Goal: Task Accomplishment & Management: Use online tool/utility

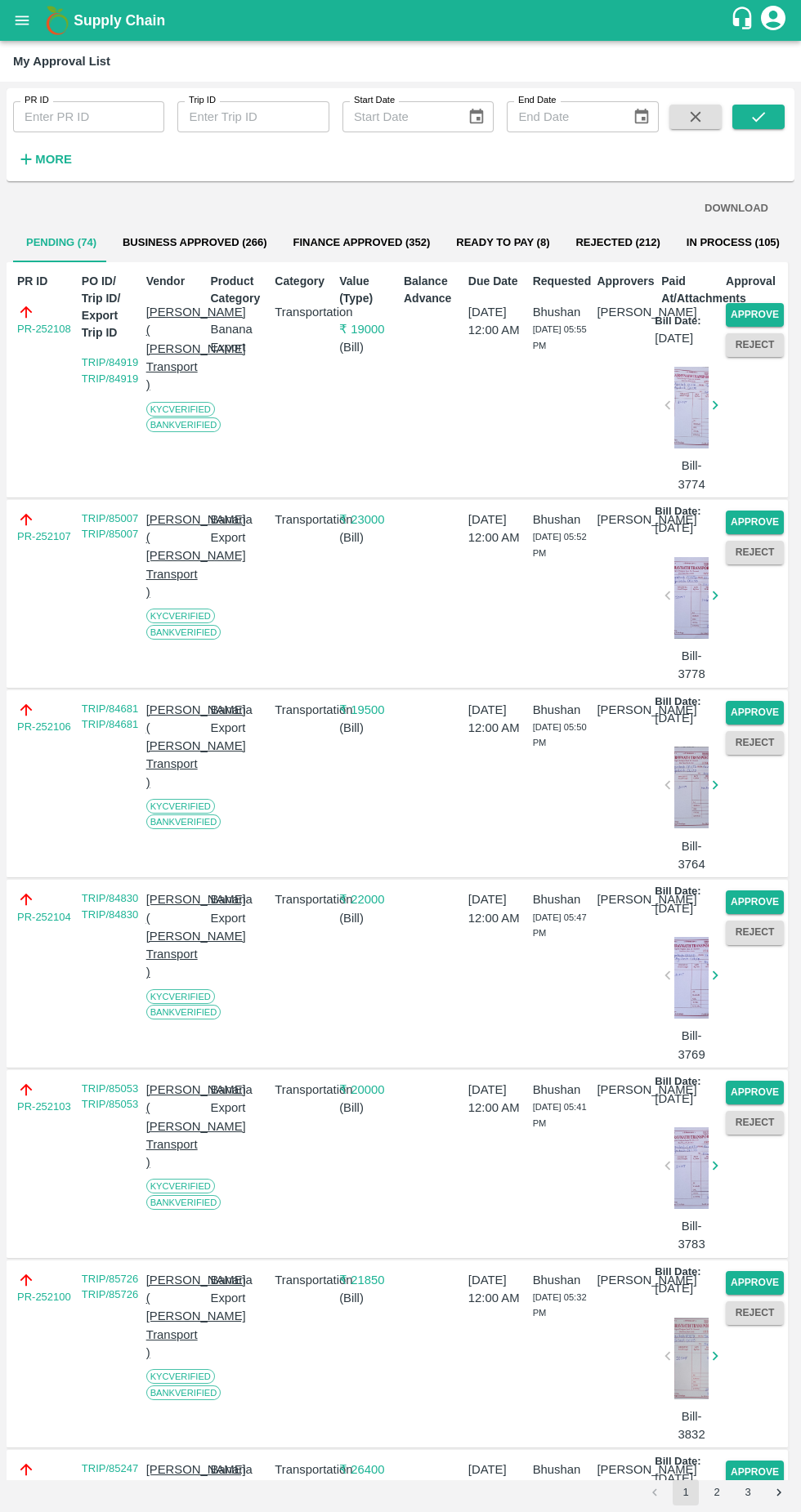
click at [761, 312] on button "Approve" at bounding box center [755, 315] width 58 height 24
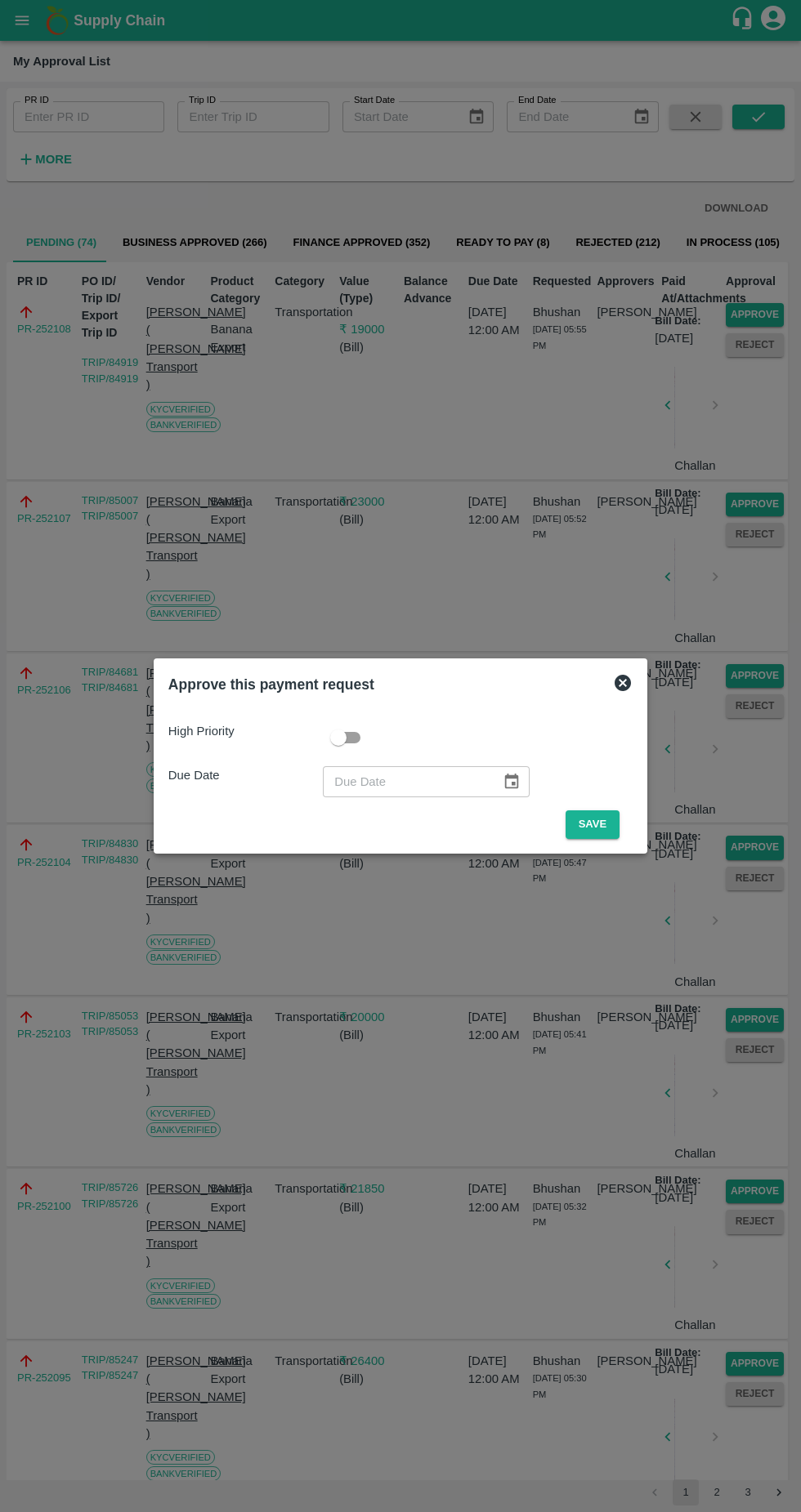
click at [608, 828] on button "Save" at bounding box center [593, 825] width 54 height 29
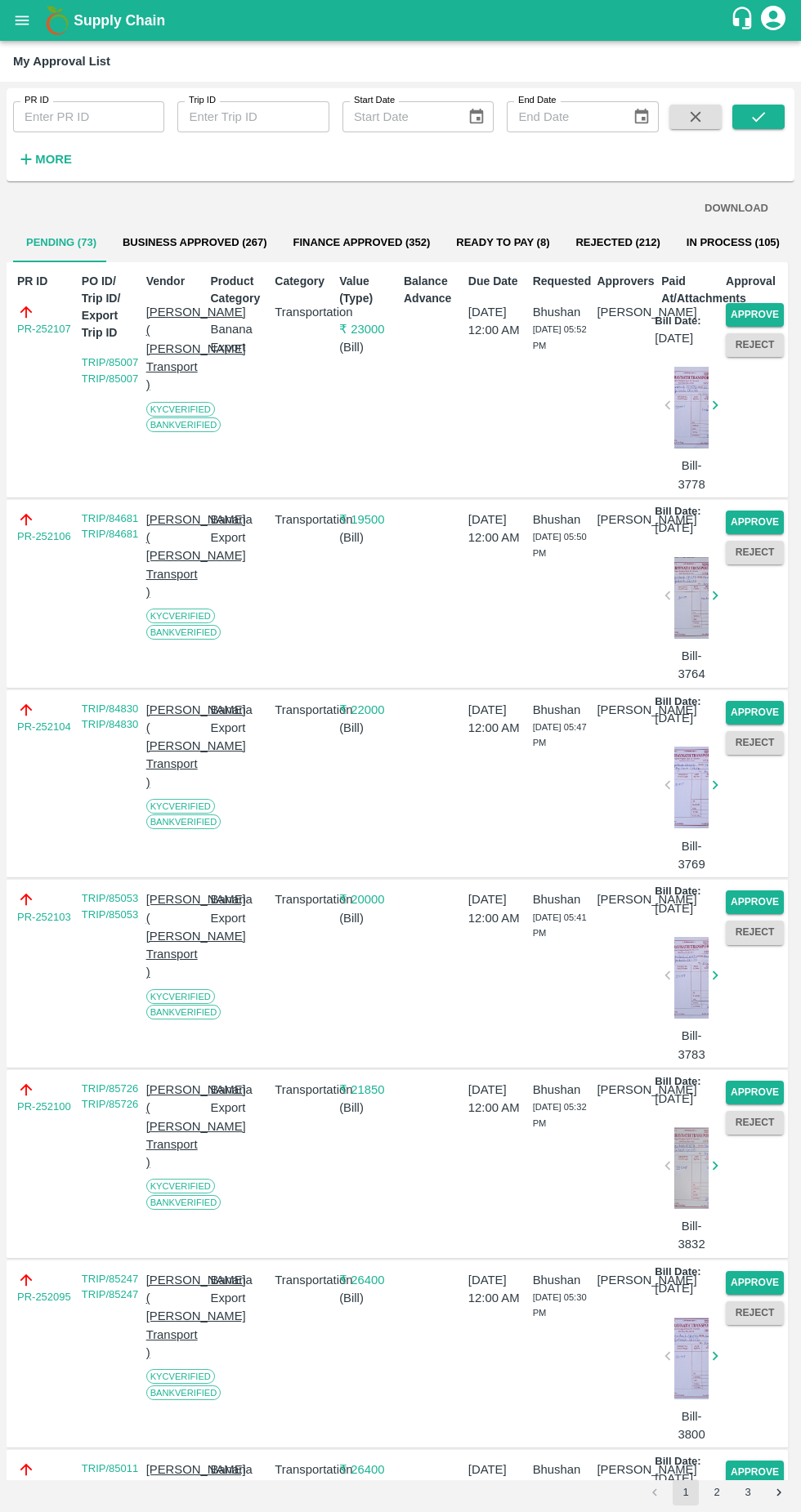
click at [772, 315] on button "Approve" at bounding box center [755, 315] width 58 height 24
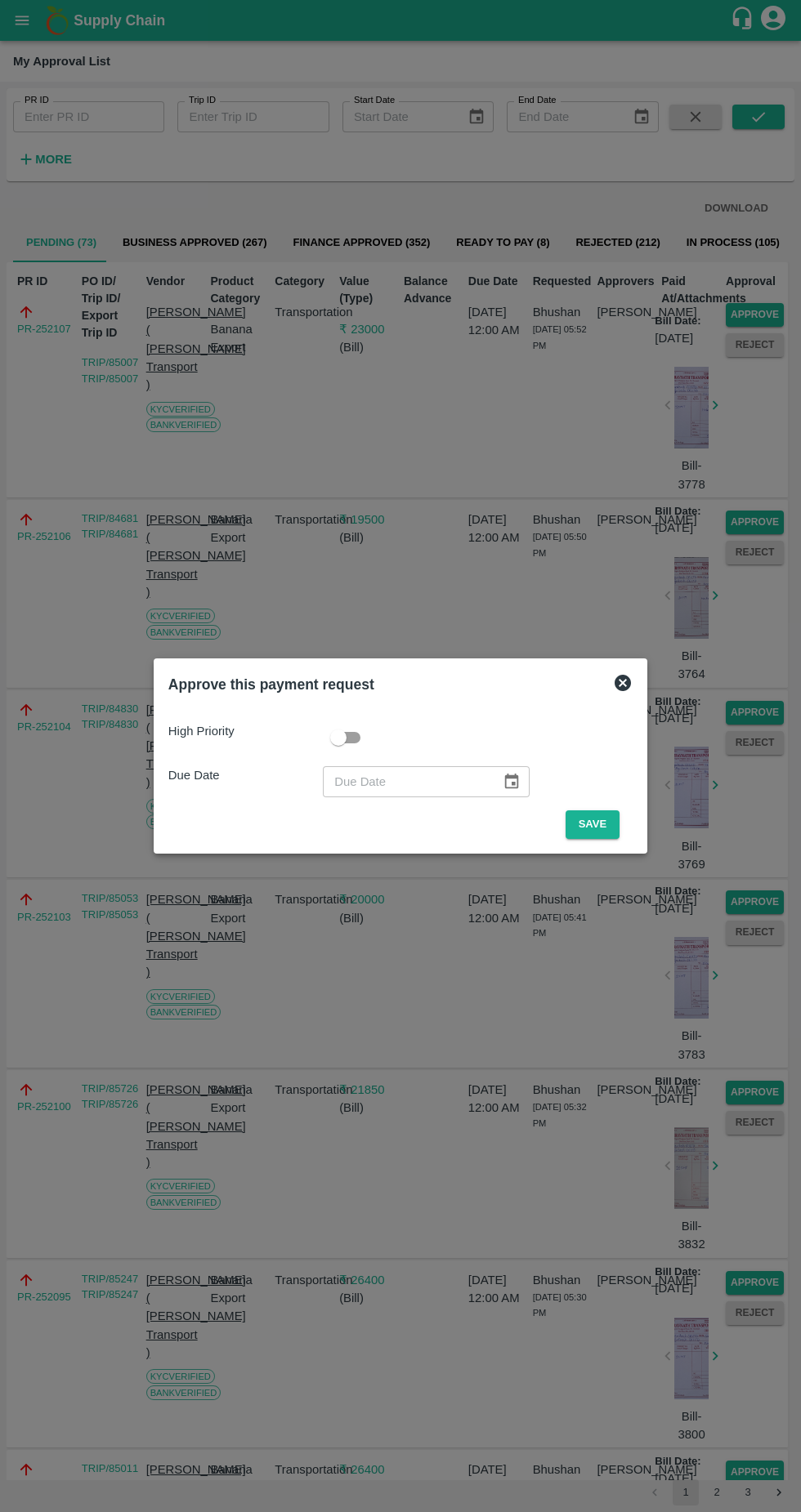
click at [615, 816] on button "Save" at bounding box center [593, 825] width 54 height 29
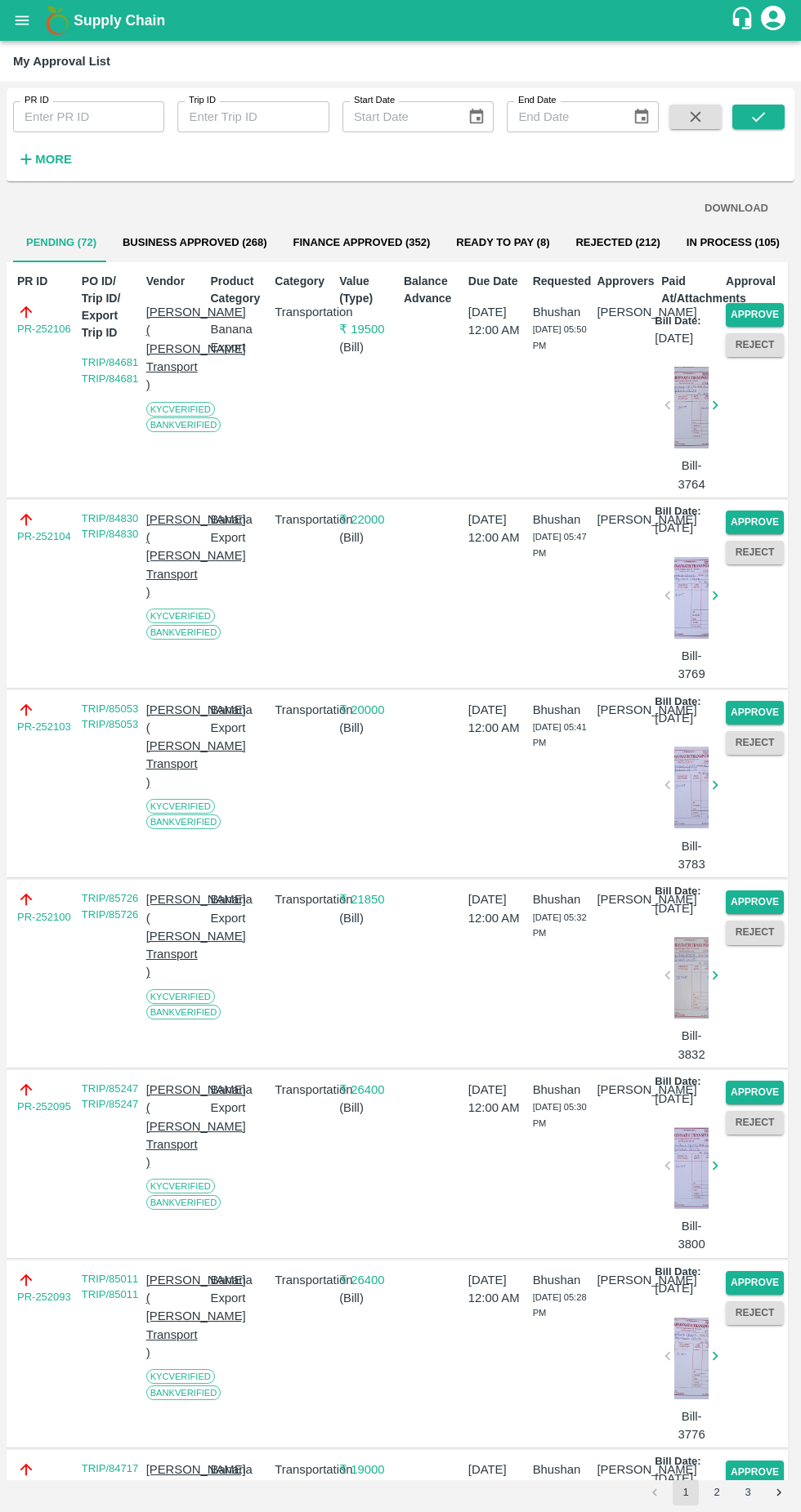
click at [751, 345] on button "Reject" at bounding box center [755, 345] width 58 height 24
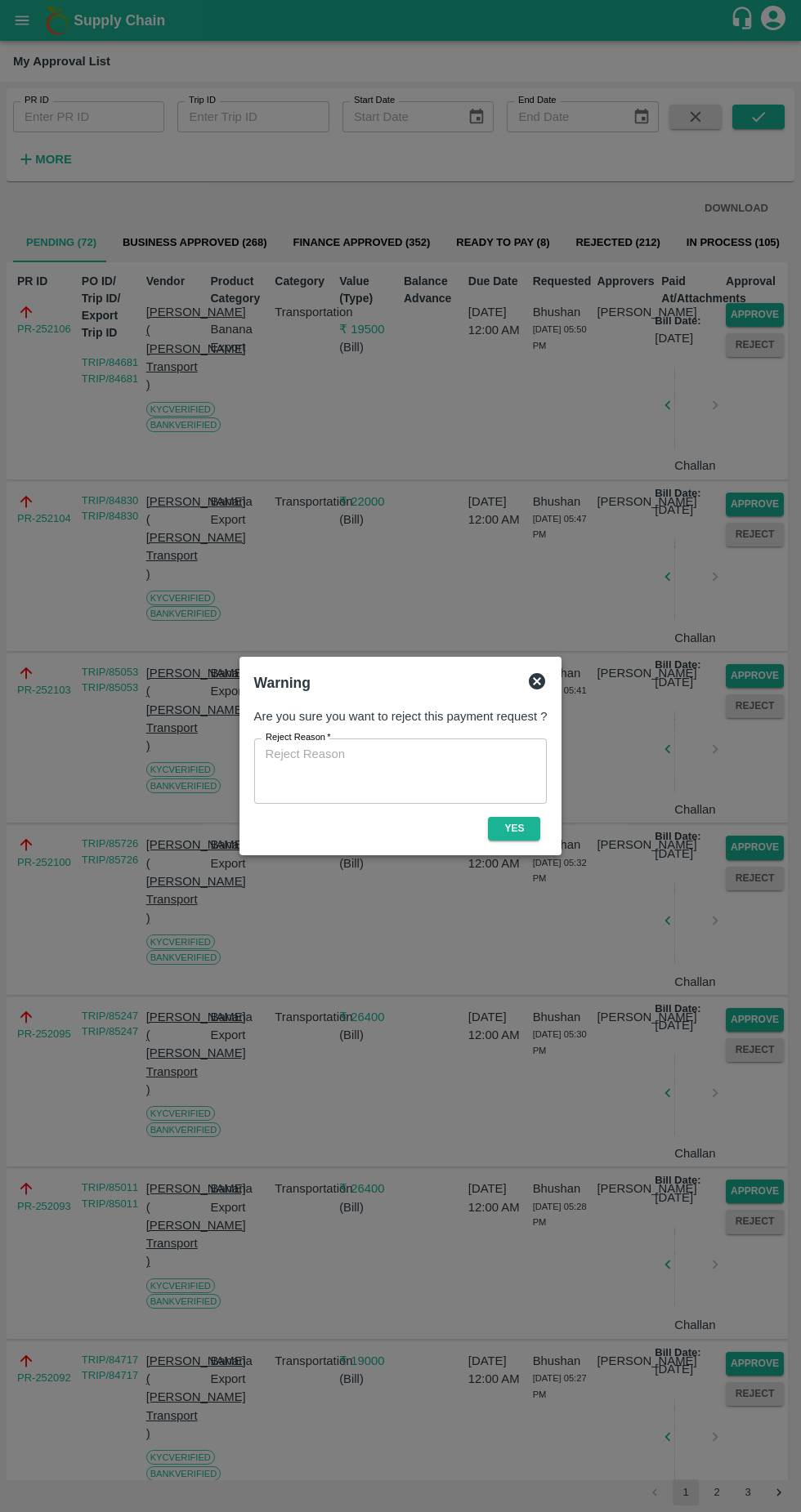
click at [540, 677] on icon at bounding box center [537, 681] width 16 height 16
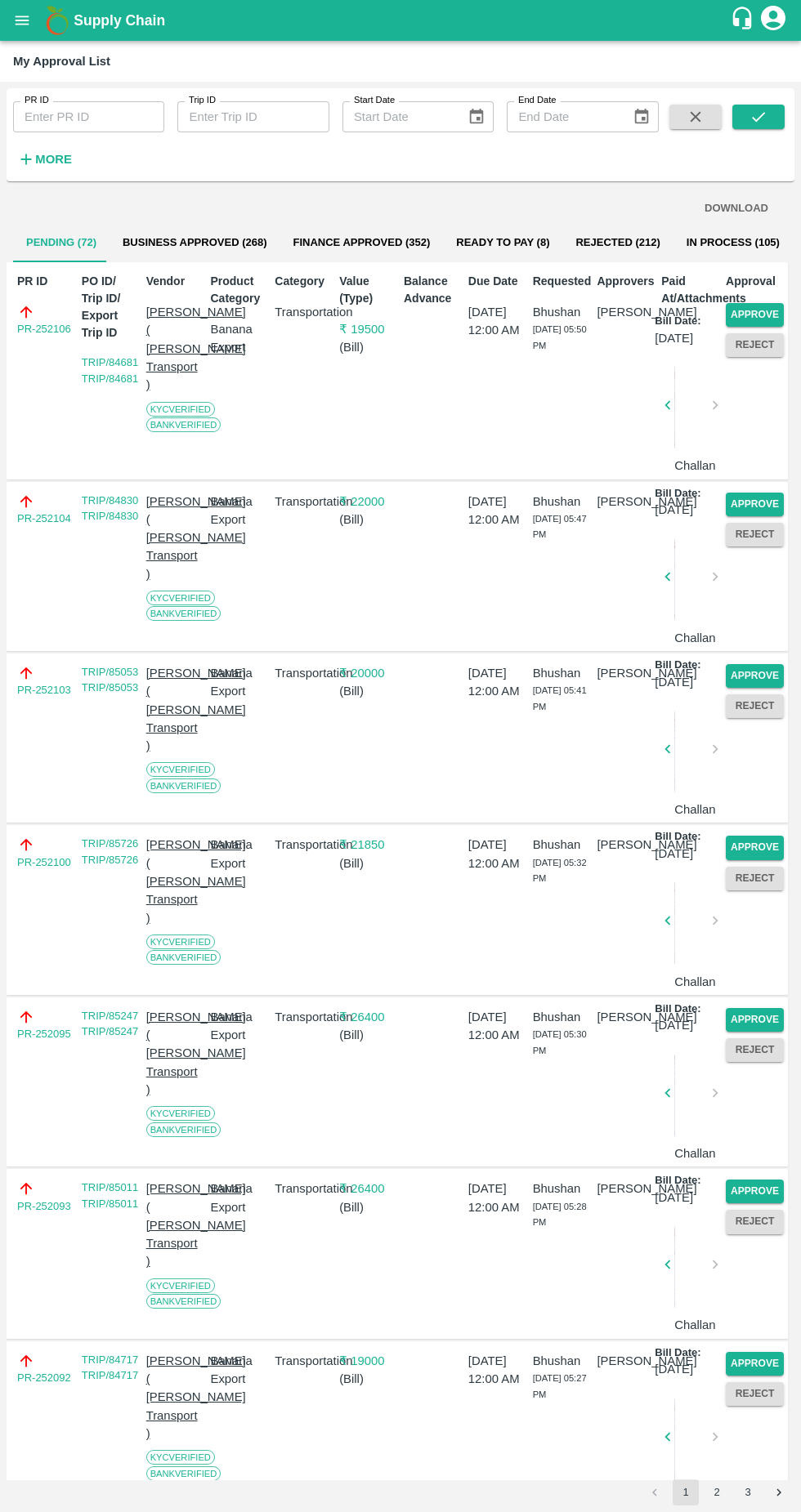
click at [745, 322] on button "Approve" at bounding box center [755, 315] width 58 height 24
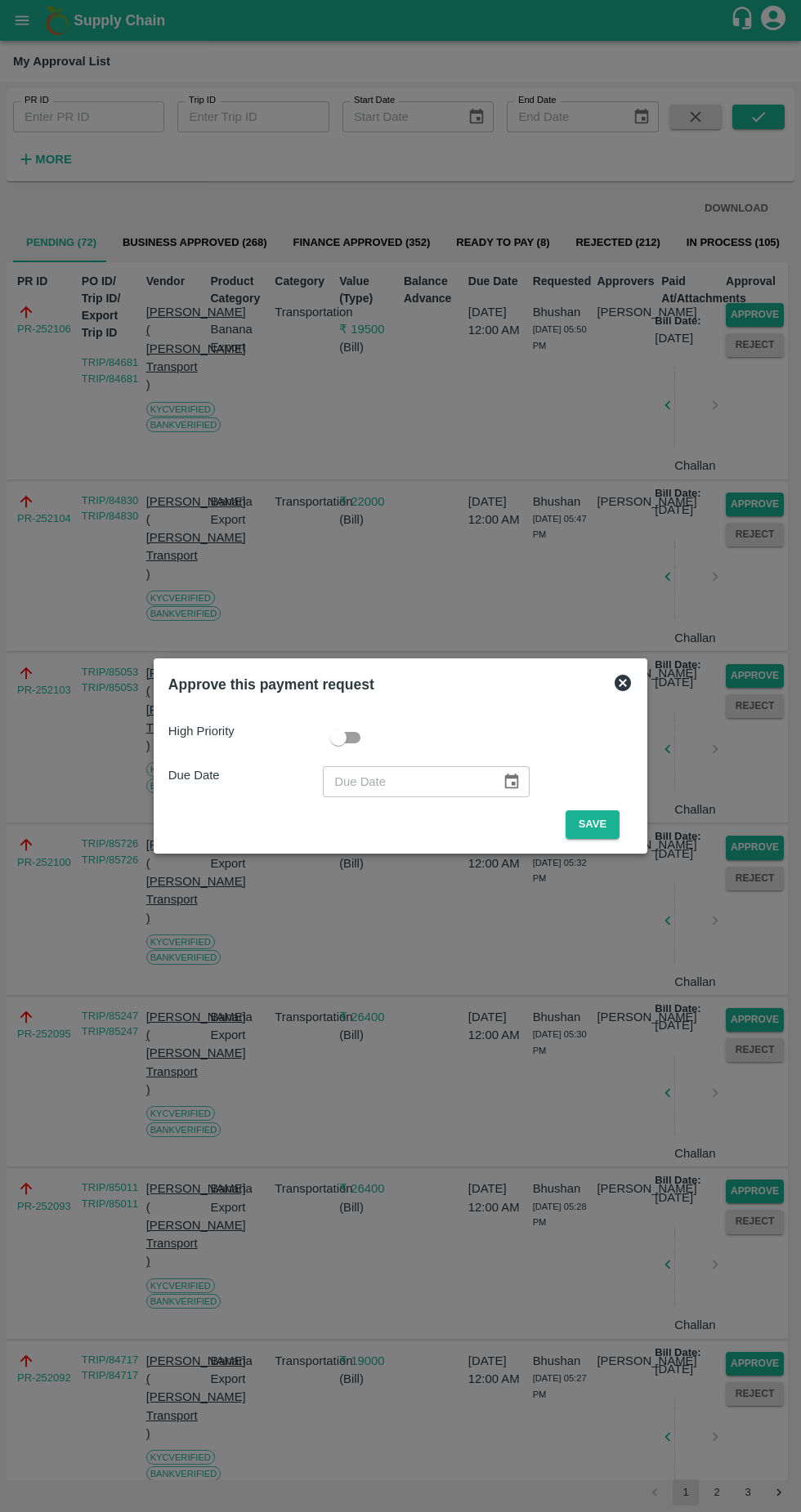
click at [606, 819] on button "Save" at bounding box center [593, 825] width 54 height 29
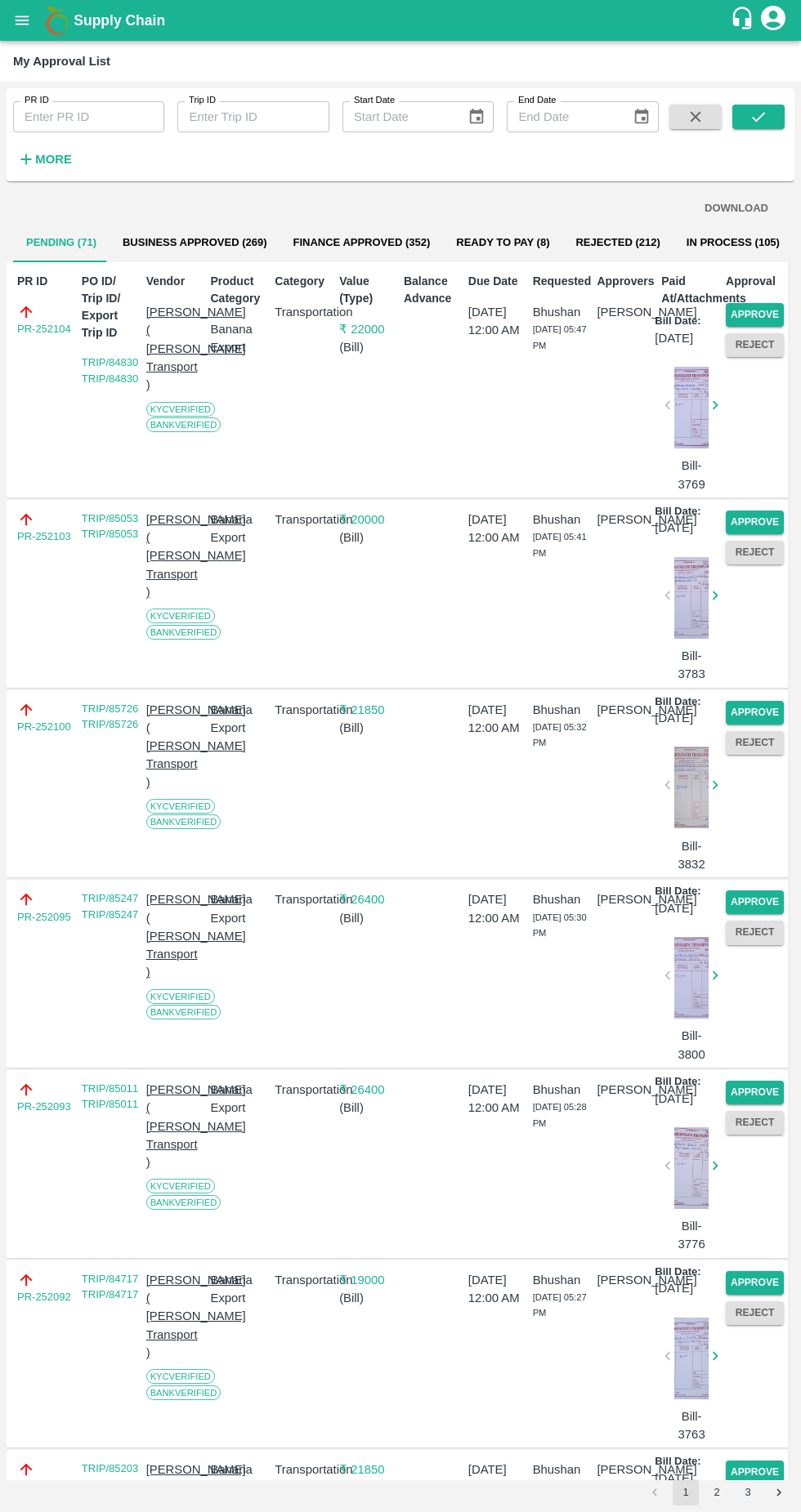
click at [749, 320] on button "Approve" at bounding box center [755, 315] width 58 height 24
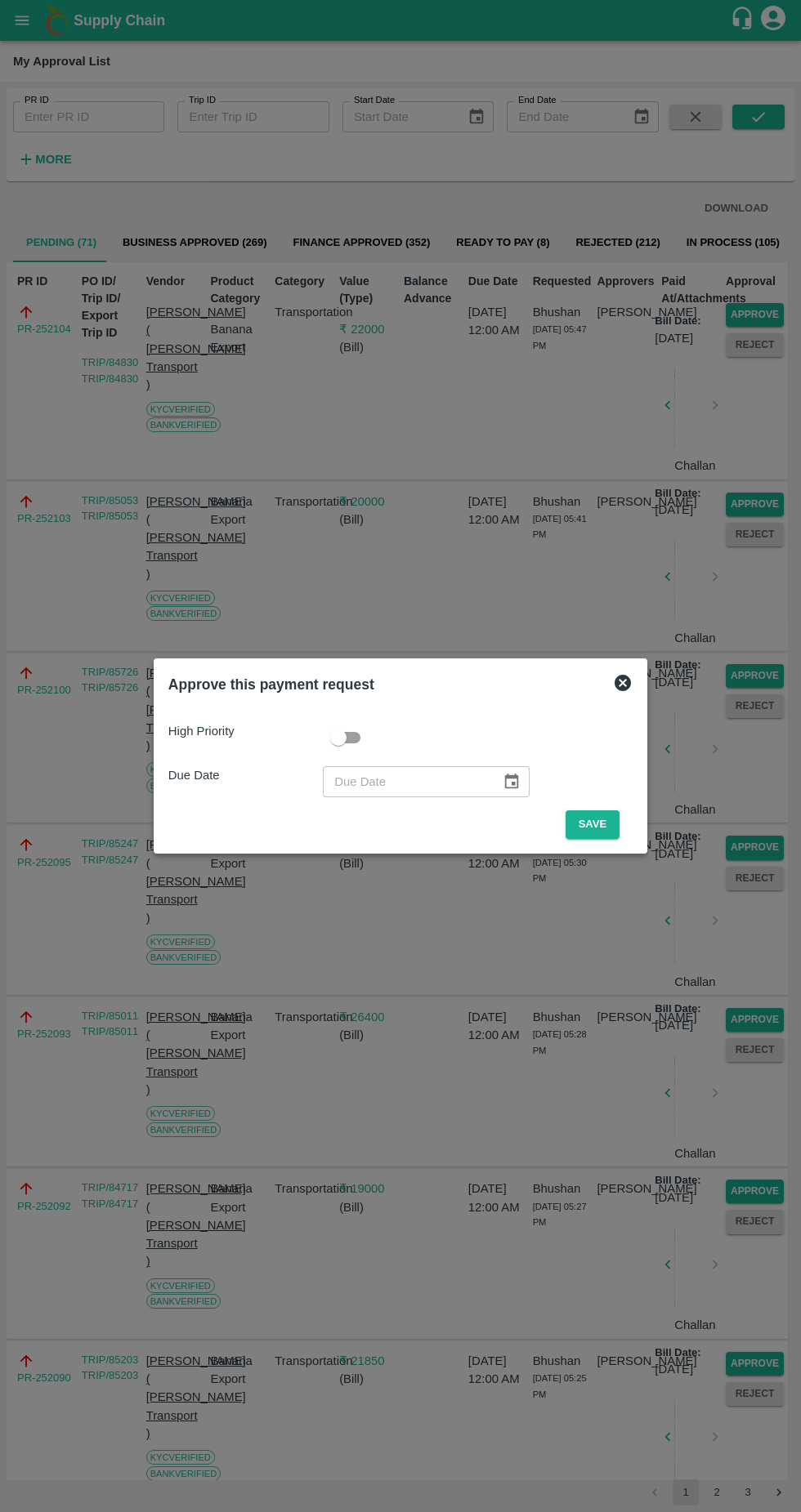
click at [596, 824] on button "Save" at bounding box center [593, 825] width 54 height 29
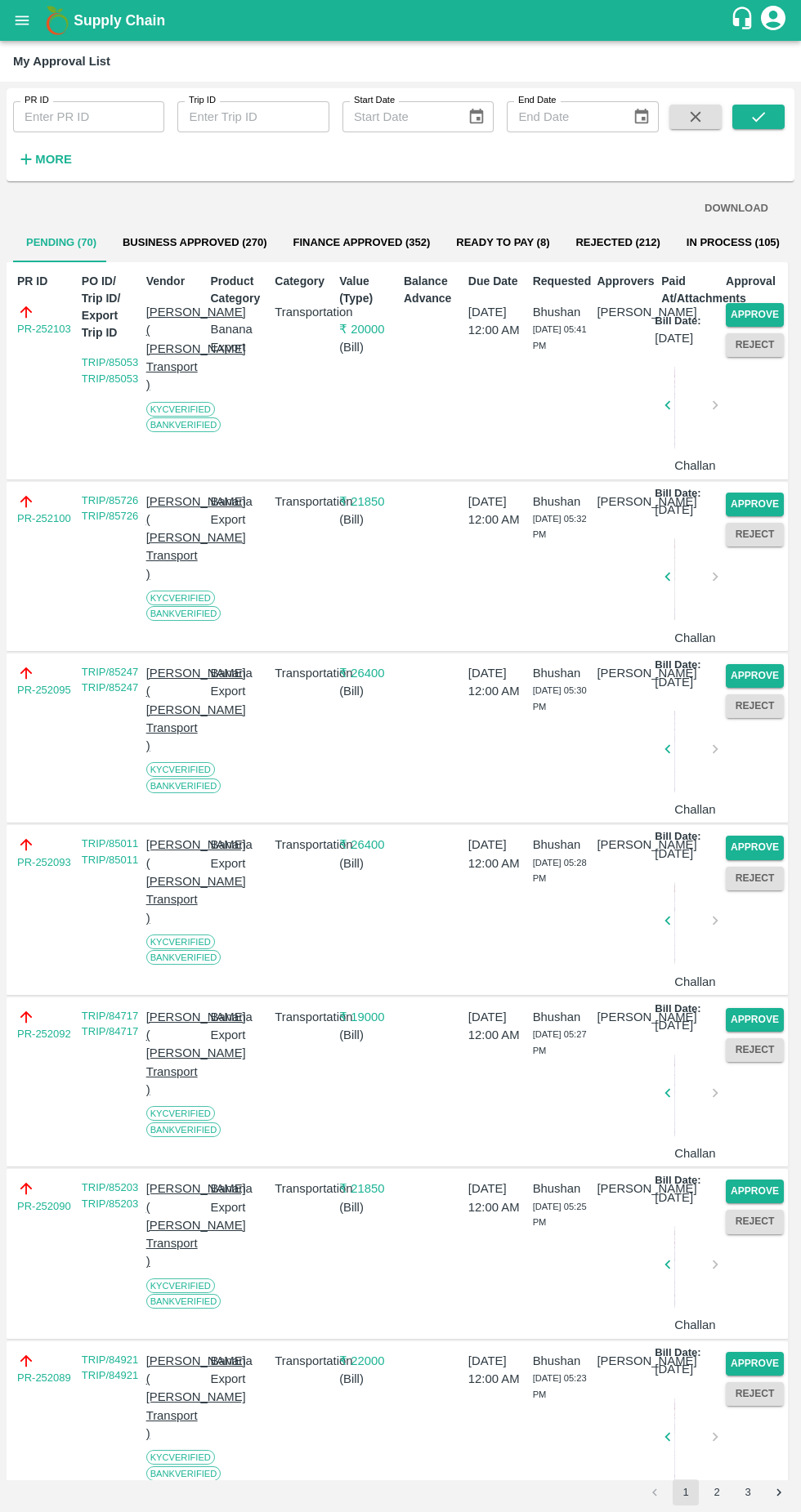
click at [752, 307] on button "Approve" at bounding box center [755, 315] width 58 height 24
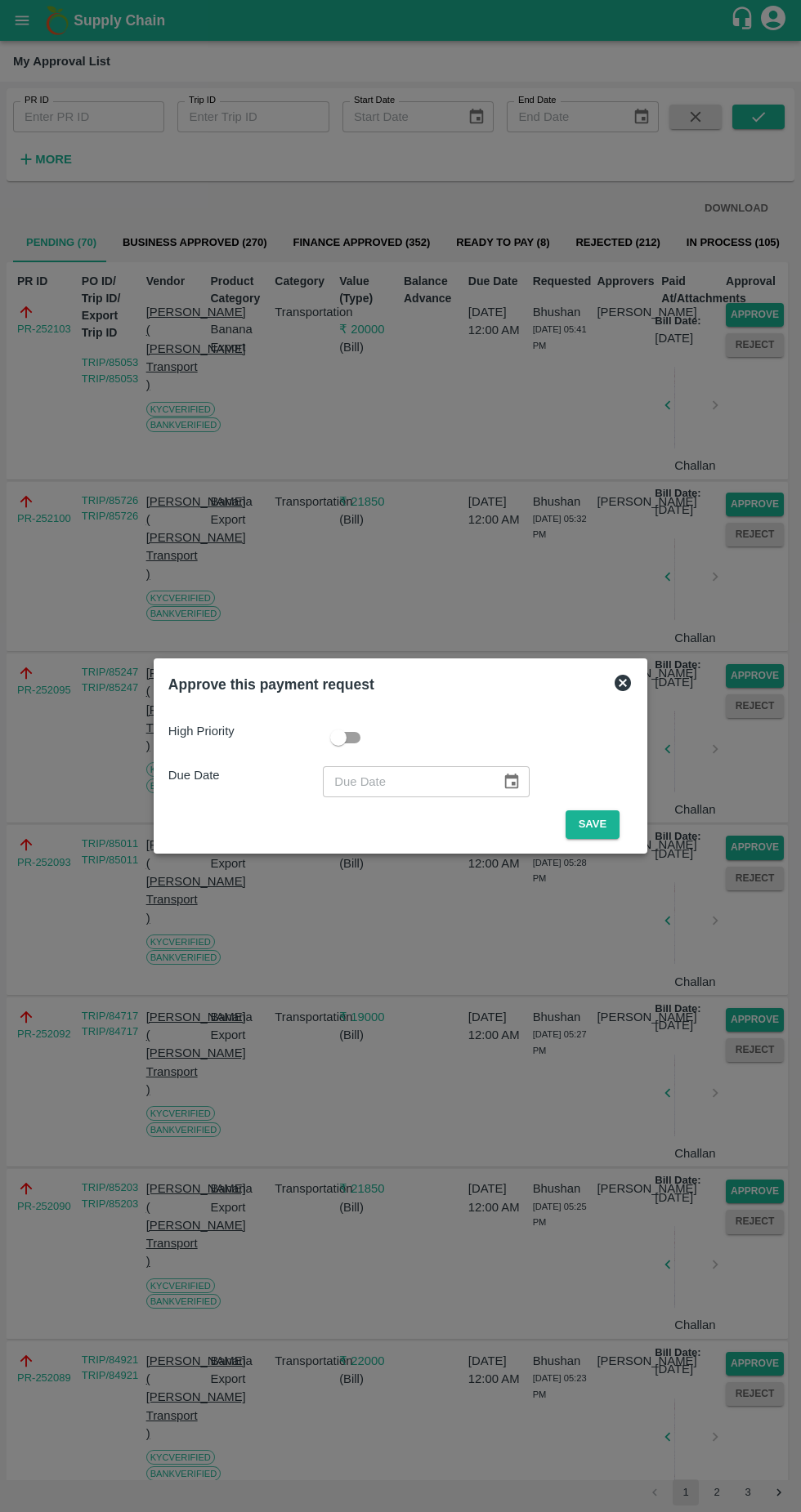
click at [595, 823] on button "Save" at bounding box center [593, 825] width 54 height 29
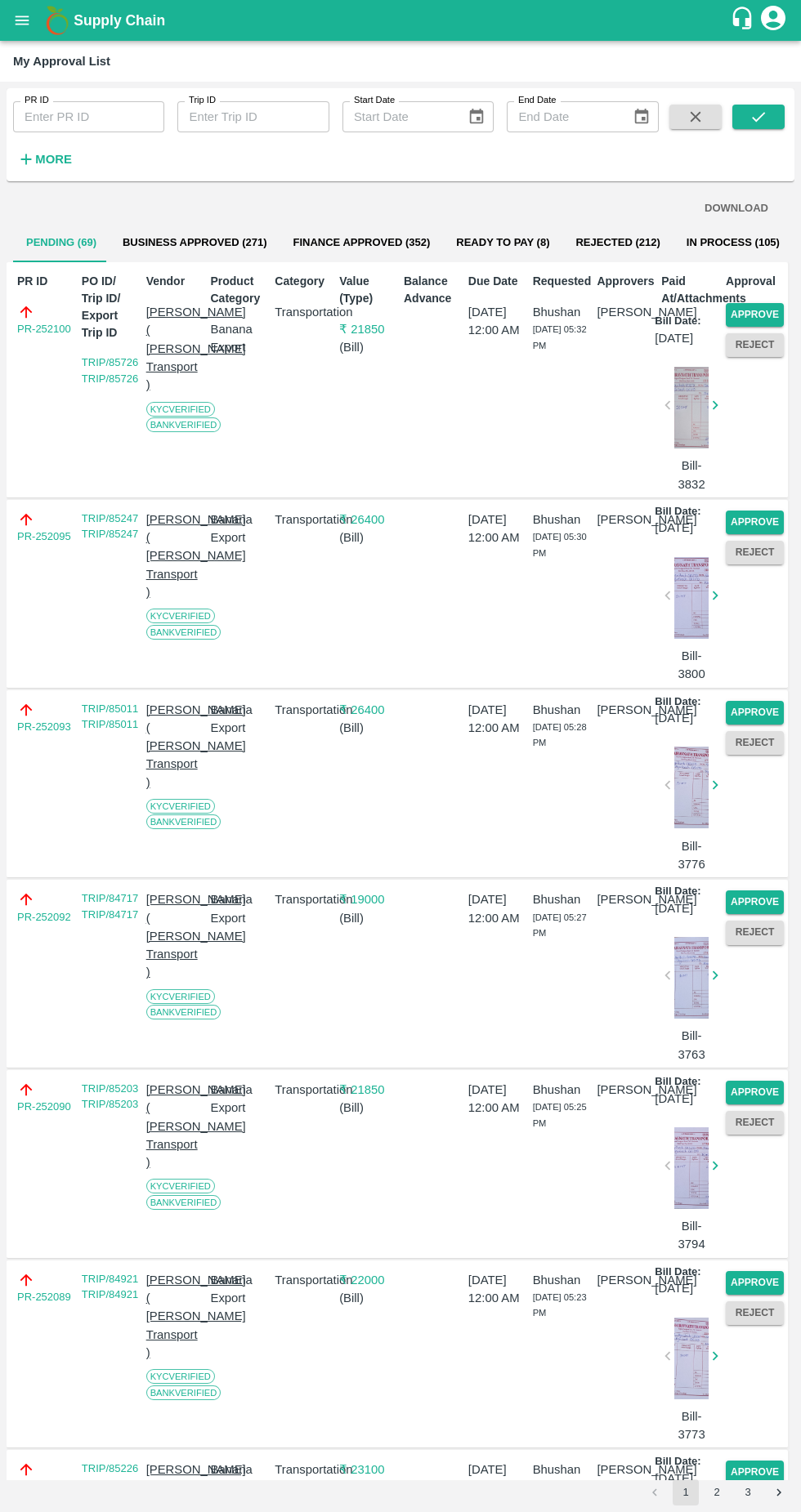
click at [761, 313] on button "Approve" at bounding box center [755, 315] width 58 height 24
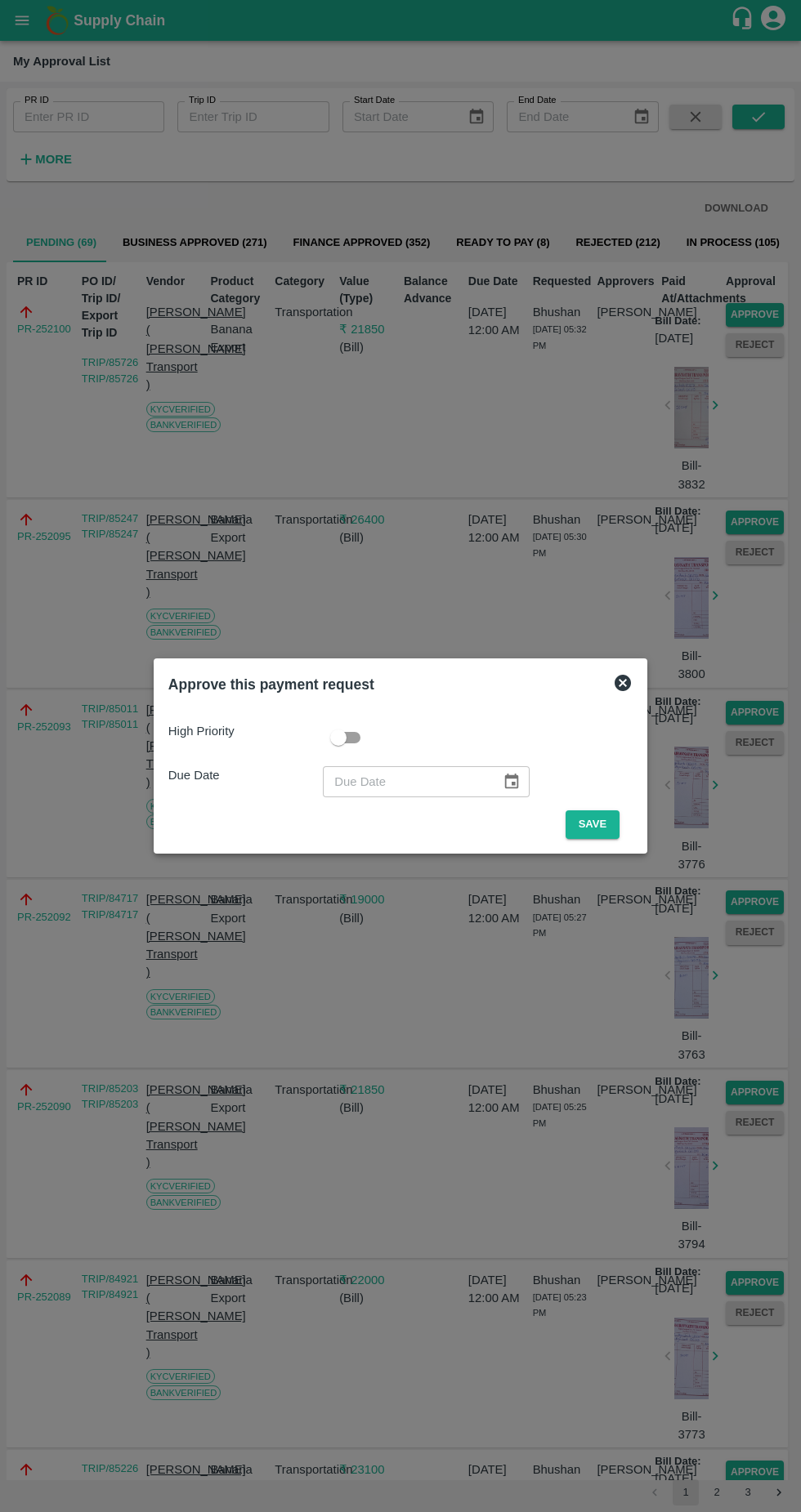
click at [617, 812] on button "Save" at bounding box center [593, 825] width 54 height 29
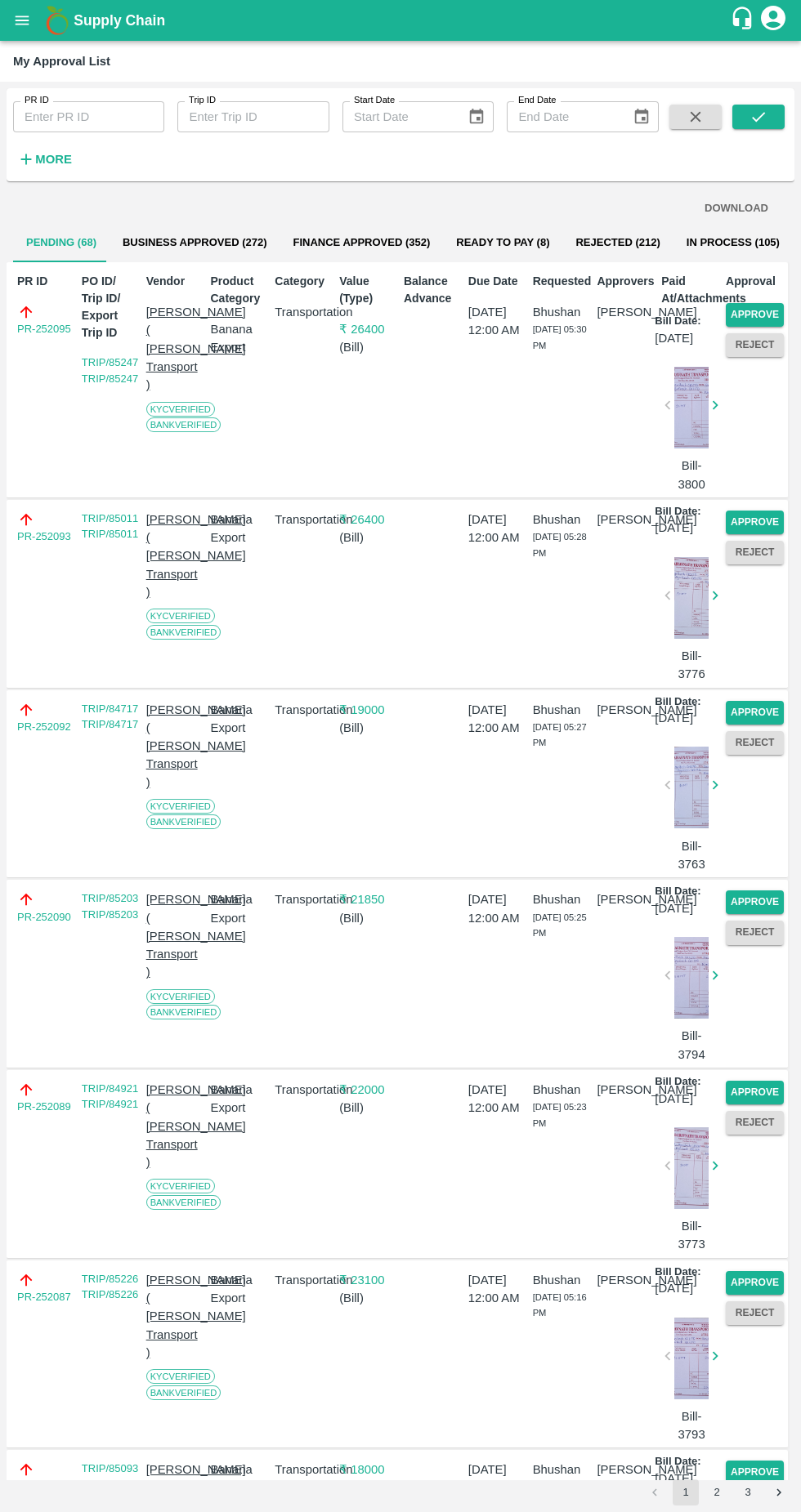
click at [761, 306] on button "Approve" at bounding box center [755, 315] width 58 height 24
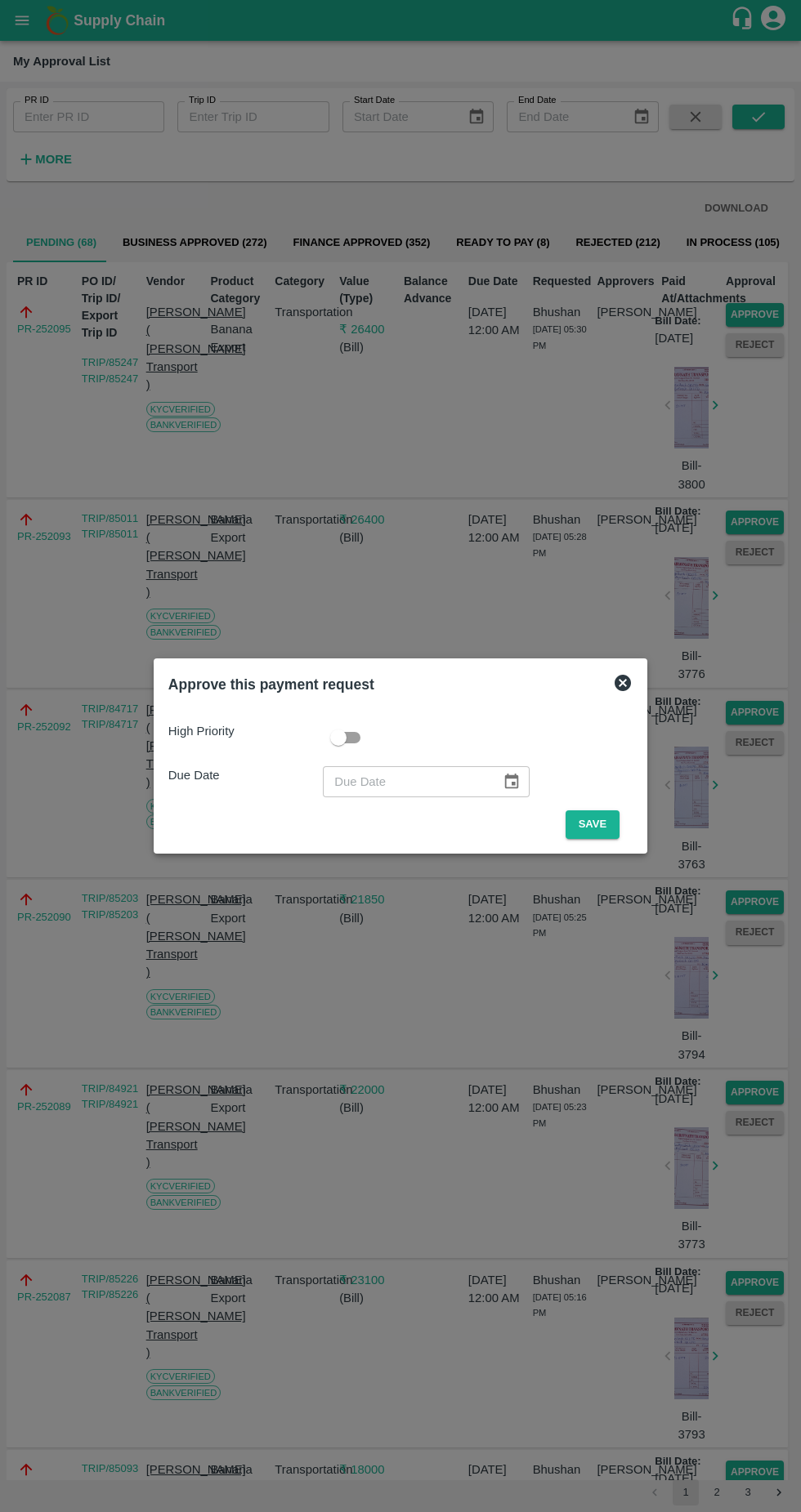
click at [599, 824] on button "Save" at bounding box center [593, 825] width 54 height 29
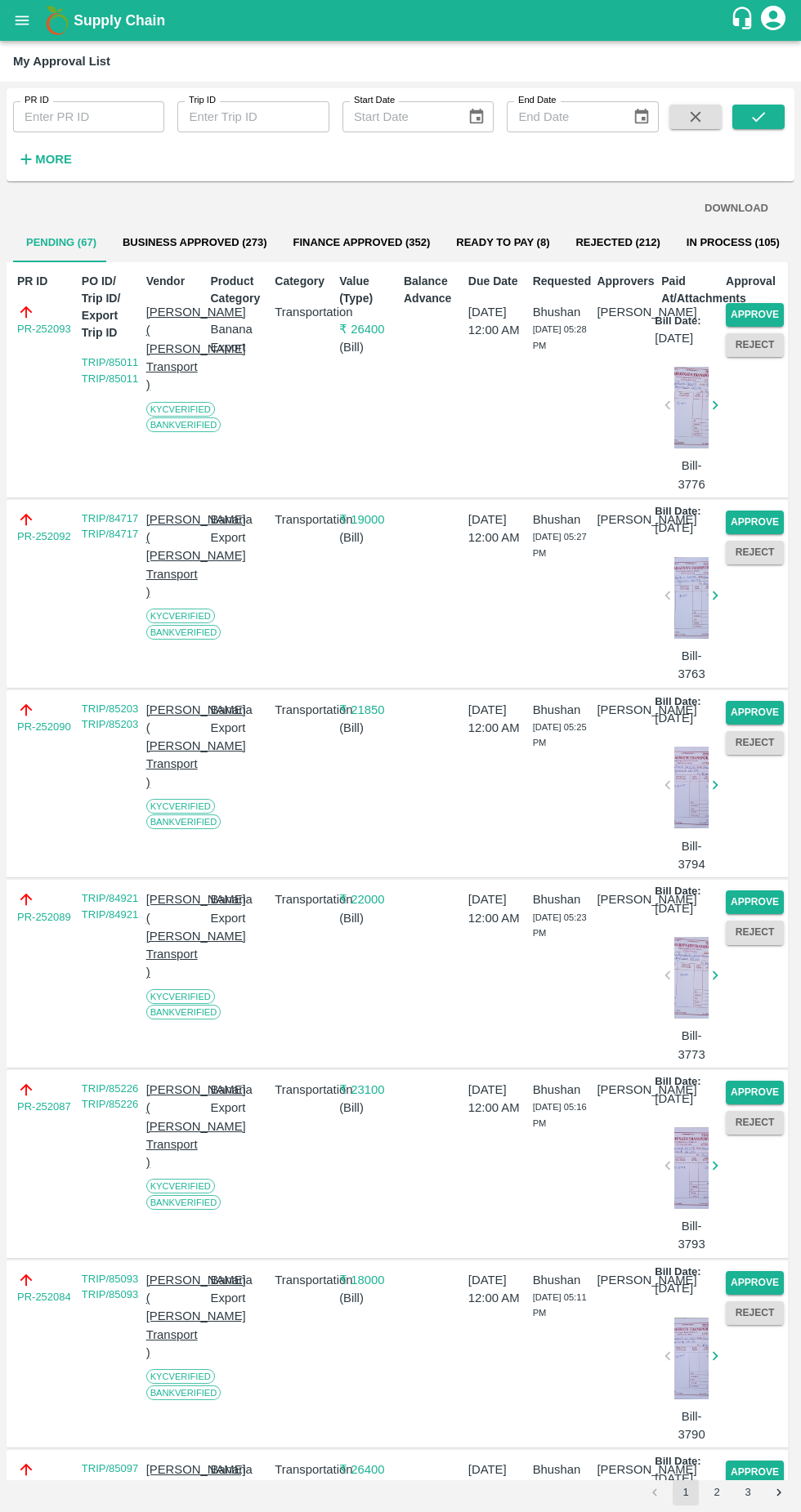
click at [758, 303] on button "Approve" at bounding box center [755, 315] width 58 height 24
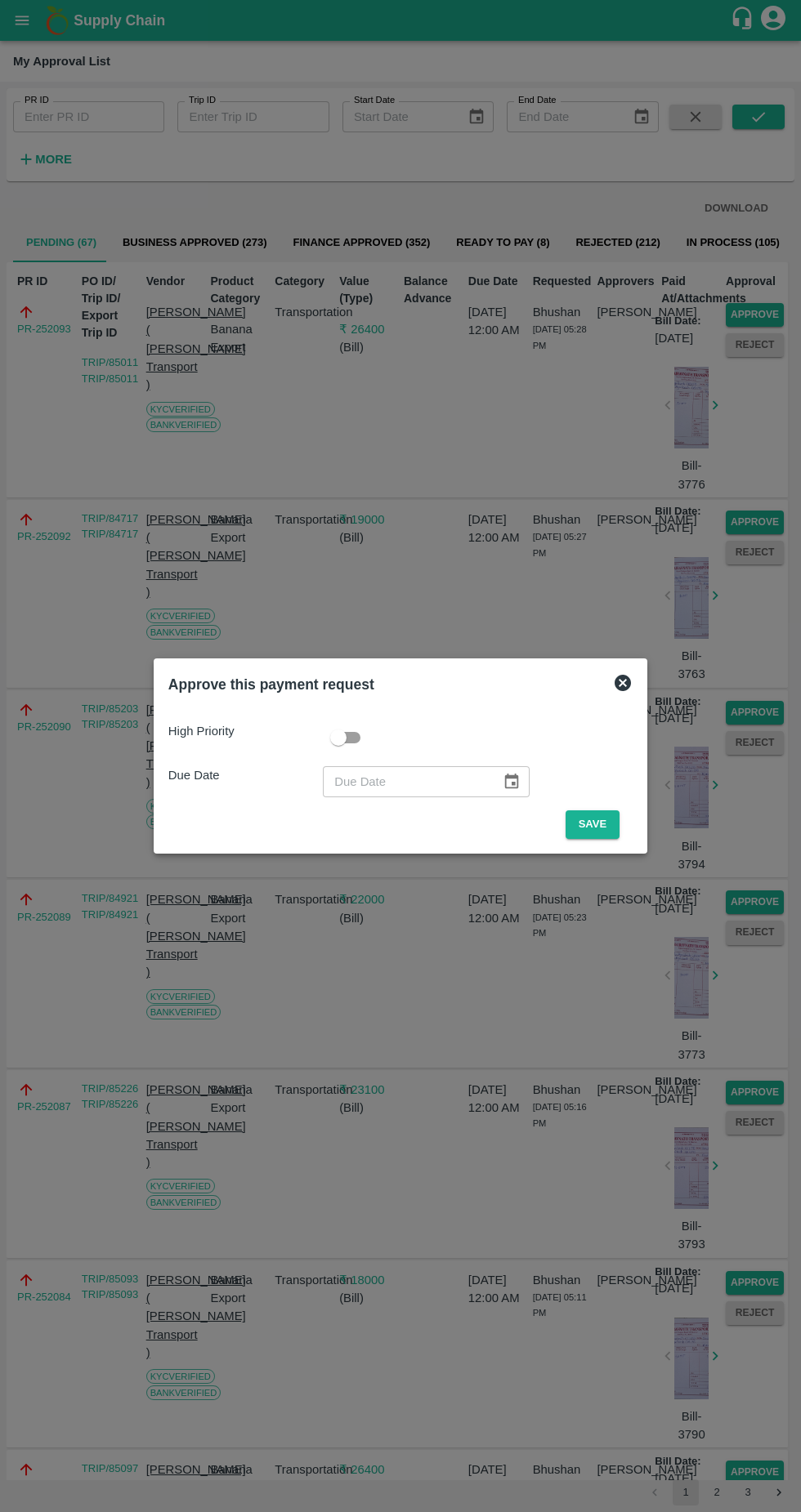
click at [602, 828] on button "Save" at bounding box center [593, 825] width 54 height 29
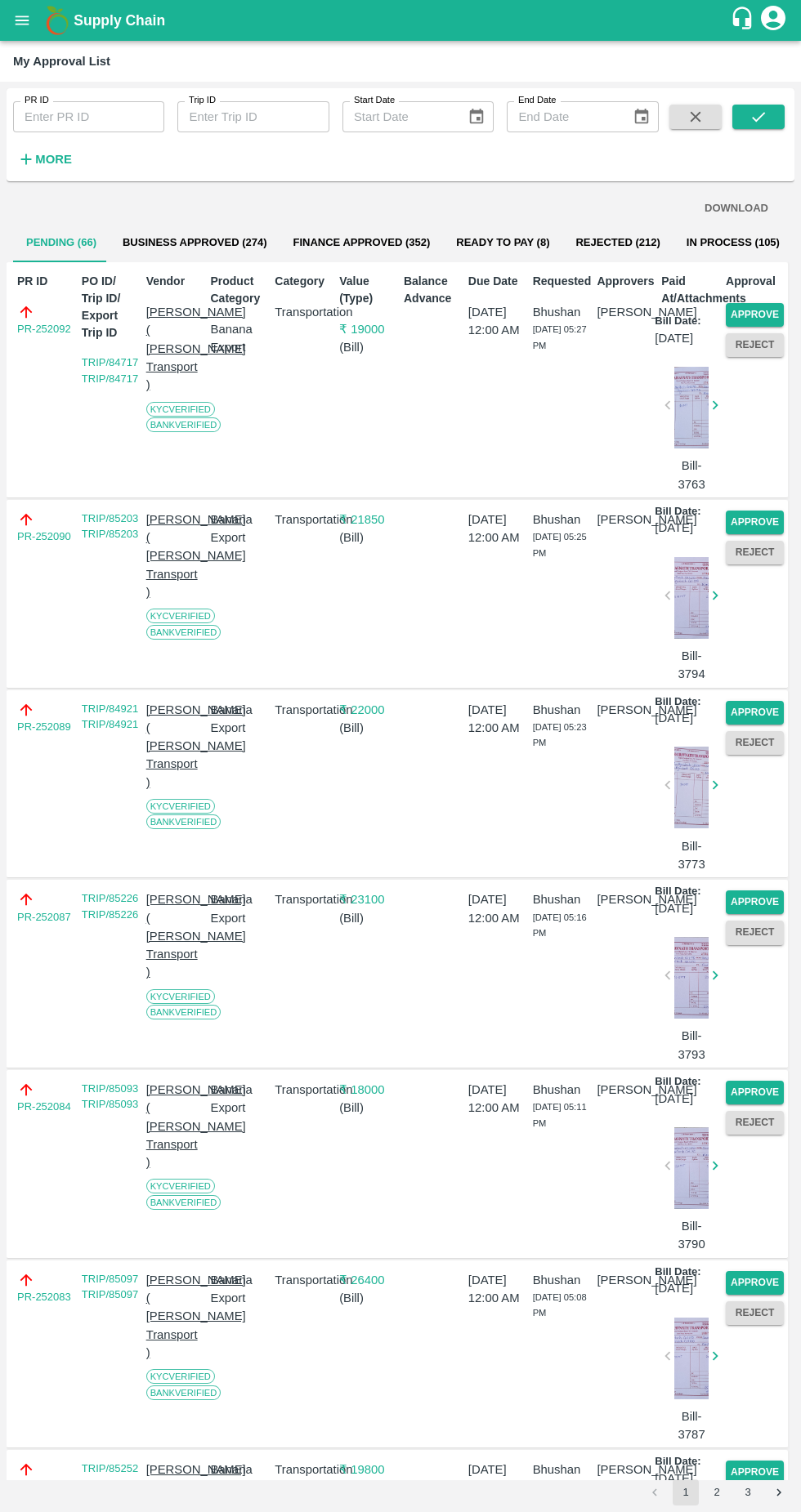
click at [766, 306] on button "Approve" at bounding box center [755, 315] width 58 height 24
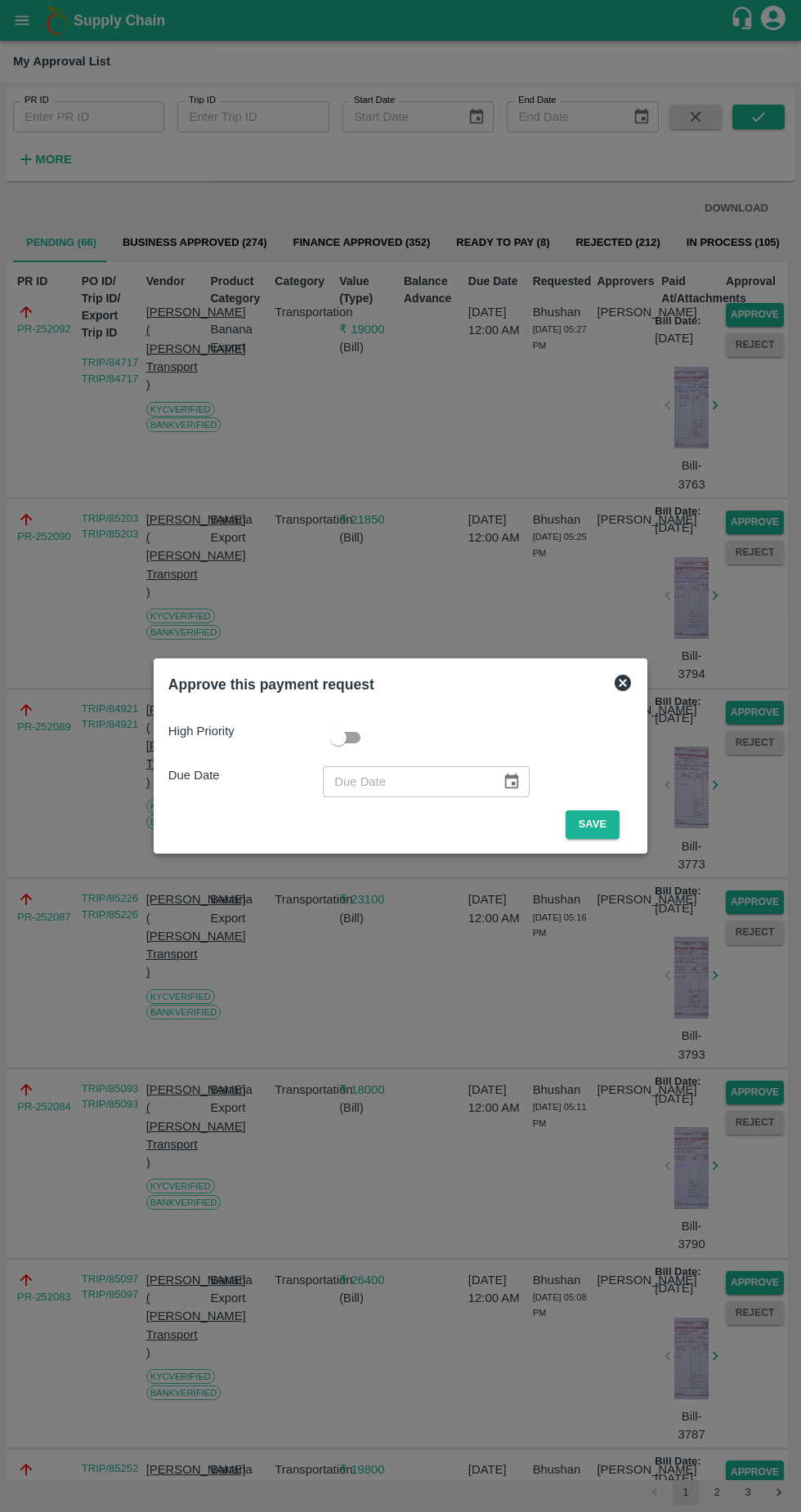
click at [601, 821] on button "Save" at bounding box center [593, 825] width 54 height 29
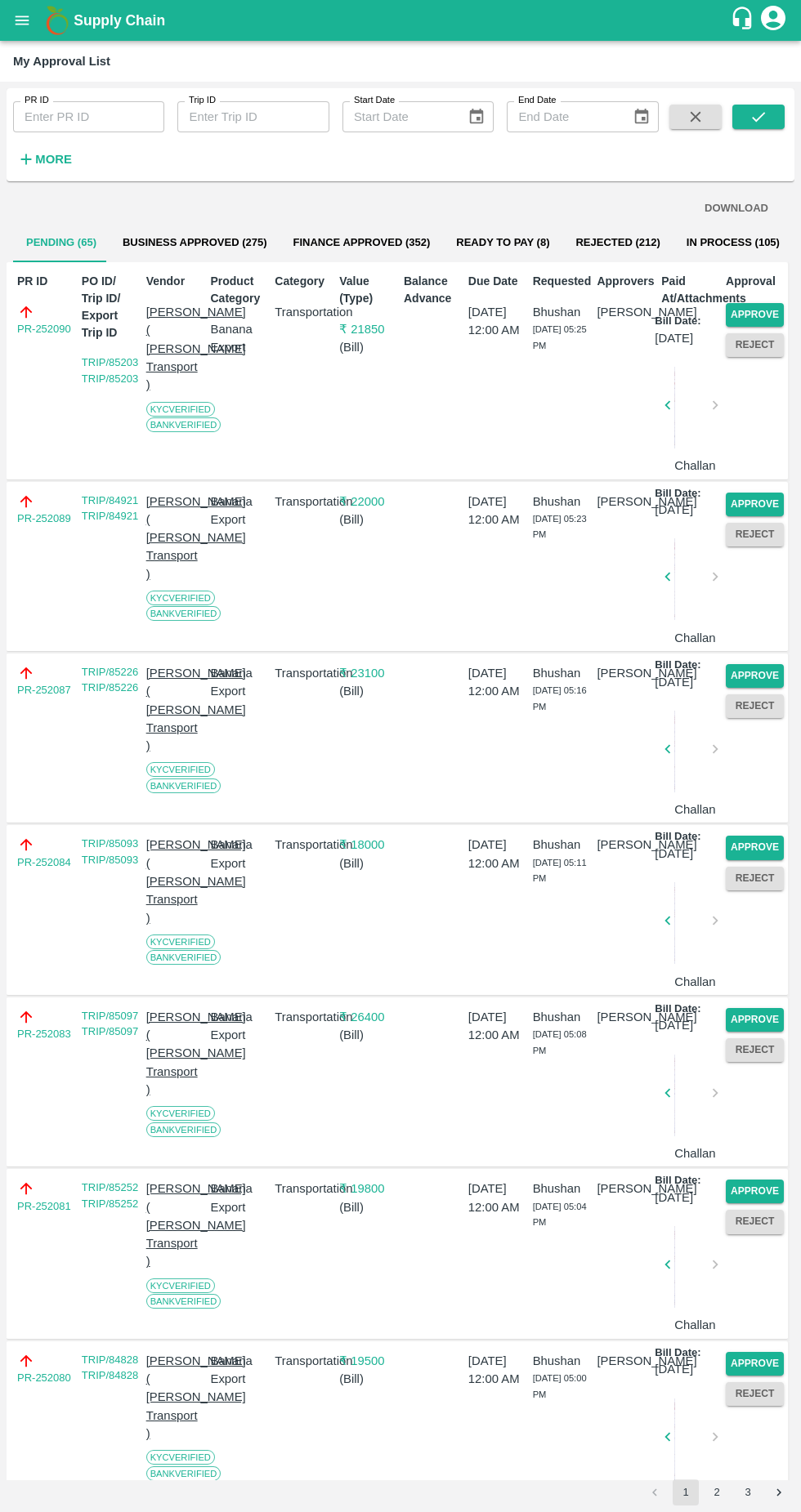
click at [770, 315] on button "Approve" at bounding box center [755, 315] width 58 height 24
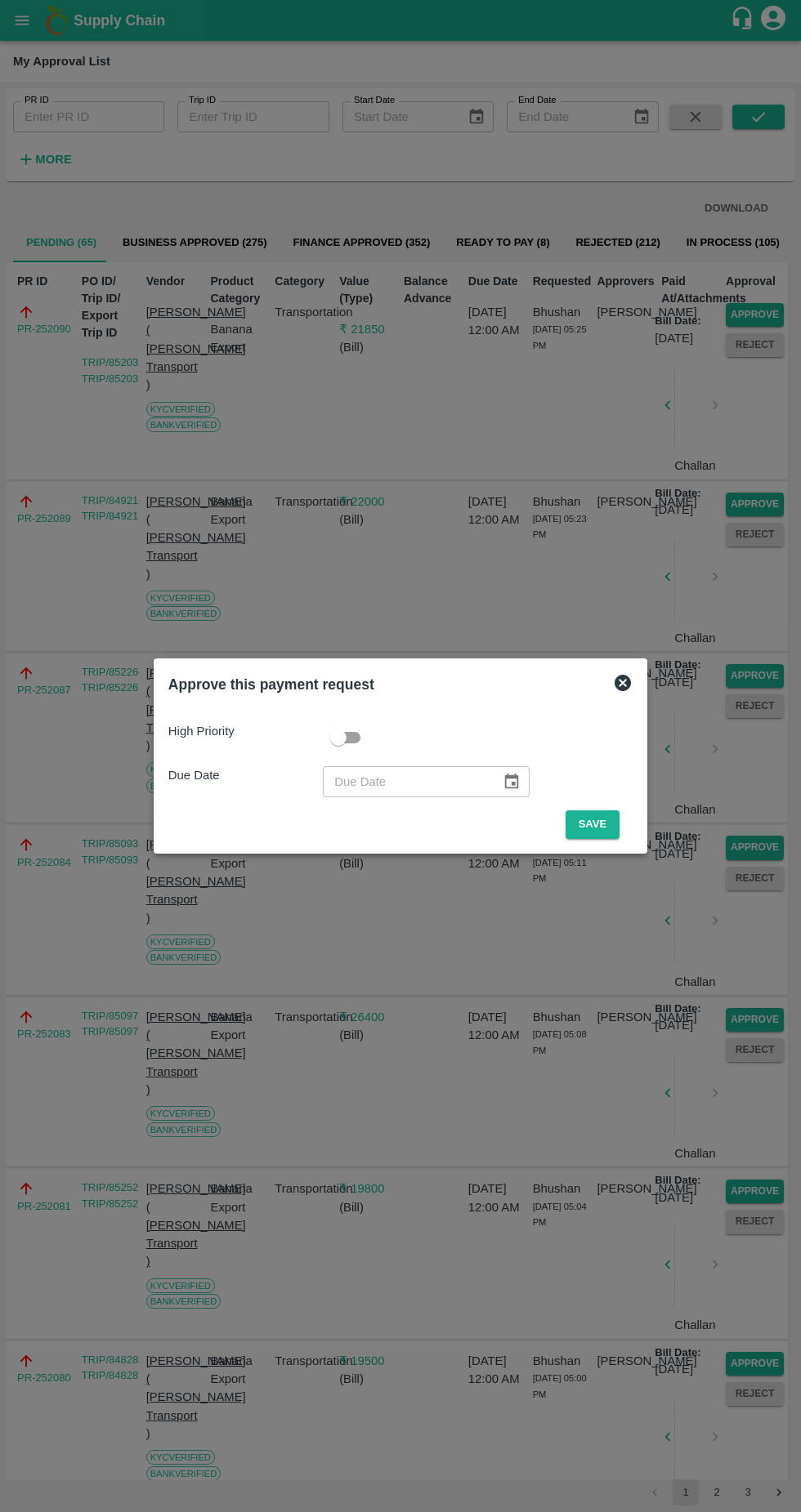
click at [601, 824] on button "Save" at bounding box center [593, 825] width 54 height 29
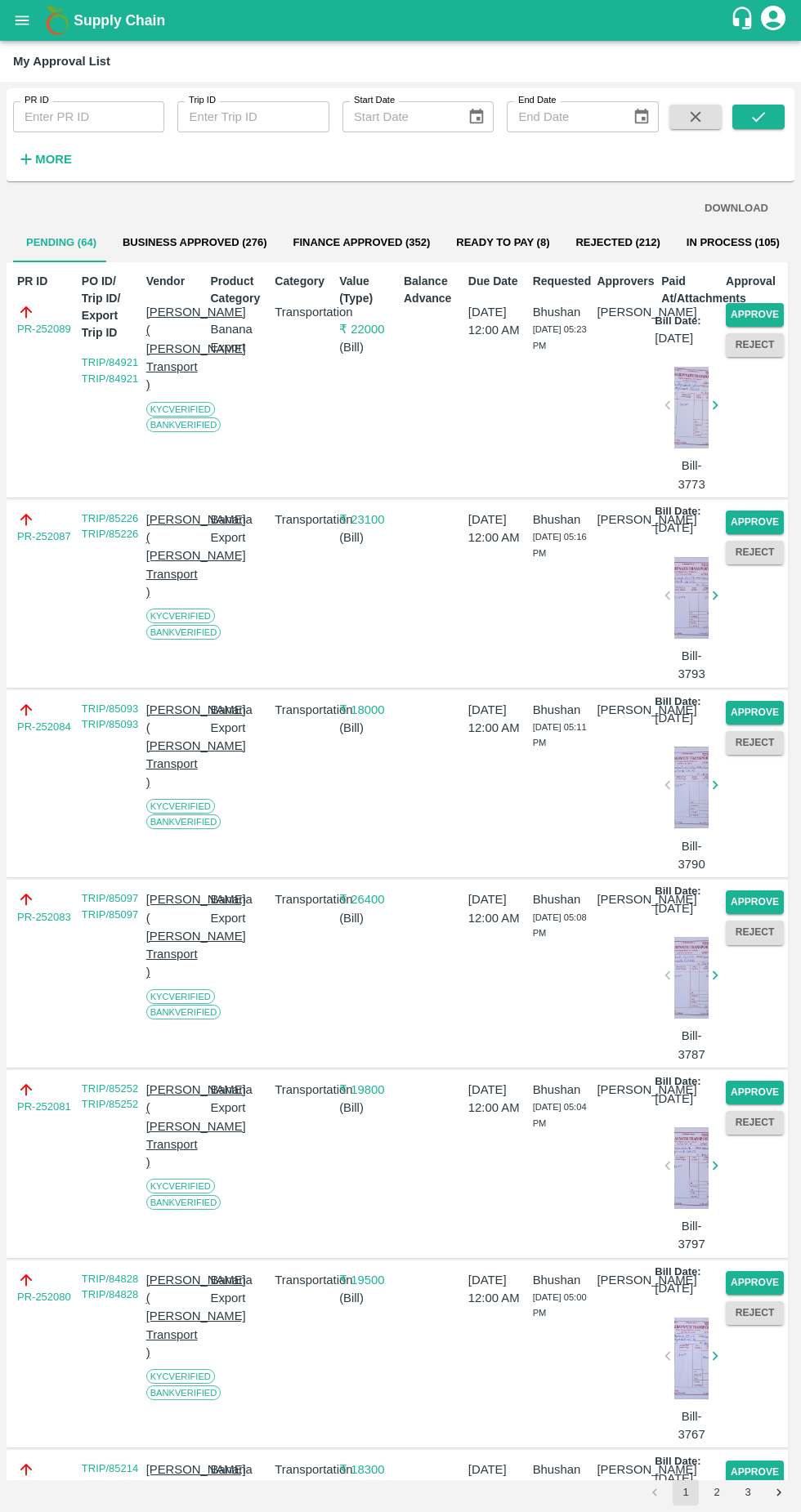
click at [739, 338] on button "Reject" at bounding box center [755, 345] width 58 height 24
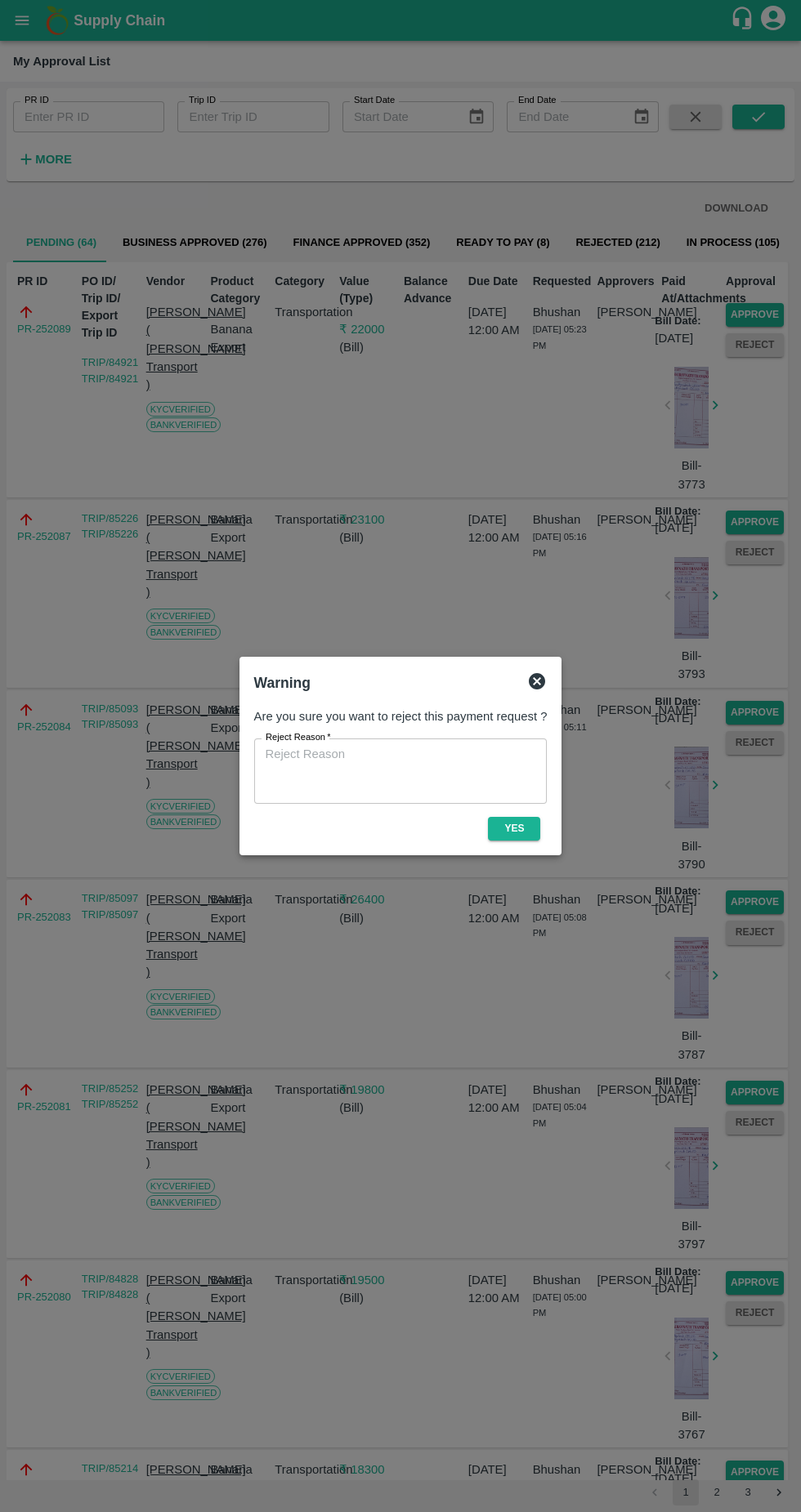
click at [549, 702] on div "Are you sure you want to reject this payment request ? Reject Reason   * x Reje…" at bounding box center [401, 775] width 307 height 146
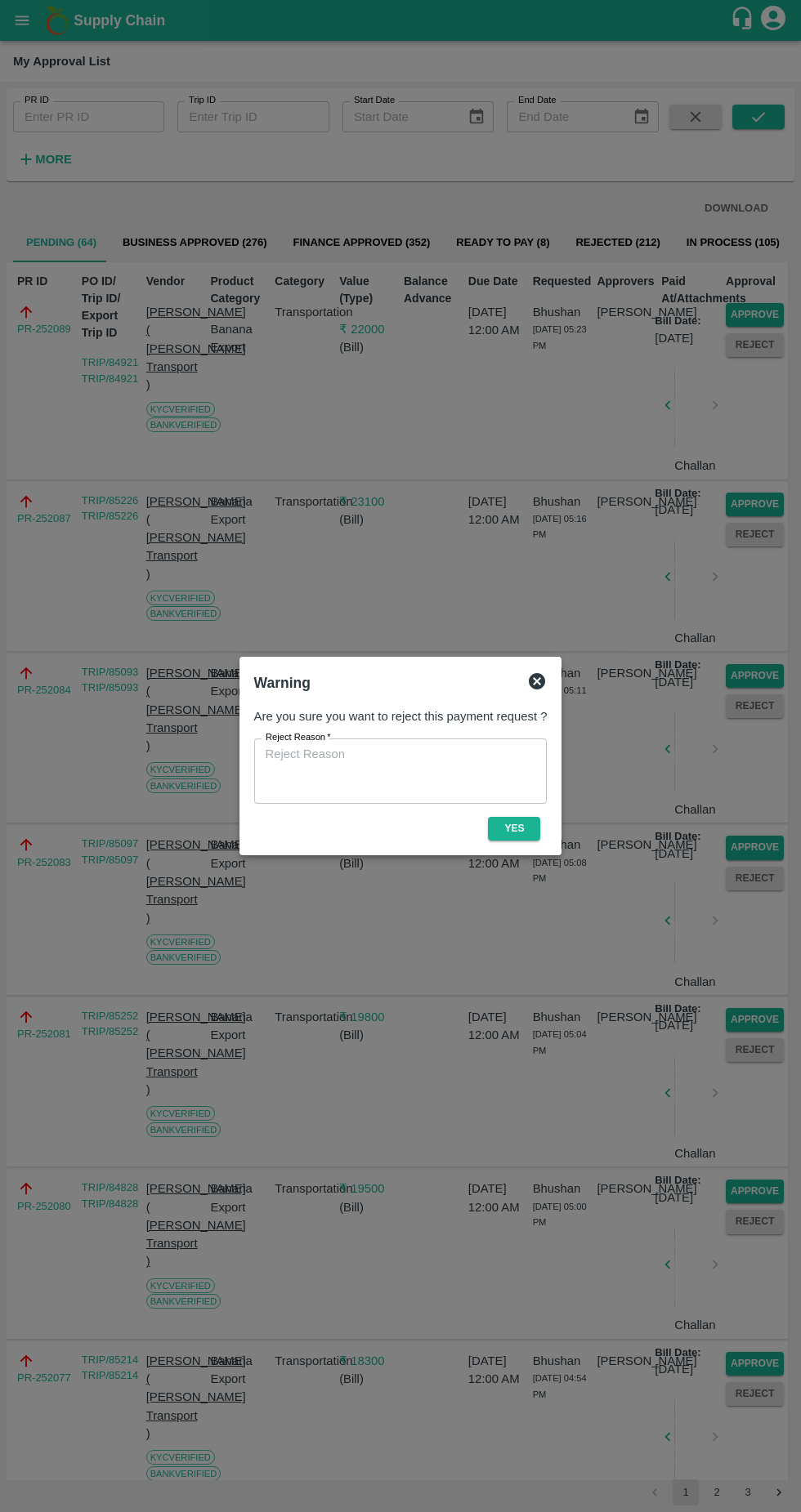
click at [545, 676] on icon at bounding box center [537, 681] width 19 height 19
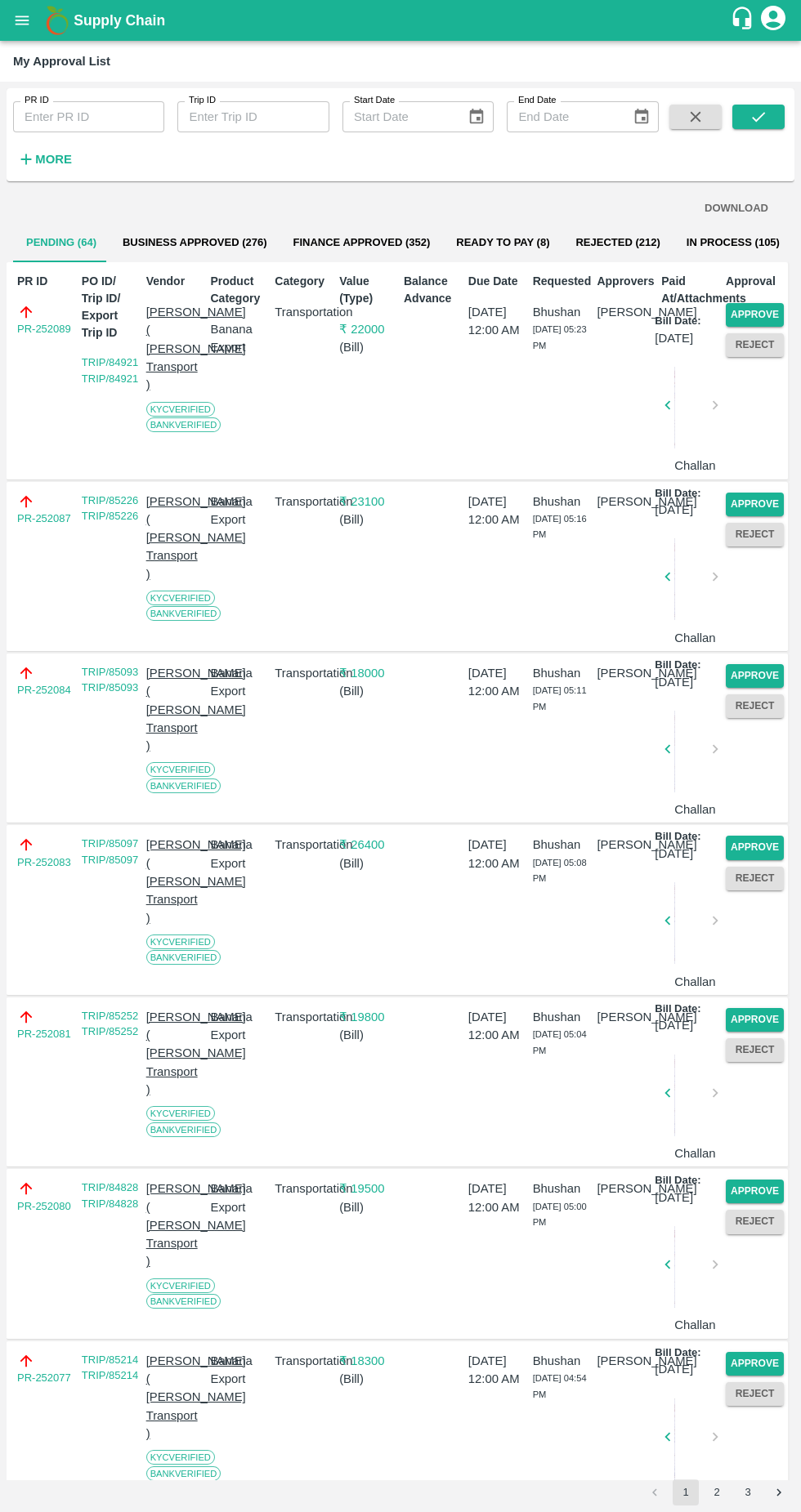
click at [745, 314] on button "Approve" at bounding box center [755, 315] width 58 height 24
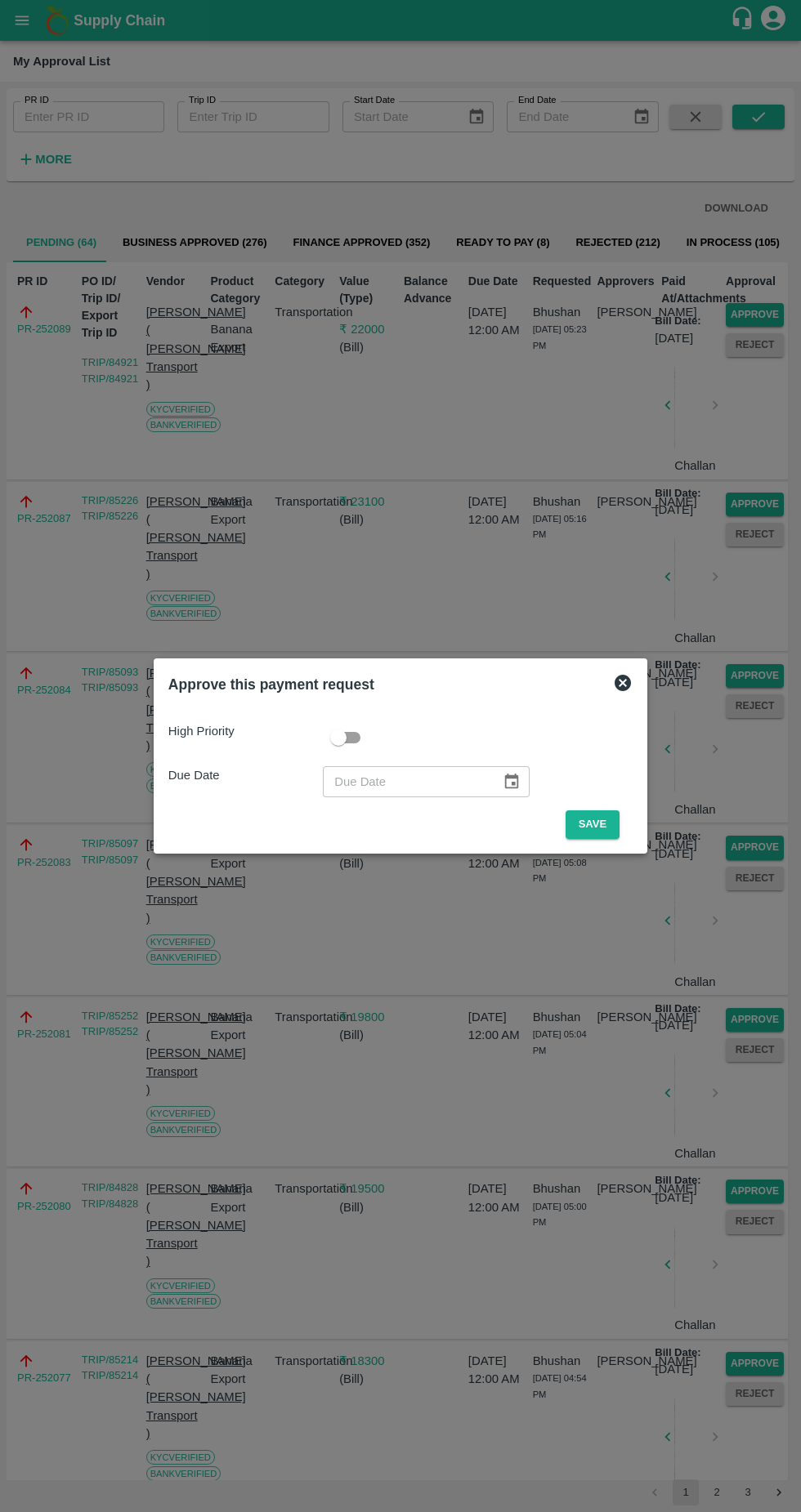
click at [597, 817] on button "Save" at bounding box center [593, 825] width 54 height 29
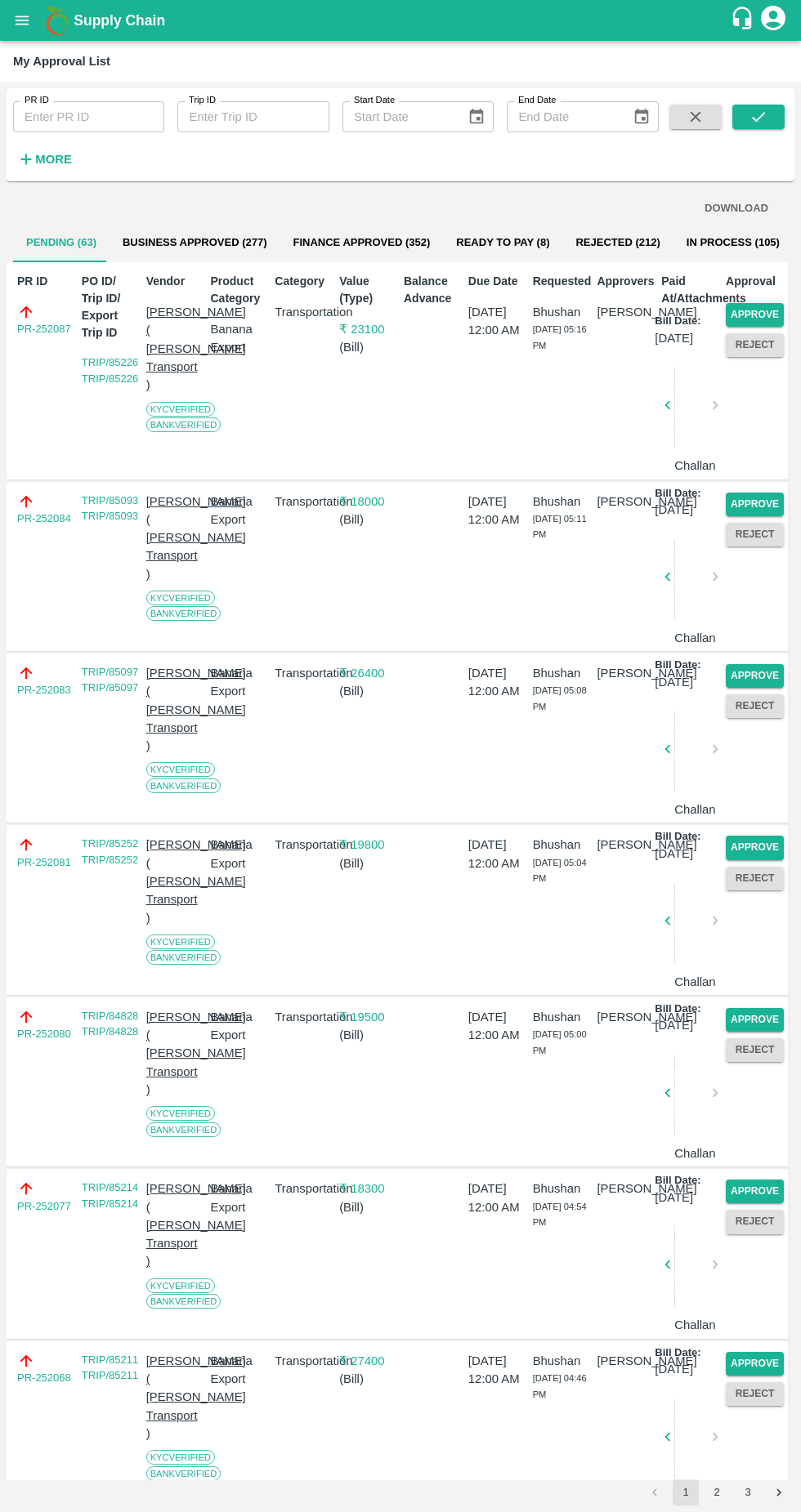
click at [761, 305] on button "Approve" at bounding box center [755, 315] width 58 height 24
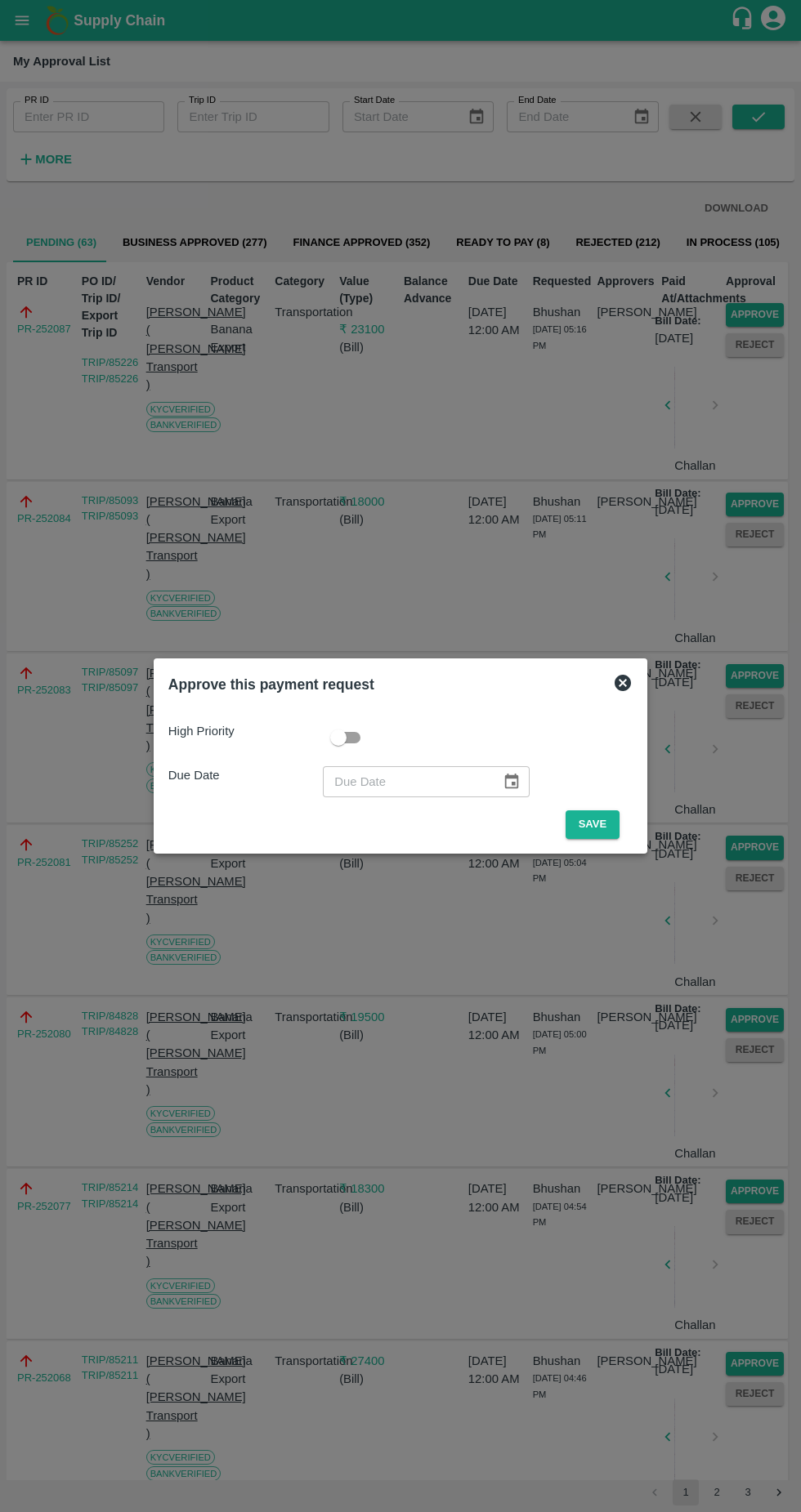
click at [596, 824] on button "Save" at bounding box center [593, 825] width 54 height 29
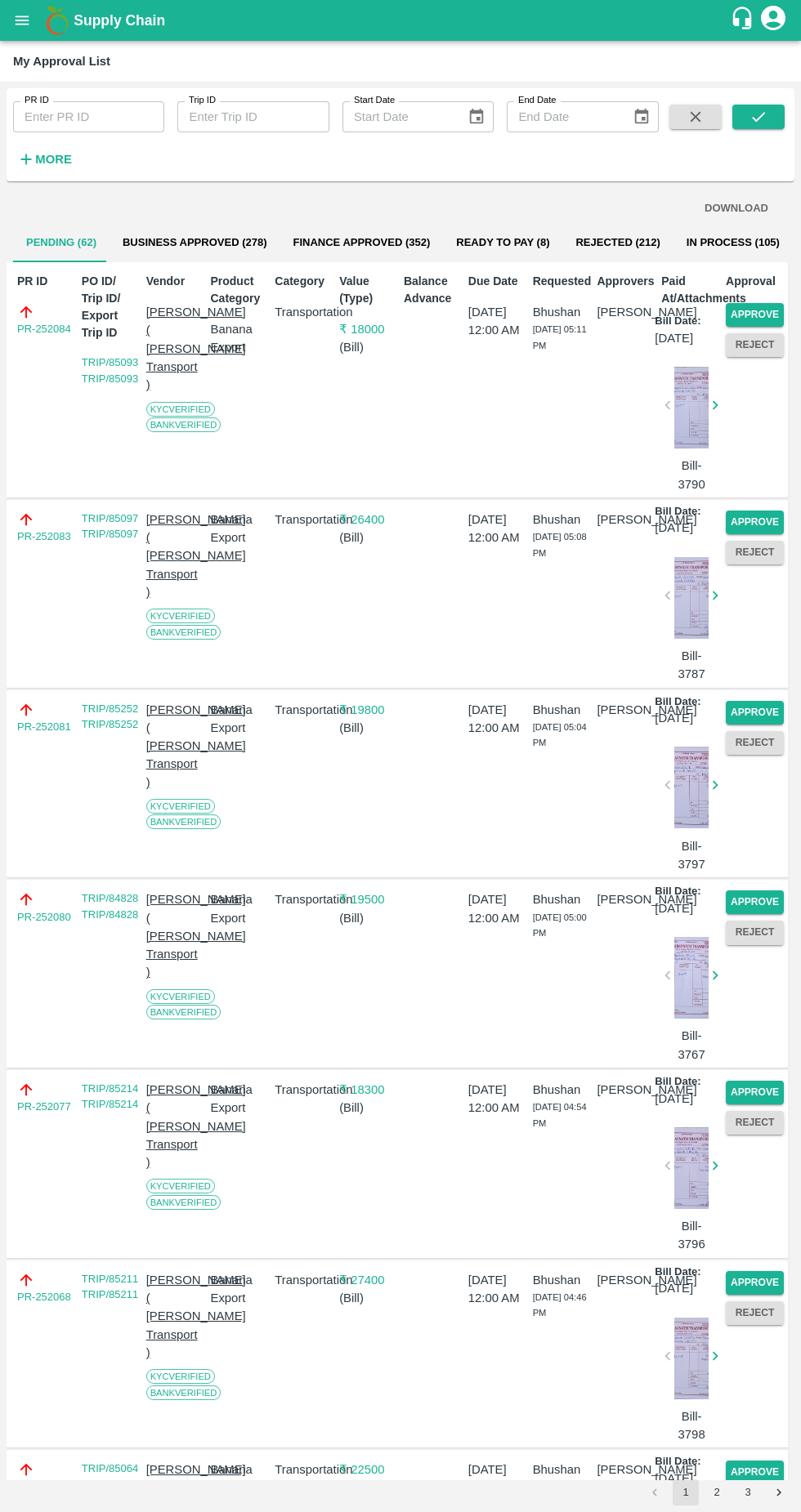
click at [768, 314] on button "Approve" at bounding box center [755, 315] width 58 height 24
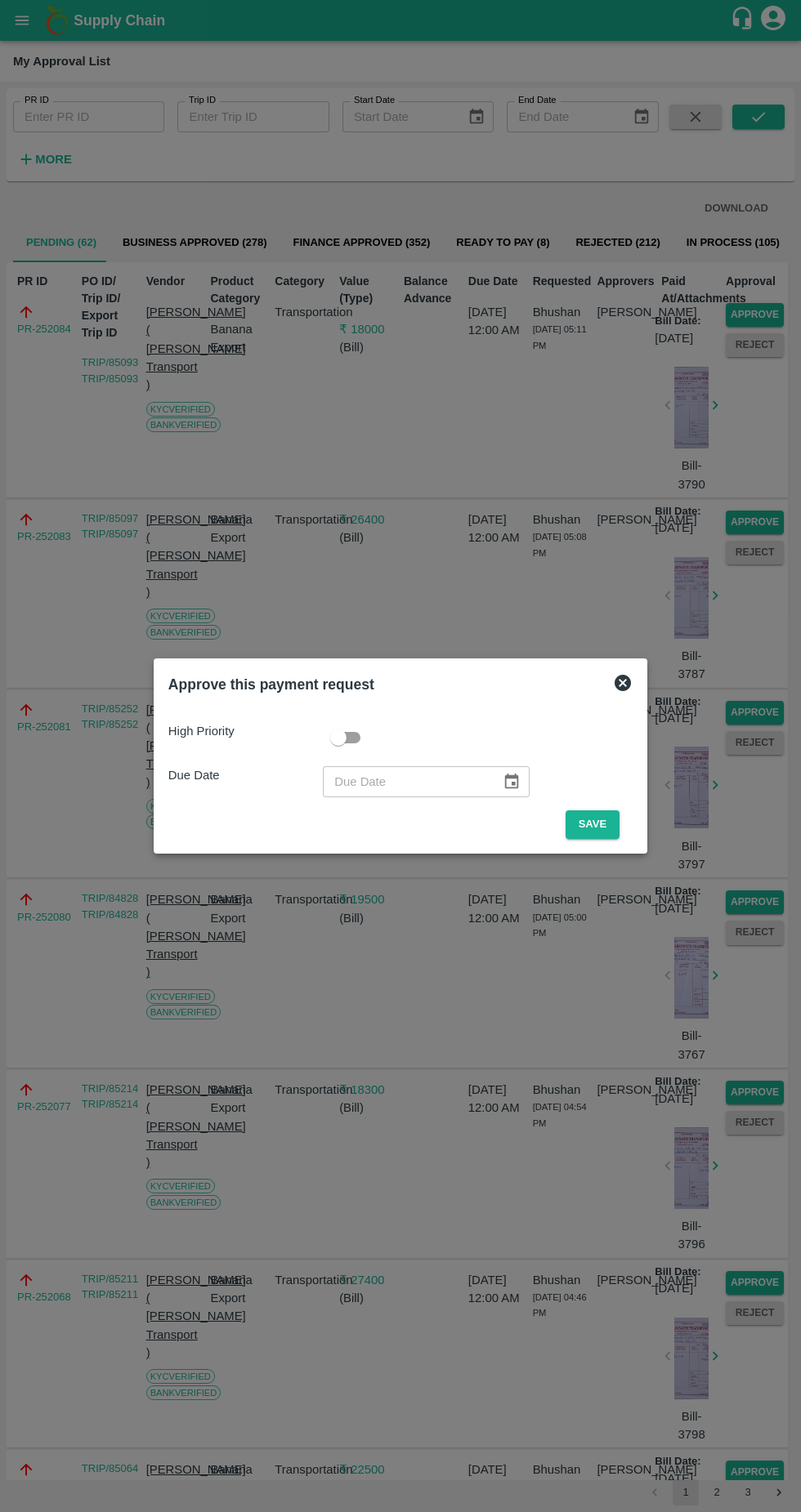
click at [620, 837] on button "Save" at bounding box center [593, 825] width 54 height 29
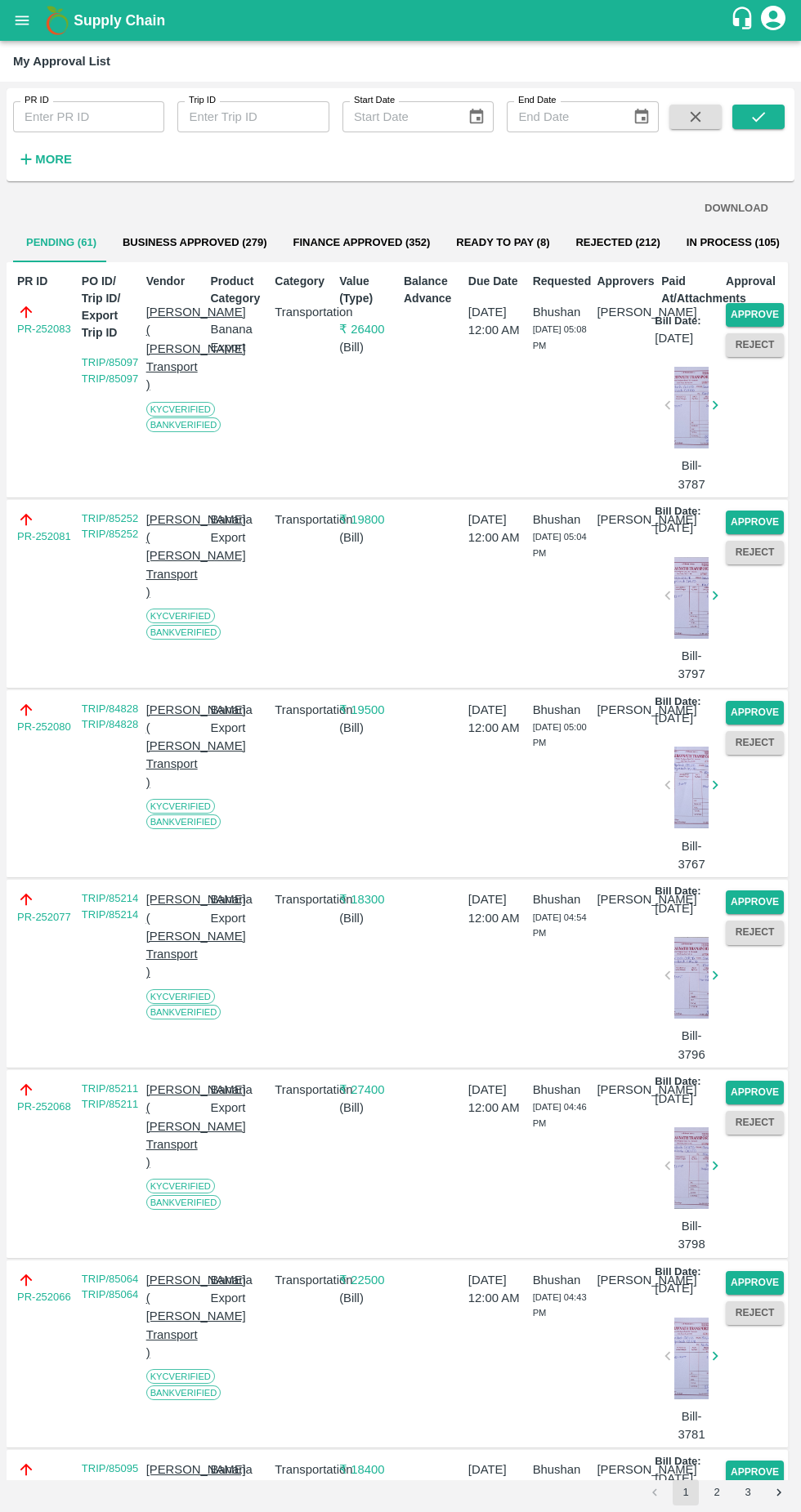
click at [745, 314] on button "Approve" at bounding box center [755, 315] width 58 height 24
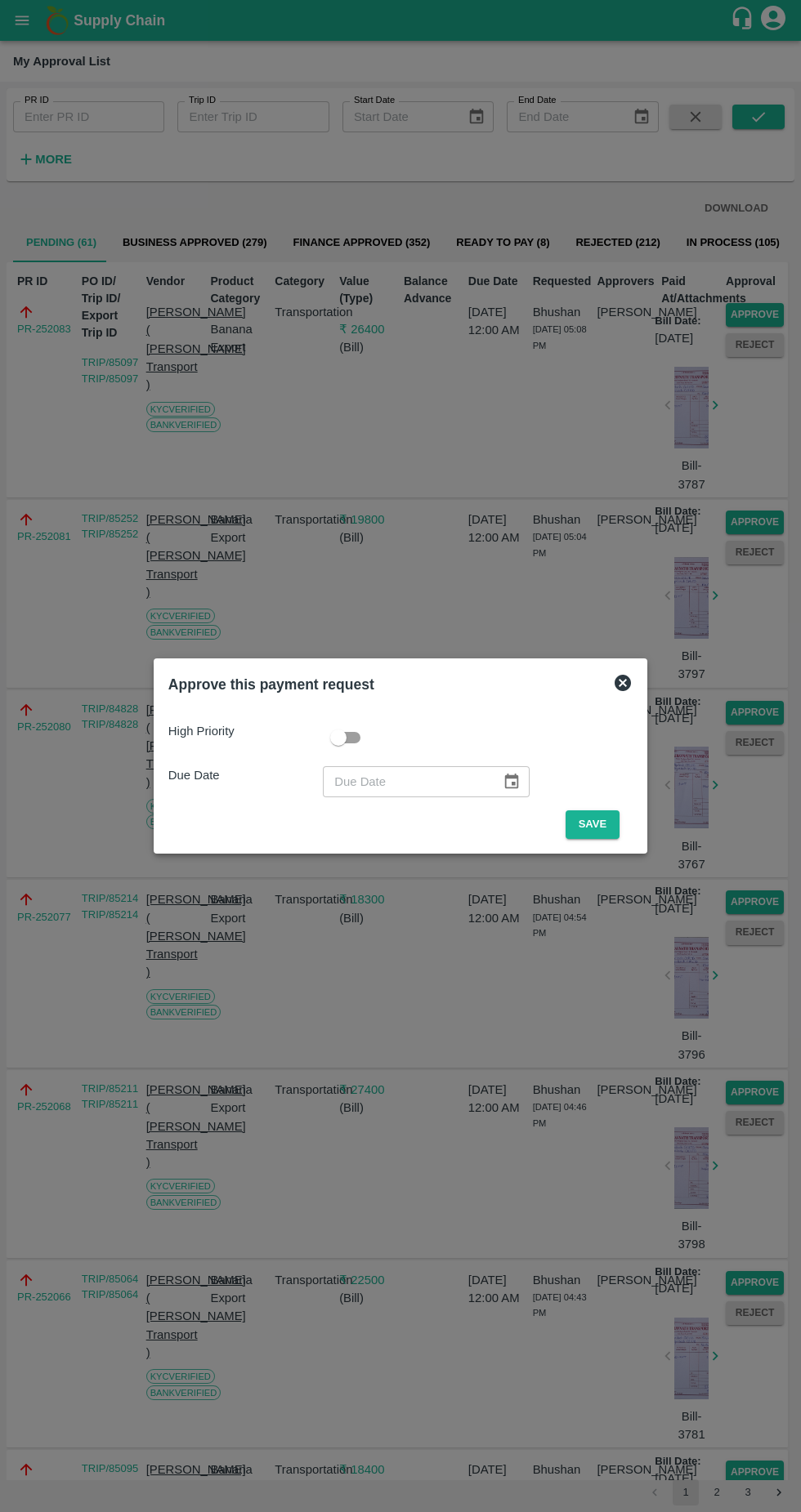
click at [609, 823] on button "Save" at bounding box center [593, 825] width 54 height 29
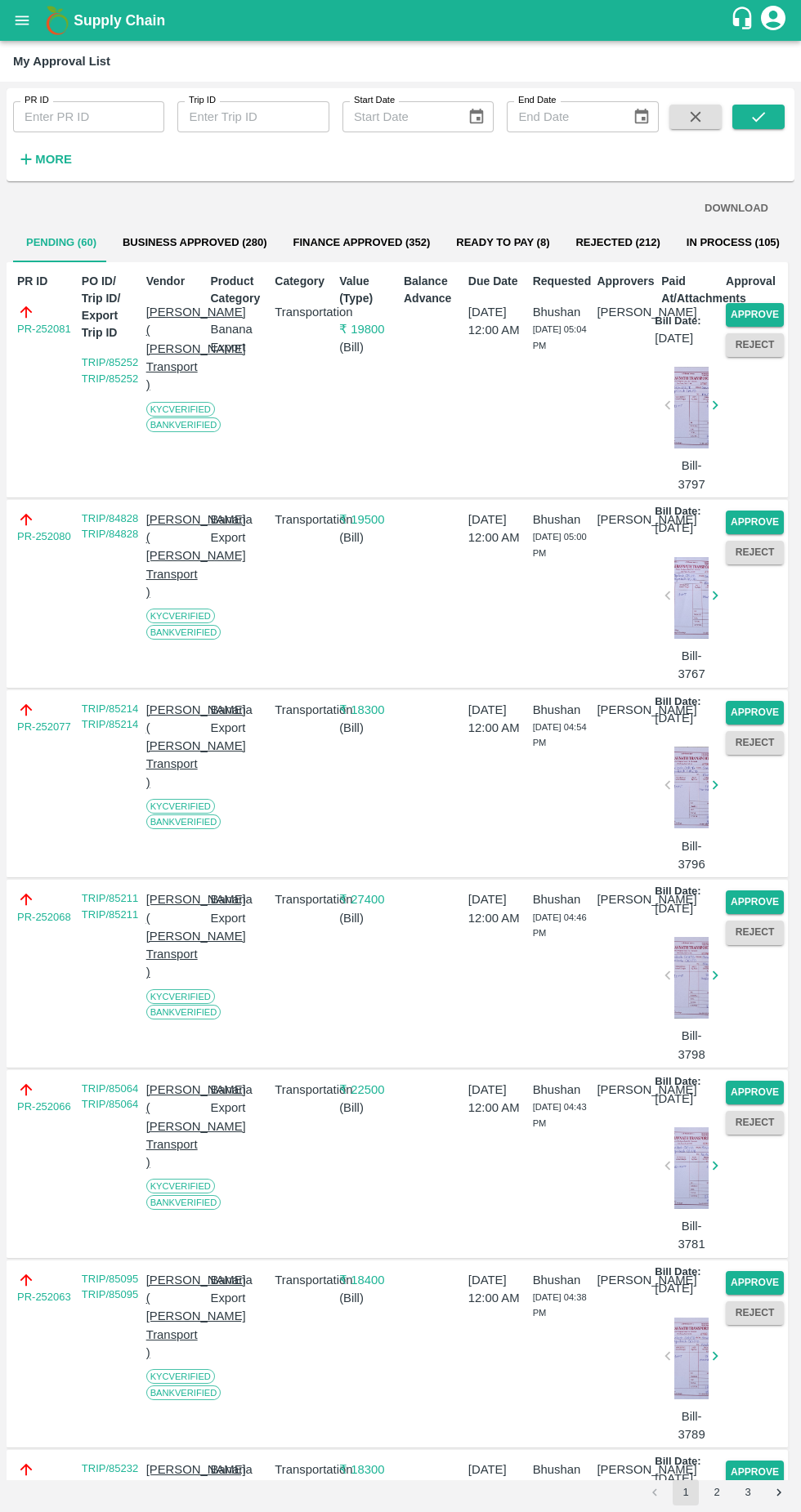
click at [761, 311] on button "Approve" at bounding box center [755, 315] width 58 height 24
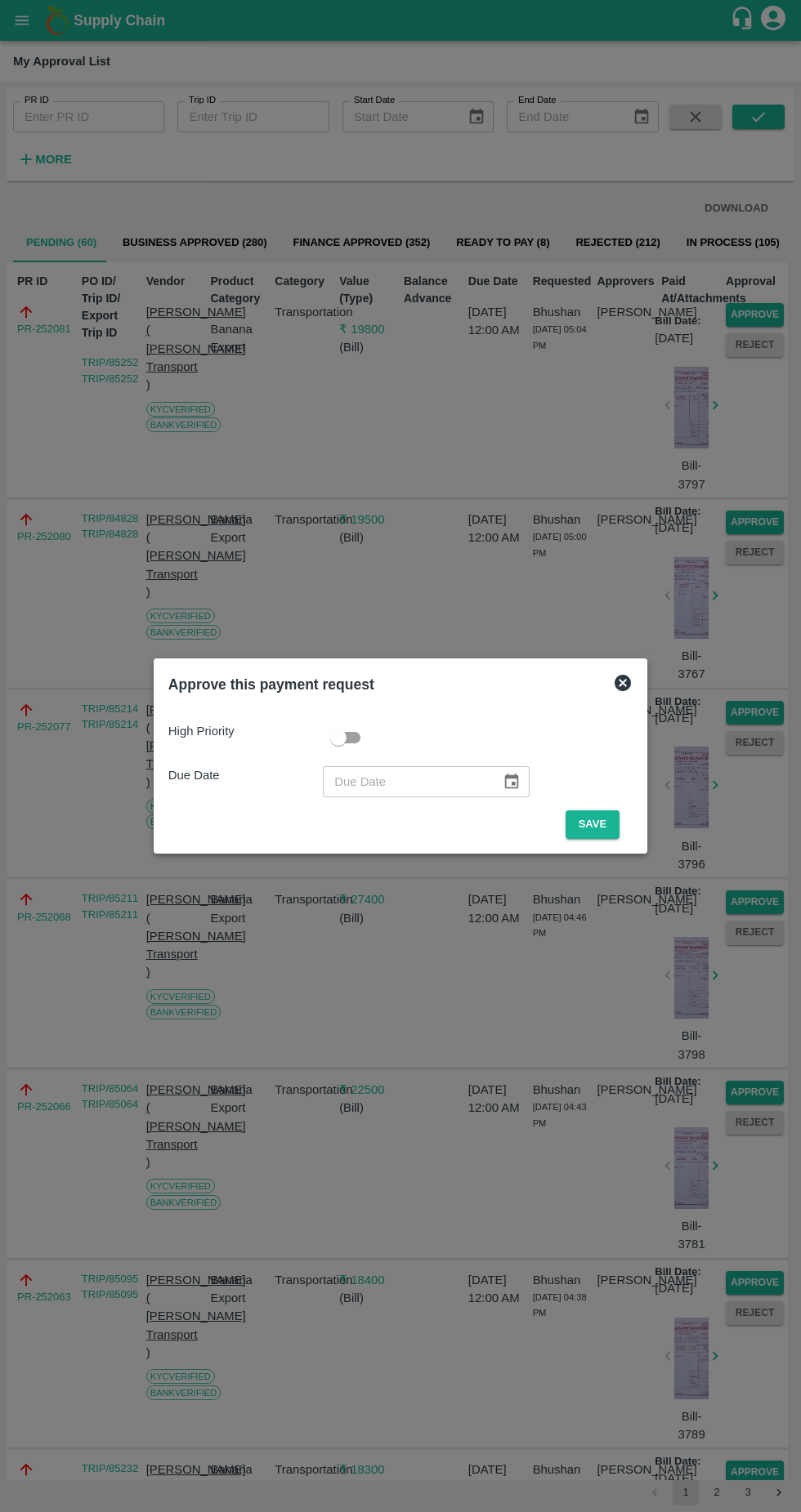
click at [593, 823] on button "Save" at bounding box center [593, 825] width 54 height 29
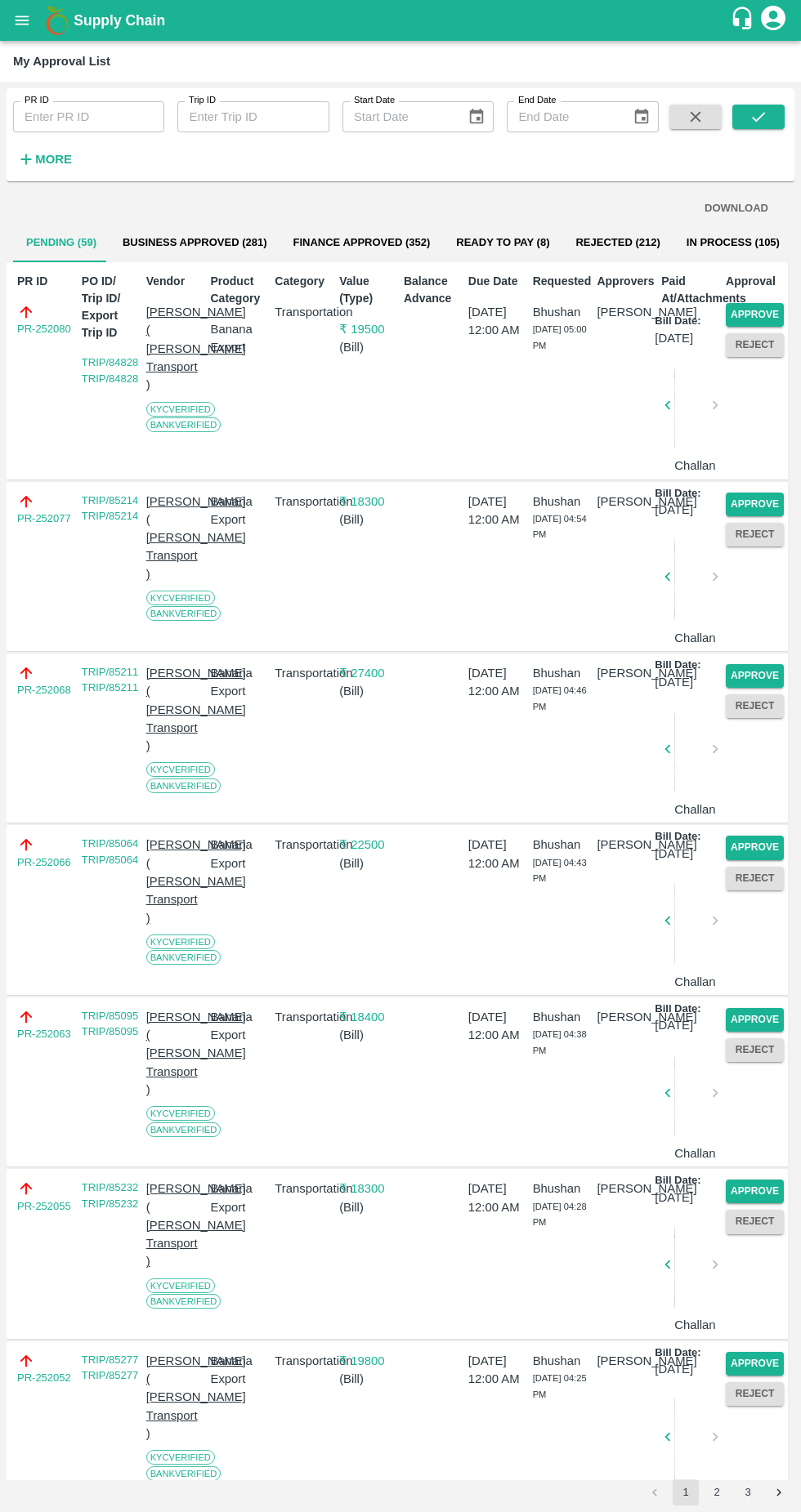
click at [761, 306] on button "Approve" at bounding box center [755, 315] width 58 height 24
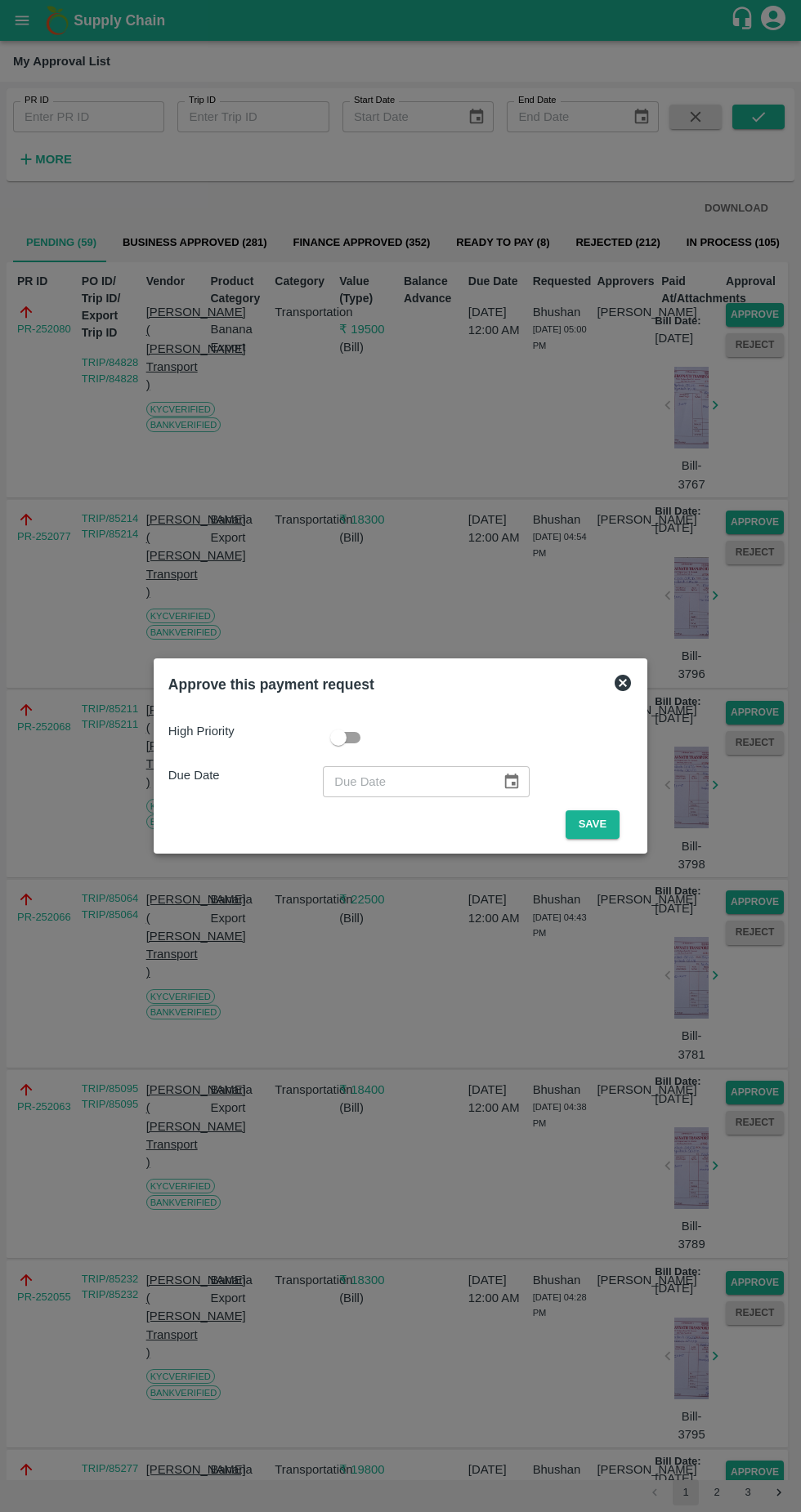
click at [596, 824] on button "Save" at bounding box center [593, 825] width 54 height 29
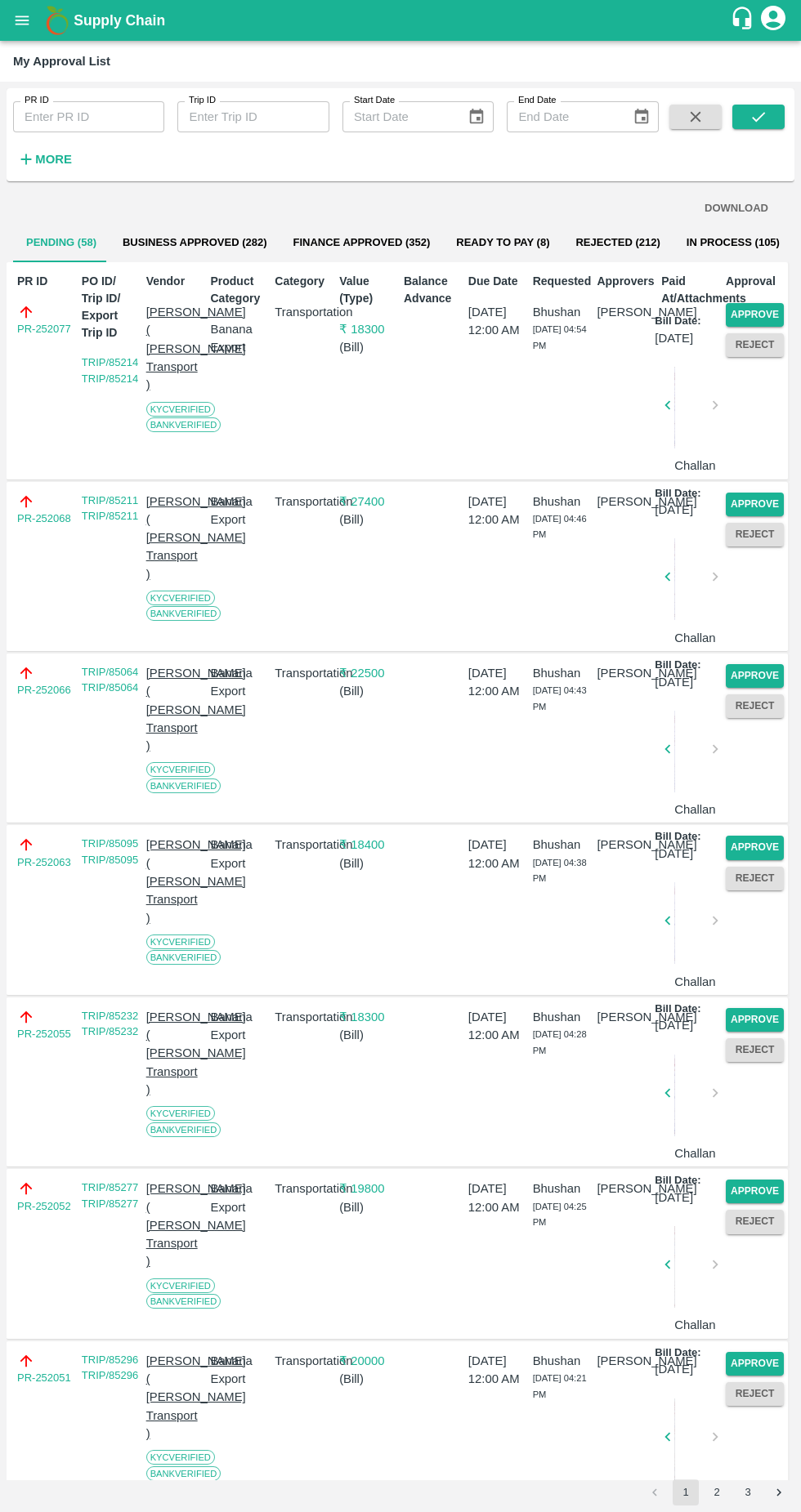
click at [767, 311] on button "Approve" at bounding box center [755, 315] width 58 height 24
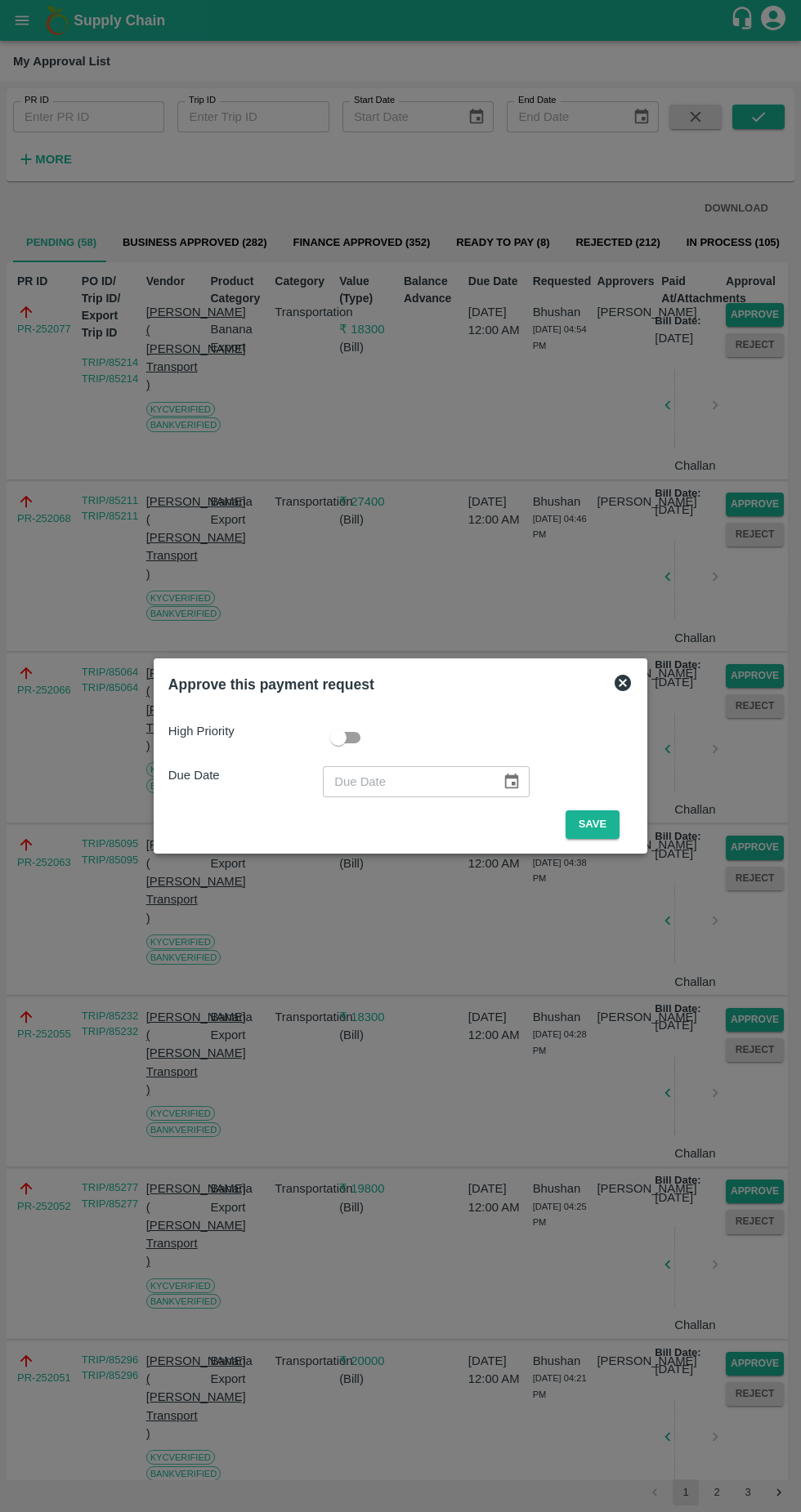
click at [593, 826] on button "Save" at bounding box center [593, 825] width 54 height 29
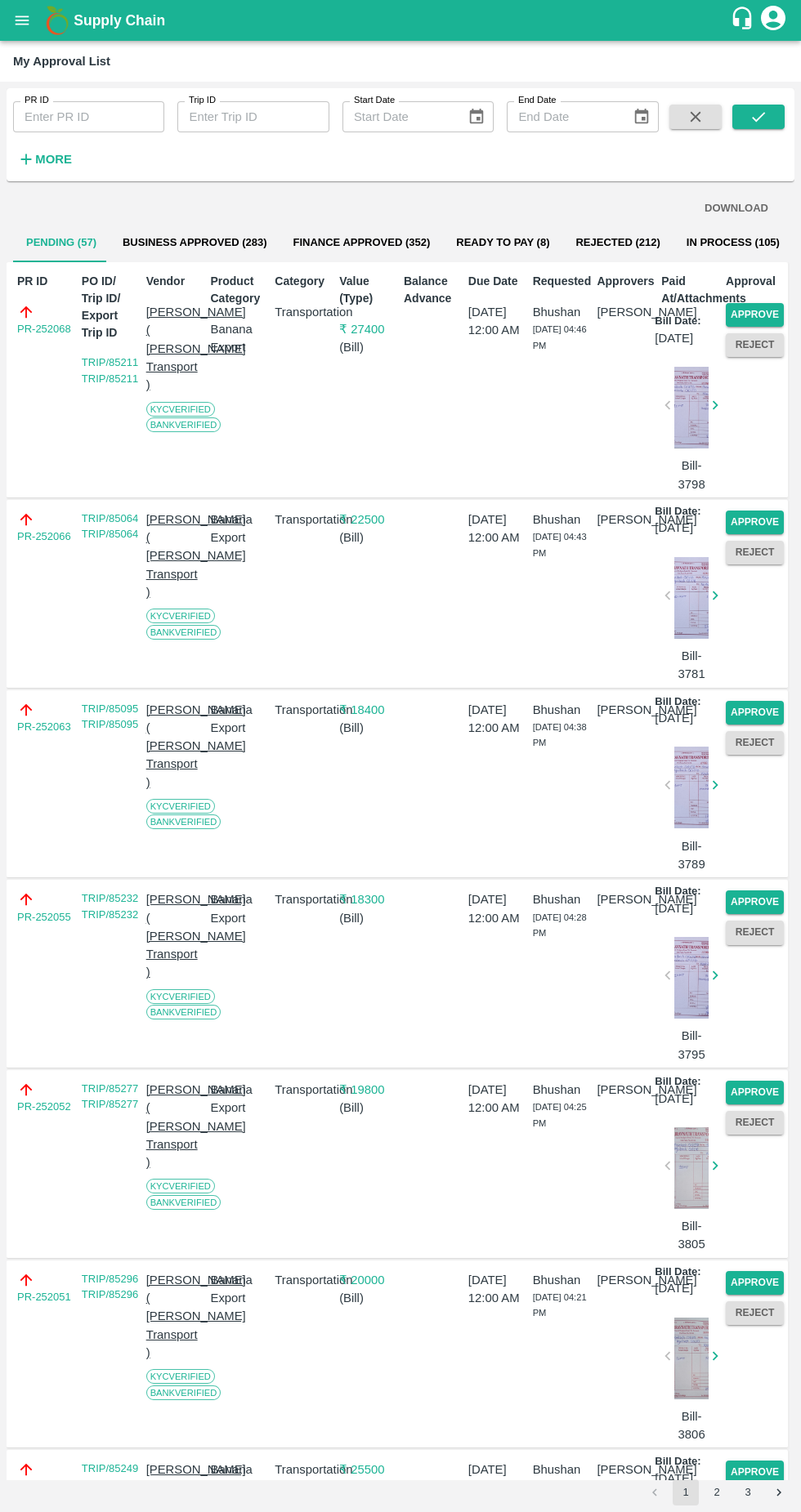
click at [766, 311] on button "Approve" at bounding box center [755, 315] width 58 height 24
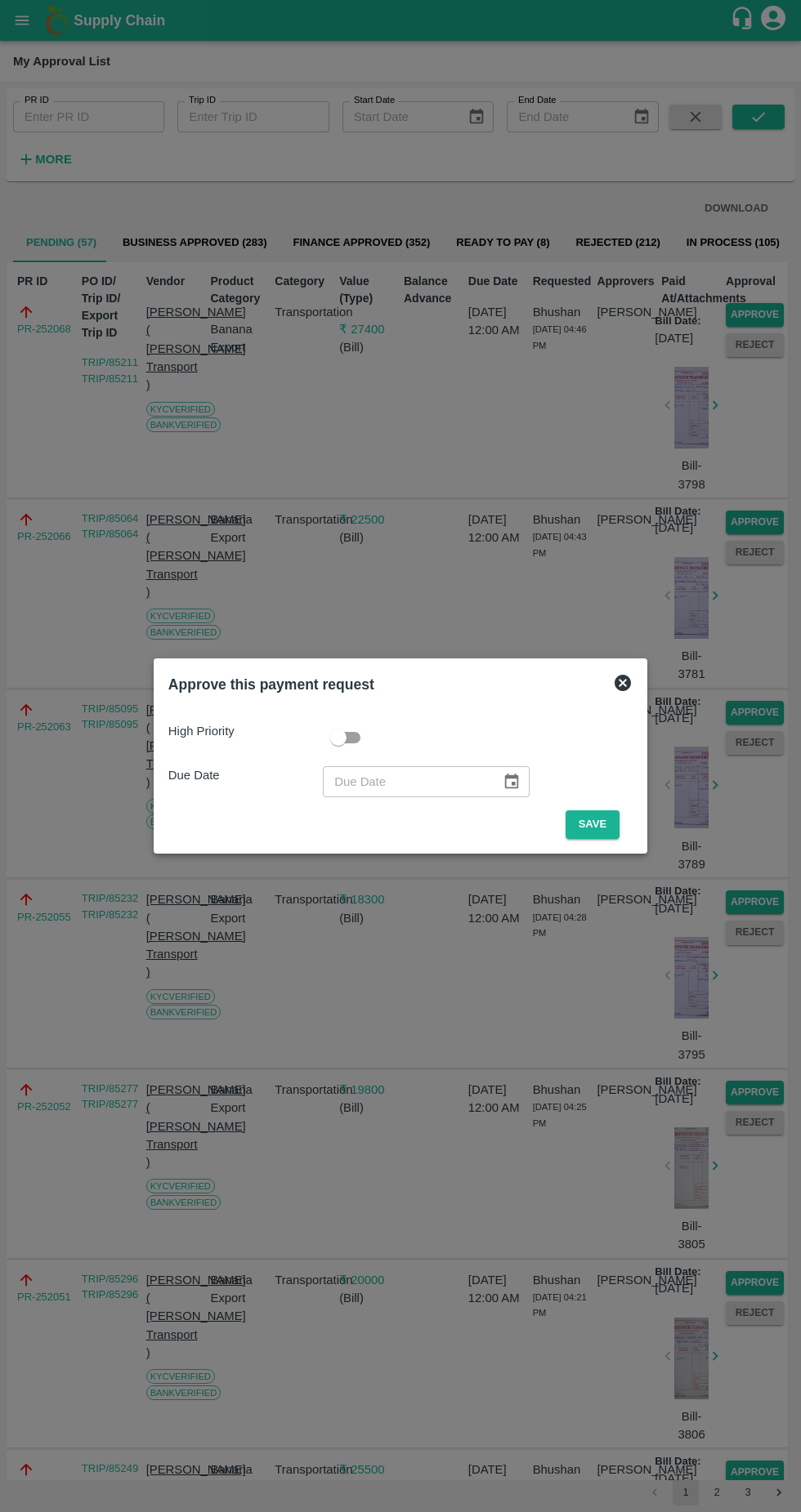
click at [596, 824] on button "Save" at bounding box center [593, 825] width 54 height 29
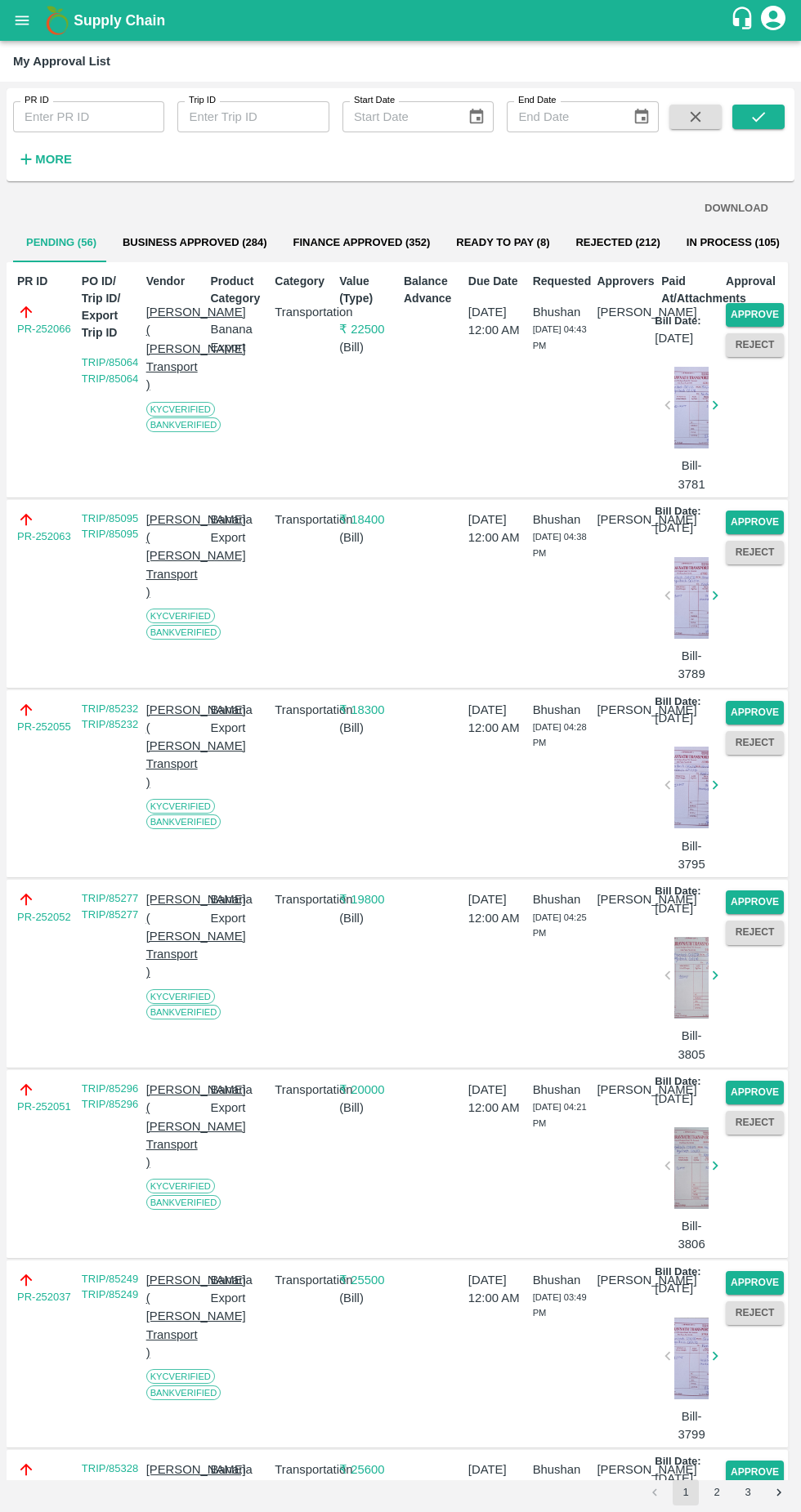
click at [772, 307] on button "Approve" at bounding box center [755, 315] width 58 height 24
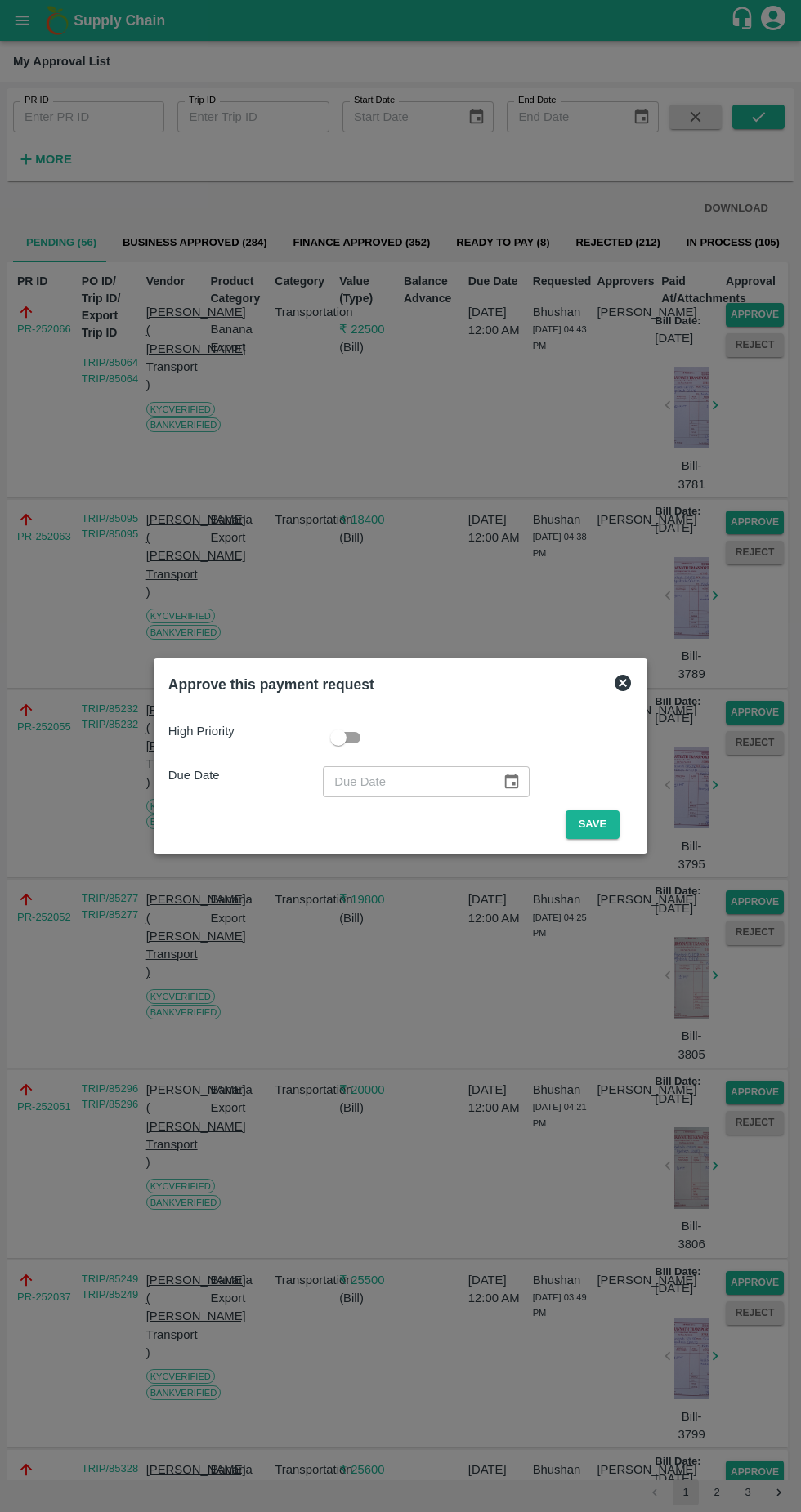
click at [608, 823] on button "Save" at bounding box center [593, 825] width 54 height 29
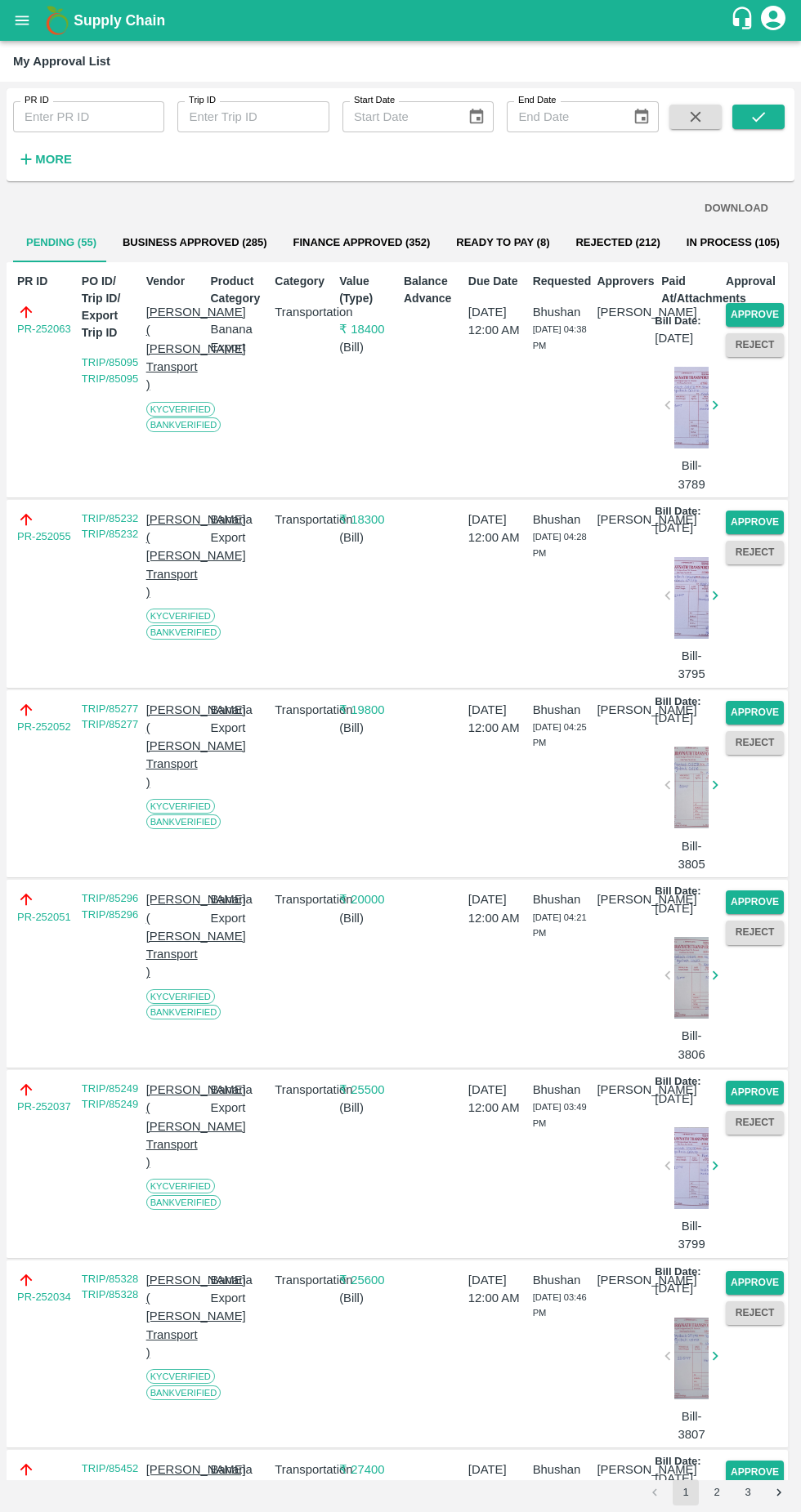
click at [736, 306] on button "Approve" at bounding box center [755, 315] width 58 height 24
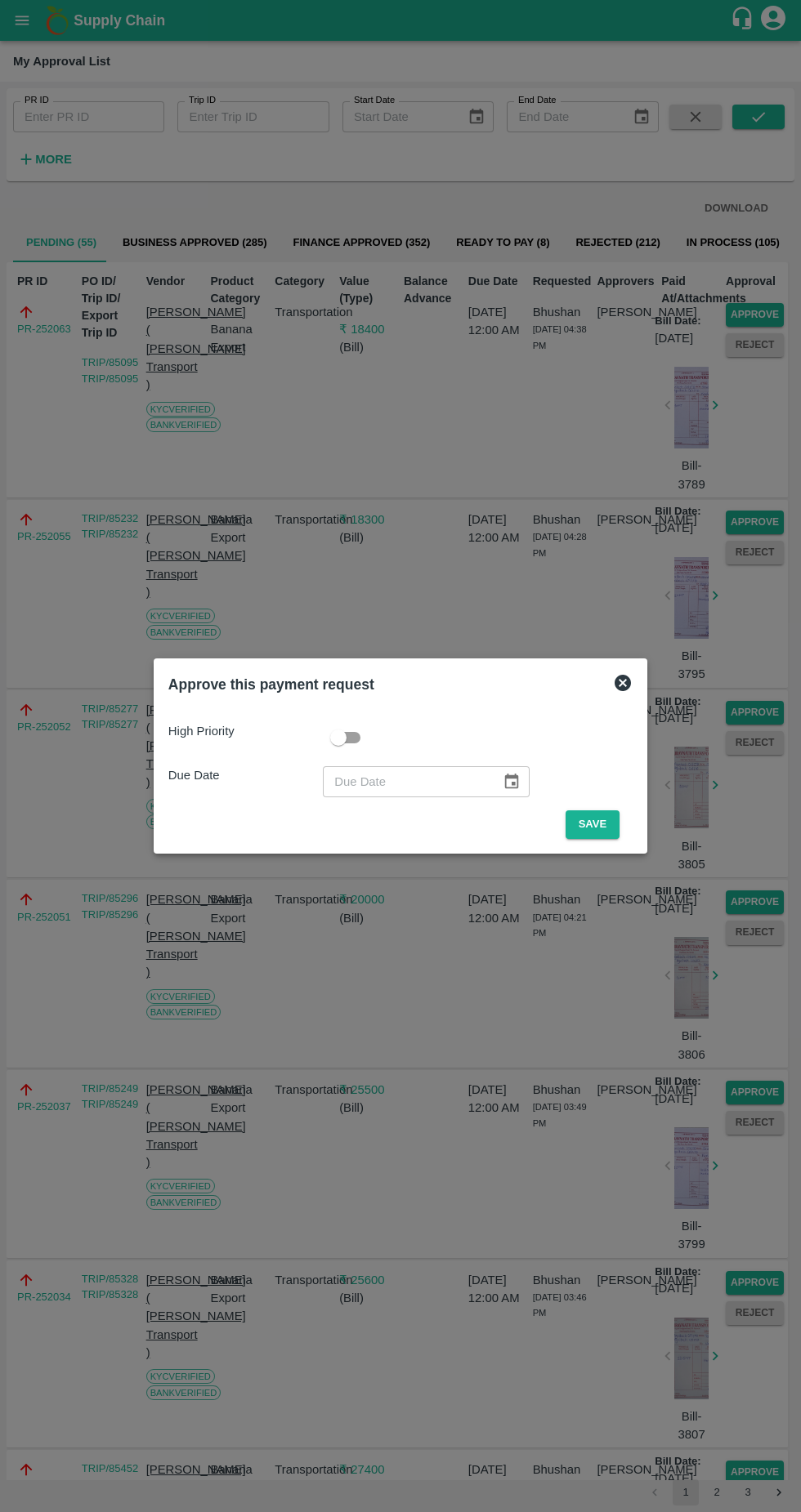
click at [596, 824] on button "Save" at bounding box center [593, 825] width 54 height 29
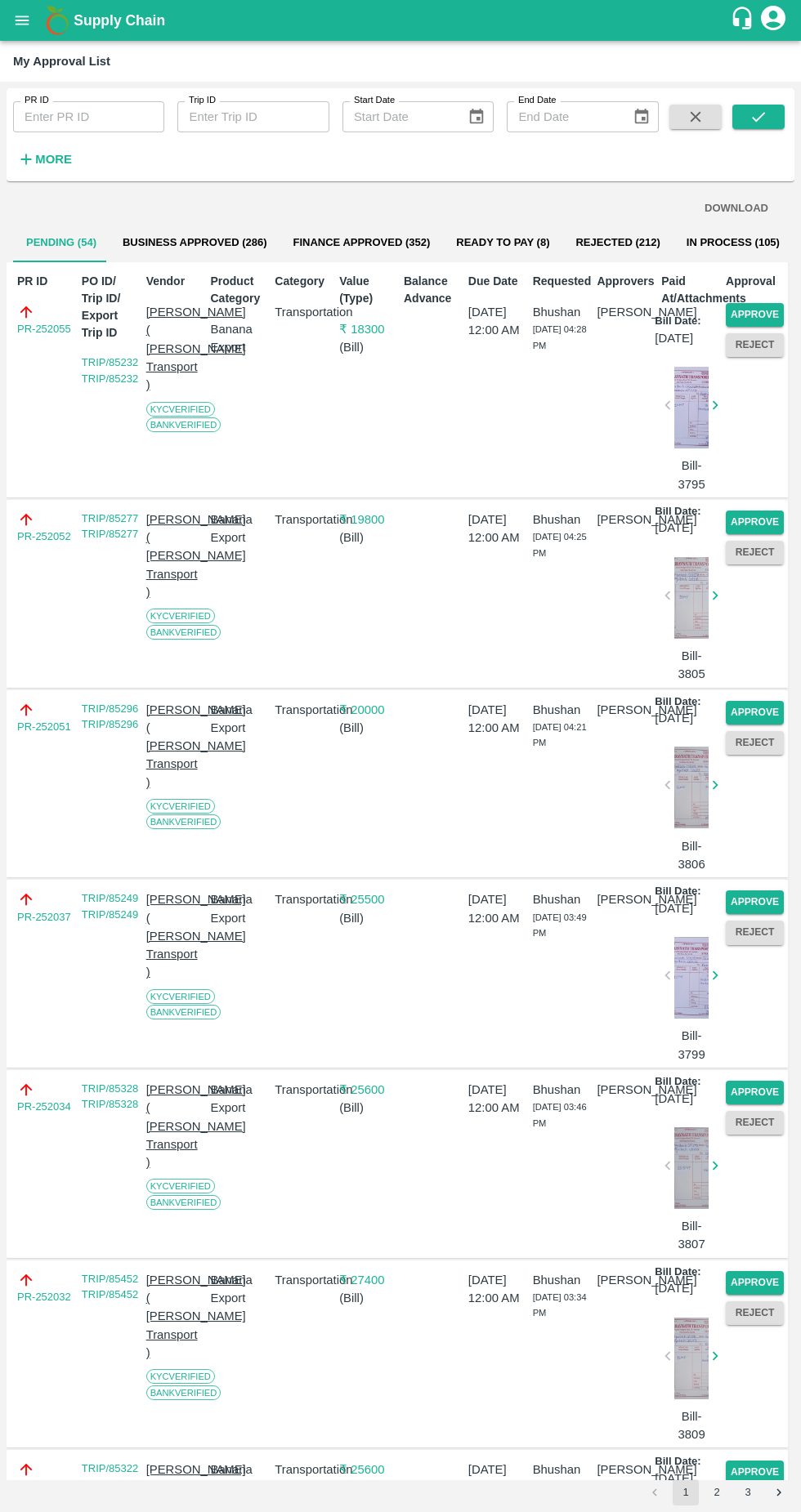
click at [766, 309] on button "Approve" at bounding box center [755, 315] width 58 height 24
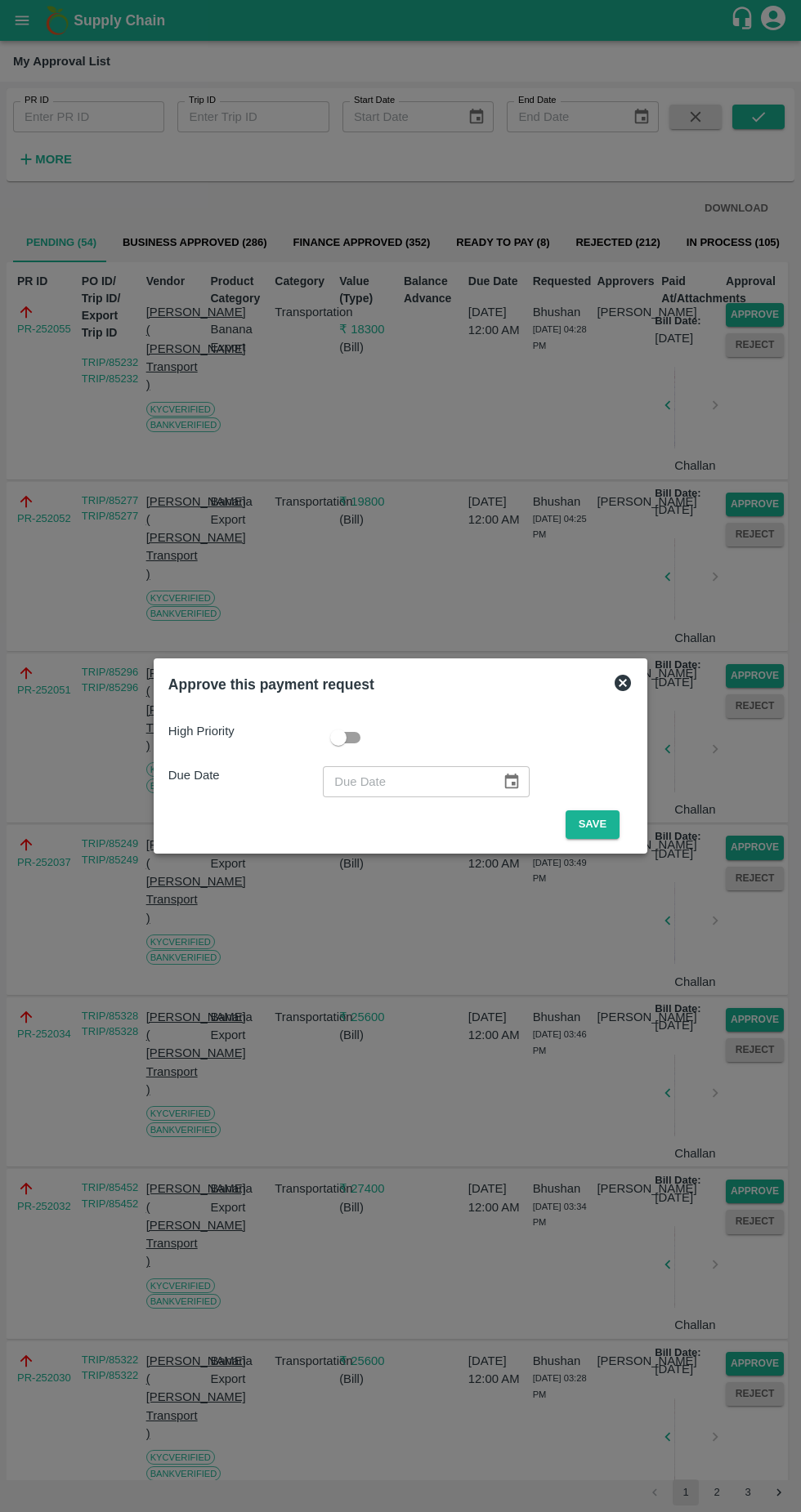
click at [596, 824] on button "Save" at bounding box center [593, 825] width 54 height 29
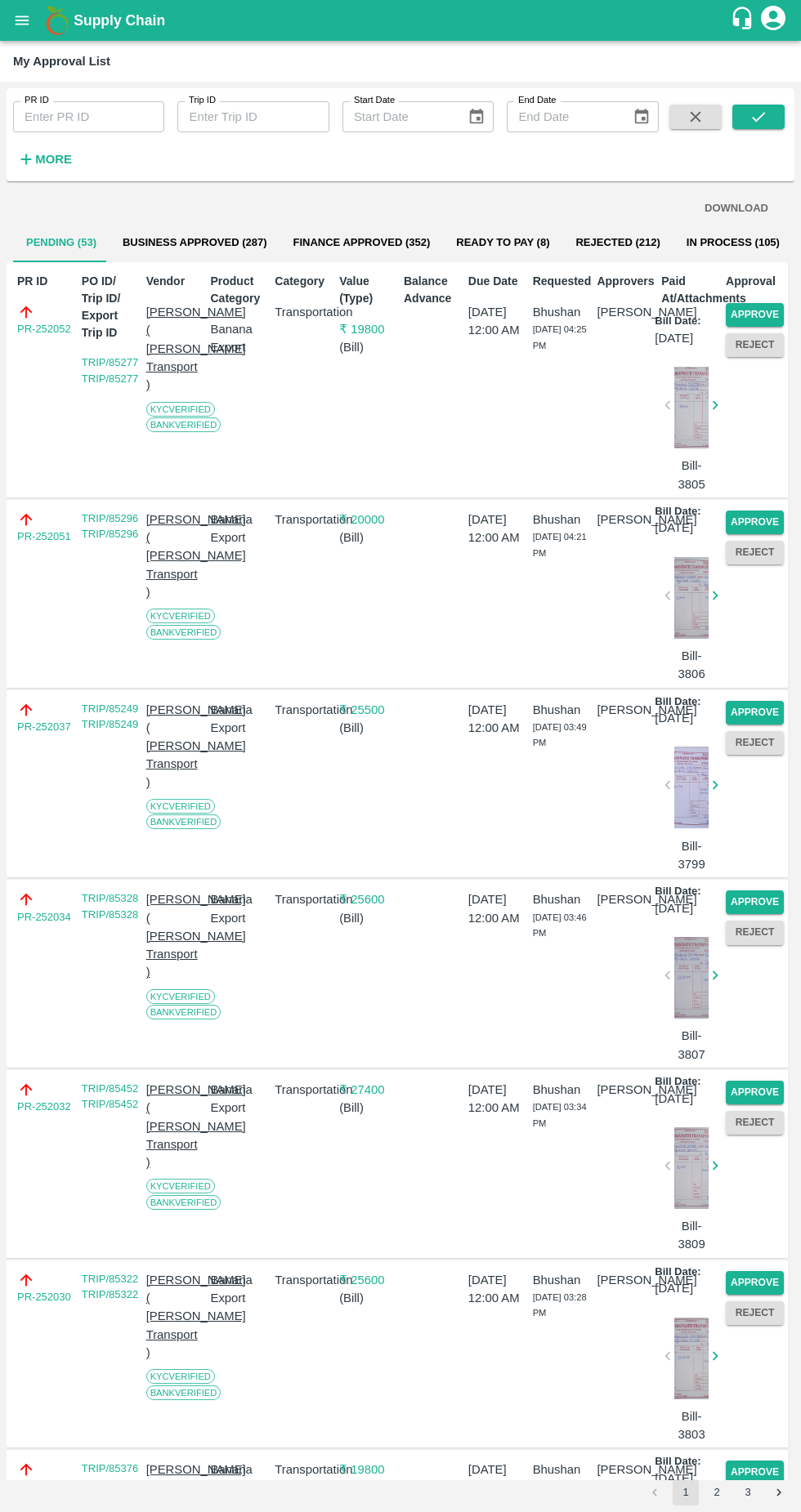
click at [768, 311] on button "Approve" at bounding box center [755, 315] width 58 height 24
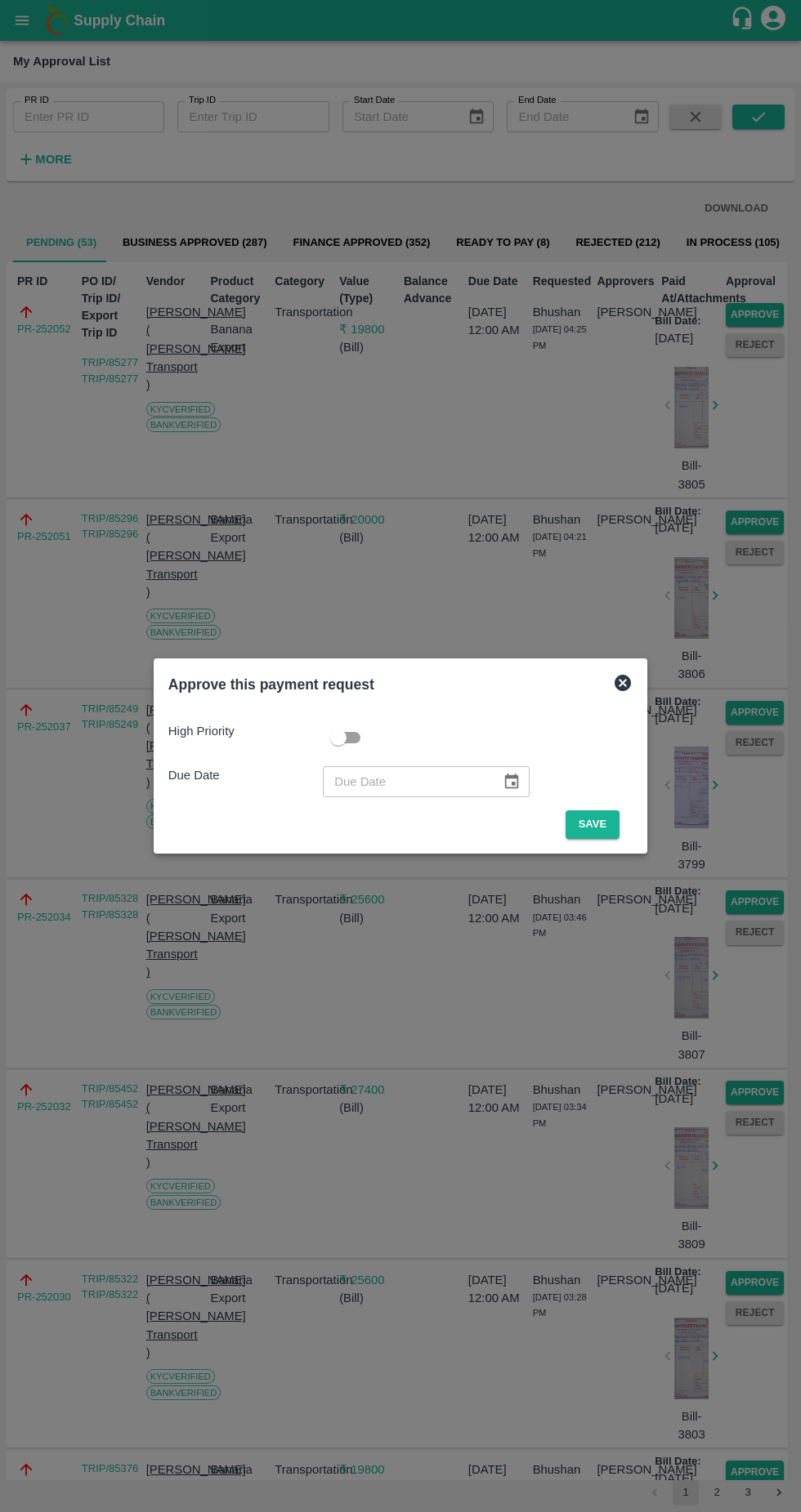
click at [609, 819] on button "Save" at bounding box center [593, 825] width 54 height 29
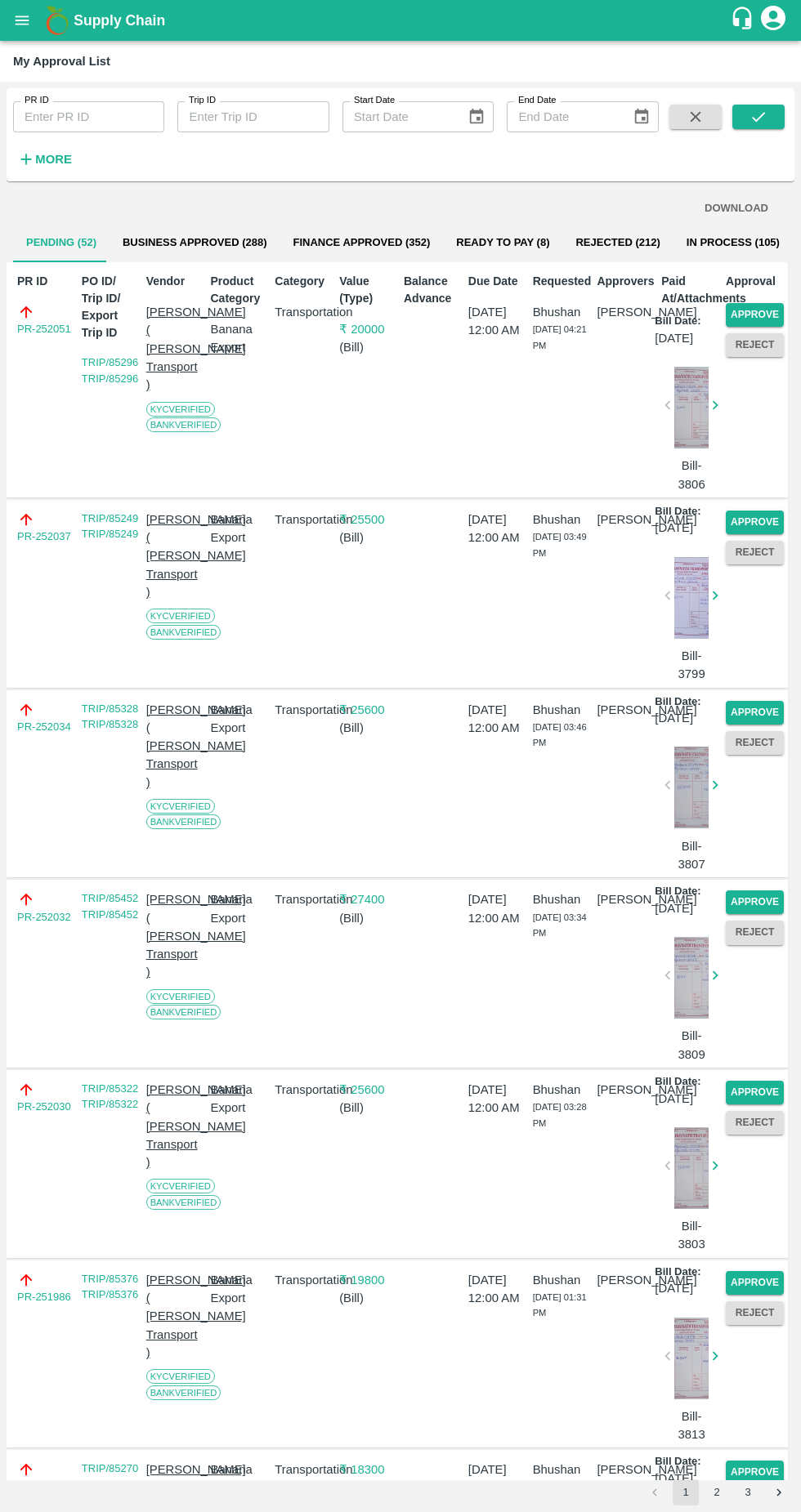
click at [765, 309] on button "Approve" at bounding box center [755, 315] width 58 height 24
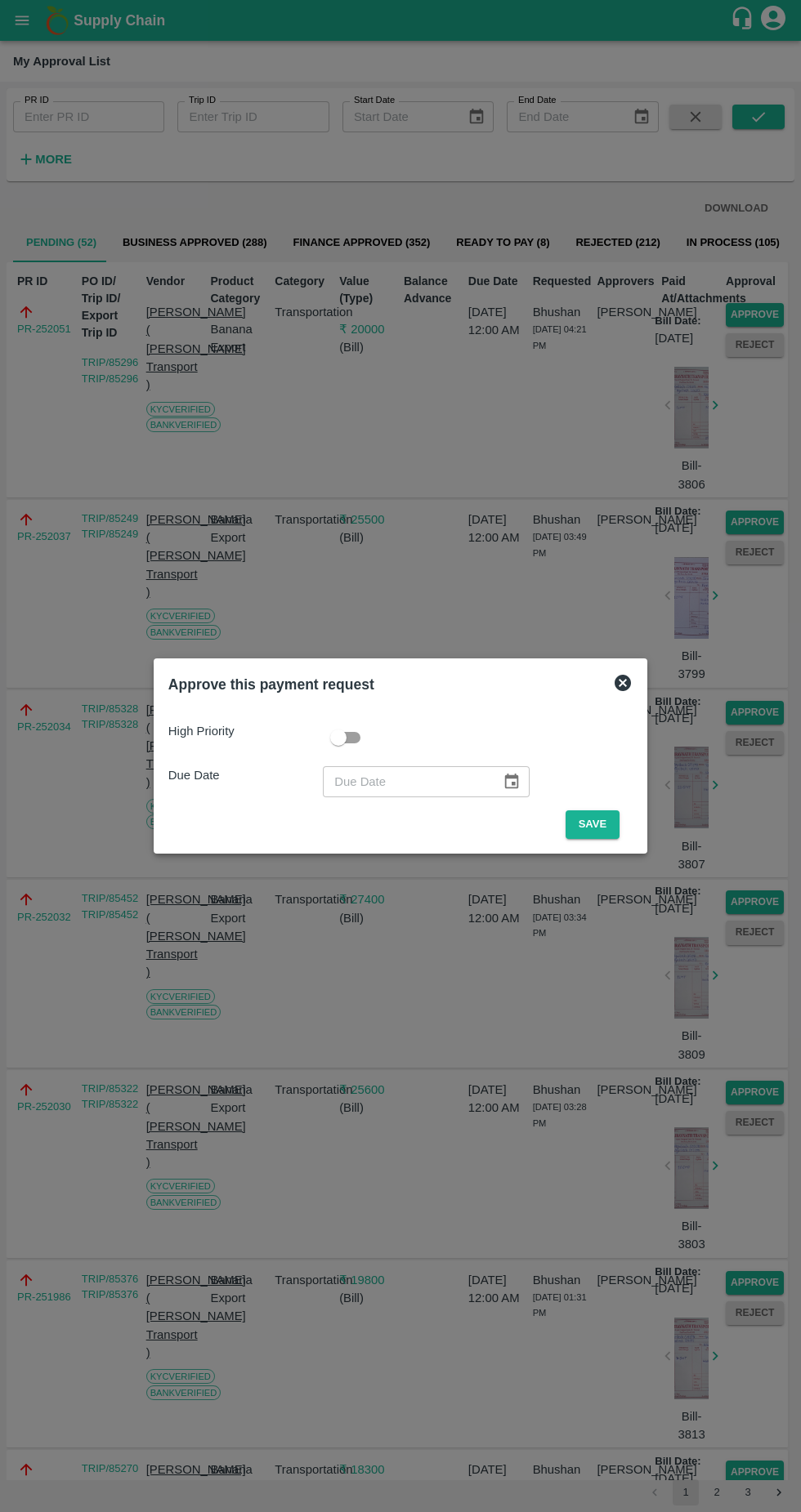
click at [596, 824] on button "Save" at bounding box center [593, 825] width 54 height 29
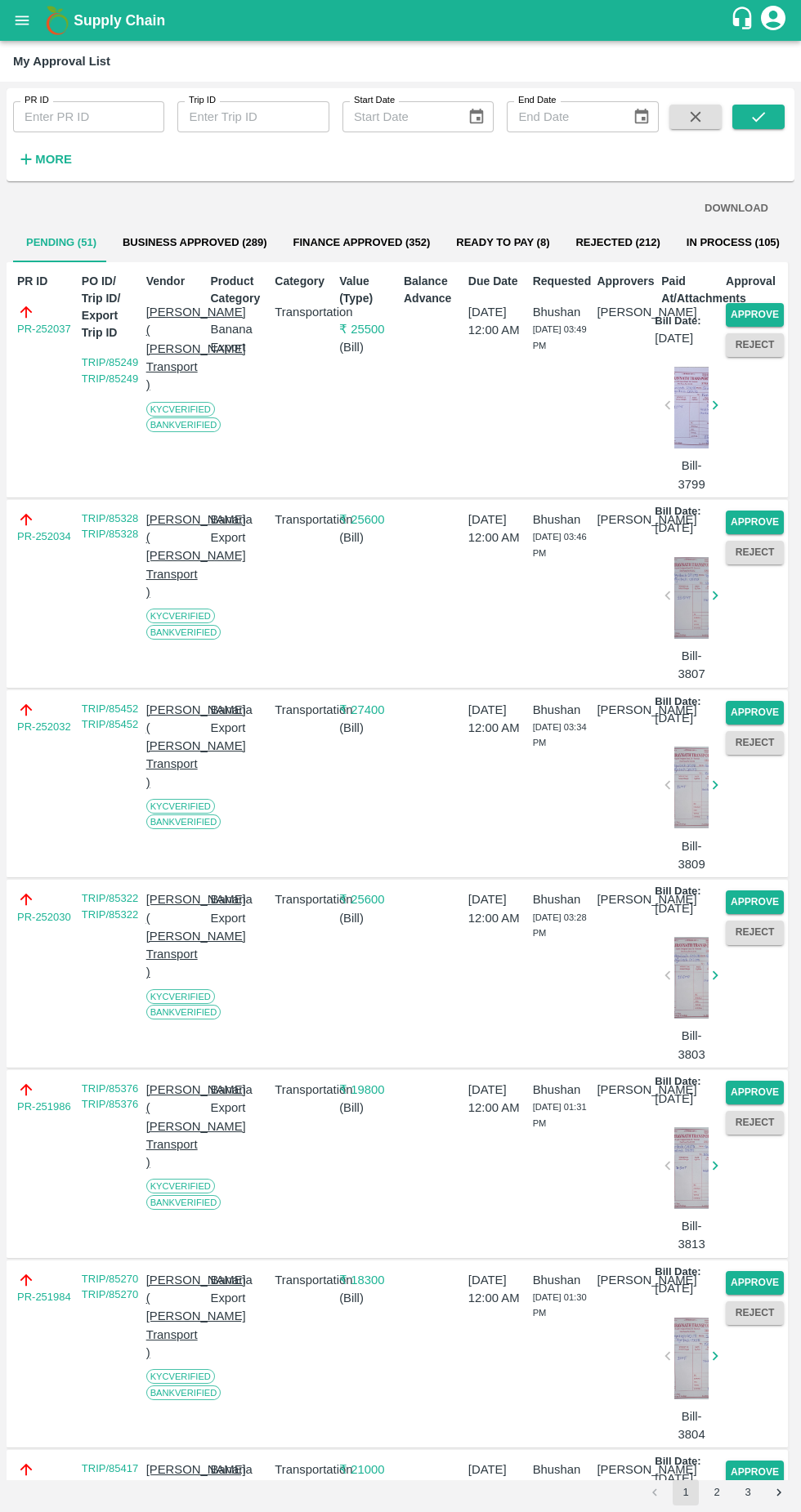
click at [772, 312] on button "Approve" at bounding box center [755, 315] width 58 height 24
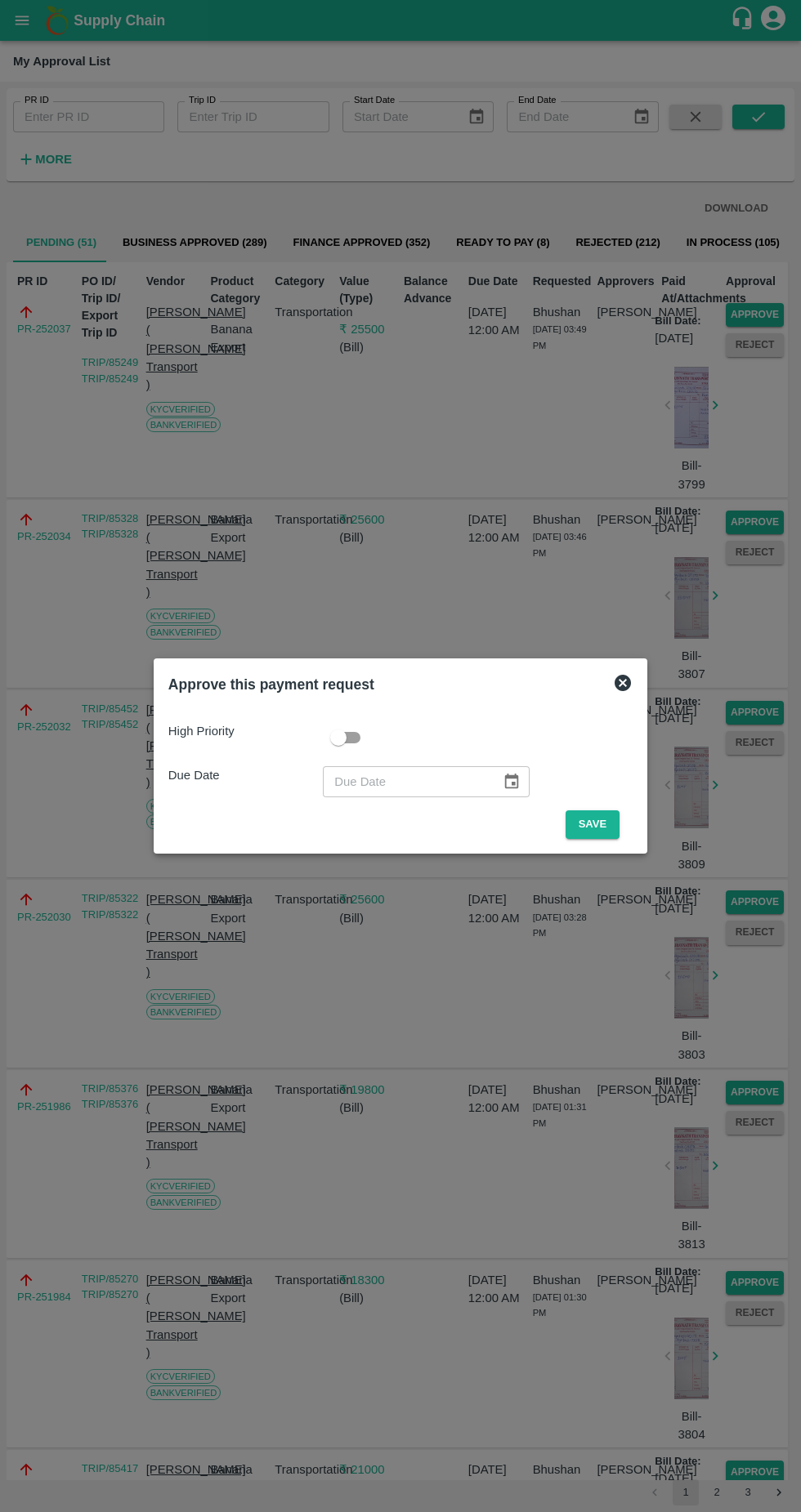
click at [596, 824] on button "Save" at bounding box center [593, 825] width 54 height 29
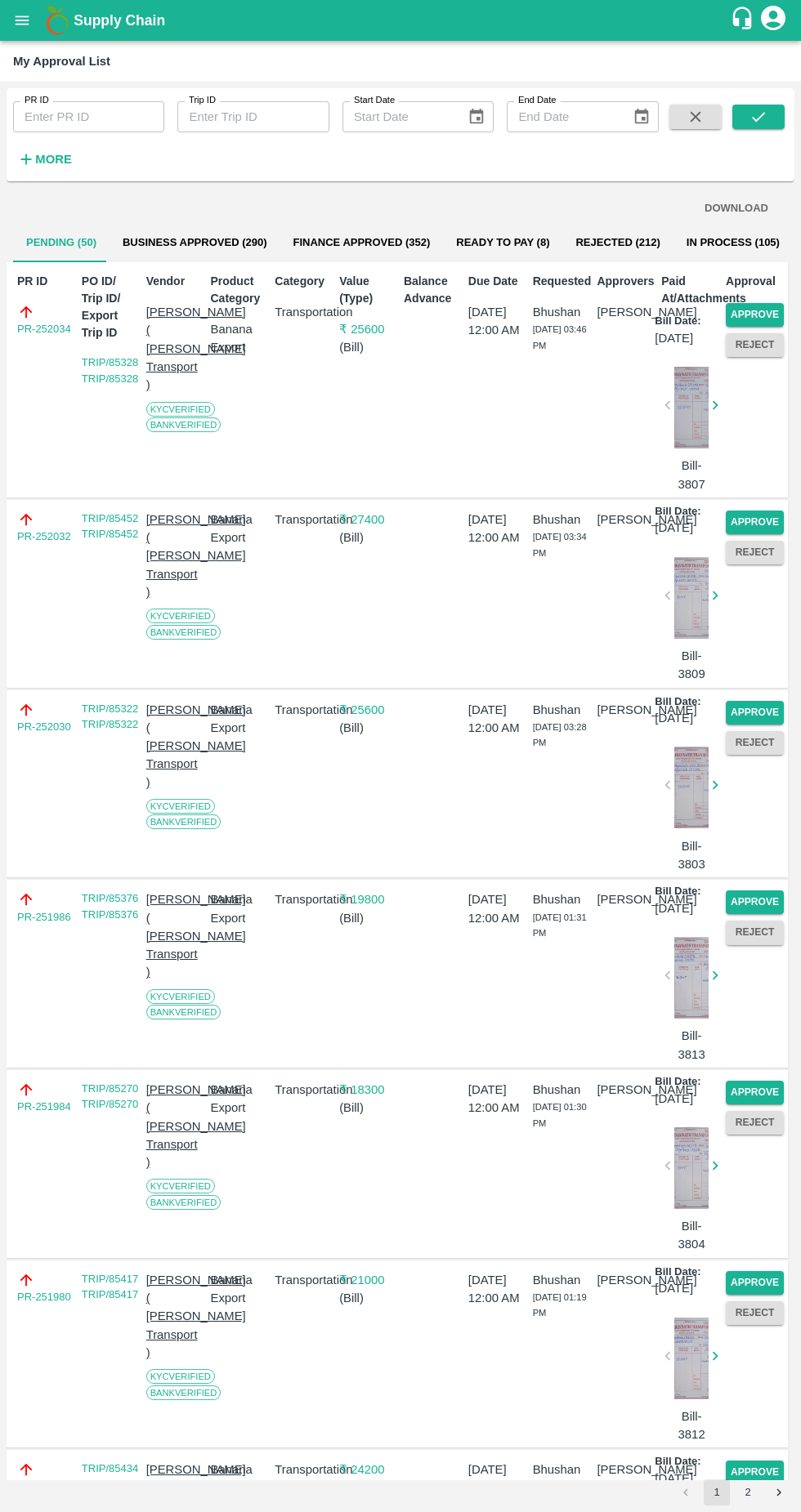
click at [760, 310] on button "Approve" at bounding box center [755, 315] width 58 height 24
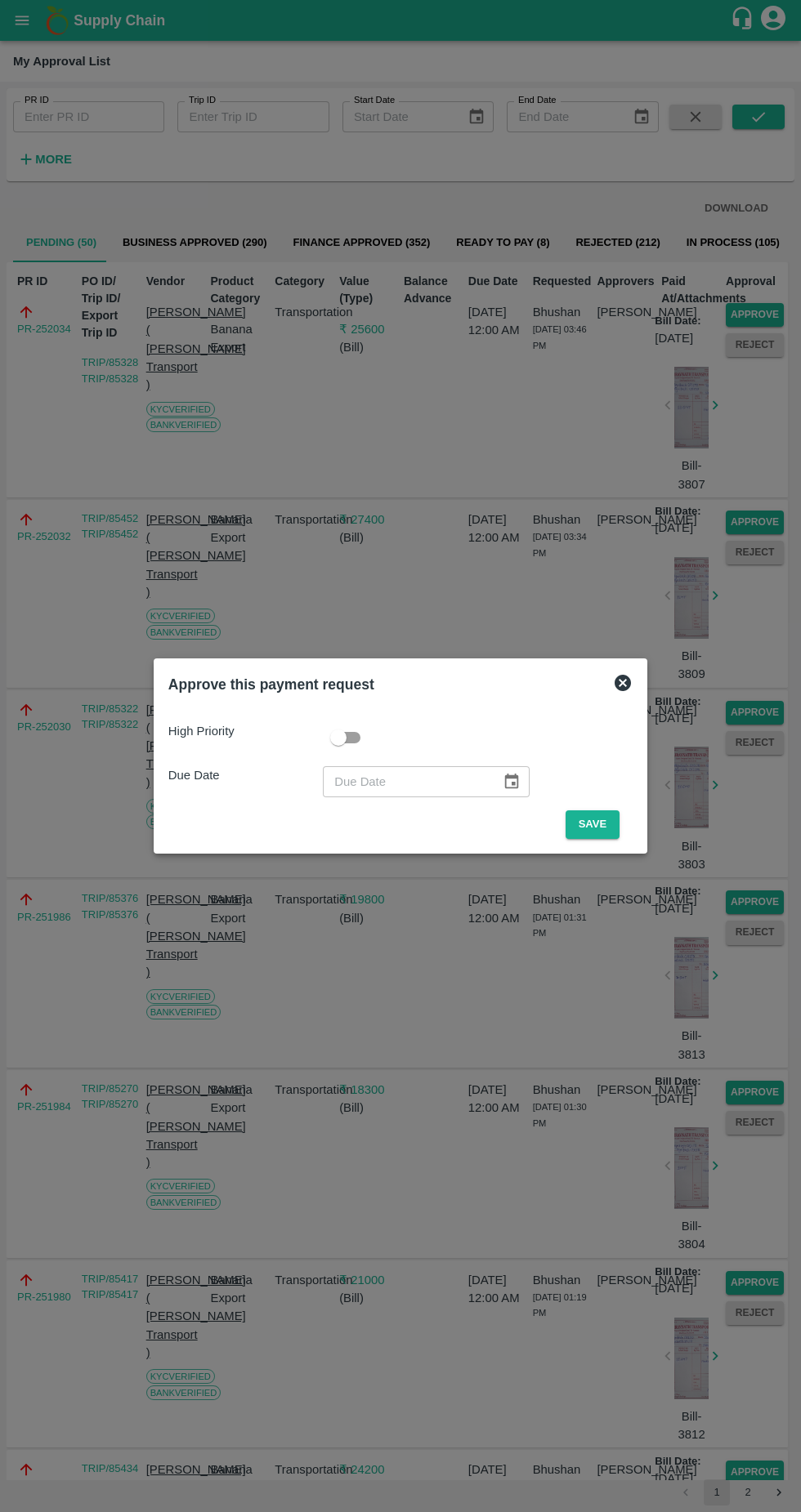
click at [596, 824] on button "Save" at bounding box center [593, 825] width 54 height 29
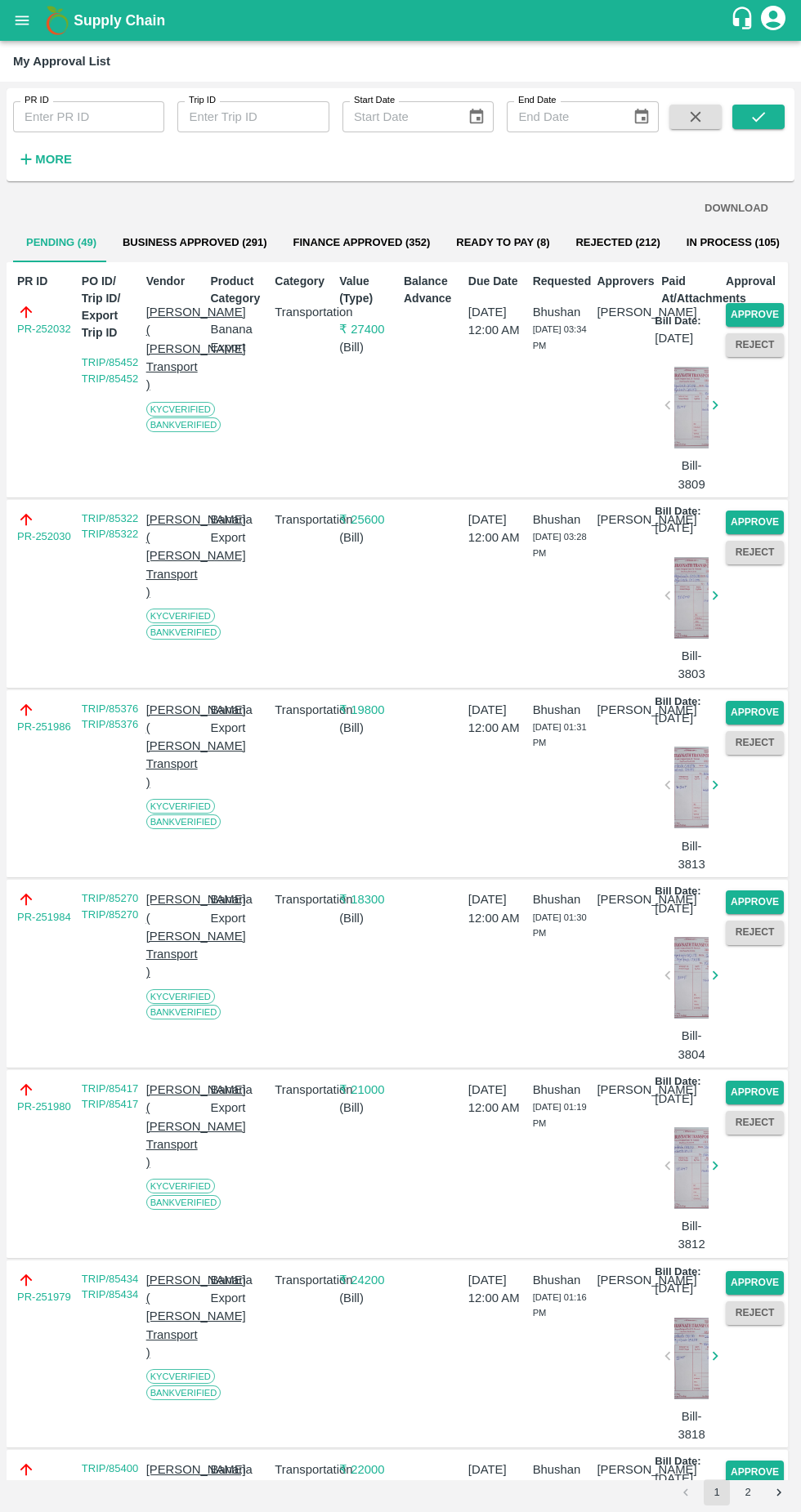
click at [767, 307] on button "Approve" at bounding box center [755, 315] width 58 height 24
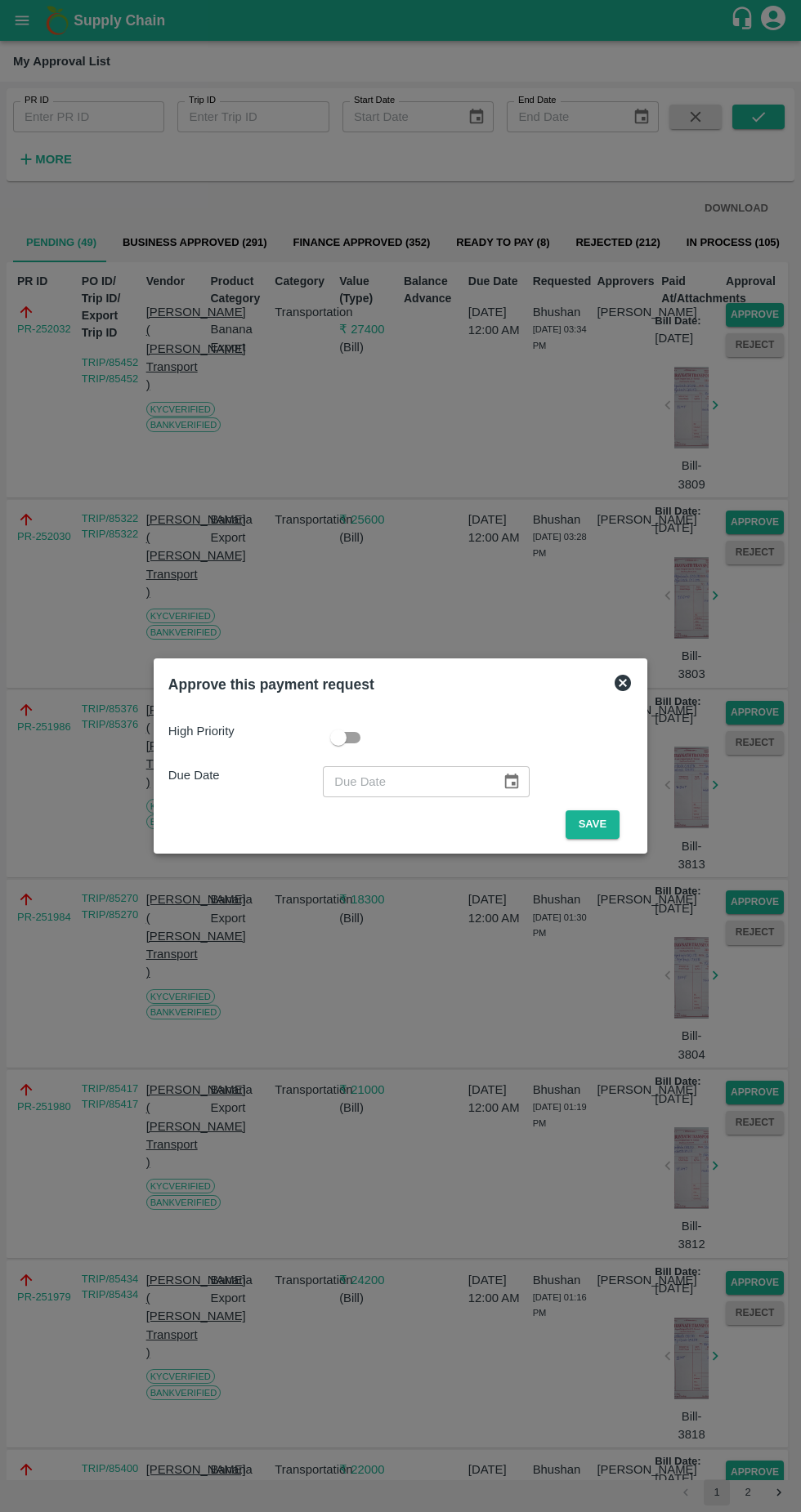
click at [595, 824] on button "Save" at bounding box center [593, 825] width 54 height 29
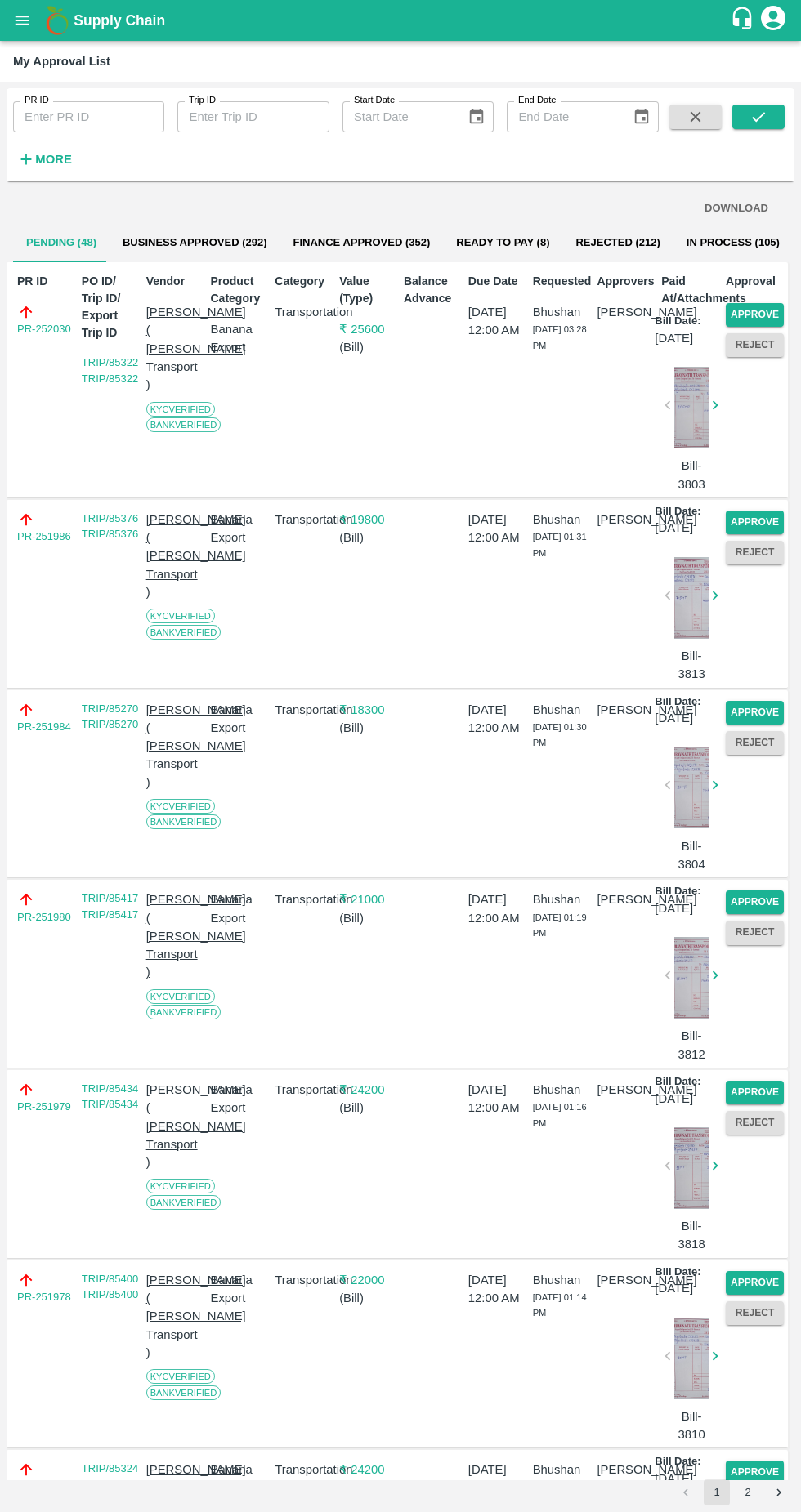
click at [777, 309] on button "Approve" at bounding box center [755, 315] width 58 height 24
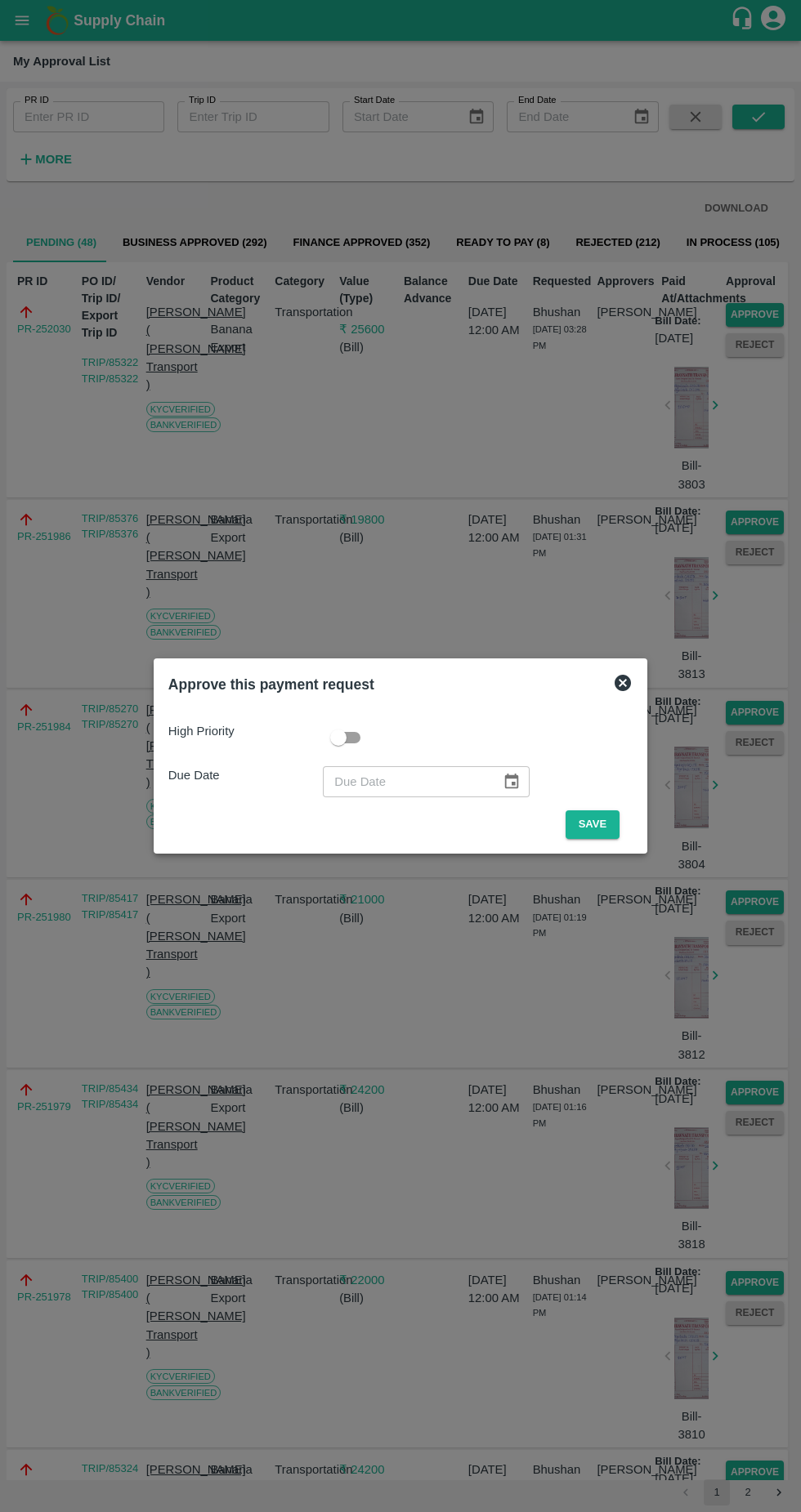
click at [602, 828] on button "Save" at bounding box center [593, 825] width 54 height 29
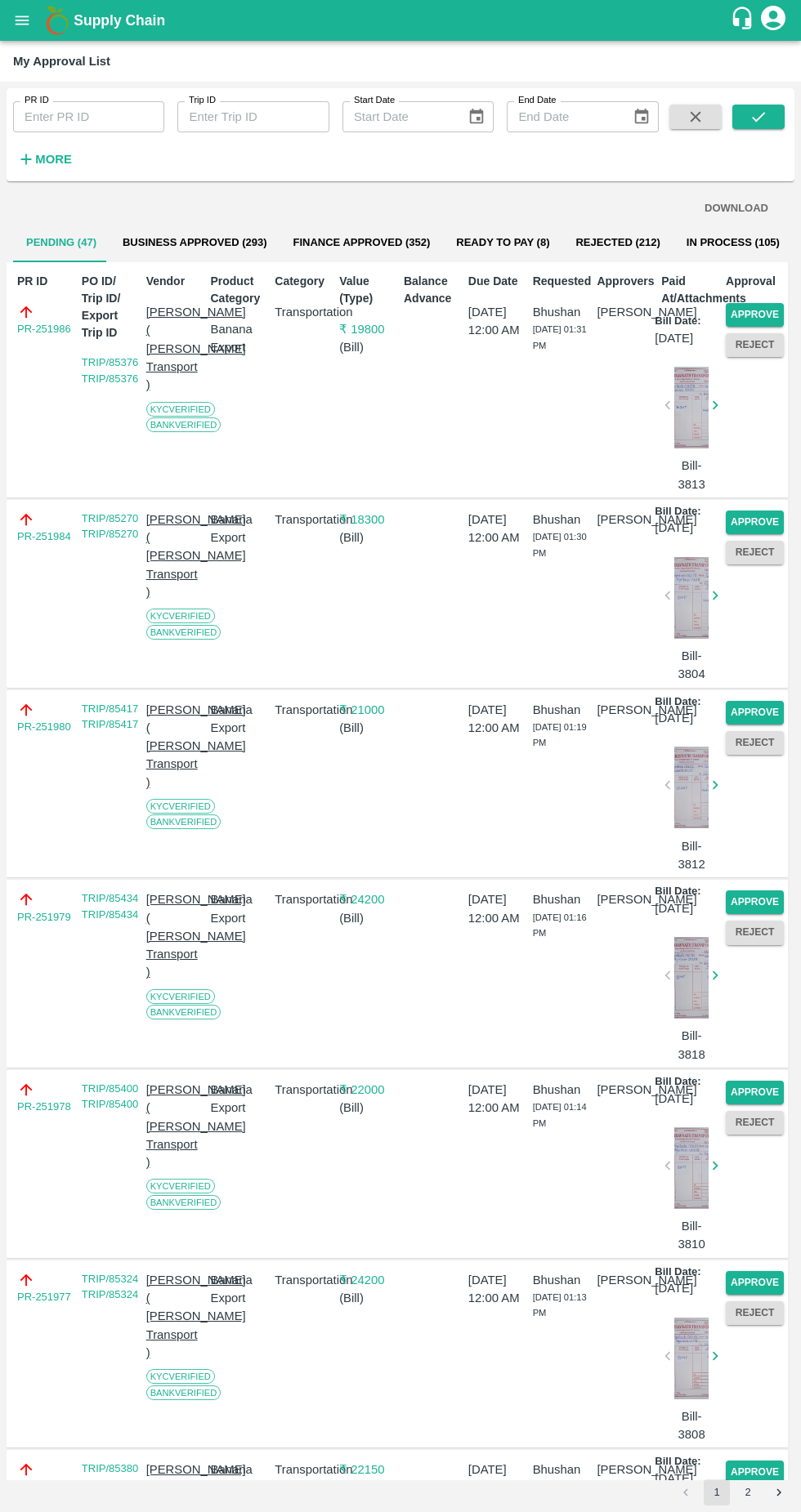
click at [752, 318] on button "Approve" at bounding box center [755, 315] width 58 height 24
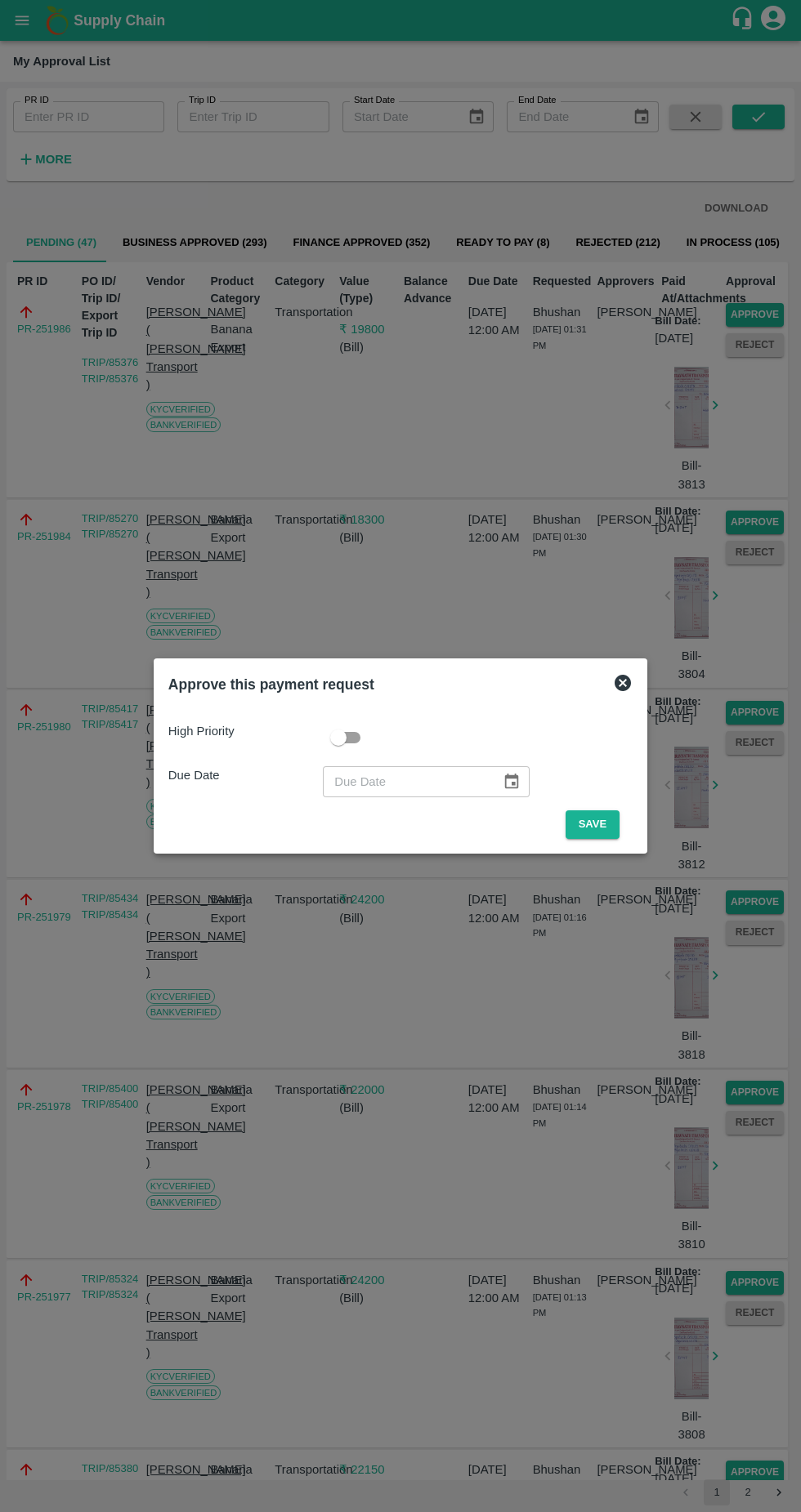
click at [597, 824] on button "Save" at bounding box center [593, 825] width 54 height 29
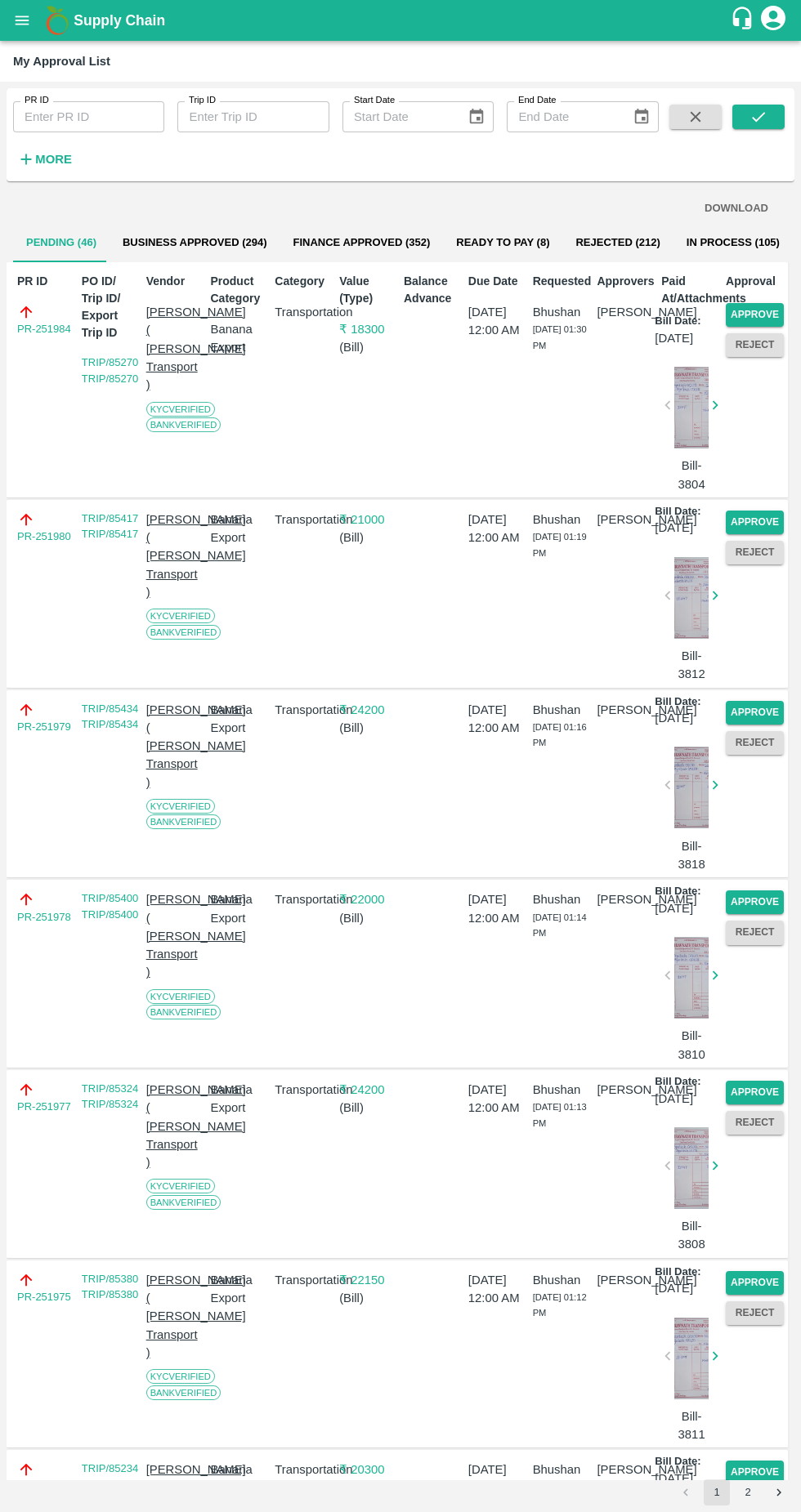
click at [777, 309] on button "Approve" at bounding box center [755, 315] width 58 height 24
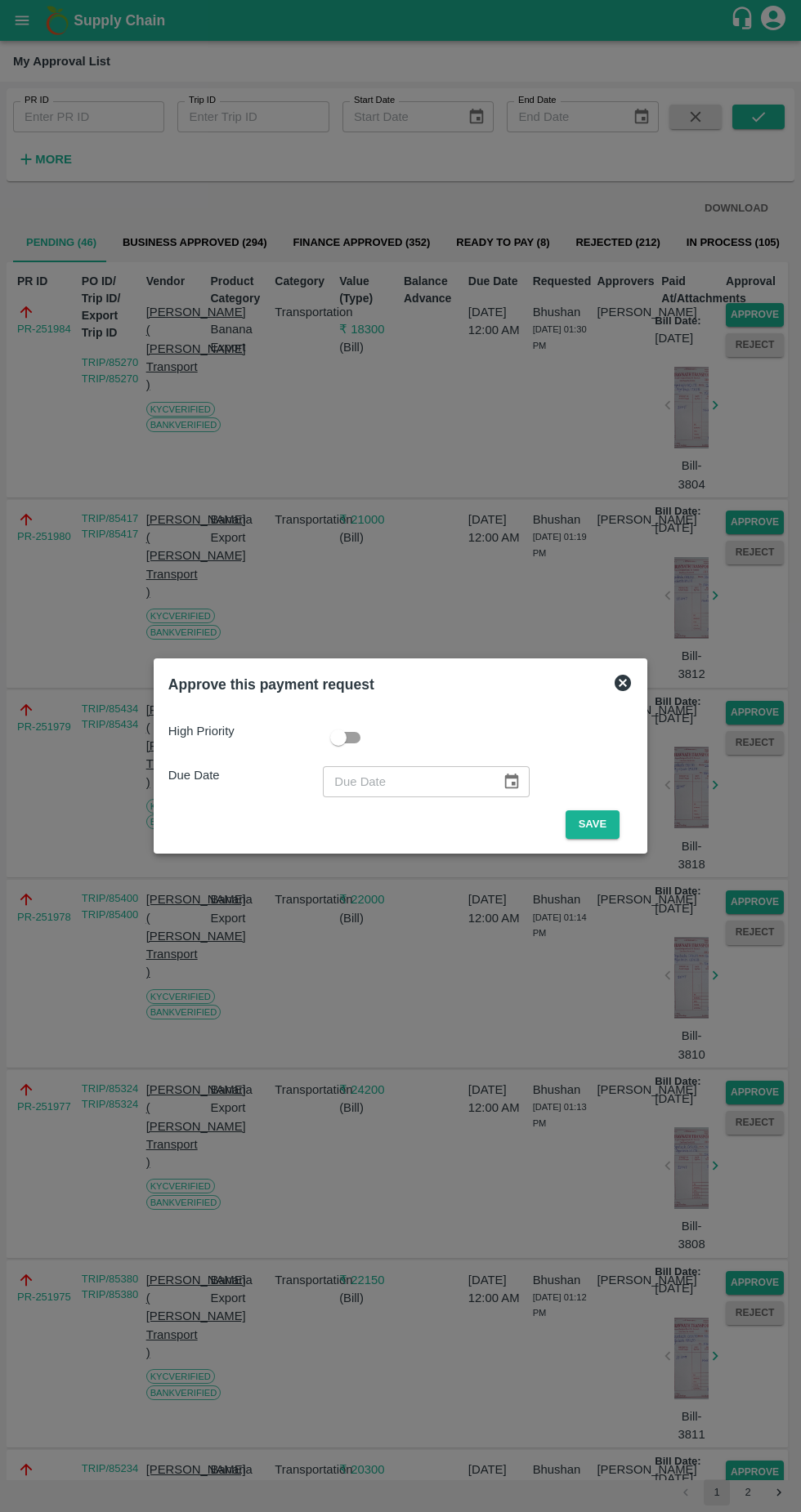
click at [596, 824] on button "Save" at bounding box center [593, 825] width 54 height 29
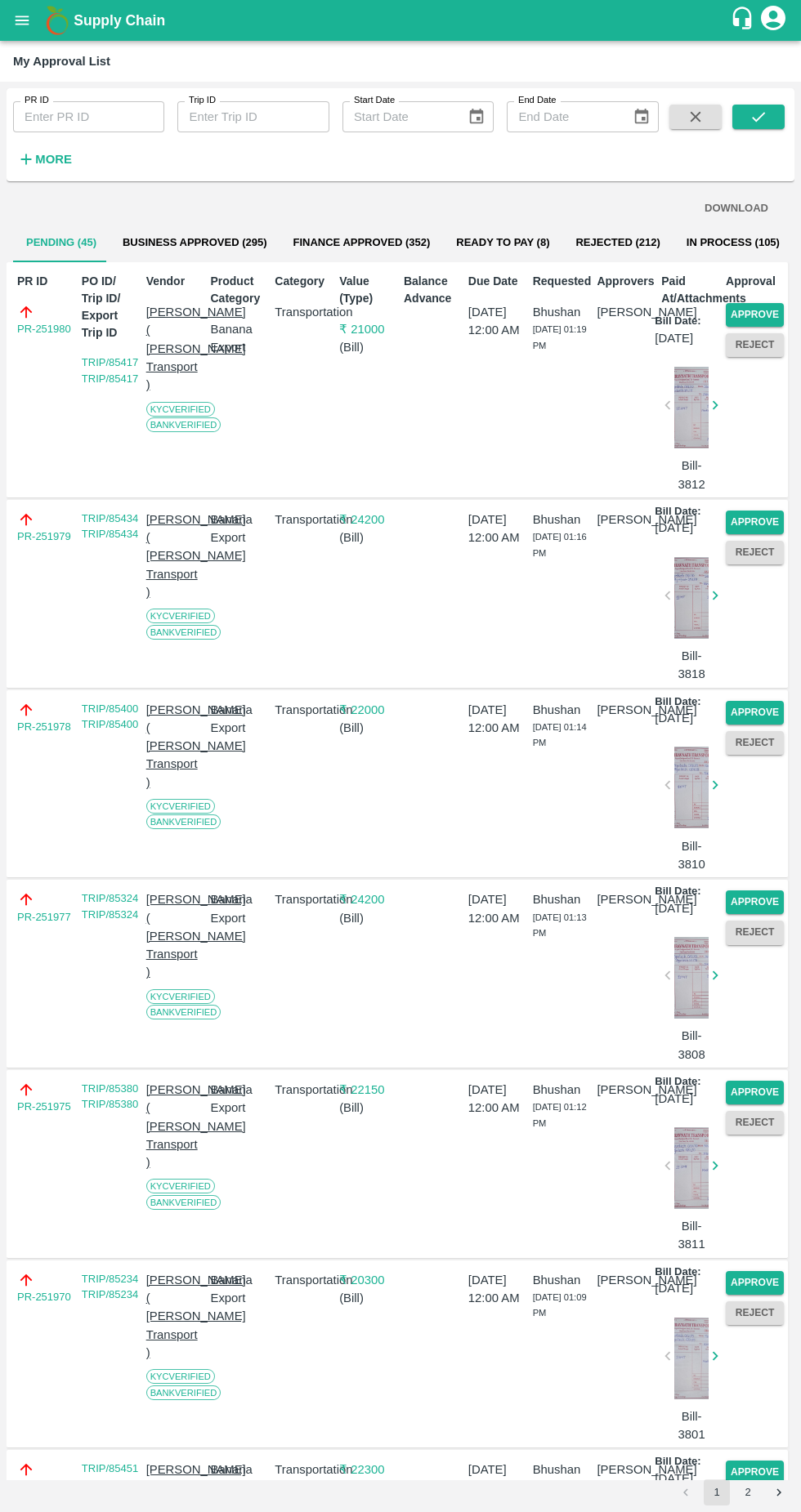
click at [764, 306] on button "Approve" at bounding box center [755, 315] width 58 height 24
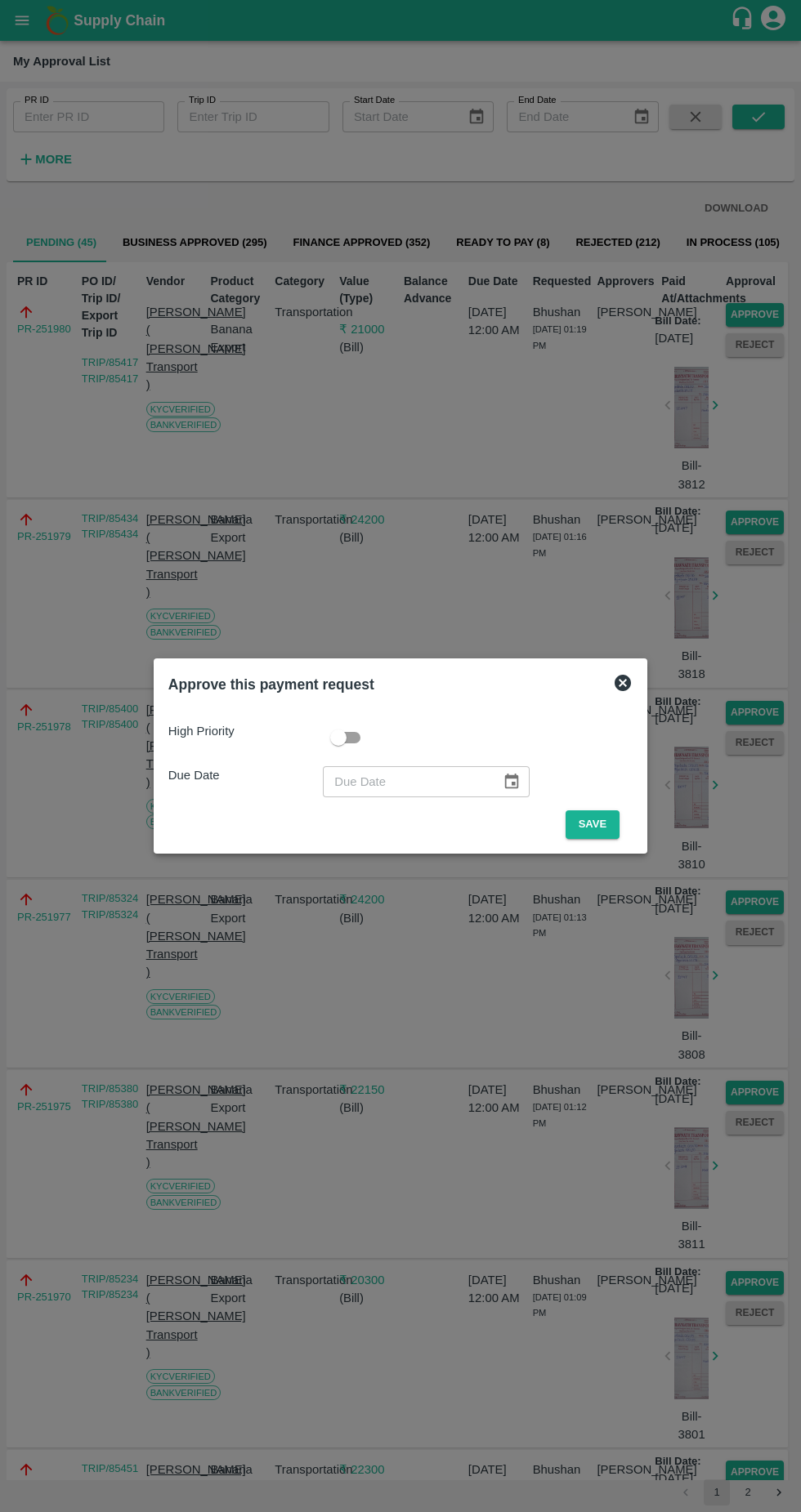
click at [606, 818] on button "Save" at bounding box center [593, 825] width 54 height 29
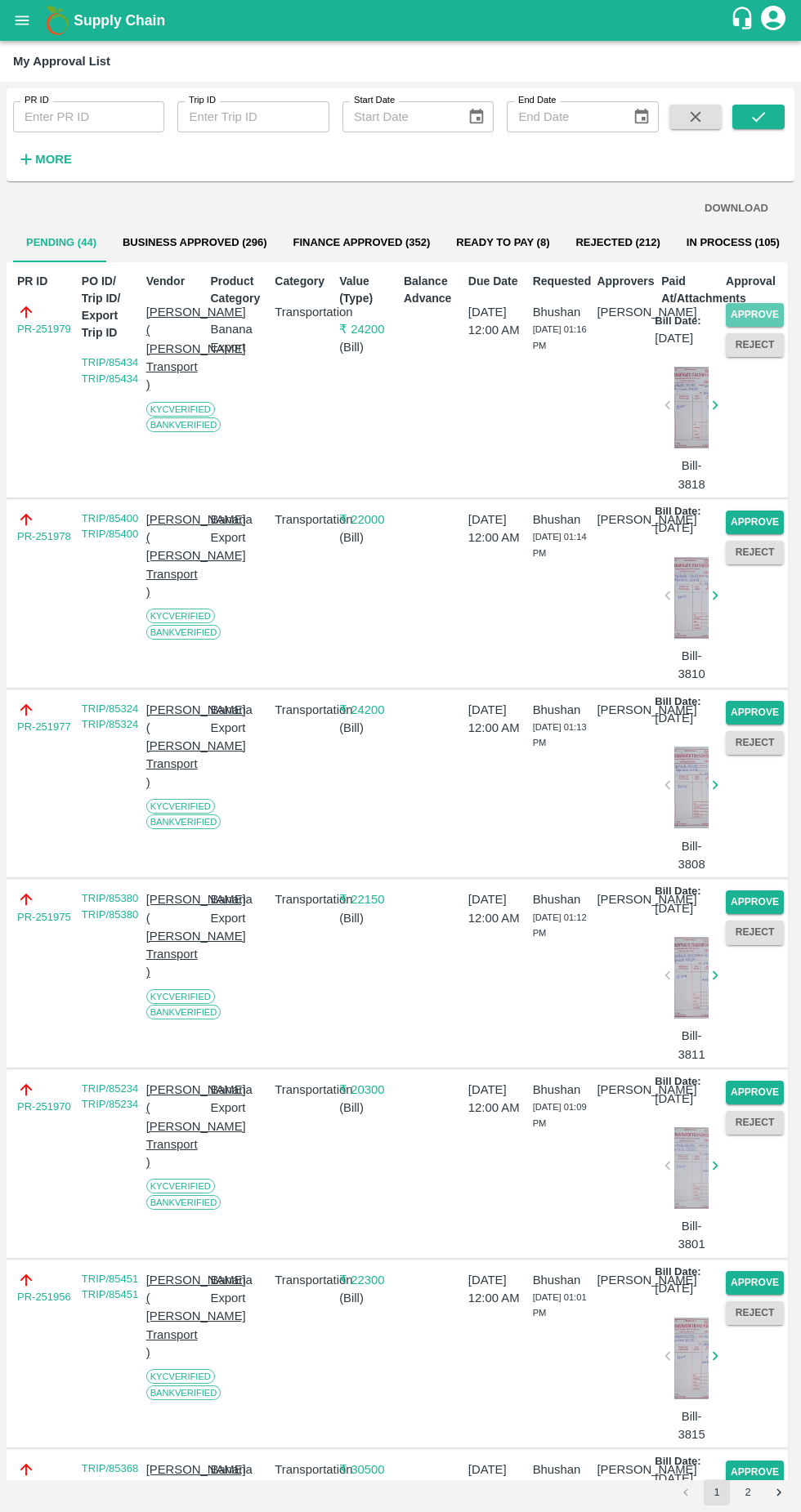
click at [766, 312] on button "Approve" at bounding box center [755, 315] width 58 height 24
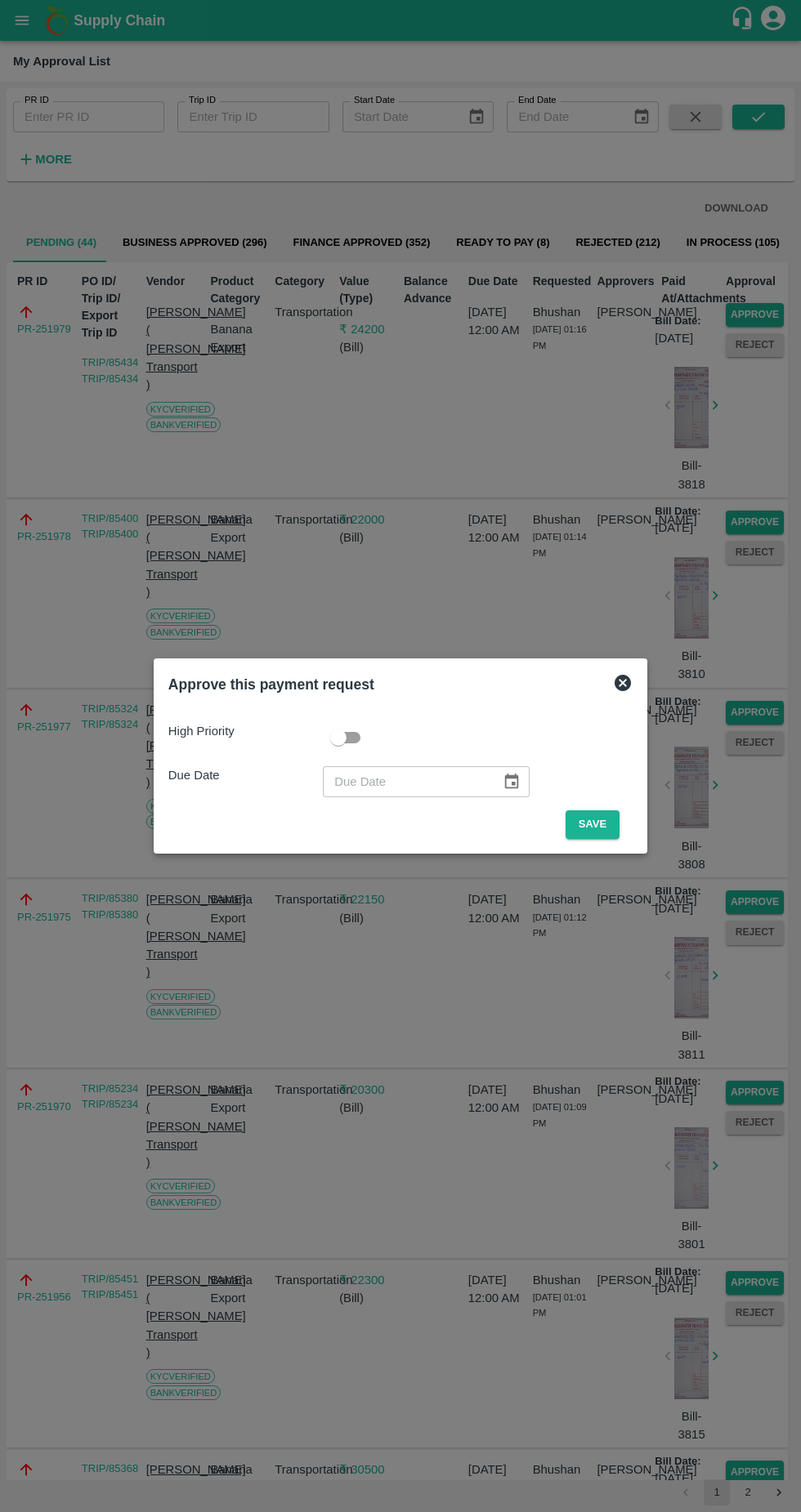
click at [596, 824] on button "Save" at bounding box center [593, 825] width 54 height 29
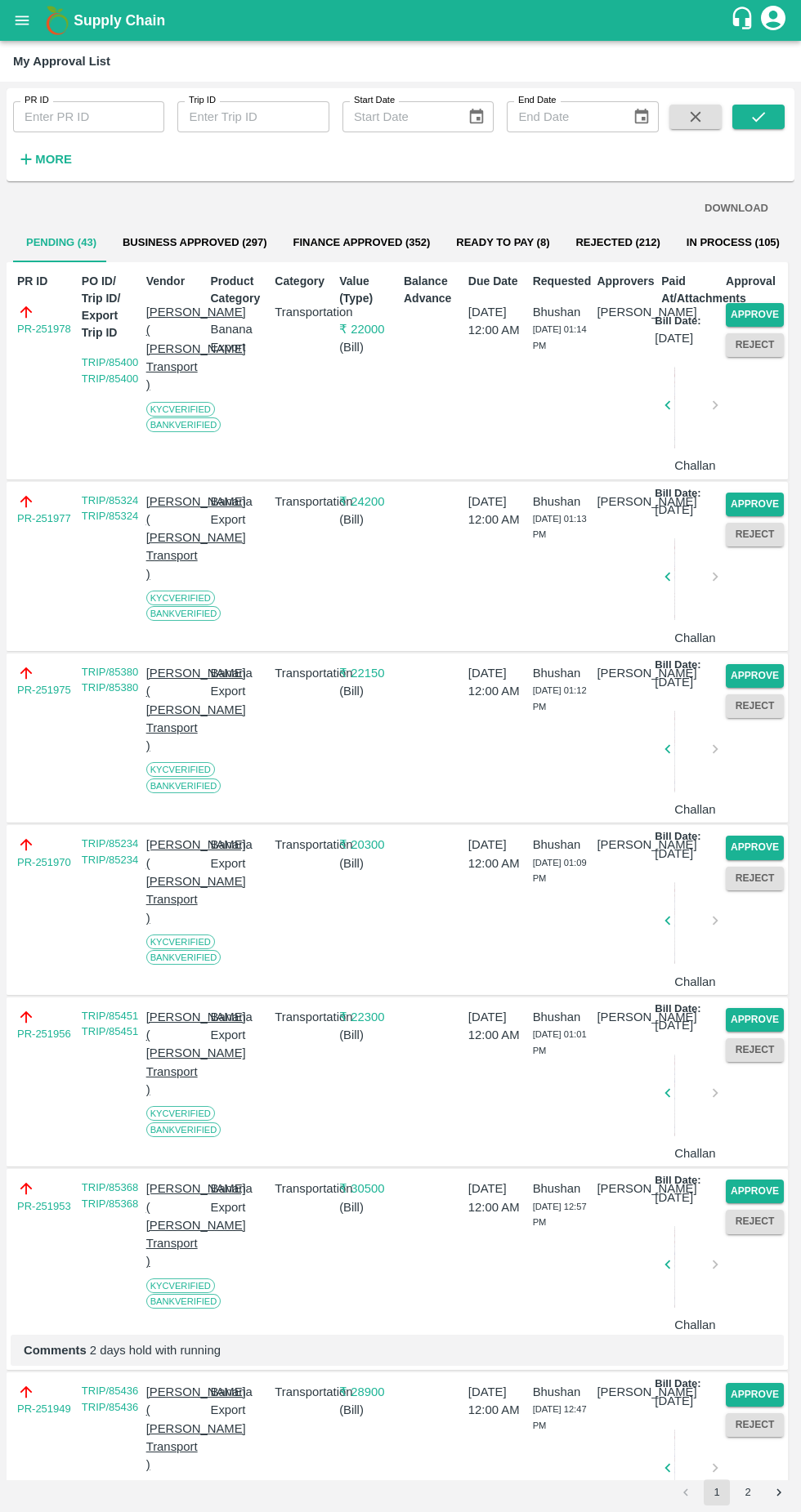
click at [761, 313] on button "Approve" at bounding box center [755, 315] width 58 height 24
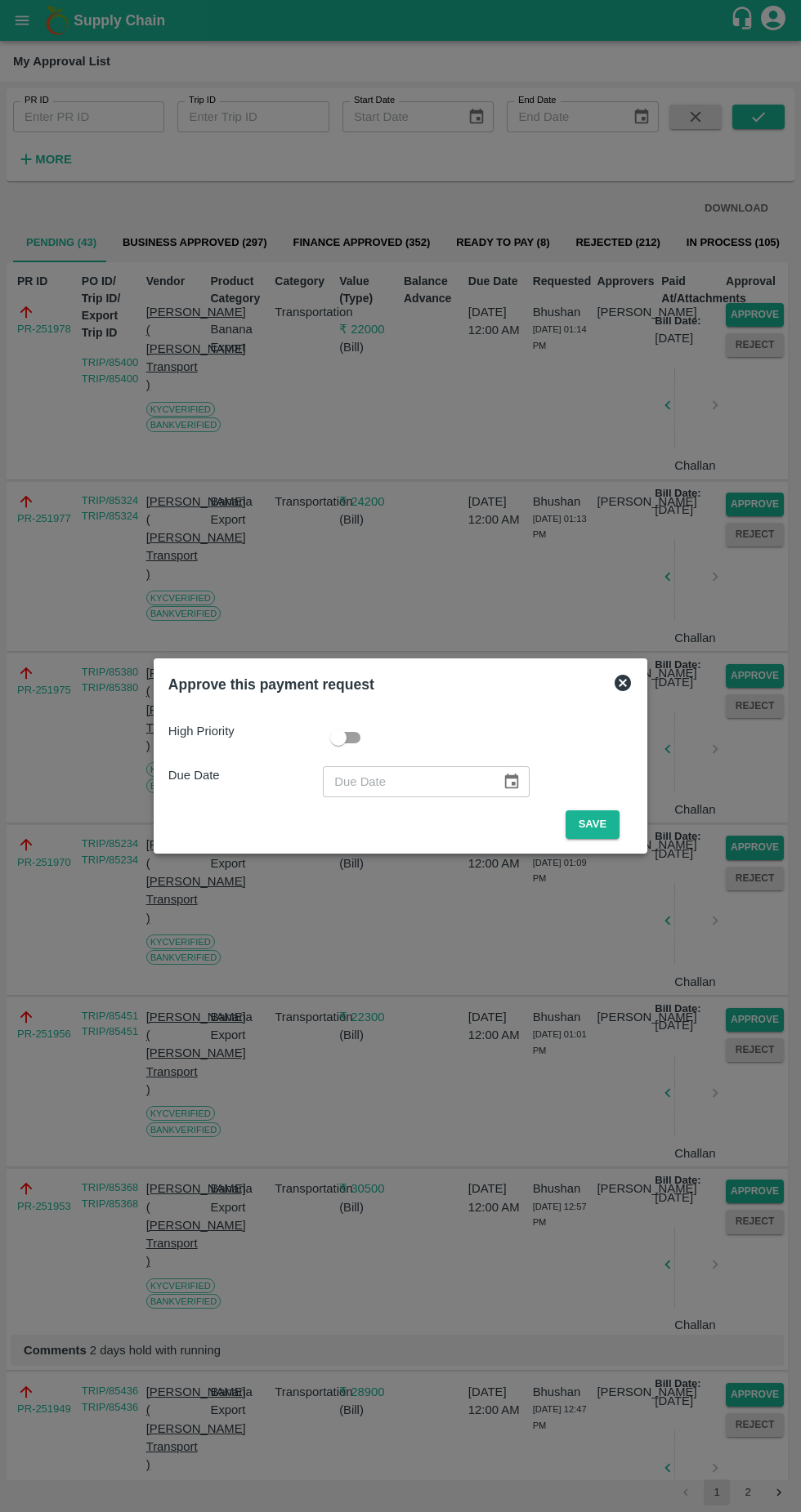
click at [600, 824] on button "Save" at bounding box center [593, 825] width 54 height 29
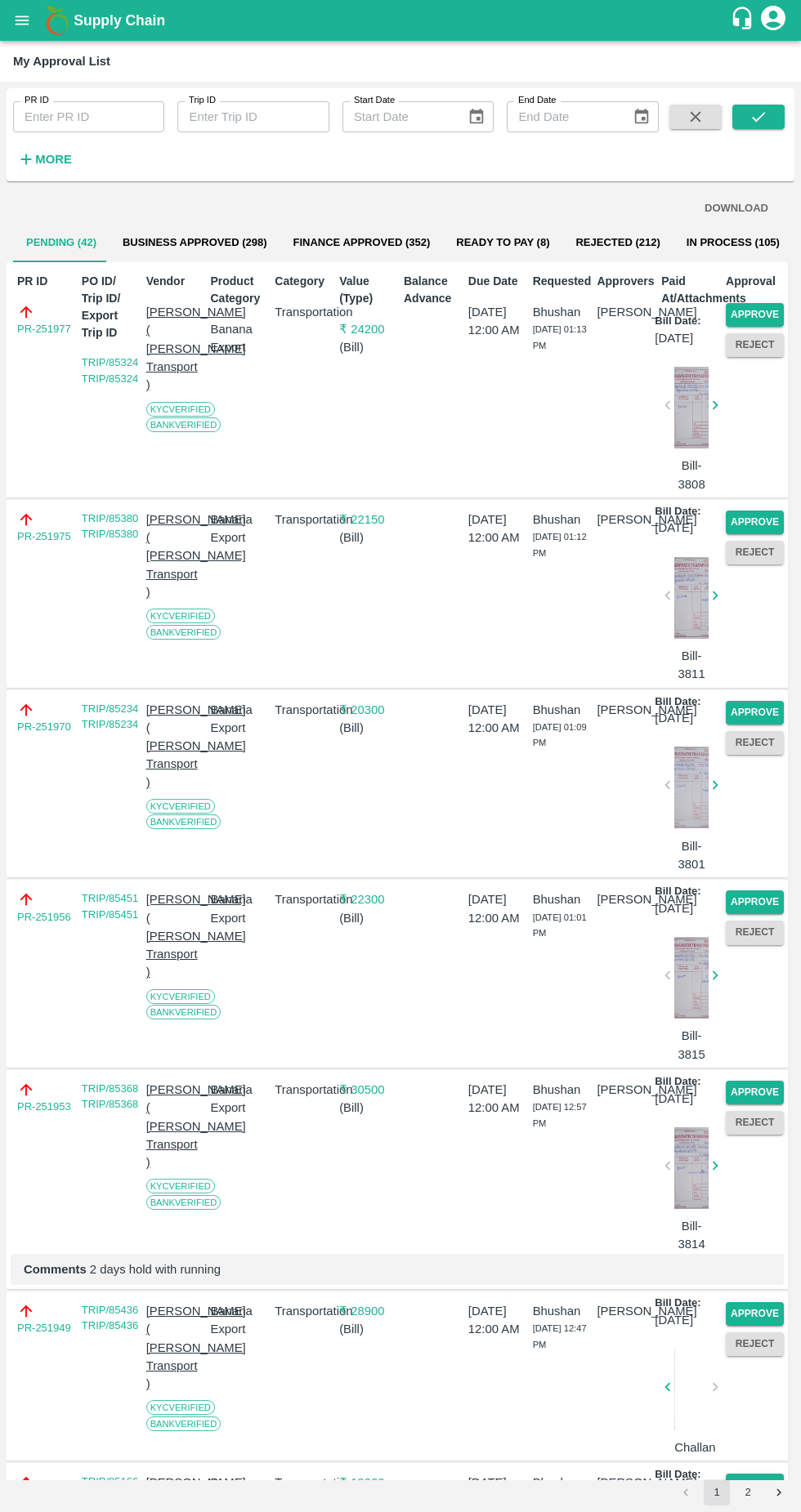
click at [769, 308] on button "Approve" at bounding box center [755, 315] width 58 height 24
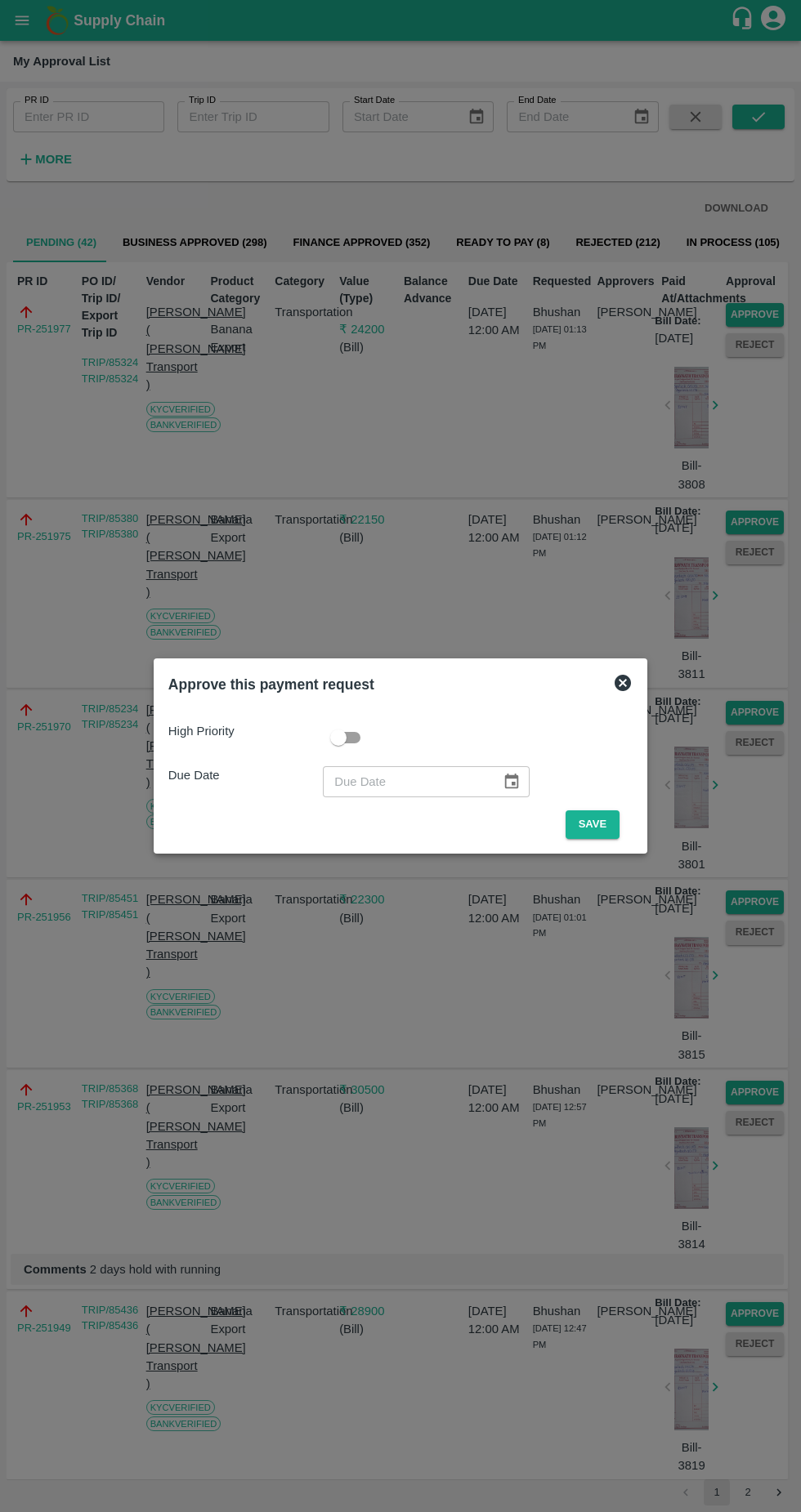
click at [606, 823] on button "Save" at bounding box center [593, 825] width 54 height 29
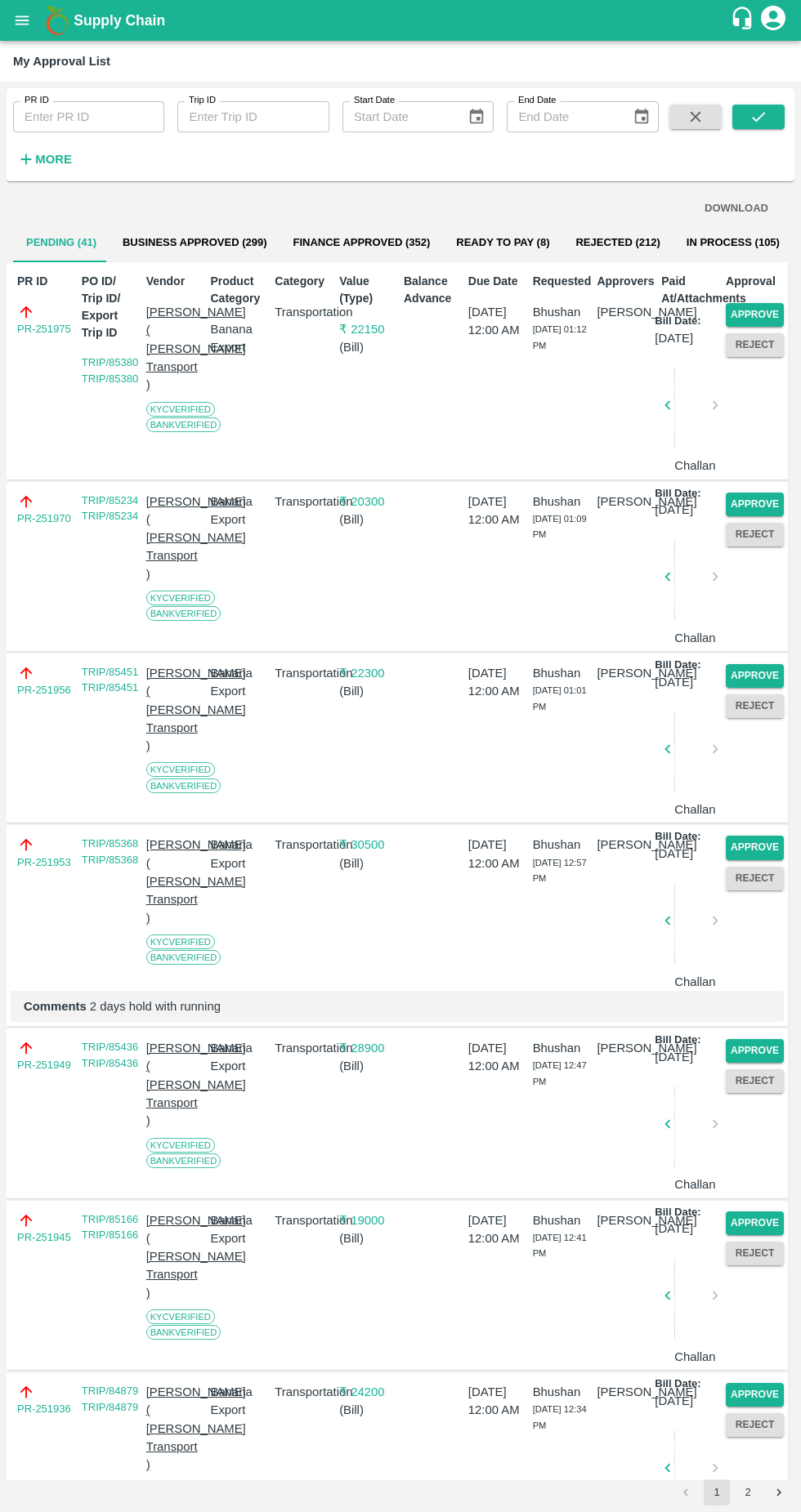
click at [770, 317] on button "Approve" at bounding box center [755, 315] width 58 height 24
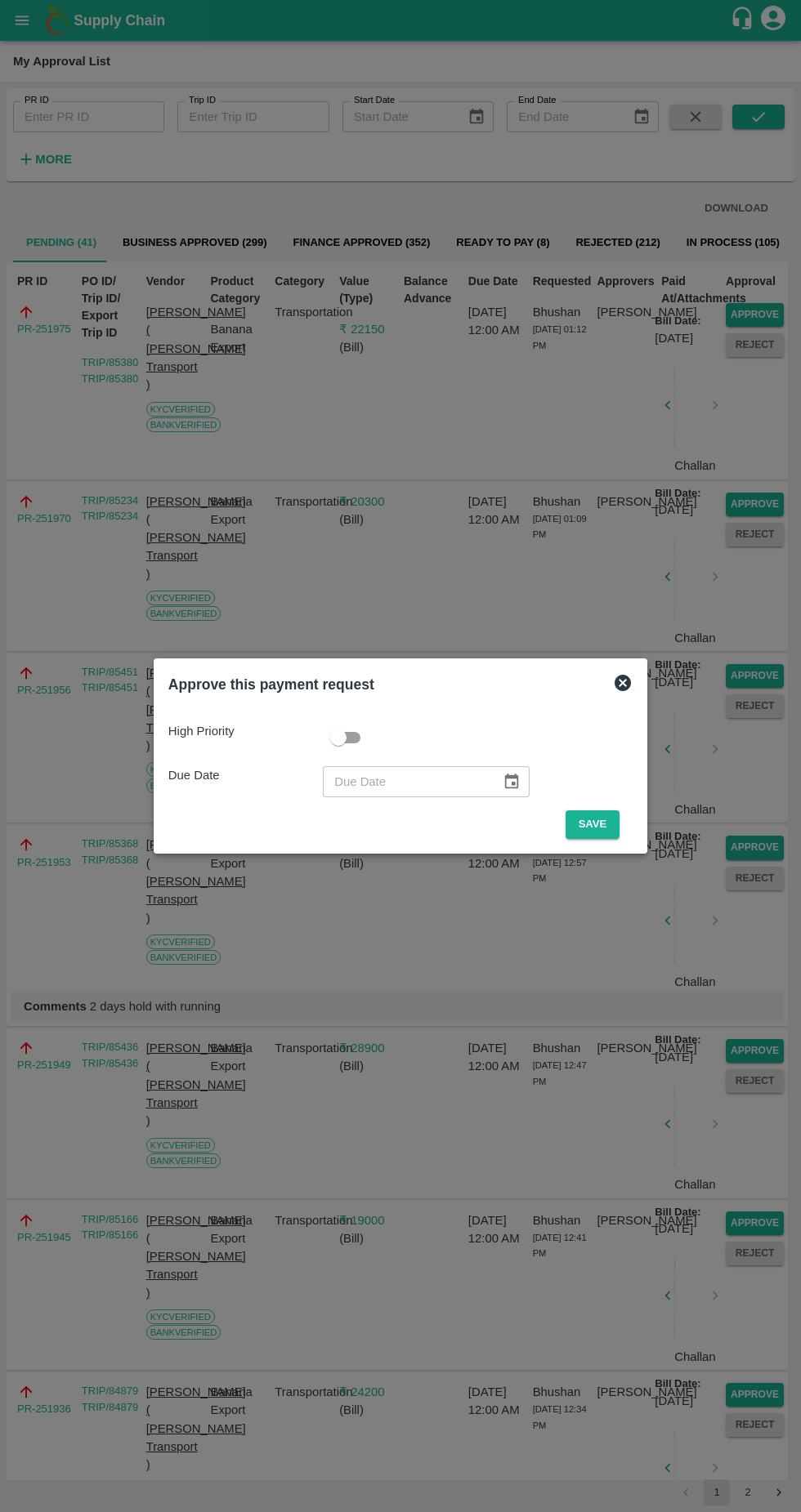
click at [596, 824] on button "Save" at bounding box center [593, 825] width 54 height 29
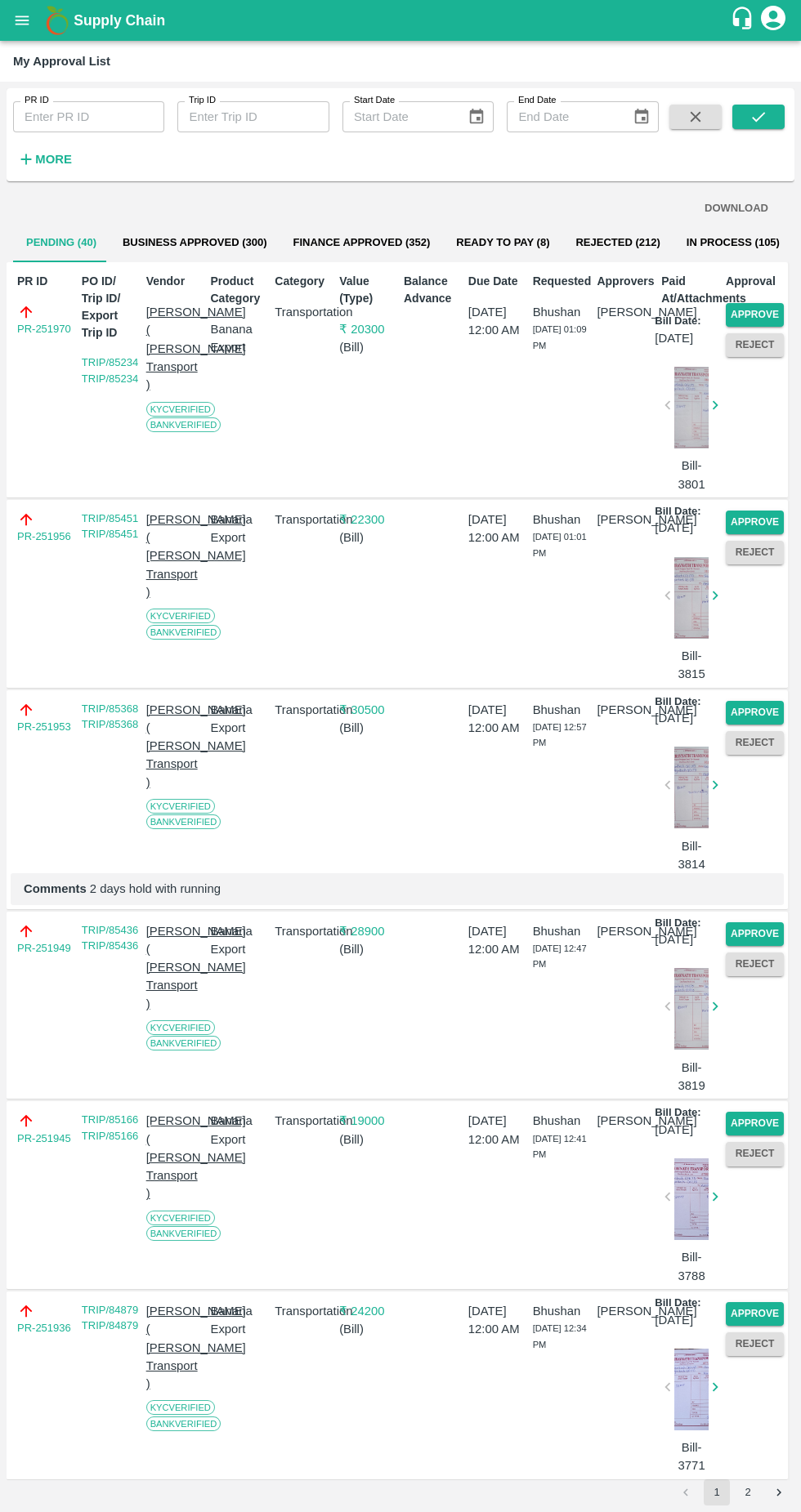
click at [762, 317] on button "Approve" at bounding box center [755, 315] width 58 height 24
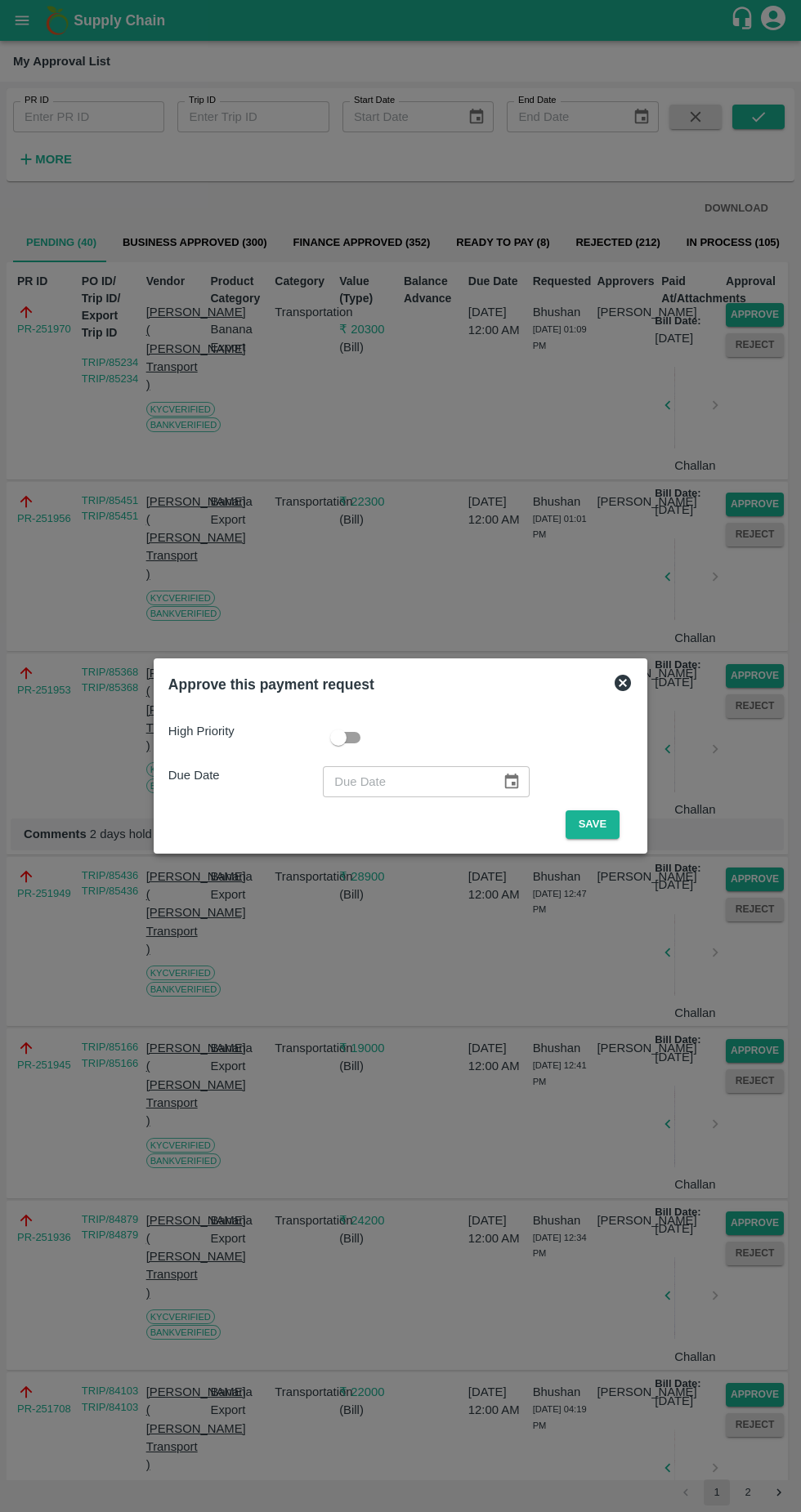
click at [596, 824] on button "Save" at bounding box center [593, 825] width 54 height 29
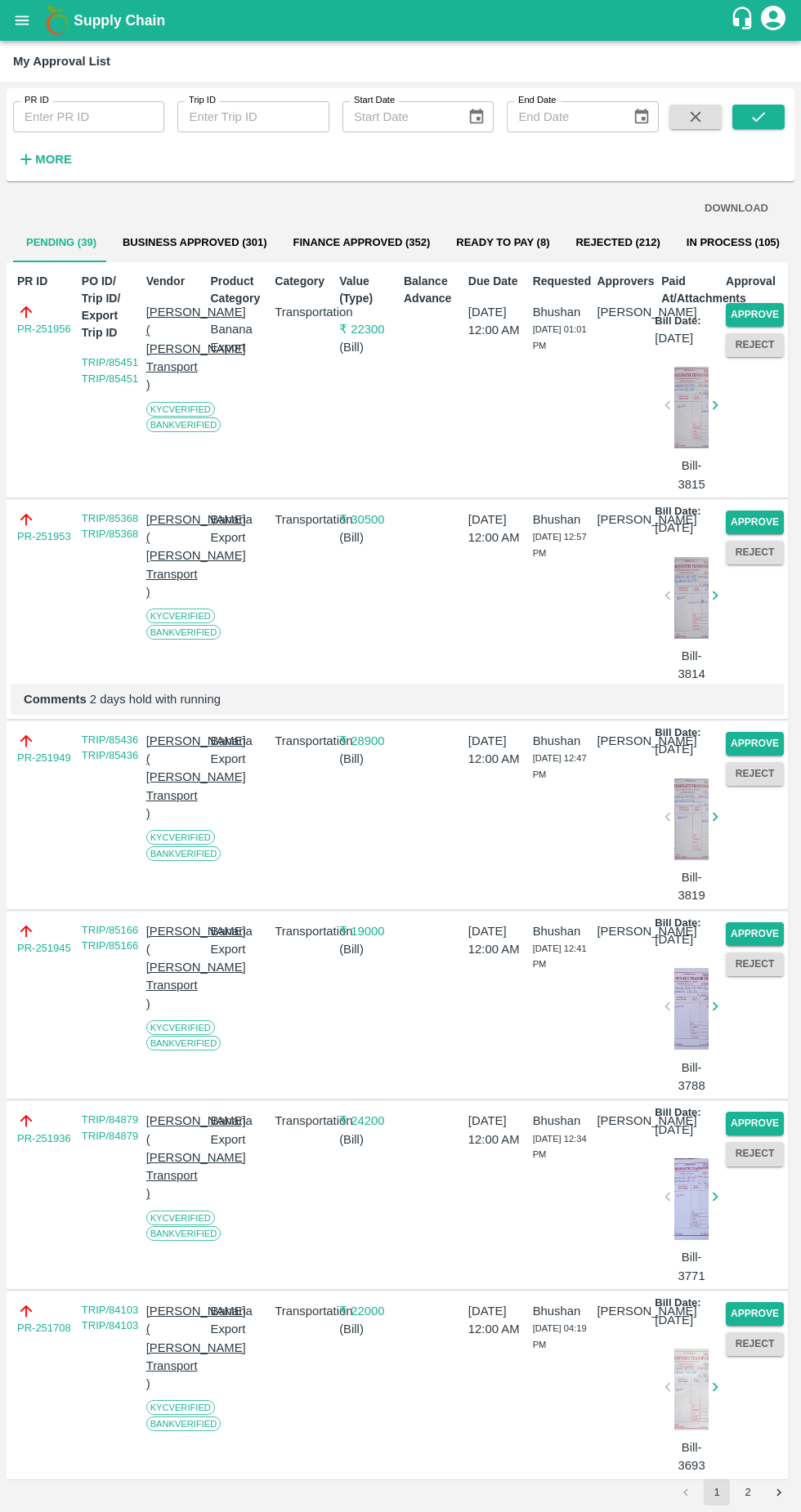
click at [761, 313] on button "Approve" at bounding box center [755, 315] width 58 height 24
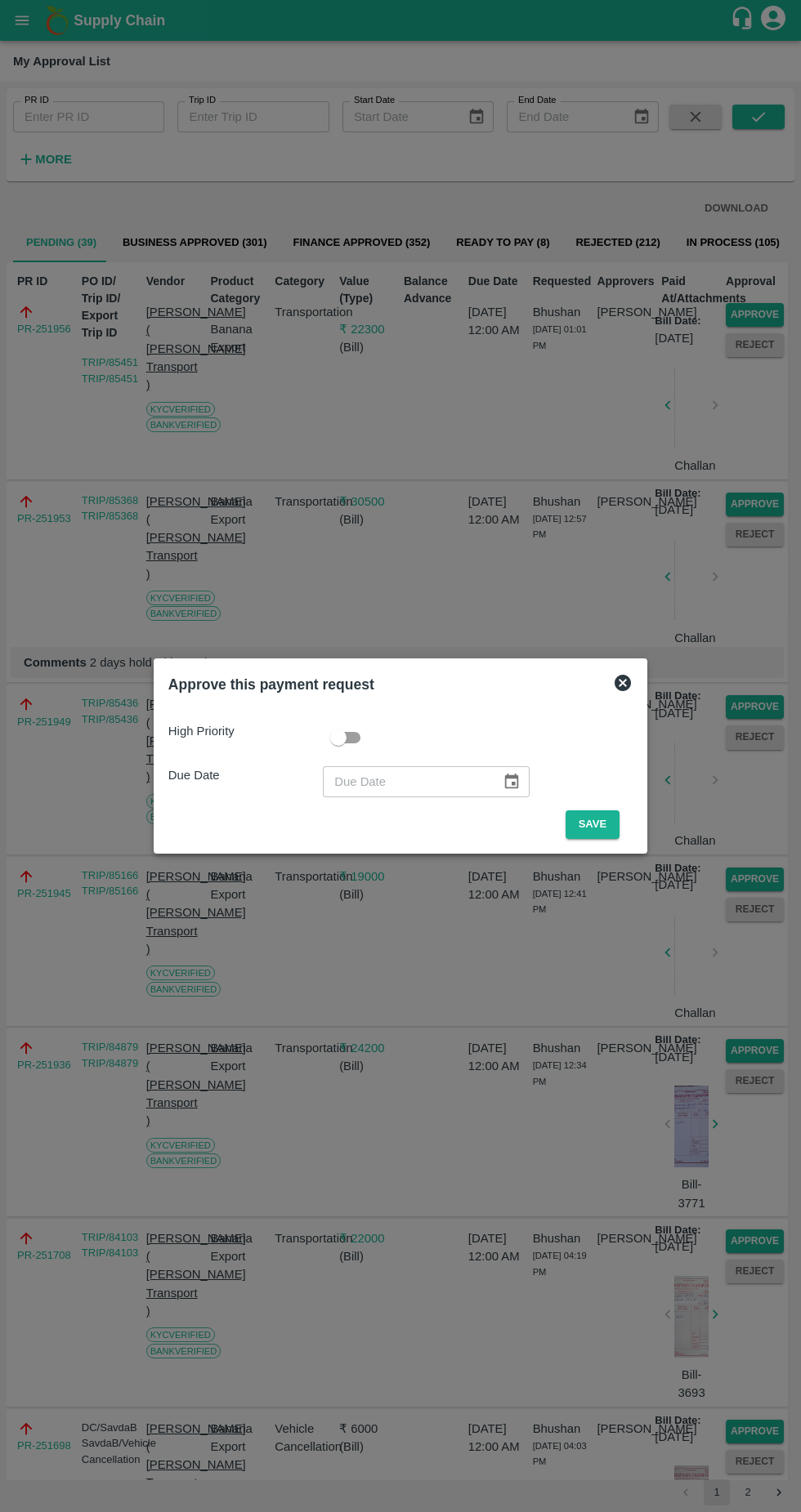
click at [599, 824] on button "Save" at bounding box center [593, 825] width 54 height 29
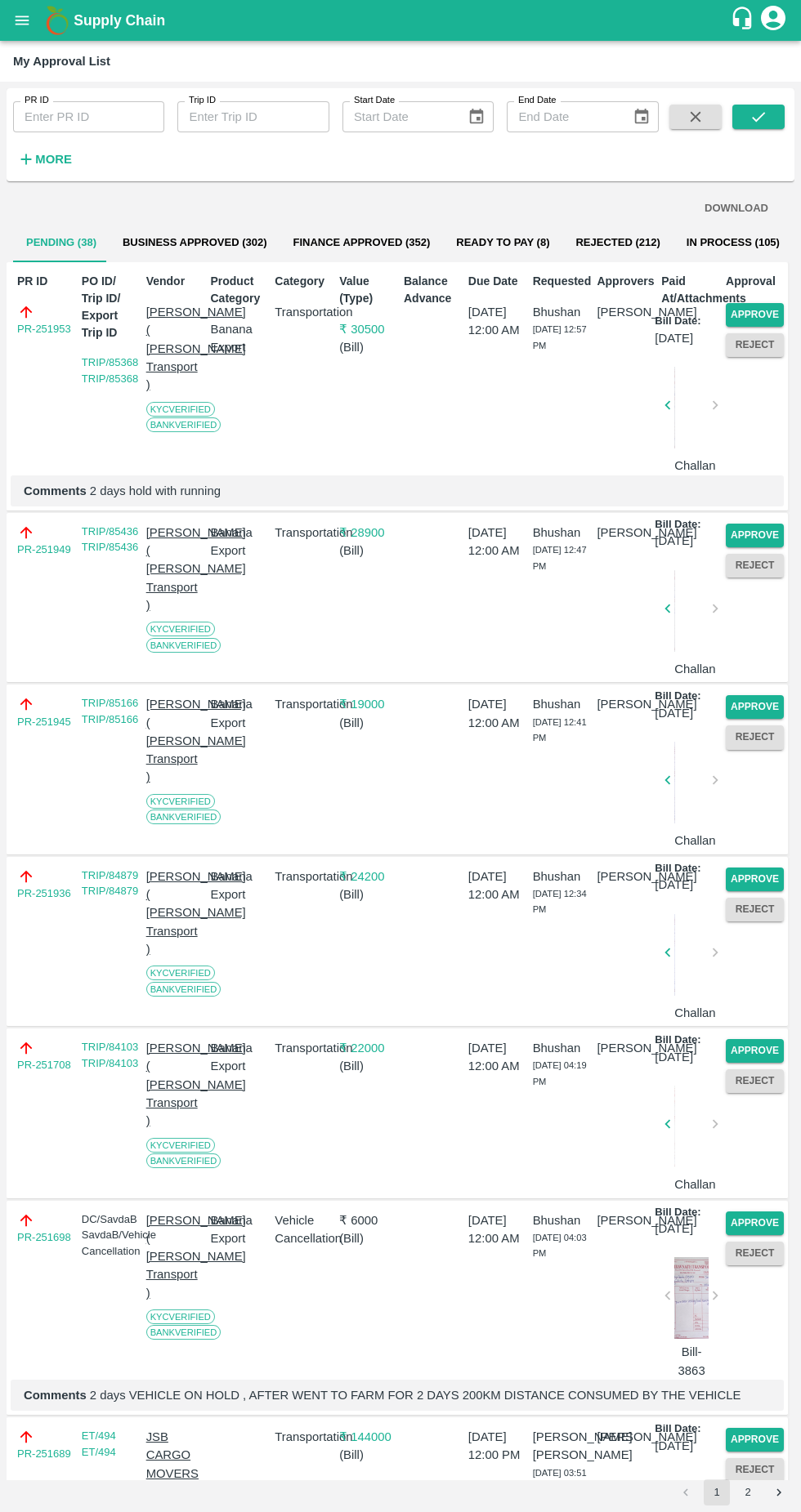
click at [757, 309] on button "Approve" at bounding box center [755, 315] width 58 height 24
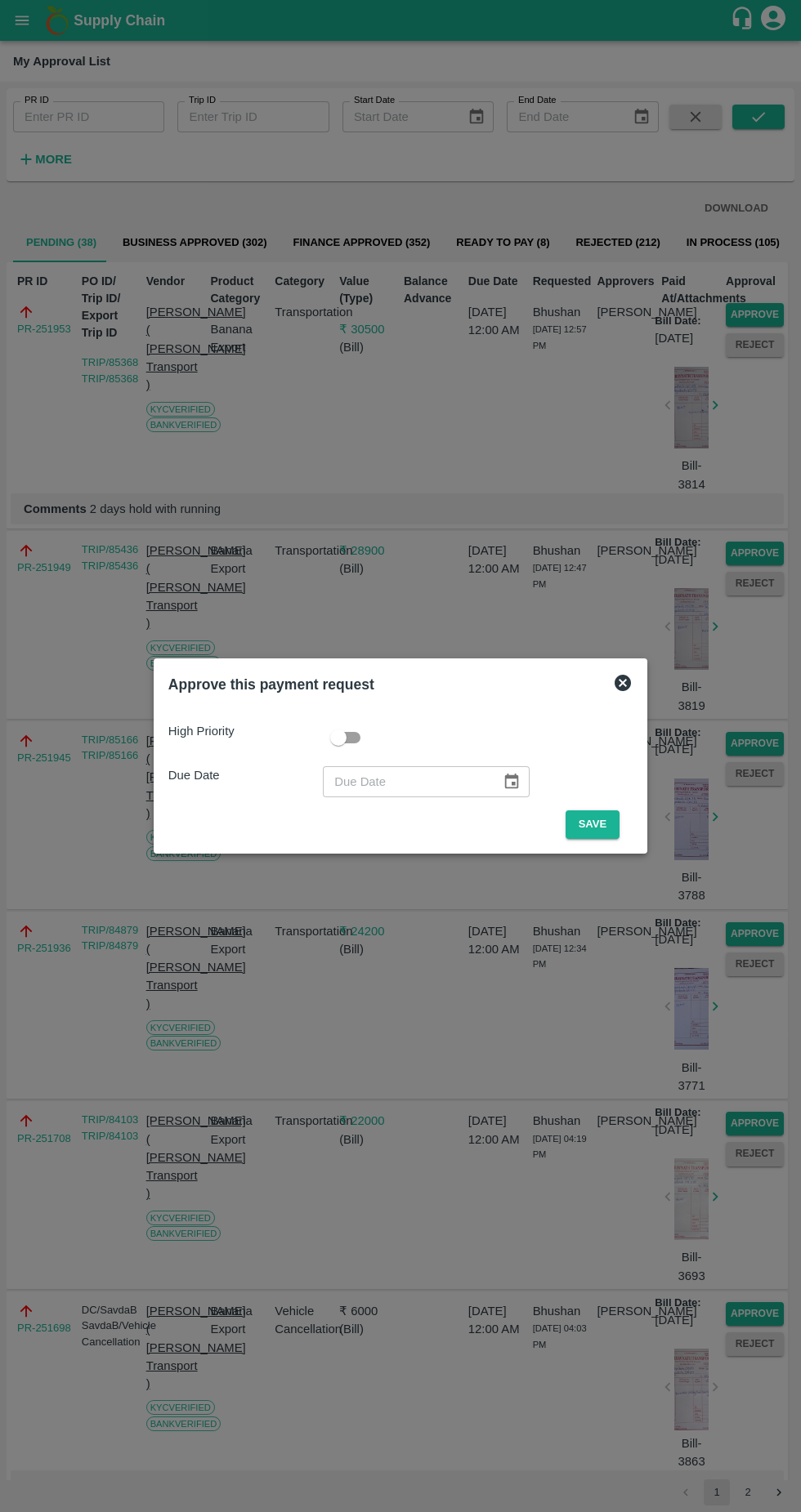
click at [596, 824] on button "Save" at bounding box center [593, 825] width 54 height 29
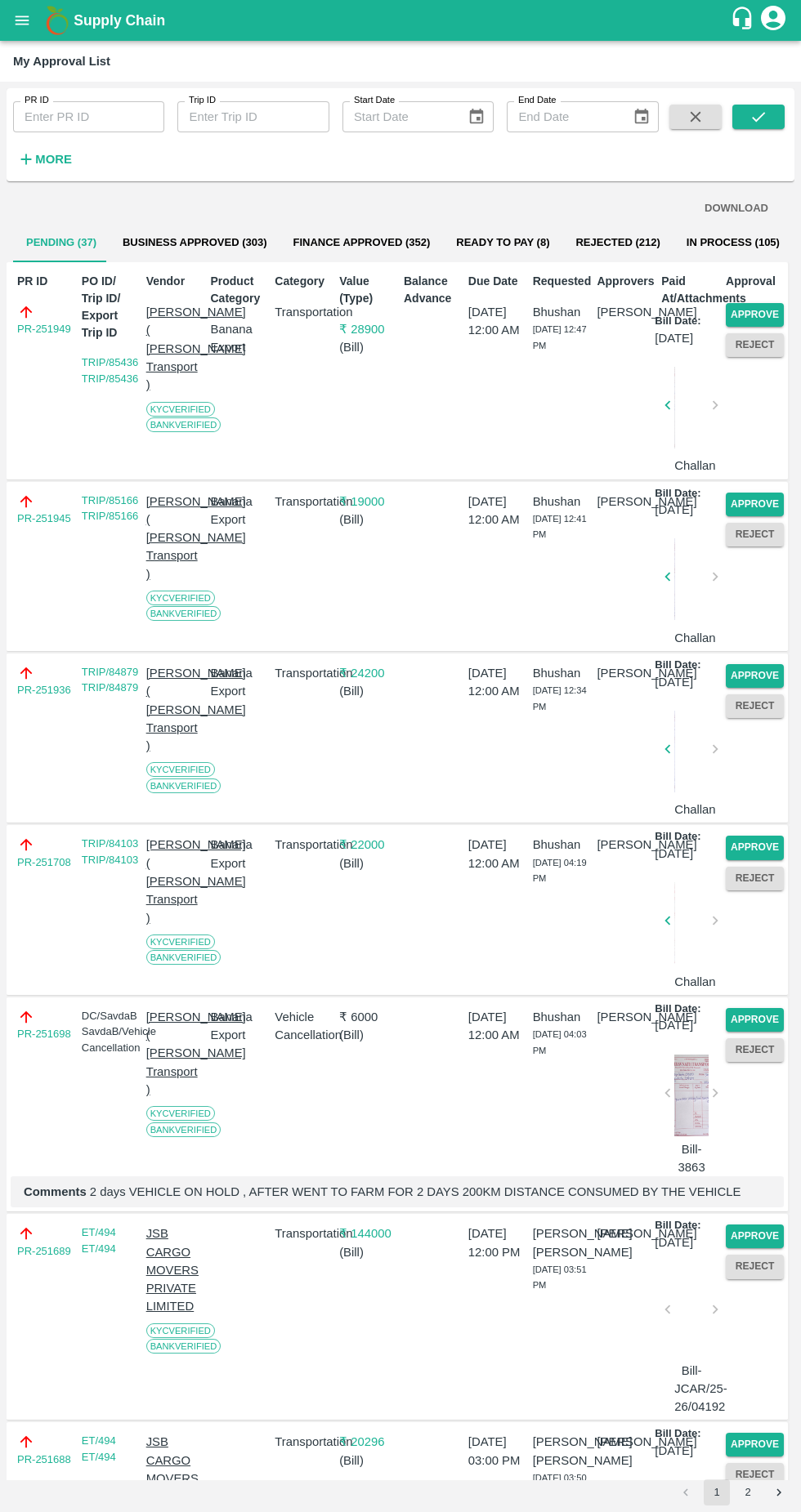
click at [762, 311] on button "Approve" at bounding box center [755, 315] width 58 height 24
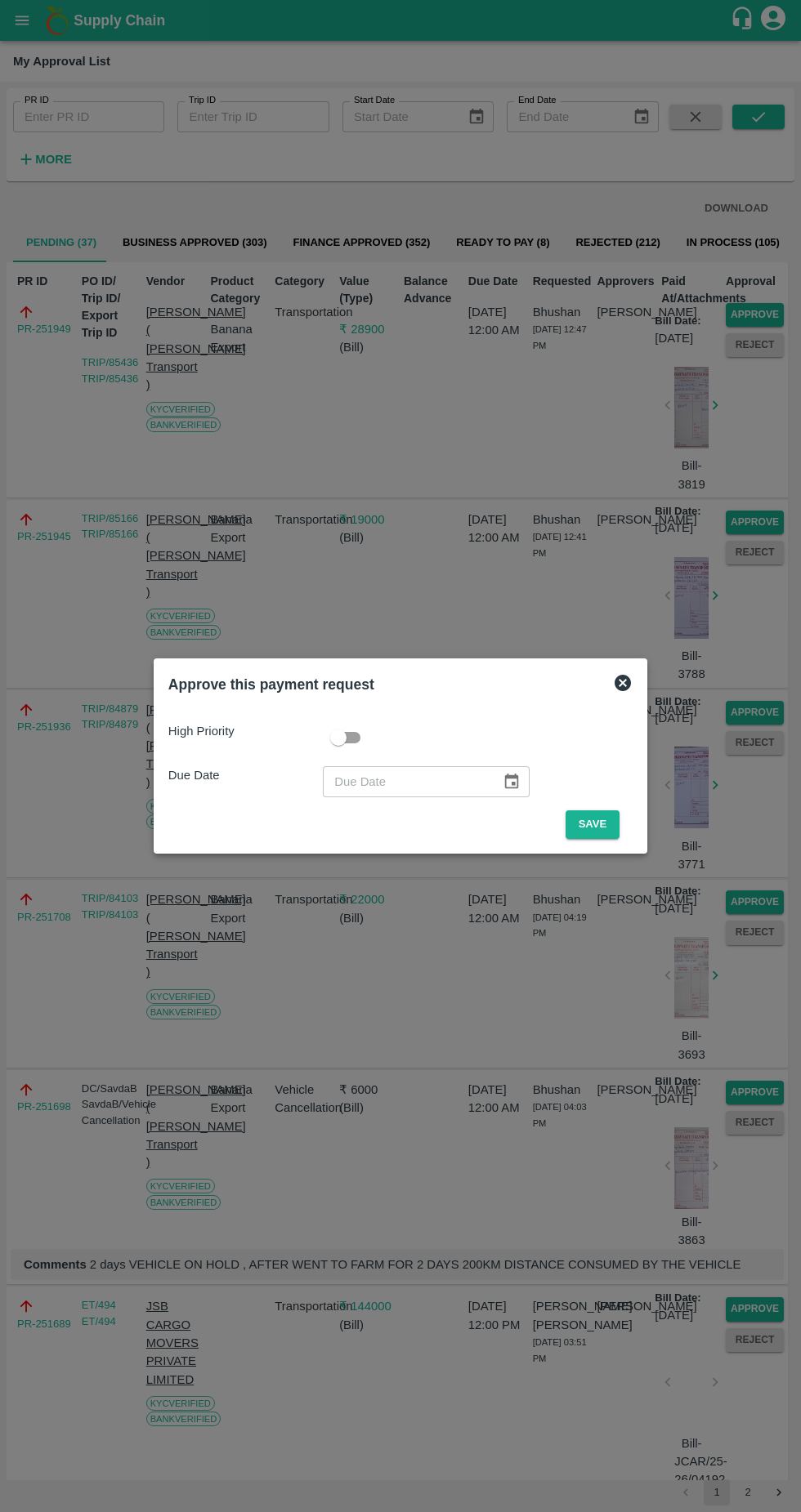
click at [596, 824] on button "Save" at bounding box center [593, 825] width 54 height 29
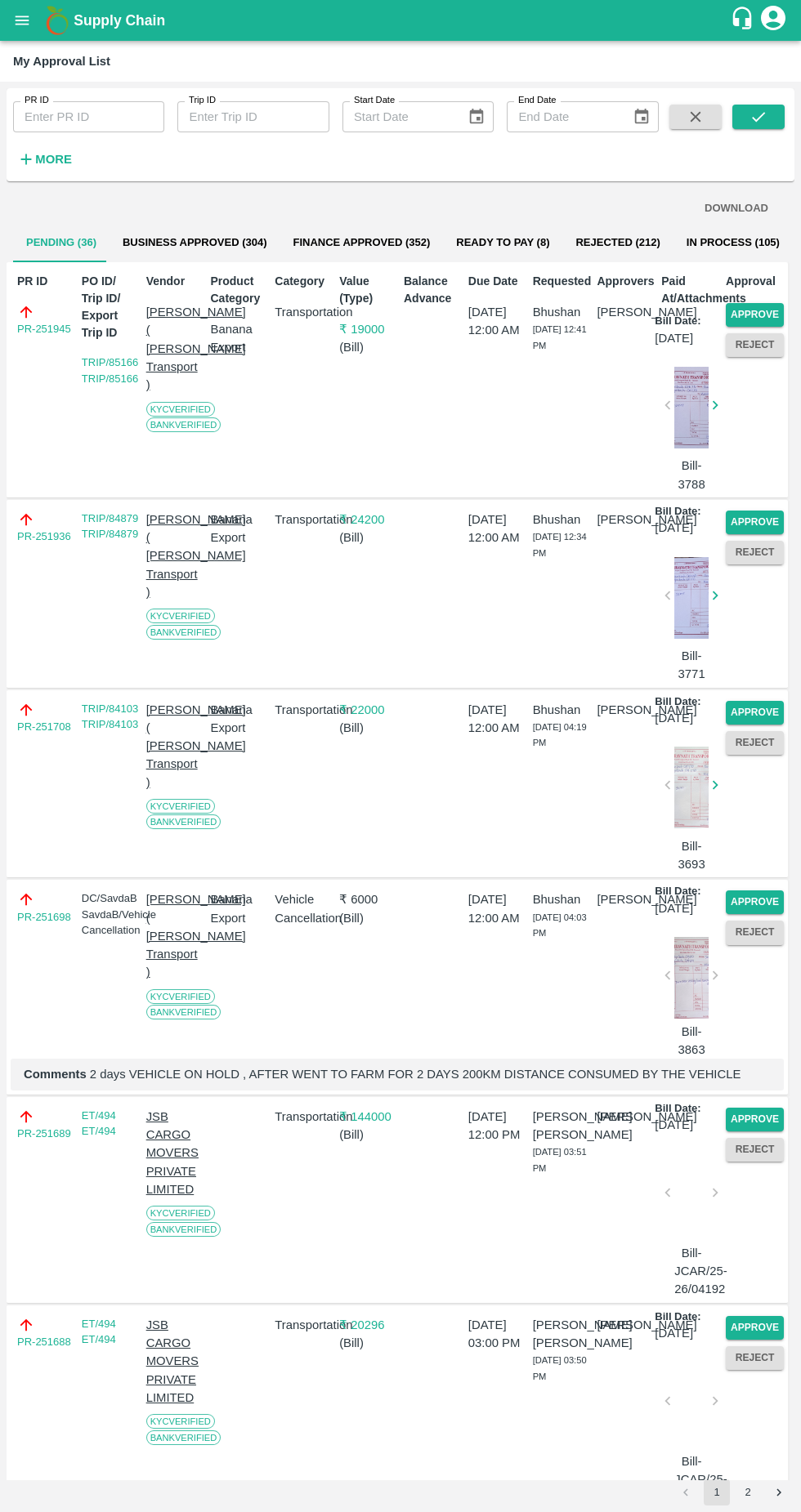
click at [757, 312] on button "Approve" at bounding box center [755, 315] width 58 height 24
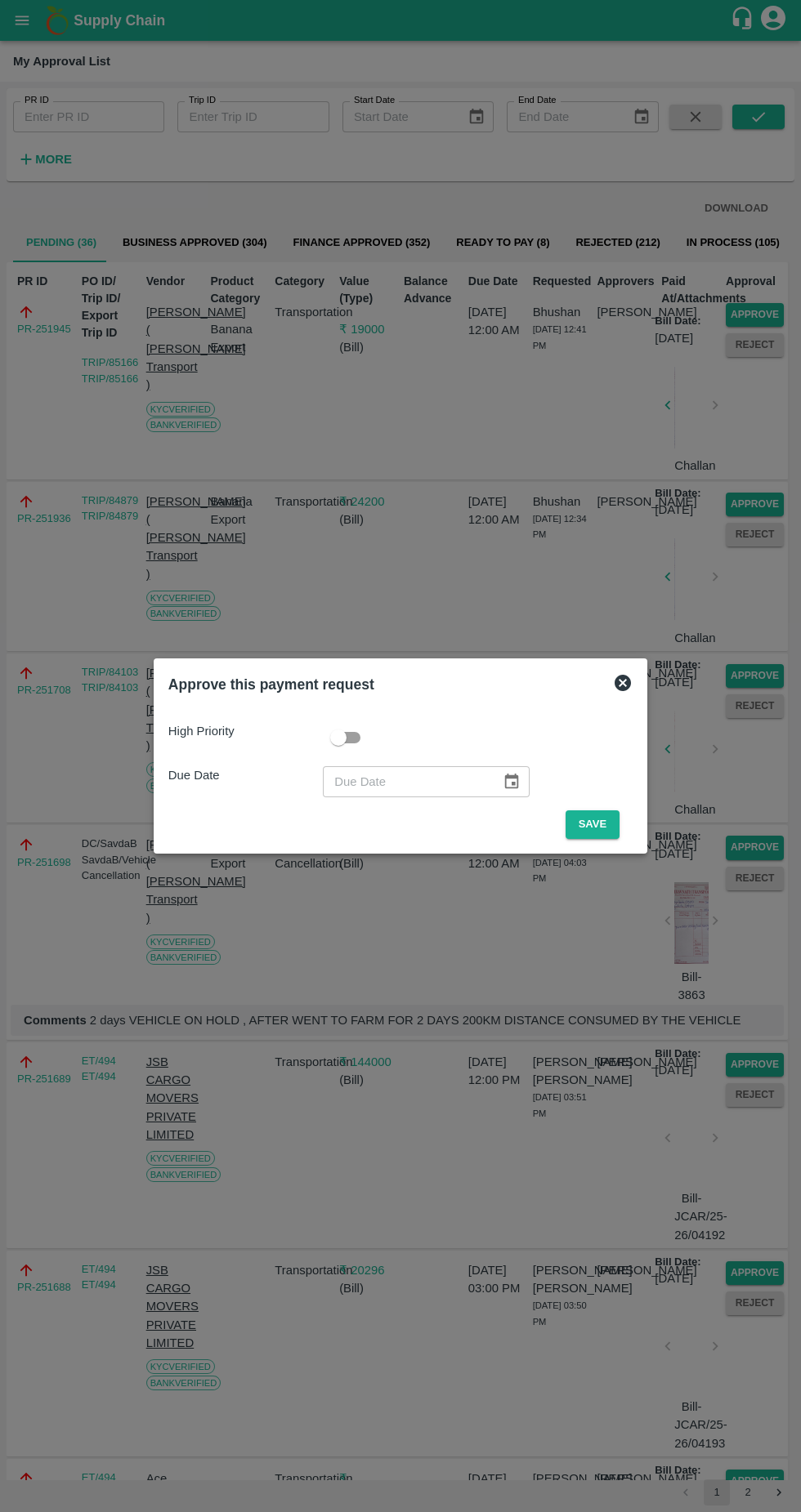
click at [597, 821] on button "Save" at bounding box center [593, 825] width 54 height 29
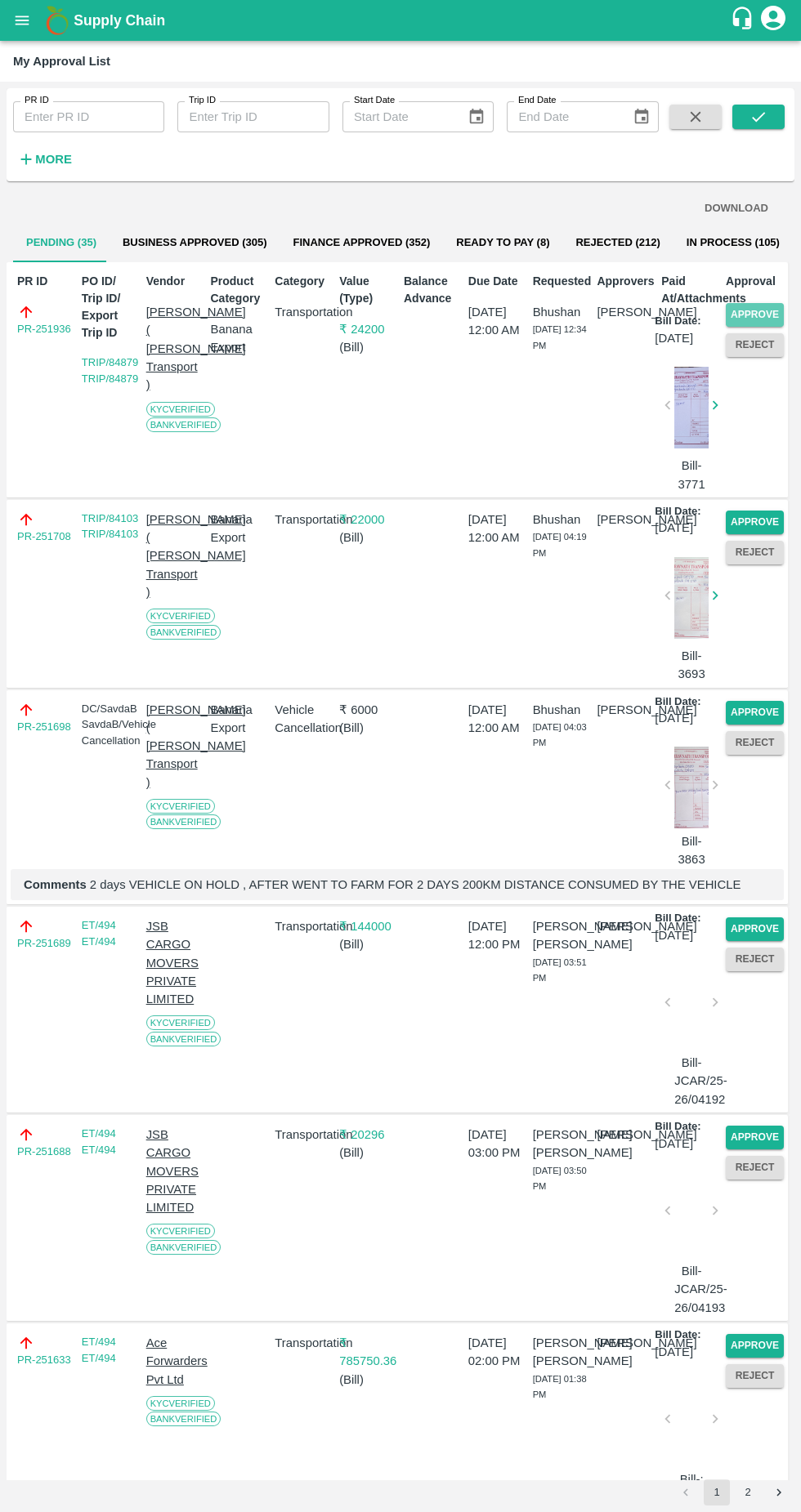
click at [764, 316] on button "Approve" at bounding box center [755, 315] width 58 height 24
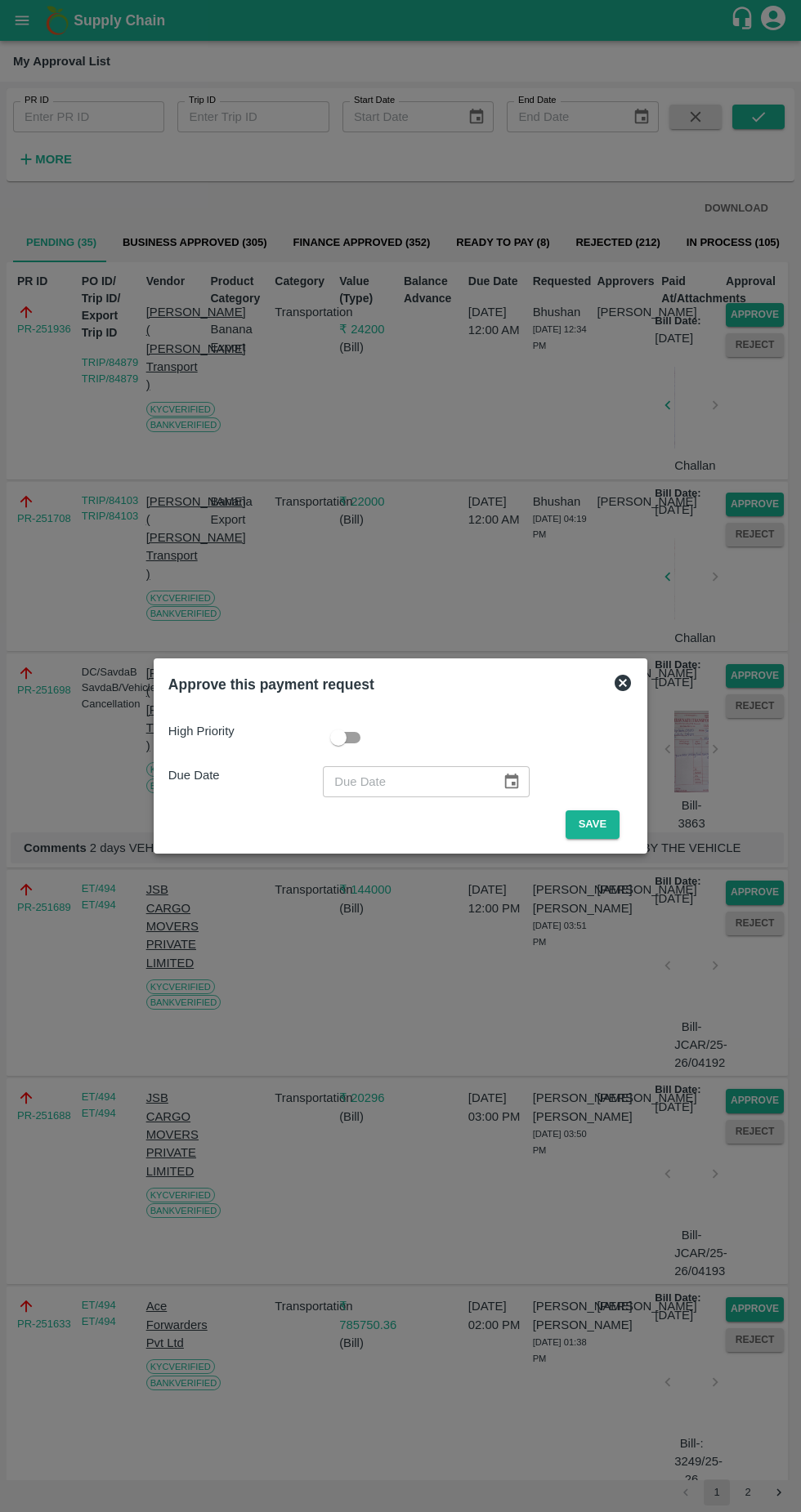
click at [596, 824] on button "Save" at bounding box center [593, 825] width 54 height 29
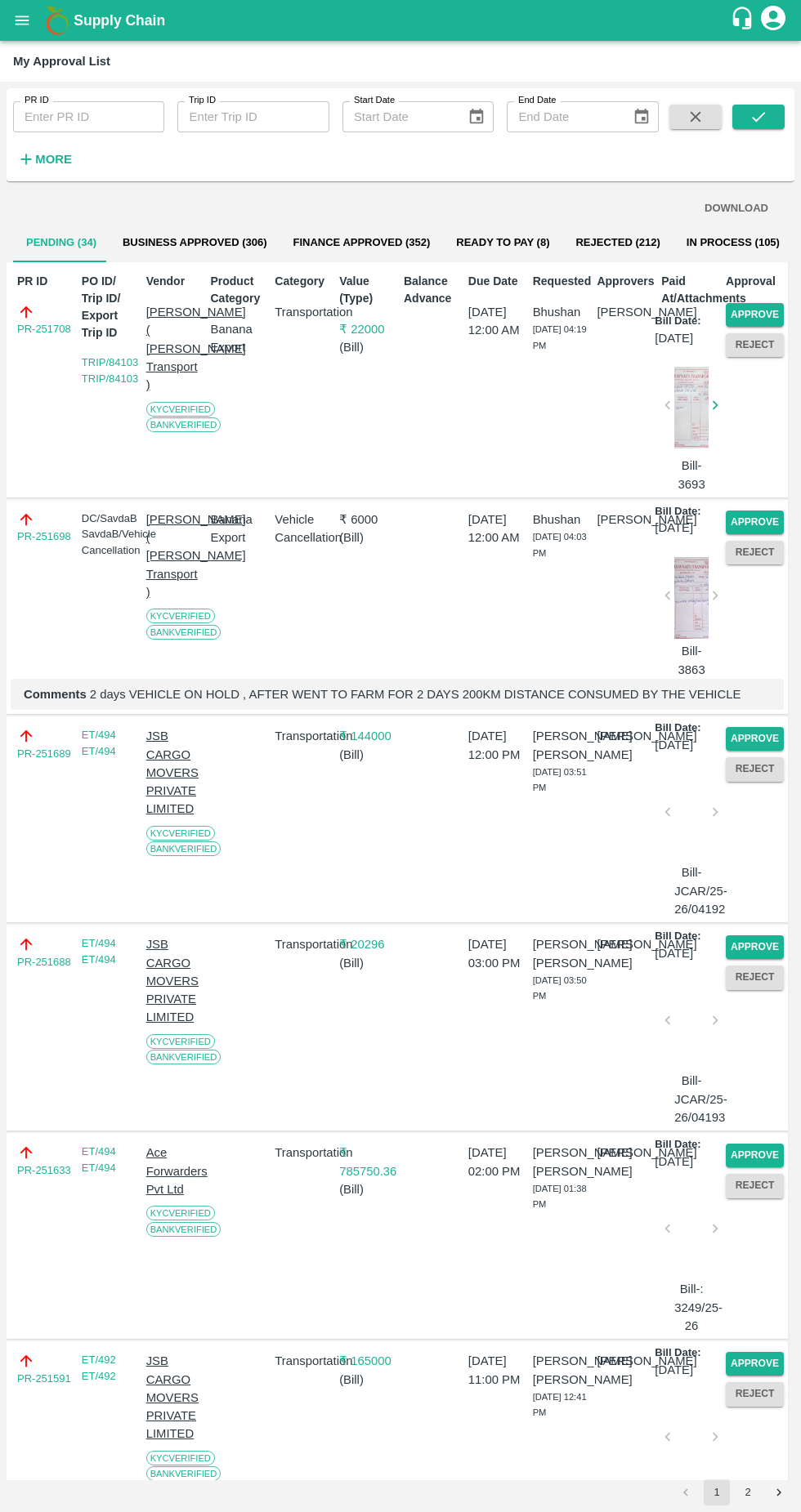
click at [761, 312] on button "Approve" at bounding box center [755, 315] width 58 height 24
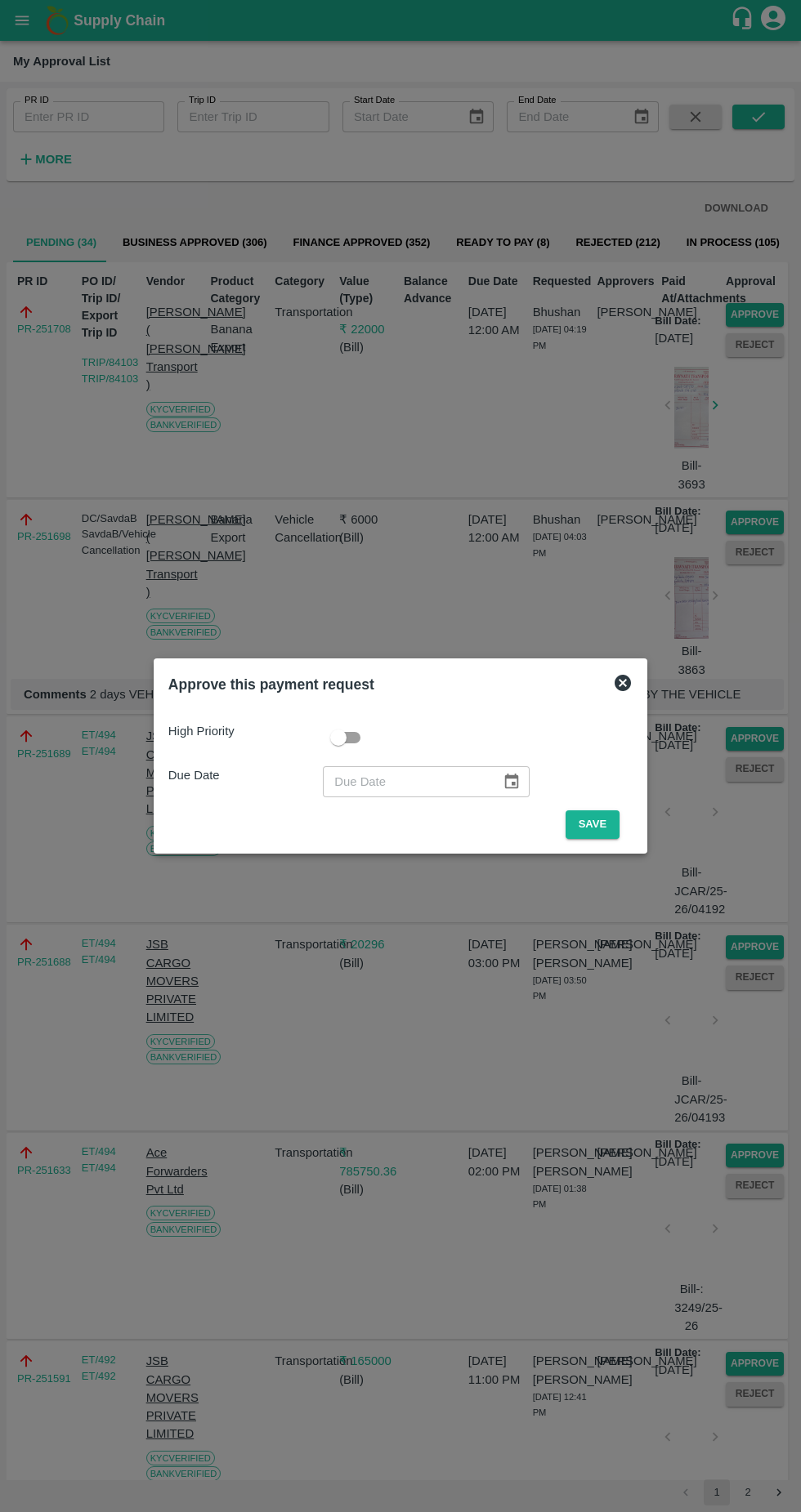
click at [596, 824] on button "Save" at bounding box center [593, 825] width 54 height 29
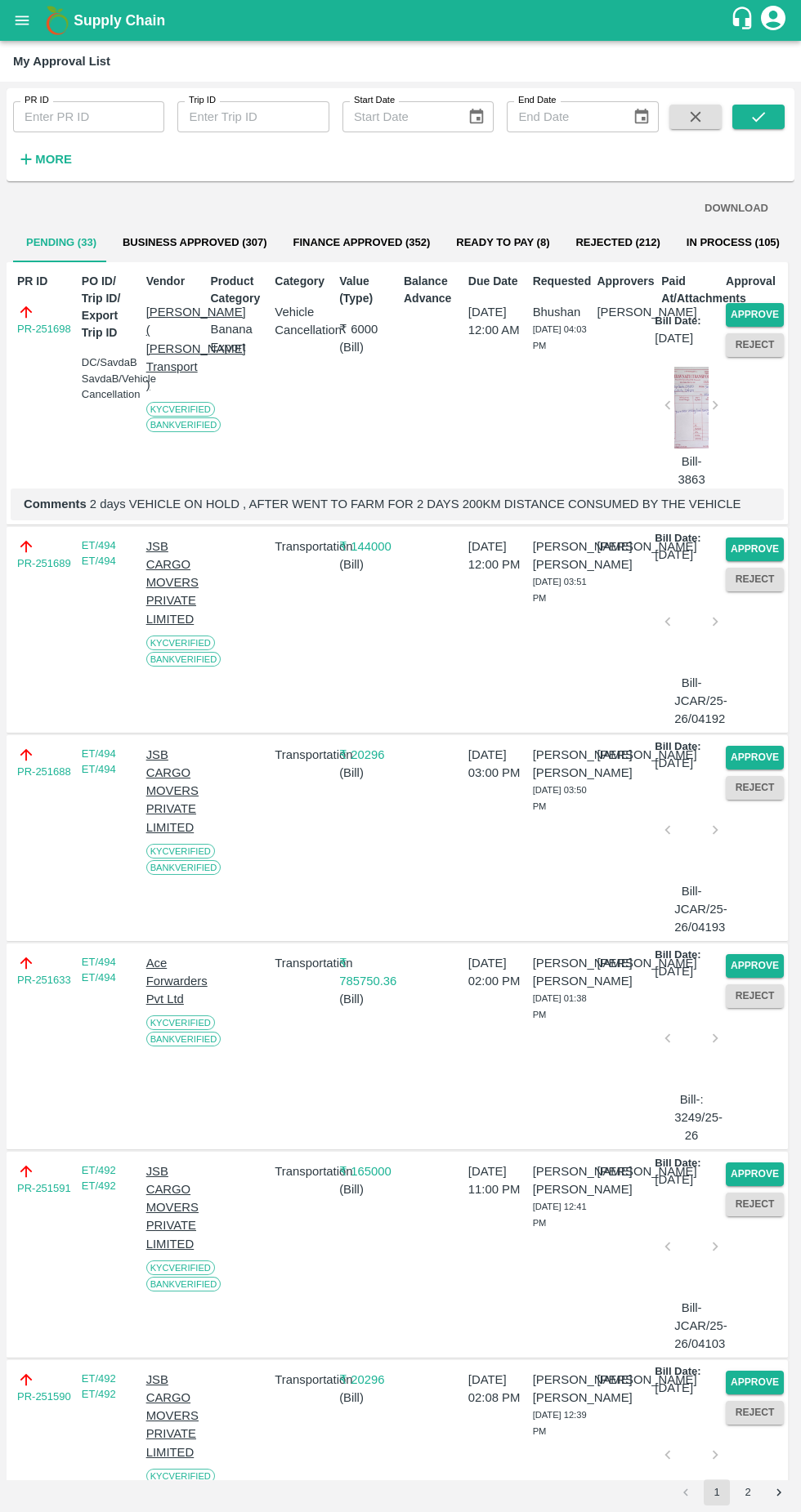
click at [748, 316] on button "Approve" at bounding box center [755, 315] width 58 height 24
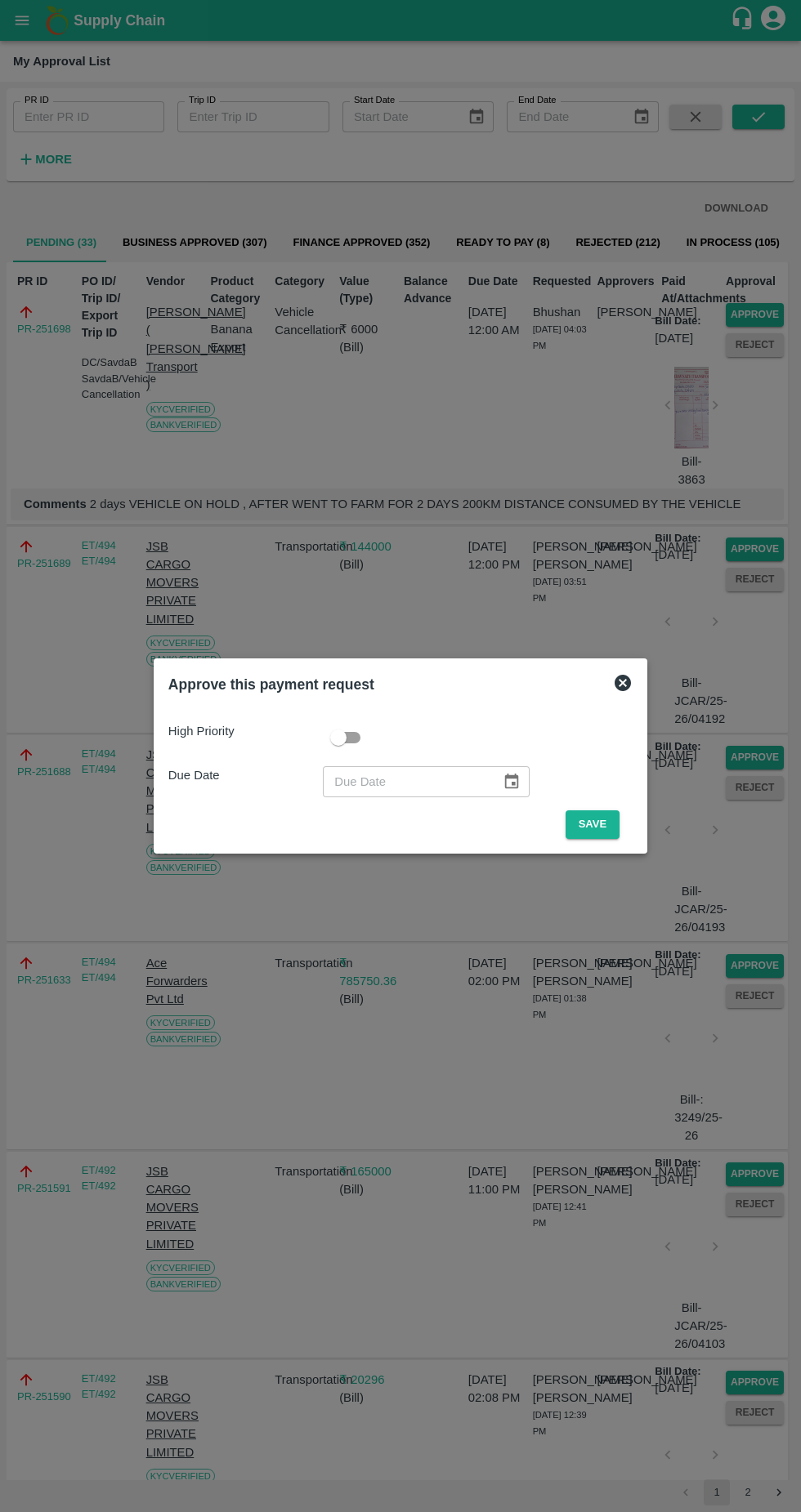
click at [595, 818] on button "Save" at bounding box center [593, 825] width 54 height 29
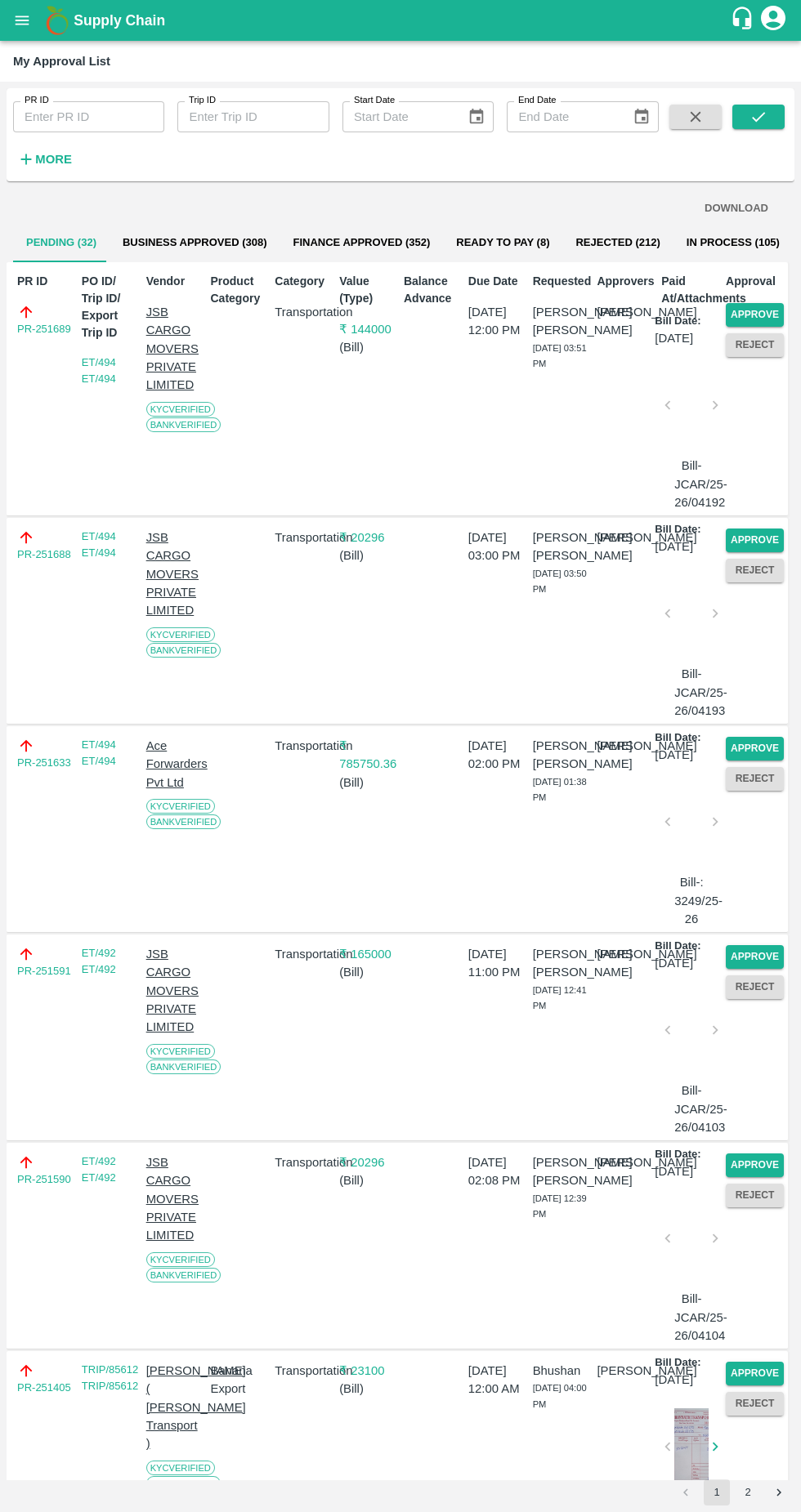
click at [767, 311] on button "Approve" at bounding box center [755, 315] width 58 height 24
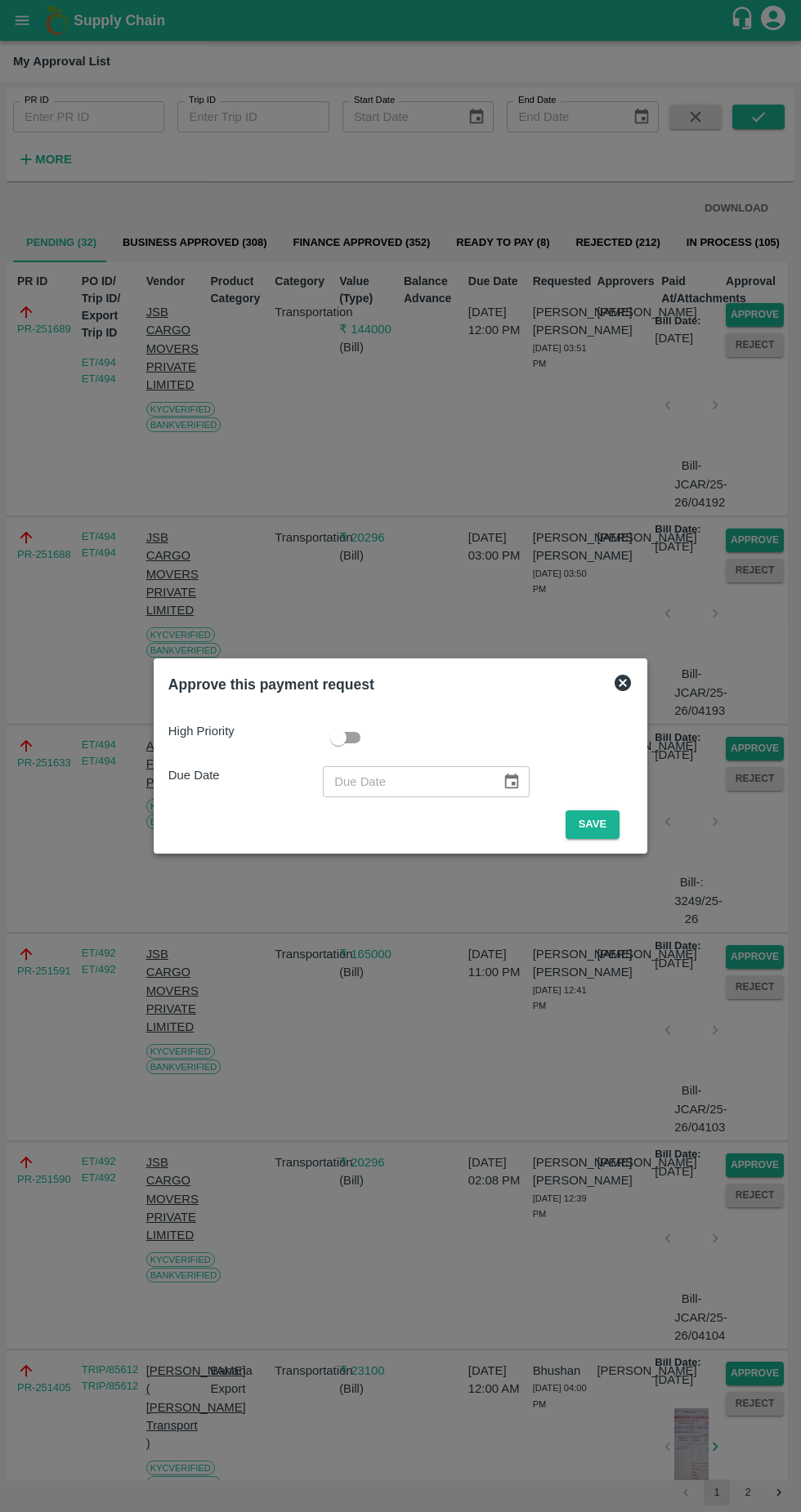
click at [601, 818] on button "Save" at bounding box center [593, 825] width 54 height 29
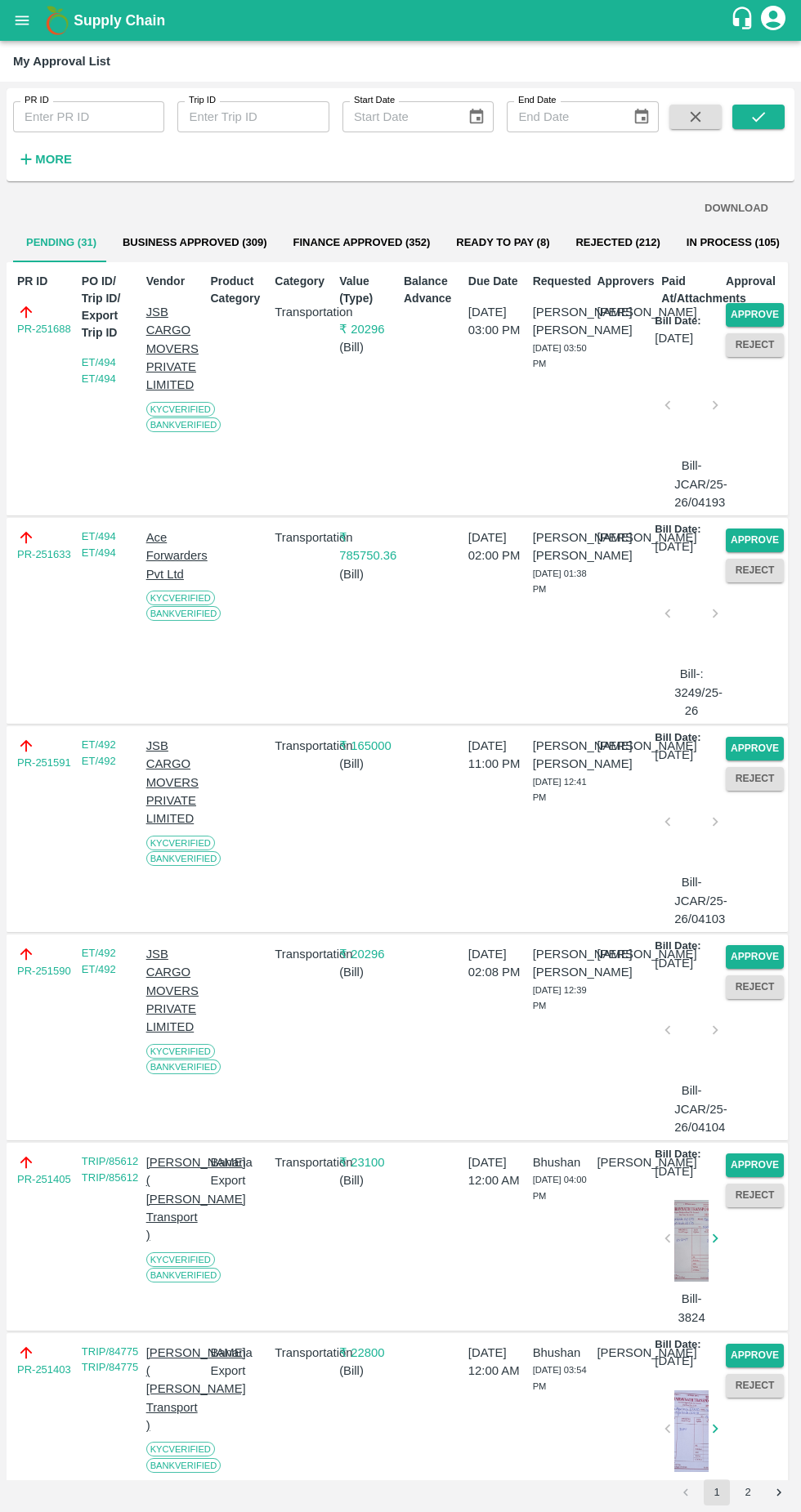
click at [780, 317] on button "Approve" at bounding box center [755, 315] width 58 height 24
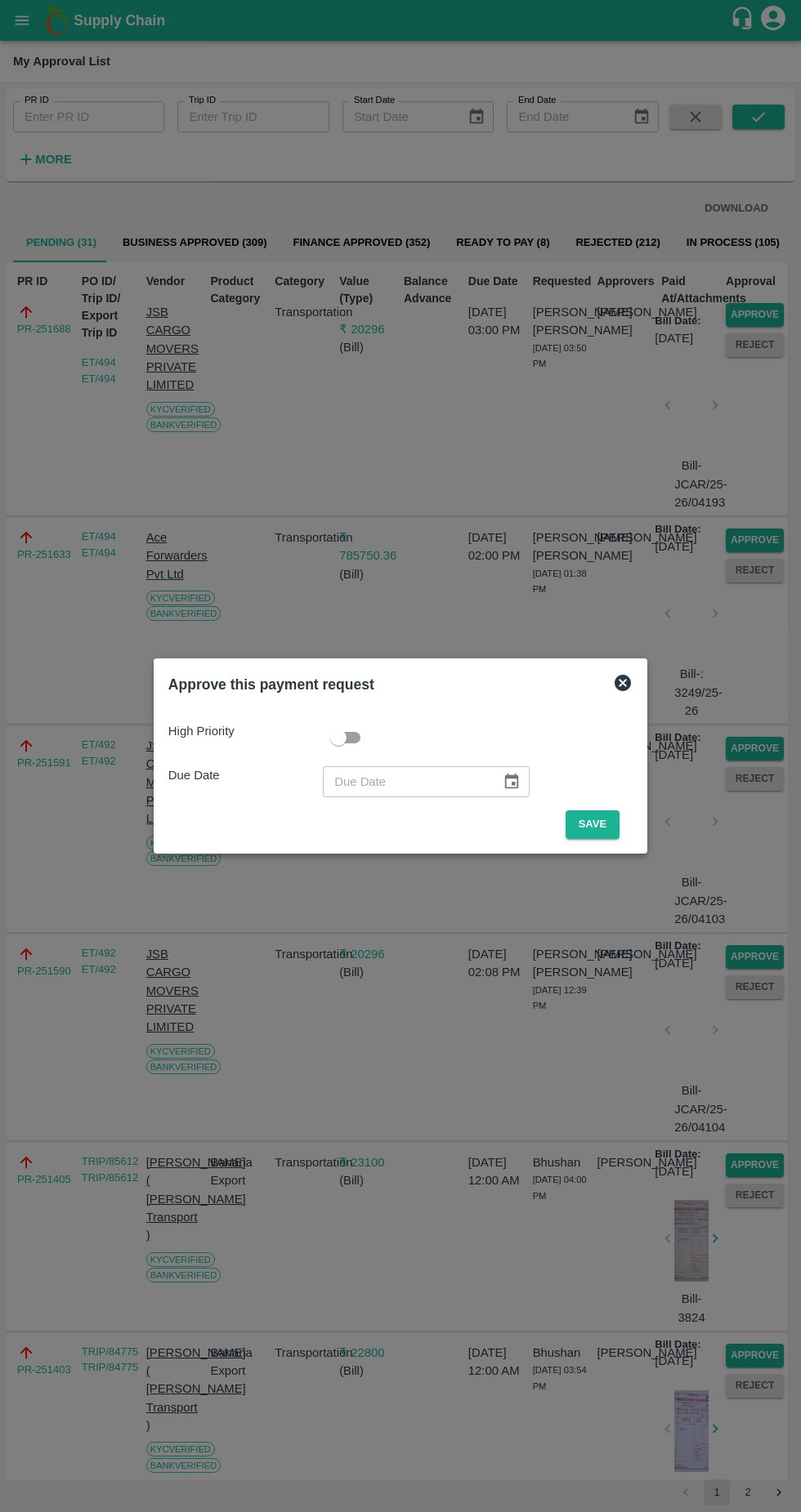
click at [596, 820] on button "Save" at bounding box center [593, 825] width 54 height 29
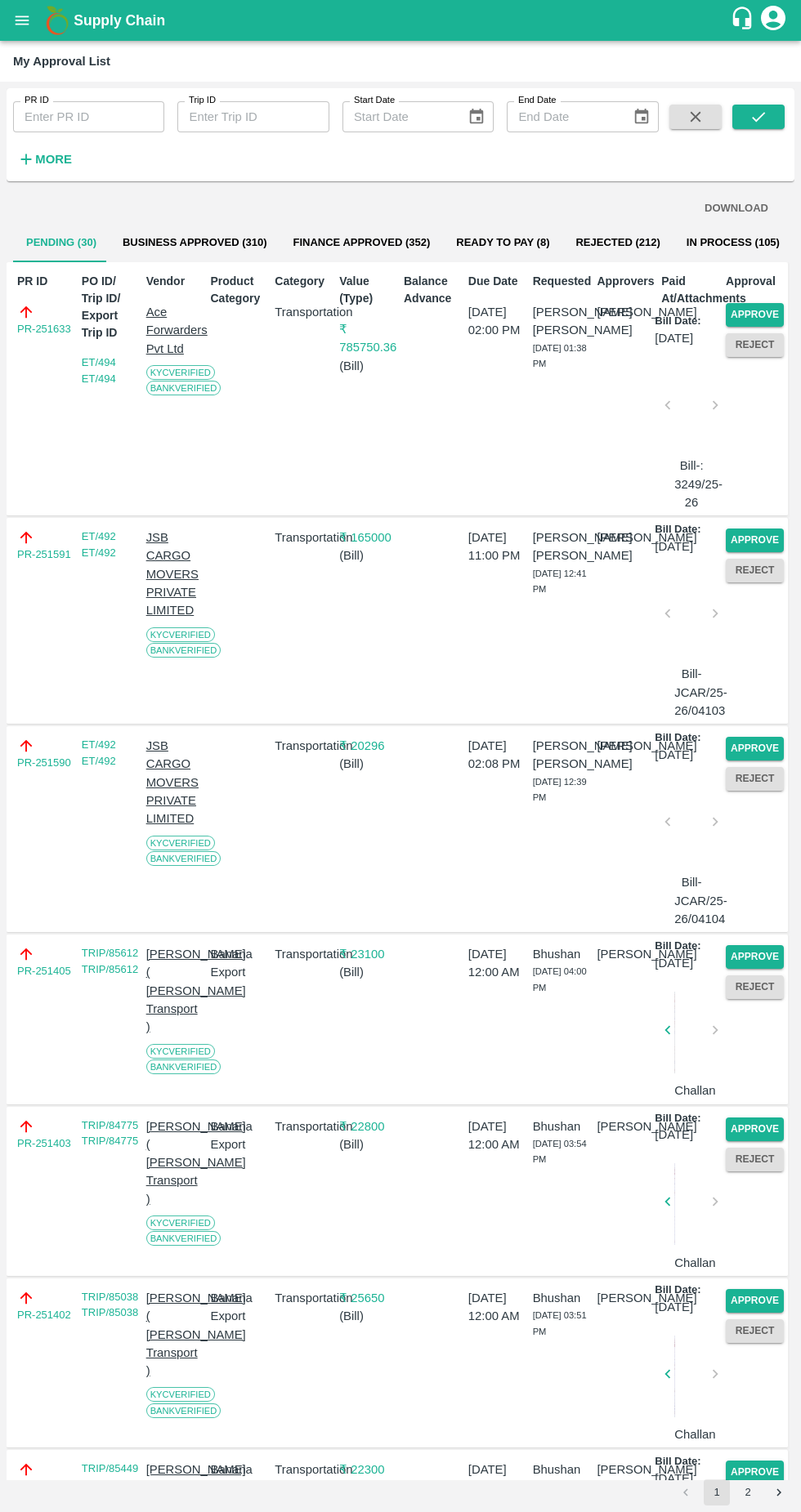
click at [763, 316] on button "Approve" at bounding box center [755, 315] width 58 height 24
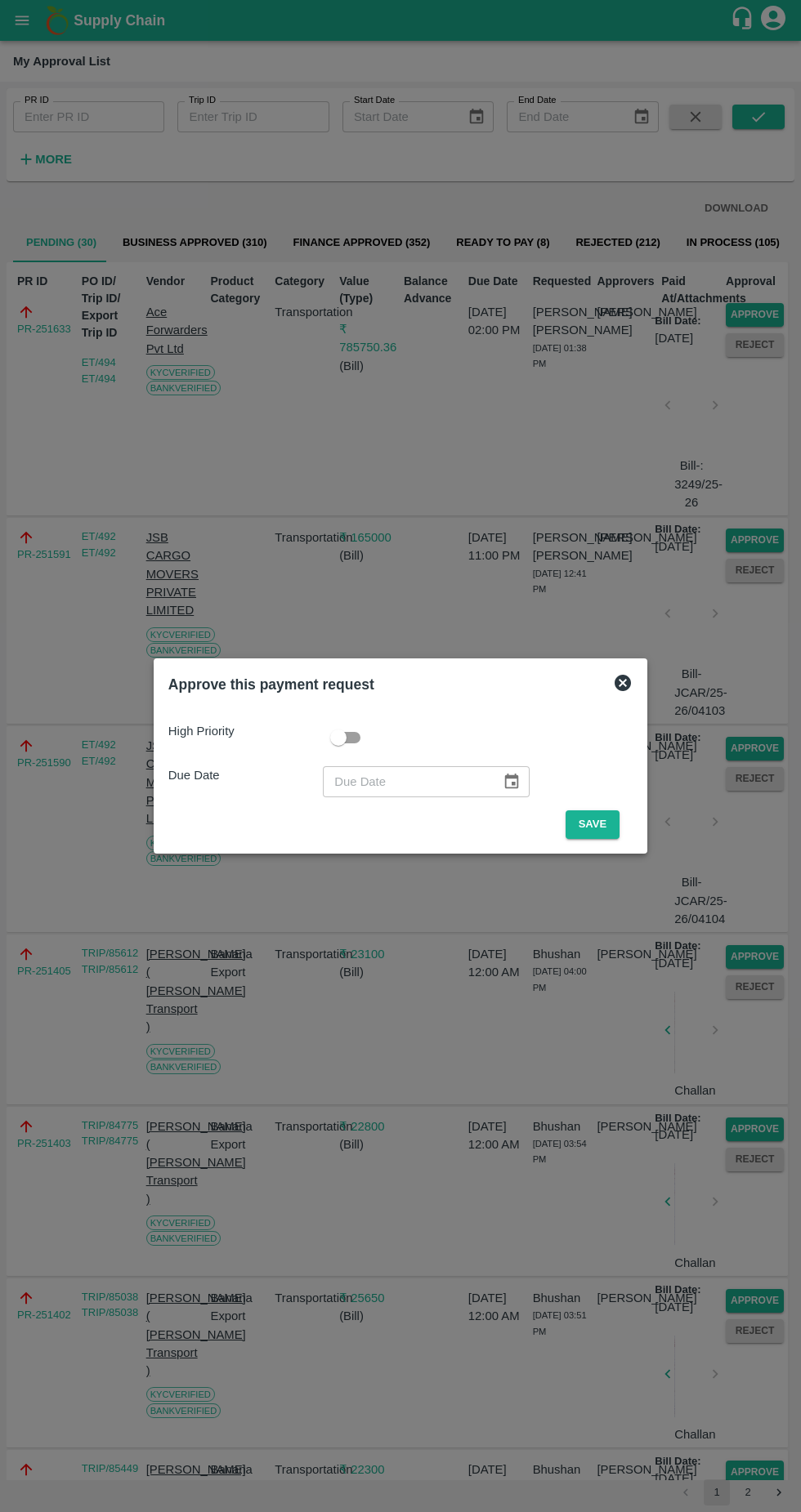
click at [596, 824] on button "Save" at bounding box center [593, 825] width 54 height 29
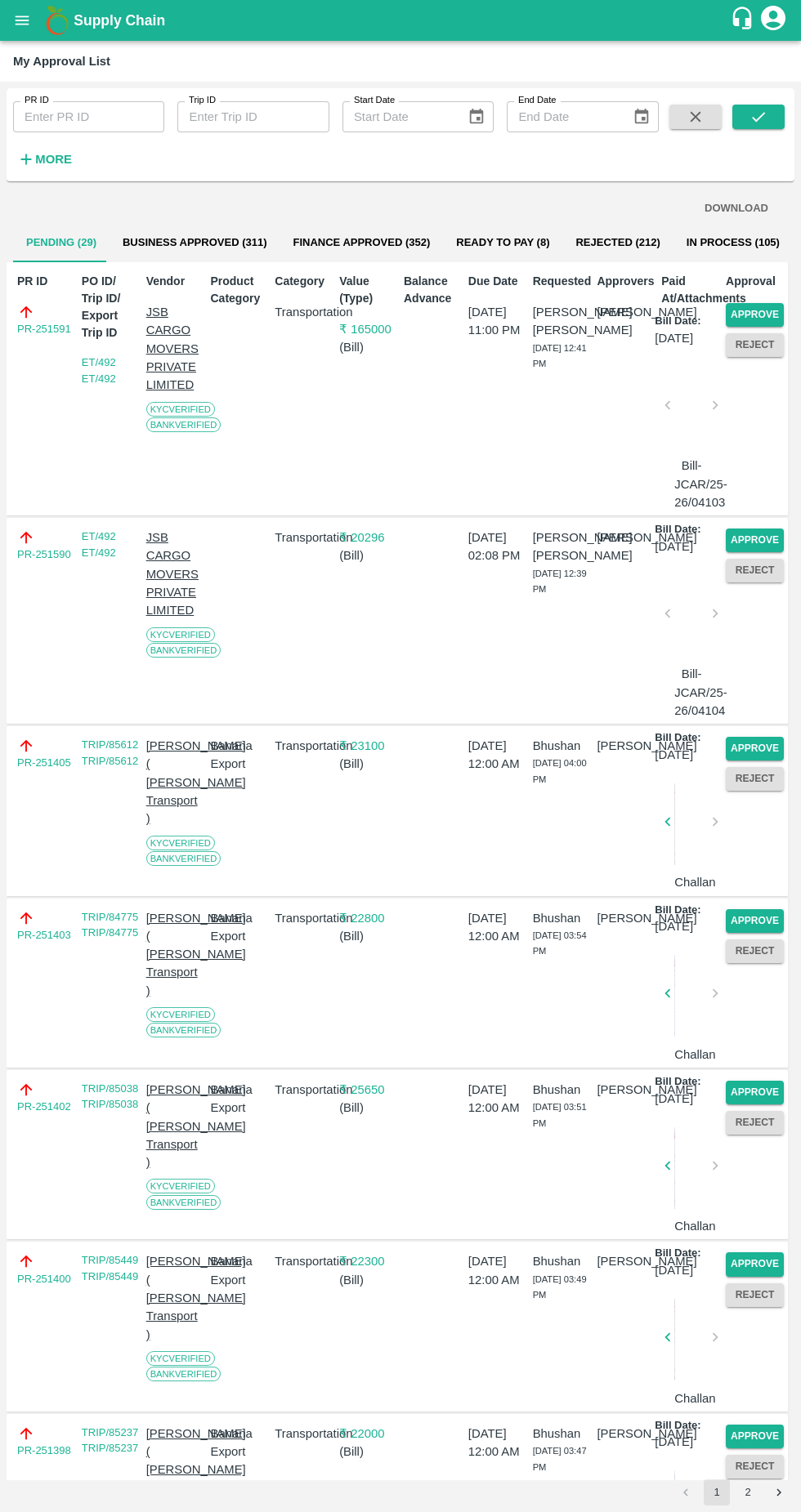
click at [761, 314] on button "Approve" at bounding box center [755, 315] width 58 height 24
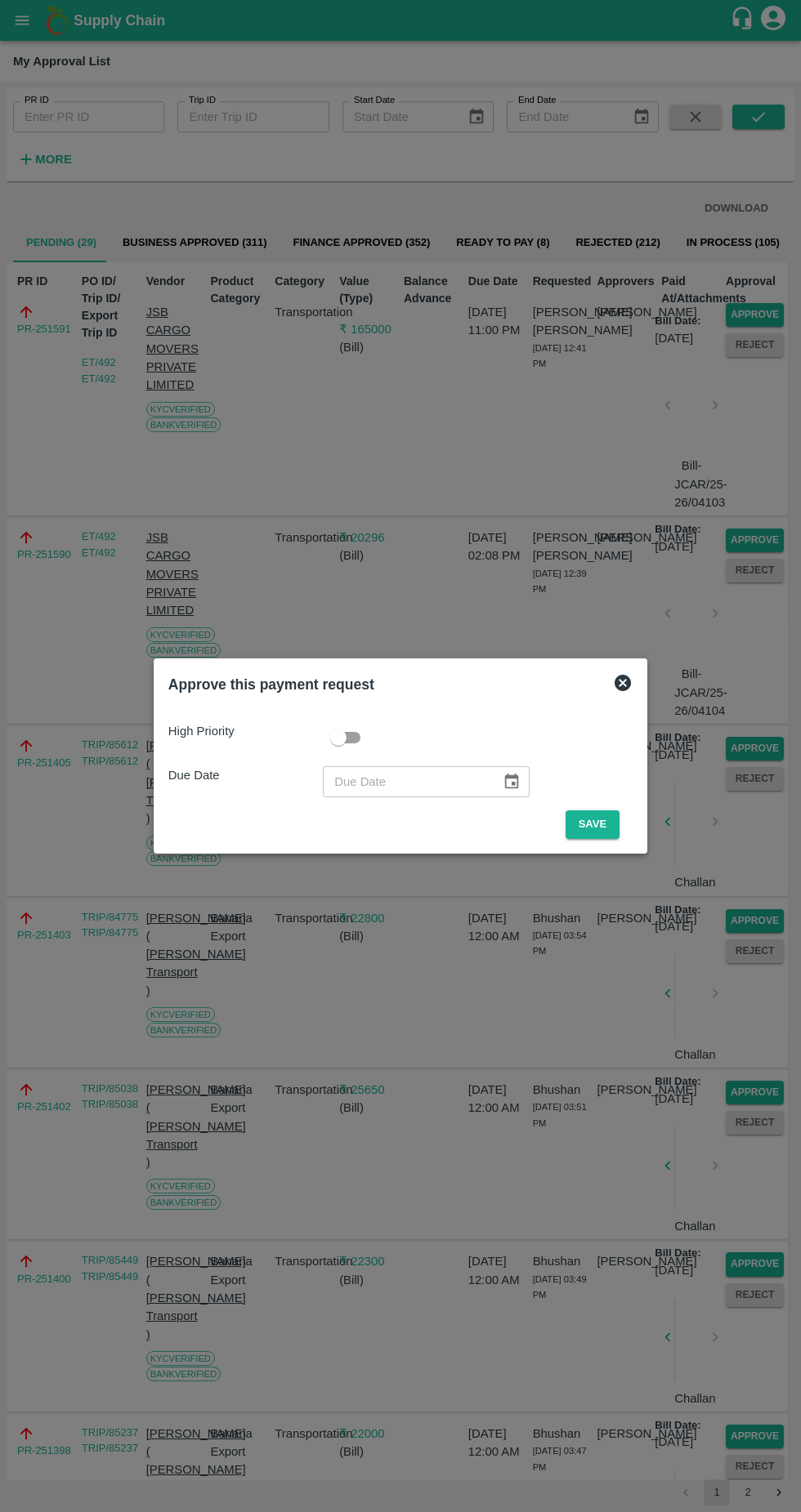
click at [593, 827] on button "Save" at bounding box center [593, 825] width 54 height 29
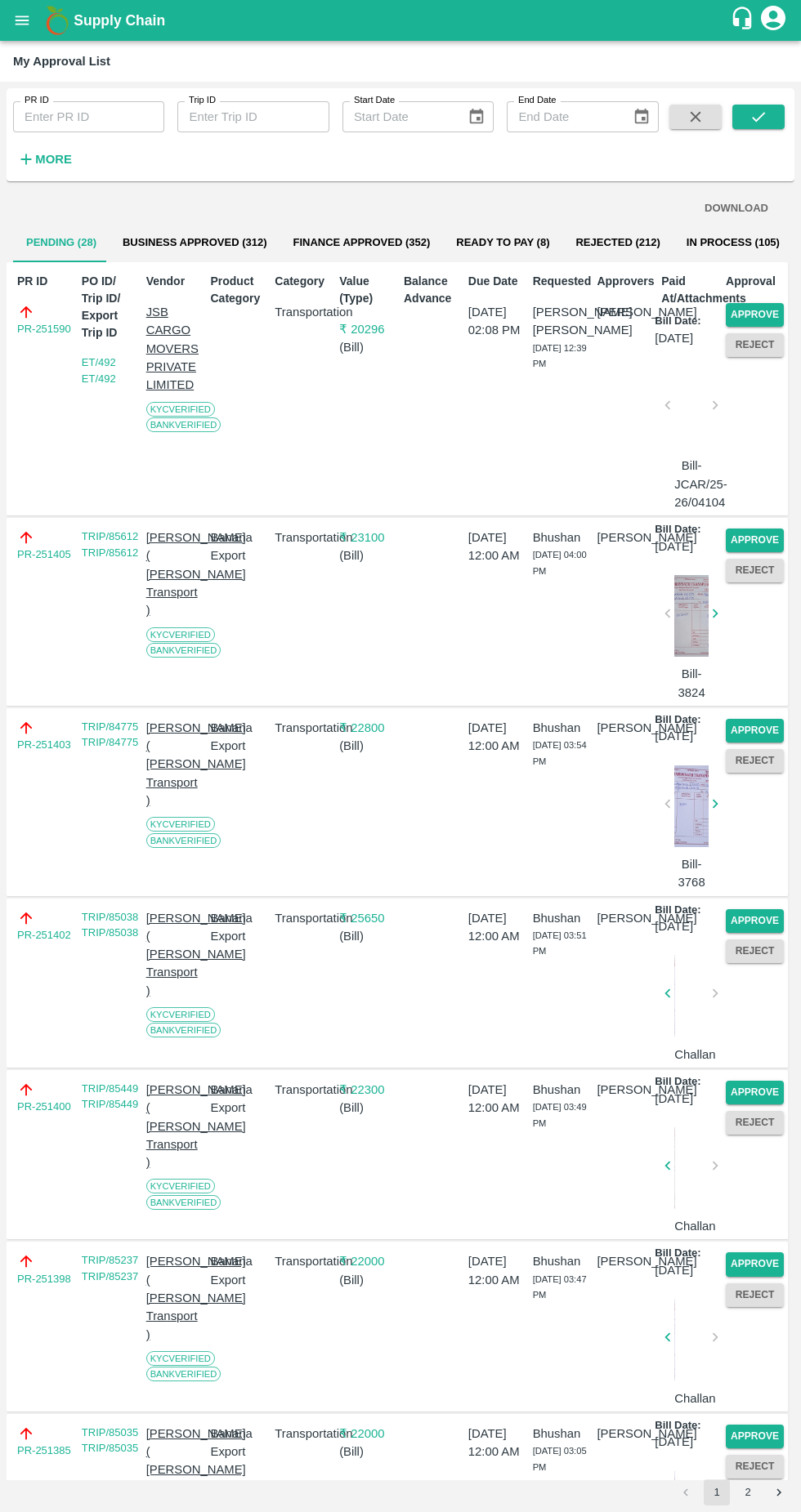
click at [766, 304] on button "Approve" at bounding box center [755, 315] width 58 height 24
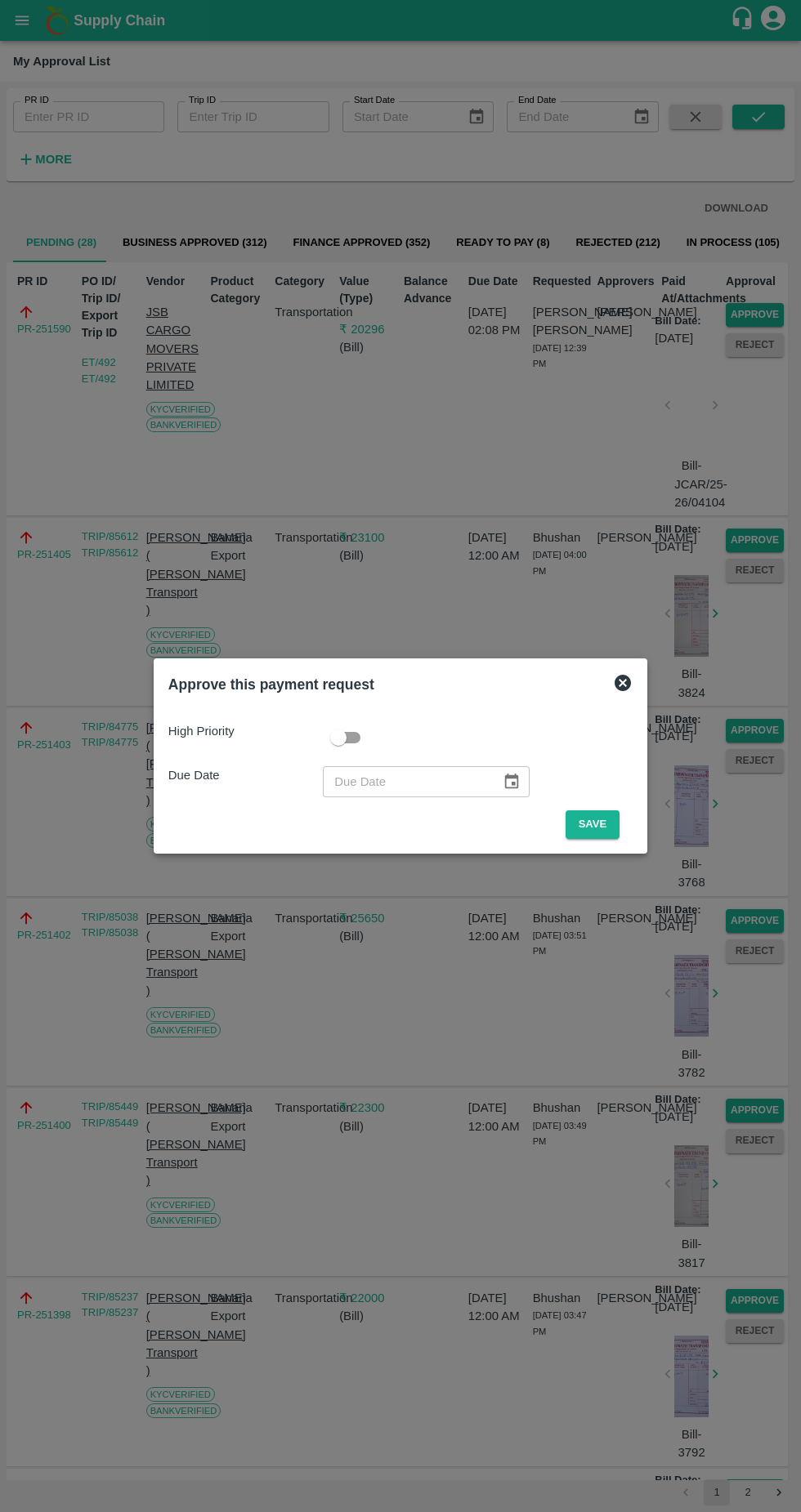
click at [588, 828] on button "Save" at bounding box center [593, 825] width 54 height 29
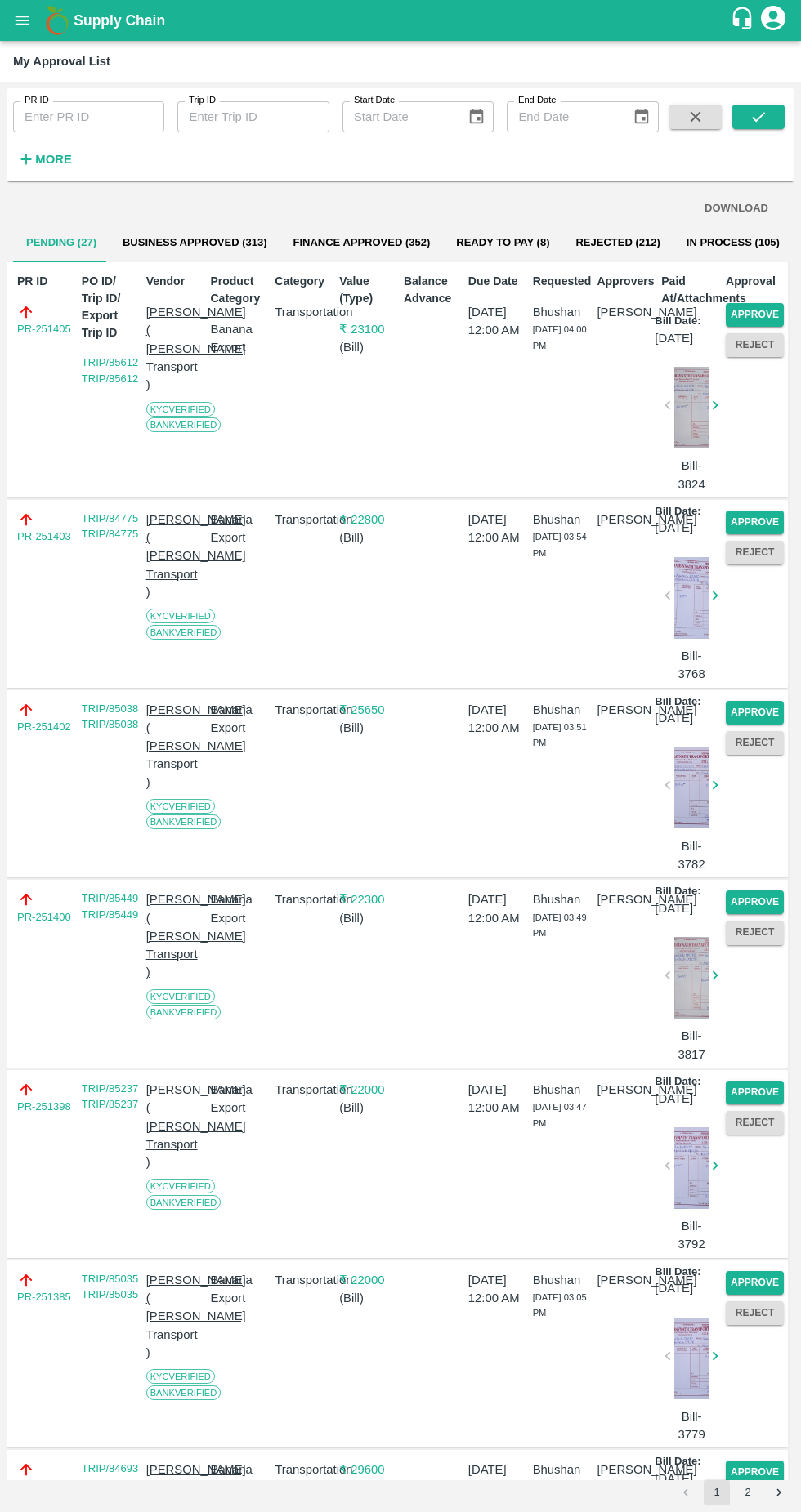
click at [771, 316] on button "Approve" at bounding box center [755, 315] width 58 height 24
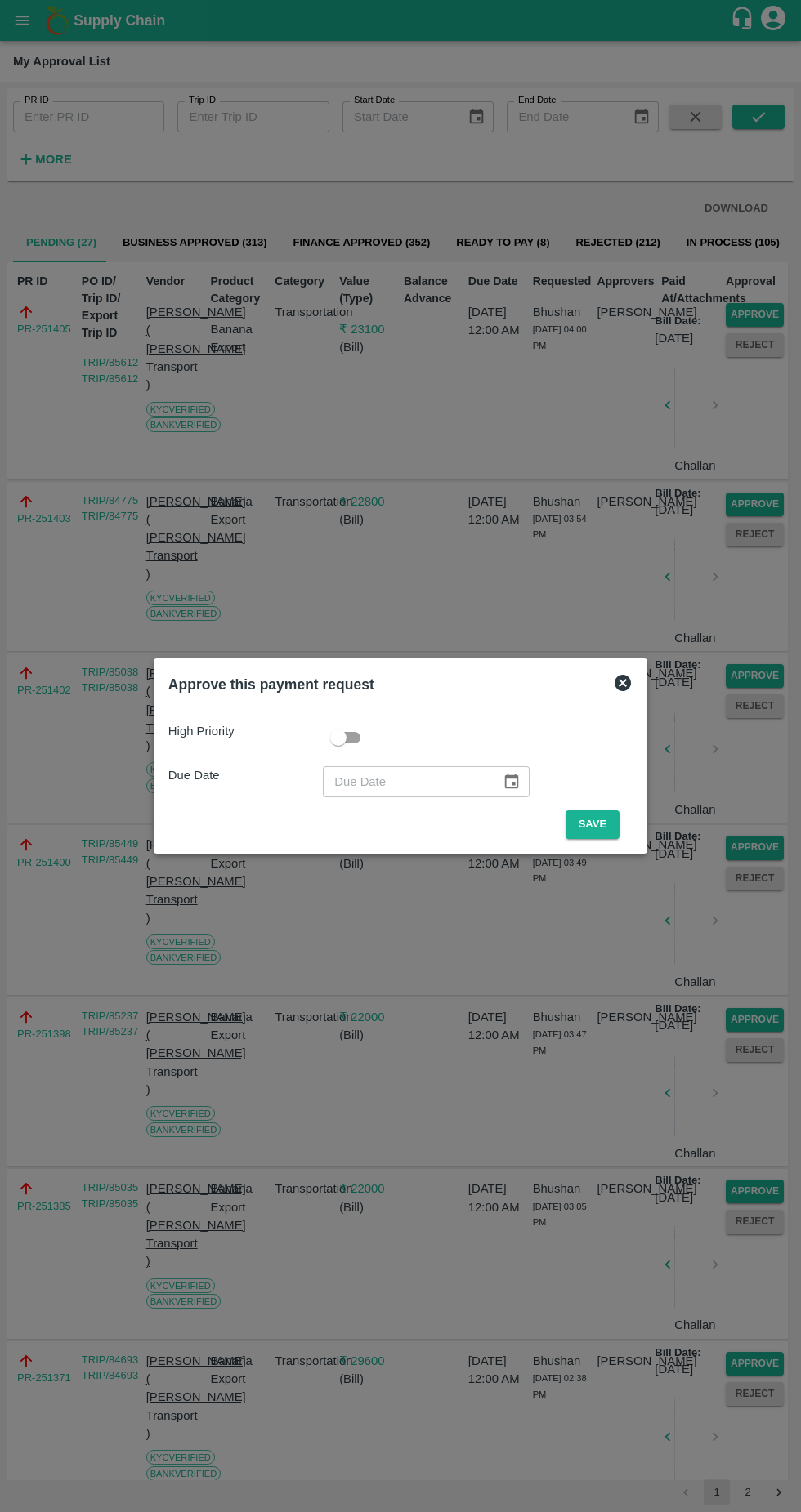
click at [602, 819] on button "Save" at bounding box center [593, 825] width 54 height 29
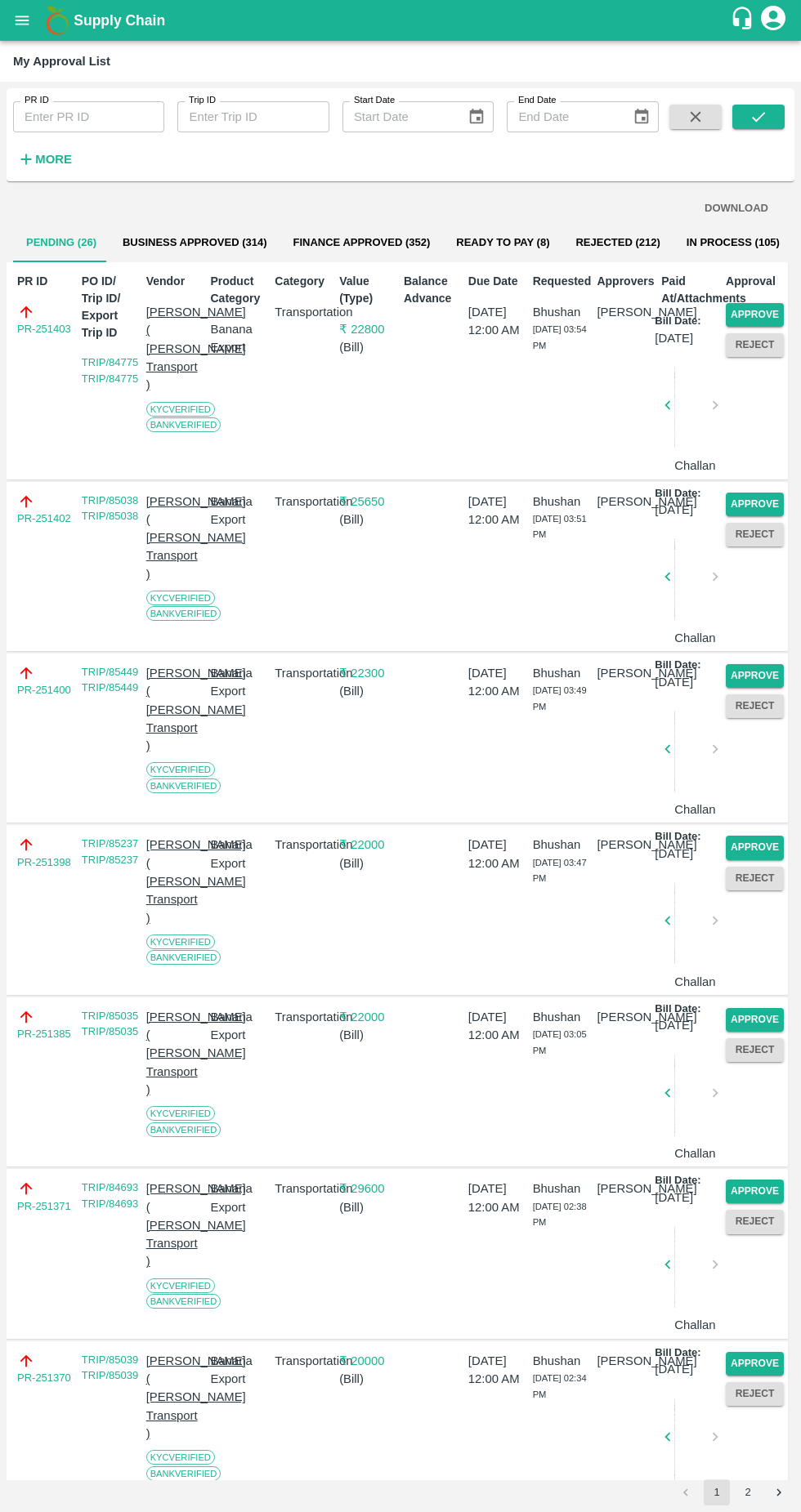
click at [760, 311] on button "Approve" at bounding box center [755, 315] width 58 height 24
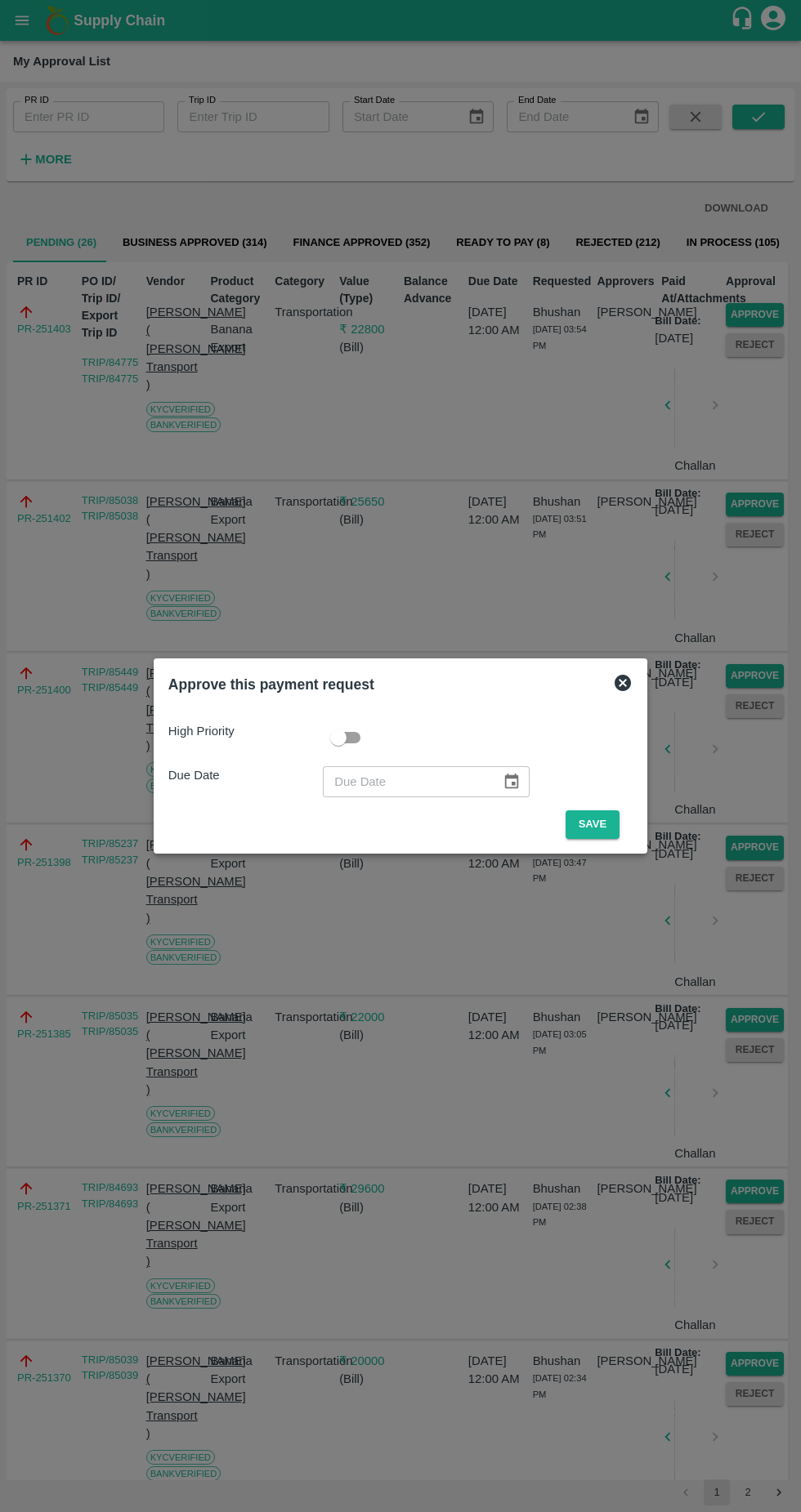
click at [591, 820] on button "Save" at bounding box center [593, 825] width 54 height 29
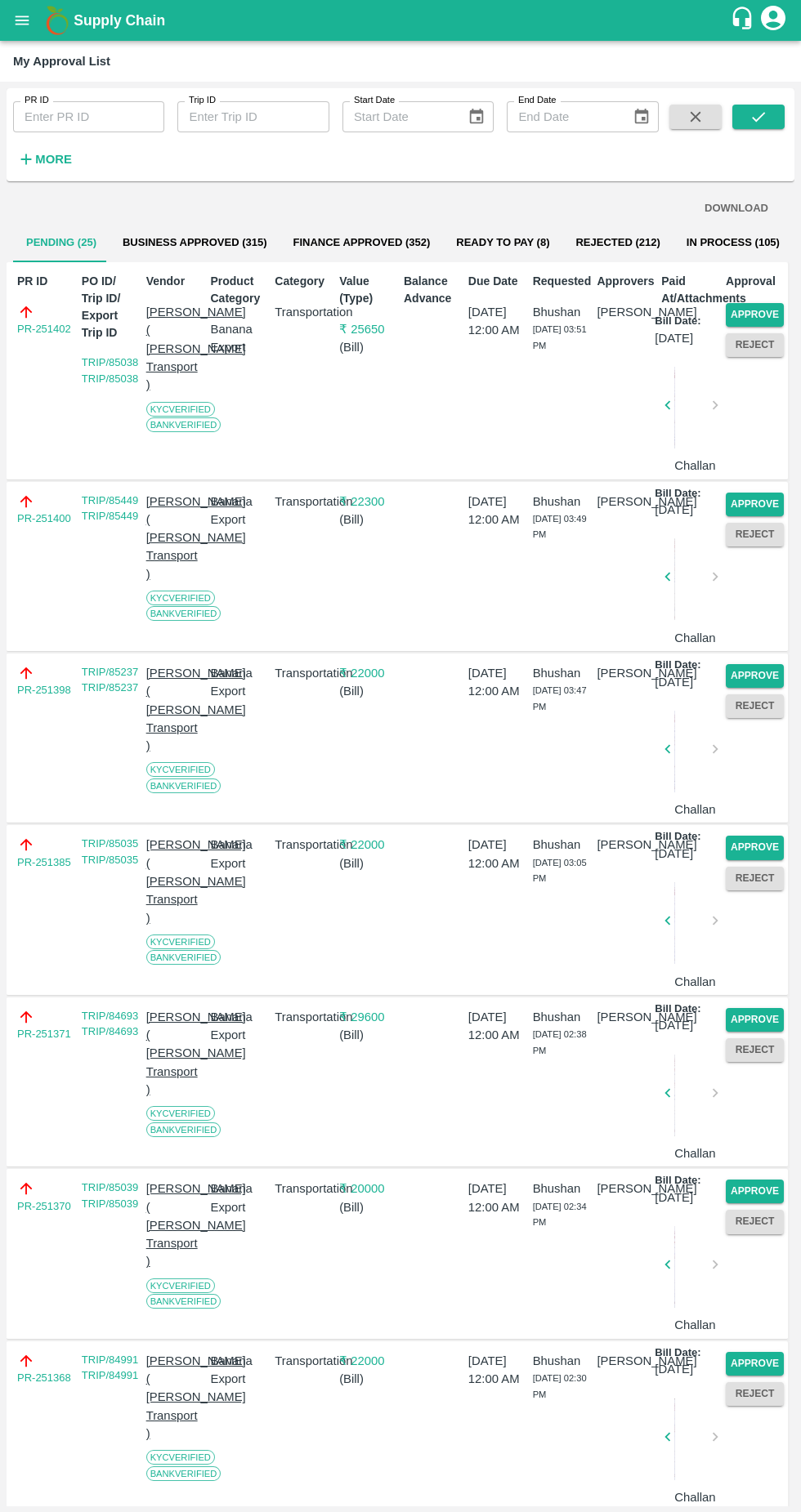
click at [761, 306] on button "Approve" at bounding box center [755, 315] width 58 height 24
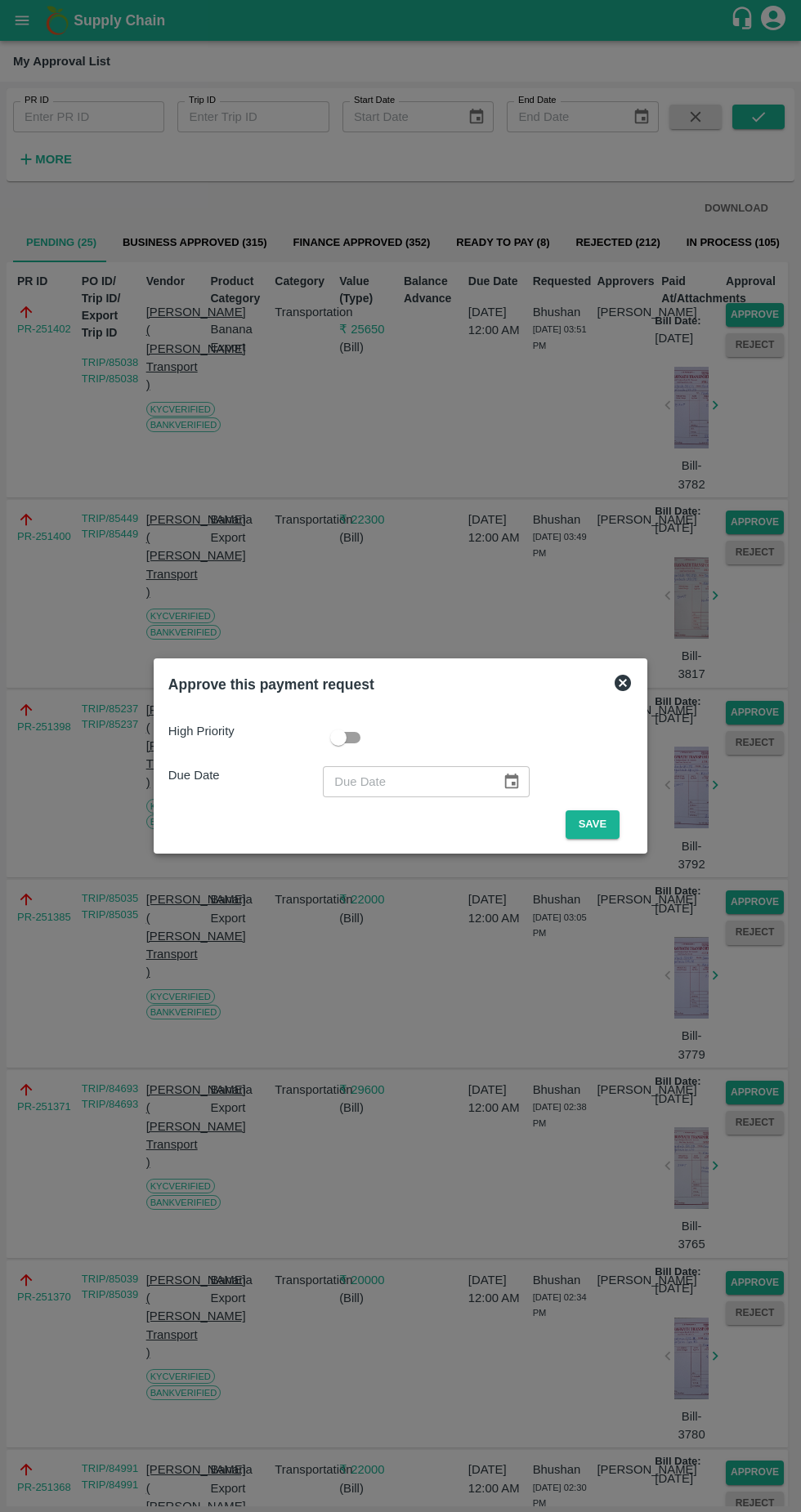
click at [596, 824] on button "Save" at bounding box center [593, 825] width 54 height 29
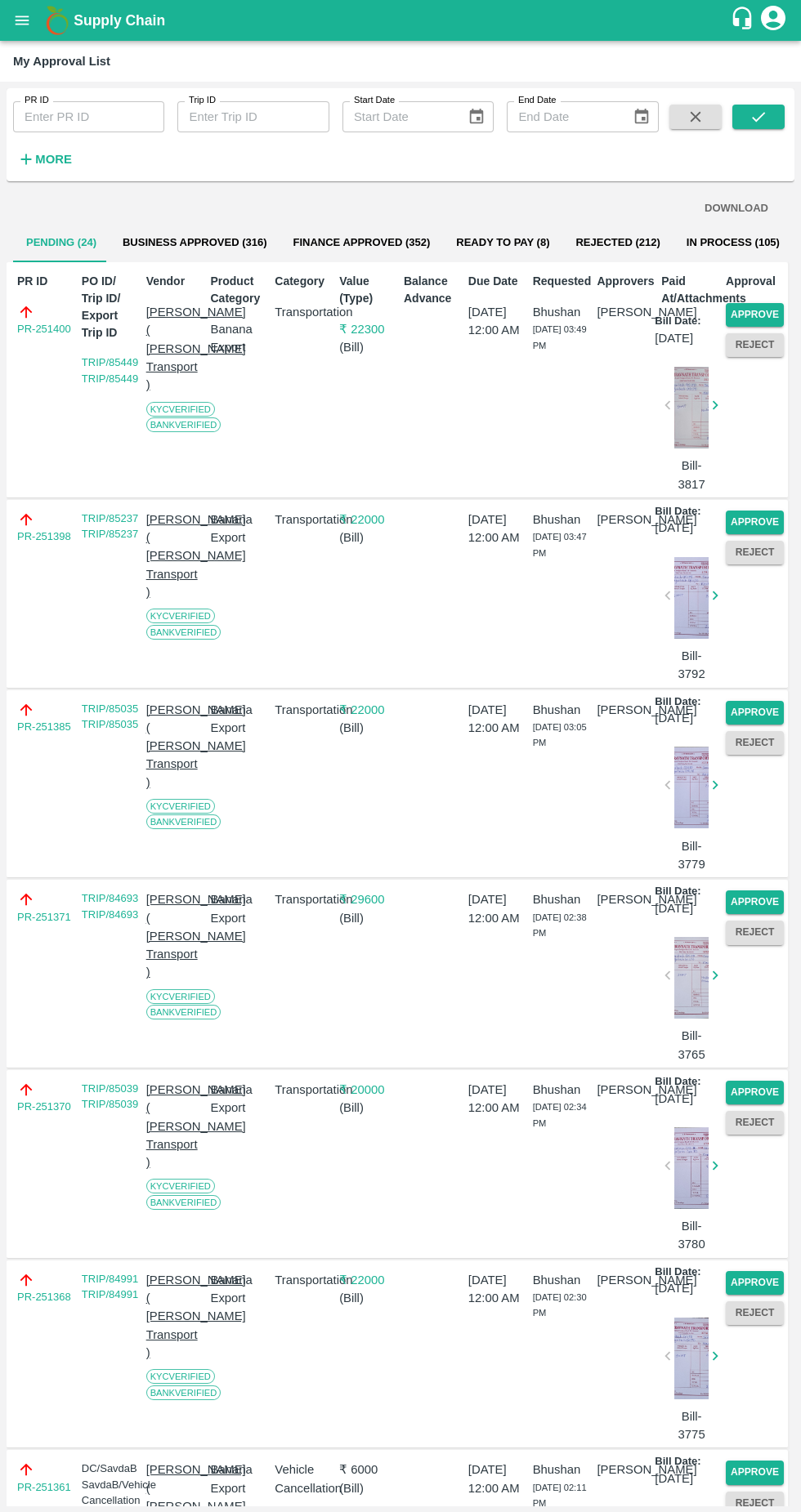
click at [766, 322] on button "Approve" at bounding box center [755, 315] width 58 height 24
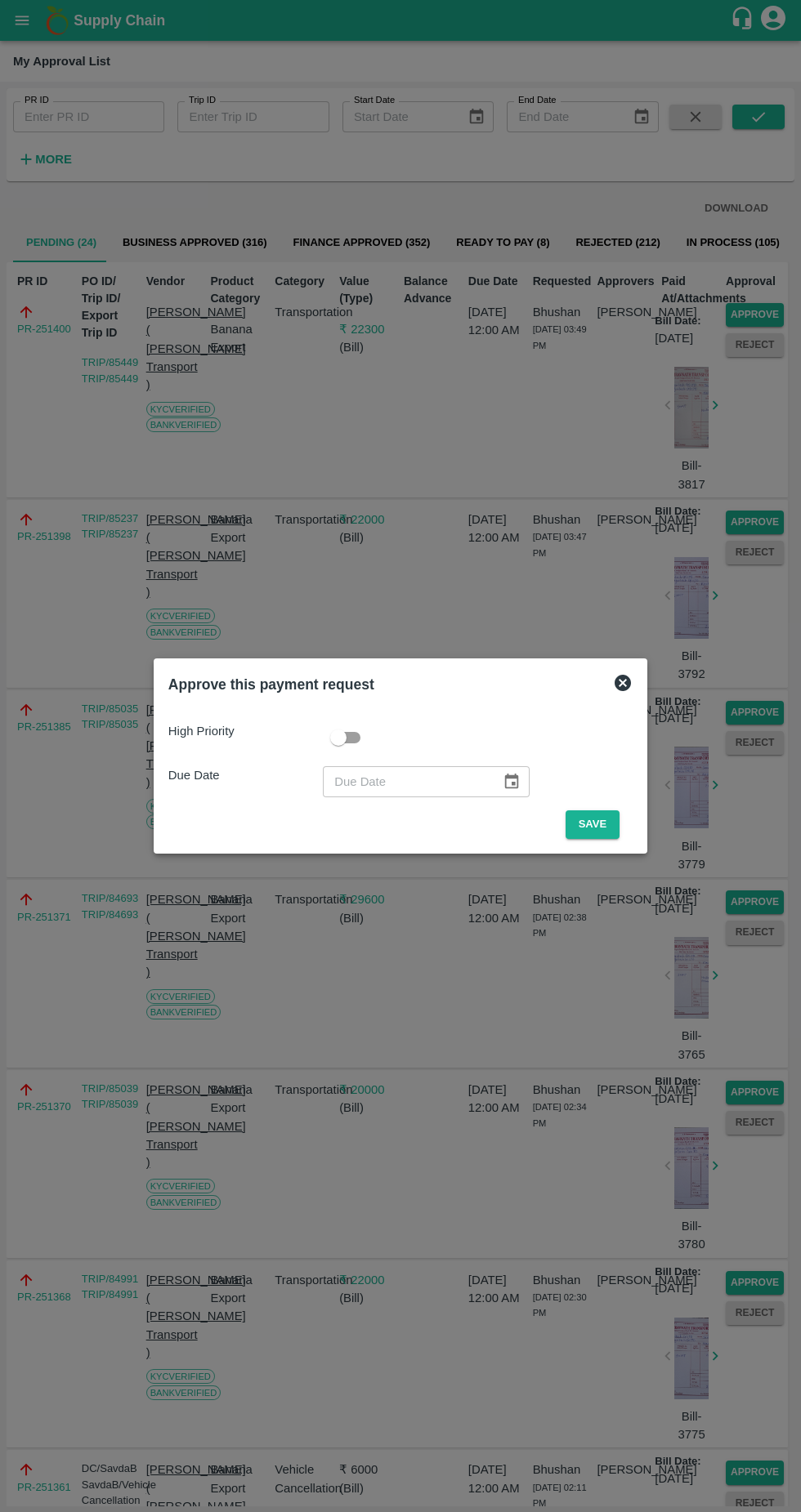
click at [596, 824] on button "Save" at bounding box center [593, 825] width 54 height 29
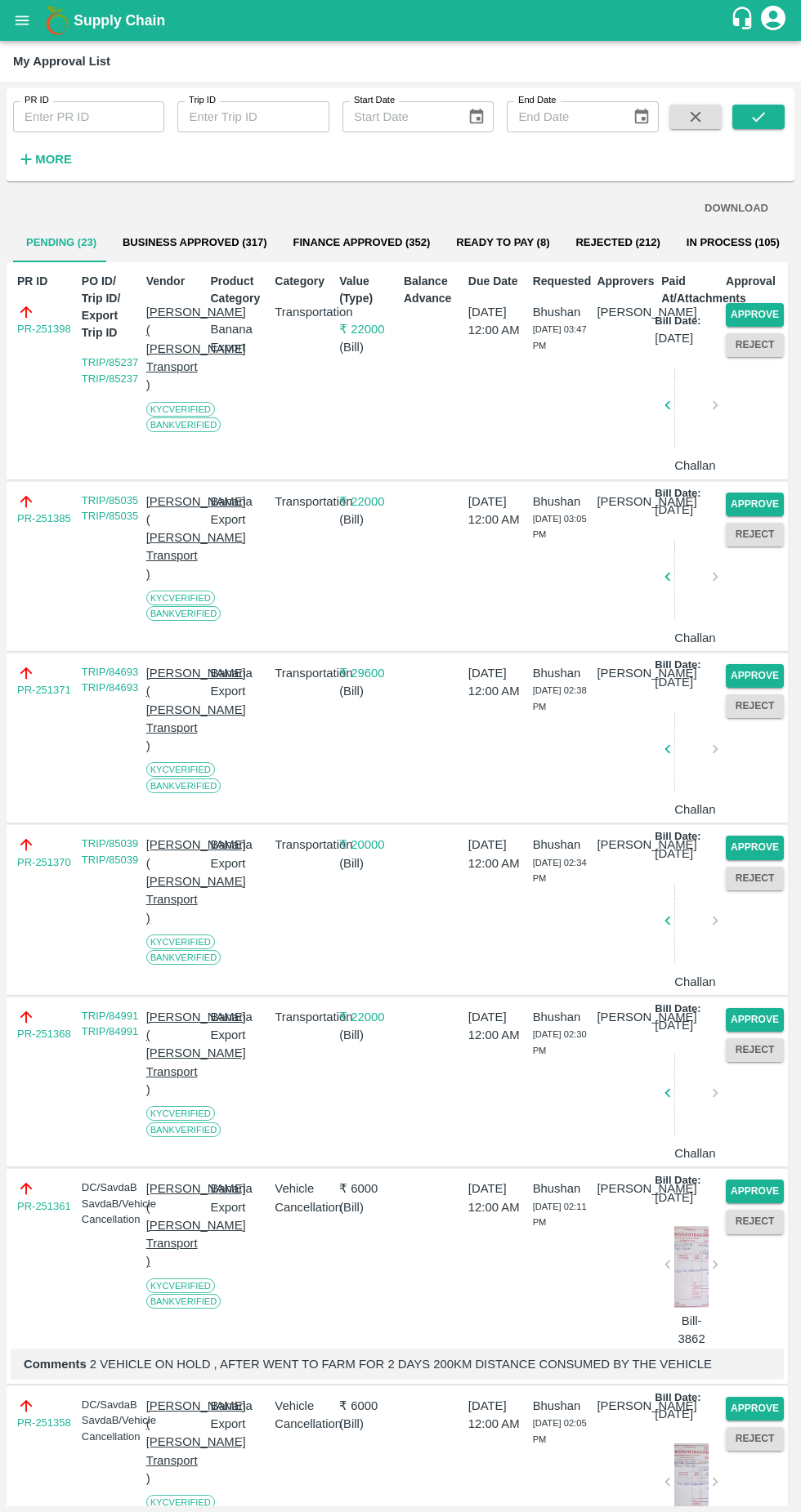
click at [768, 307] on button "Approve" at bounding box center [755, 315] width 58 height 24
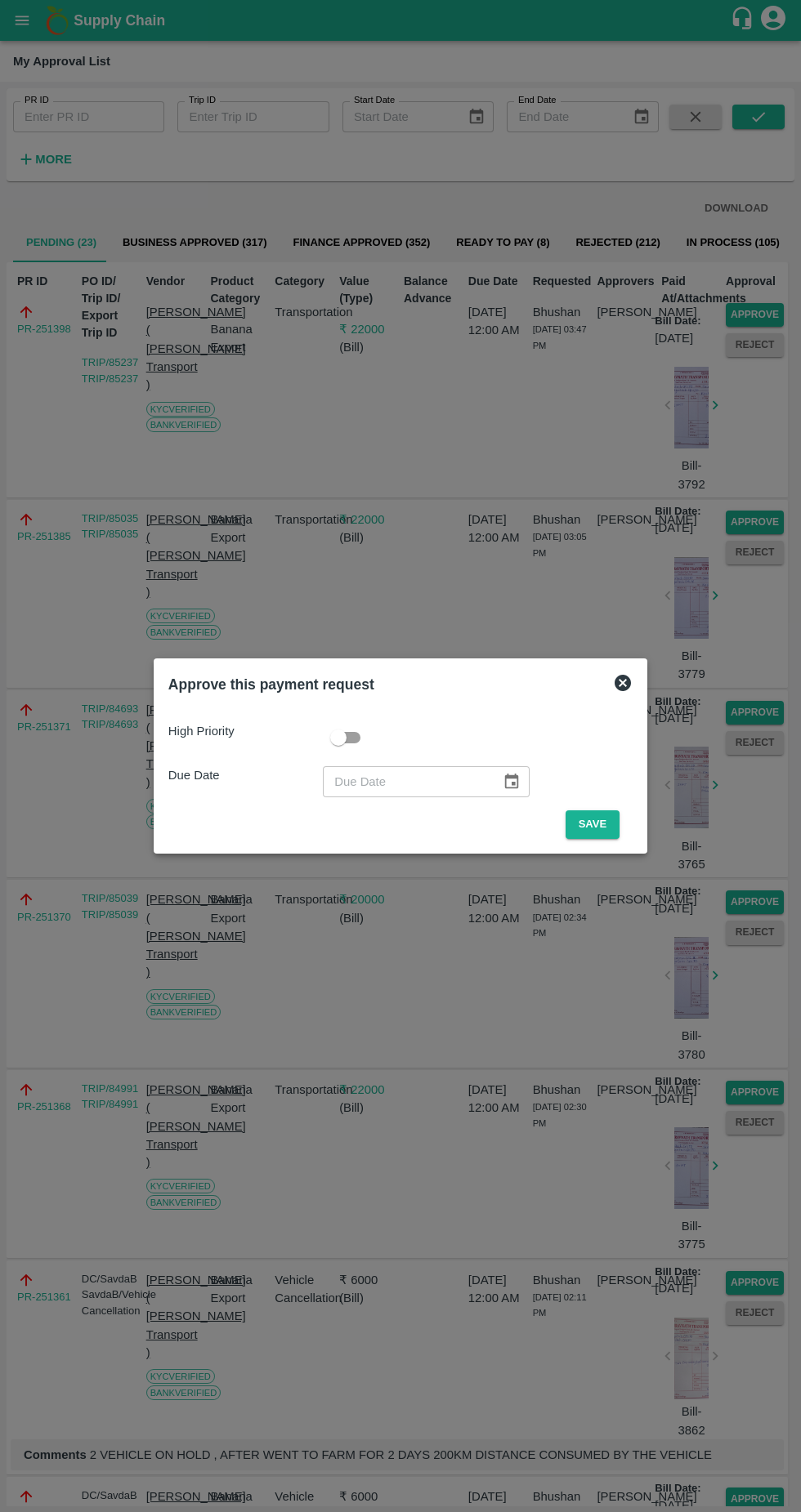
click at [596, 824] on button "Save" at bounding box center [593, 825] width 54 height 29
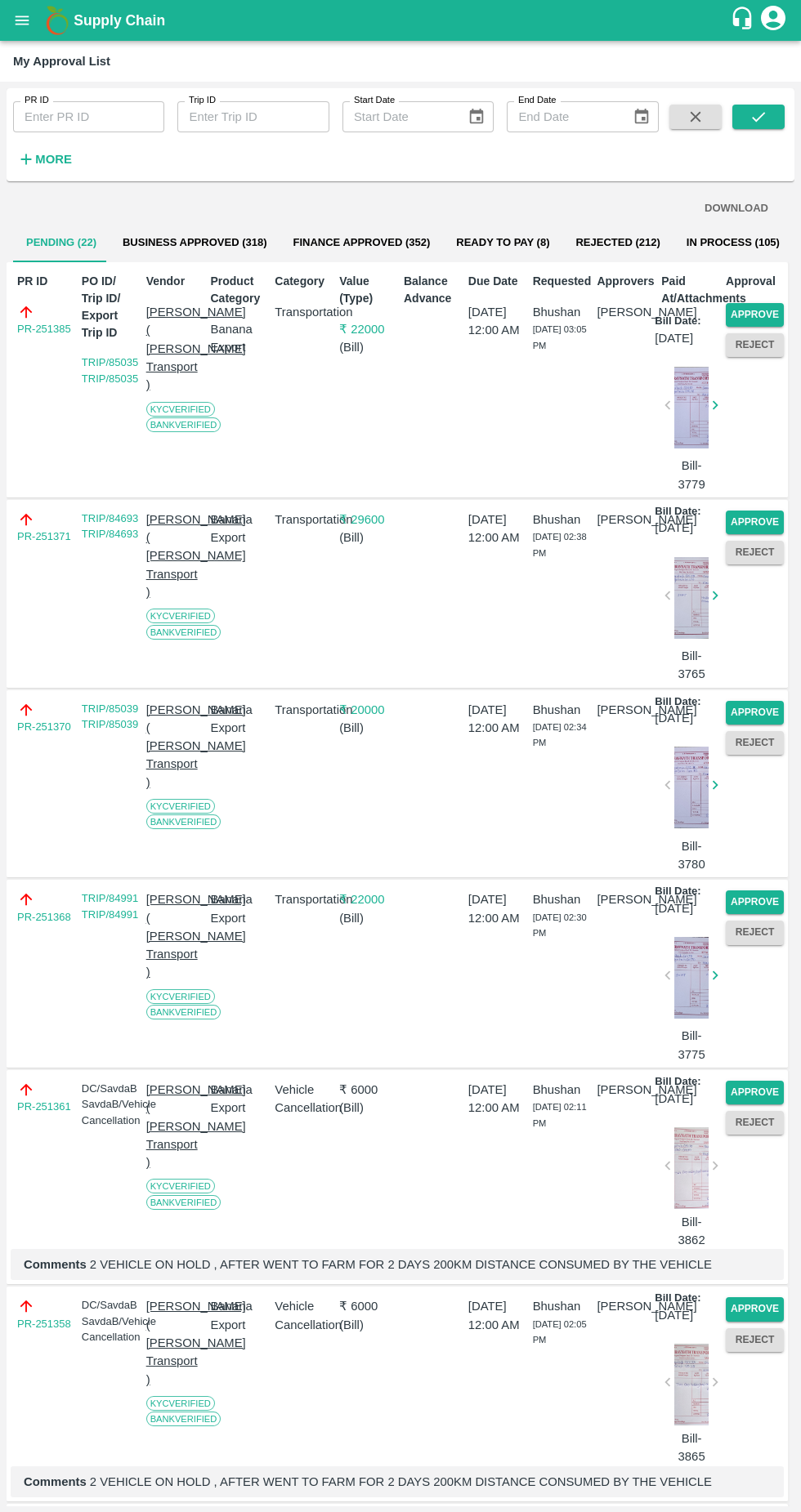
click at [747, 311] on button "Approve" at bounding box center [755, 315] width 58 height 24
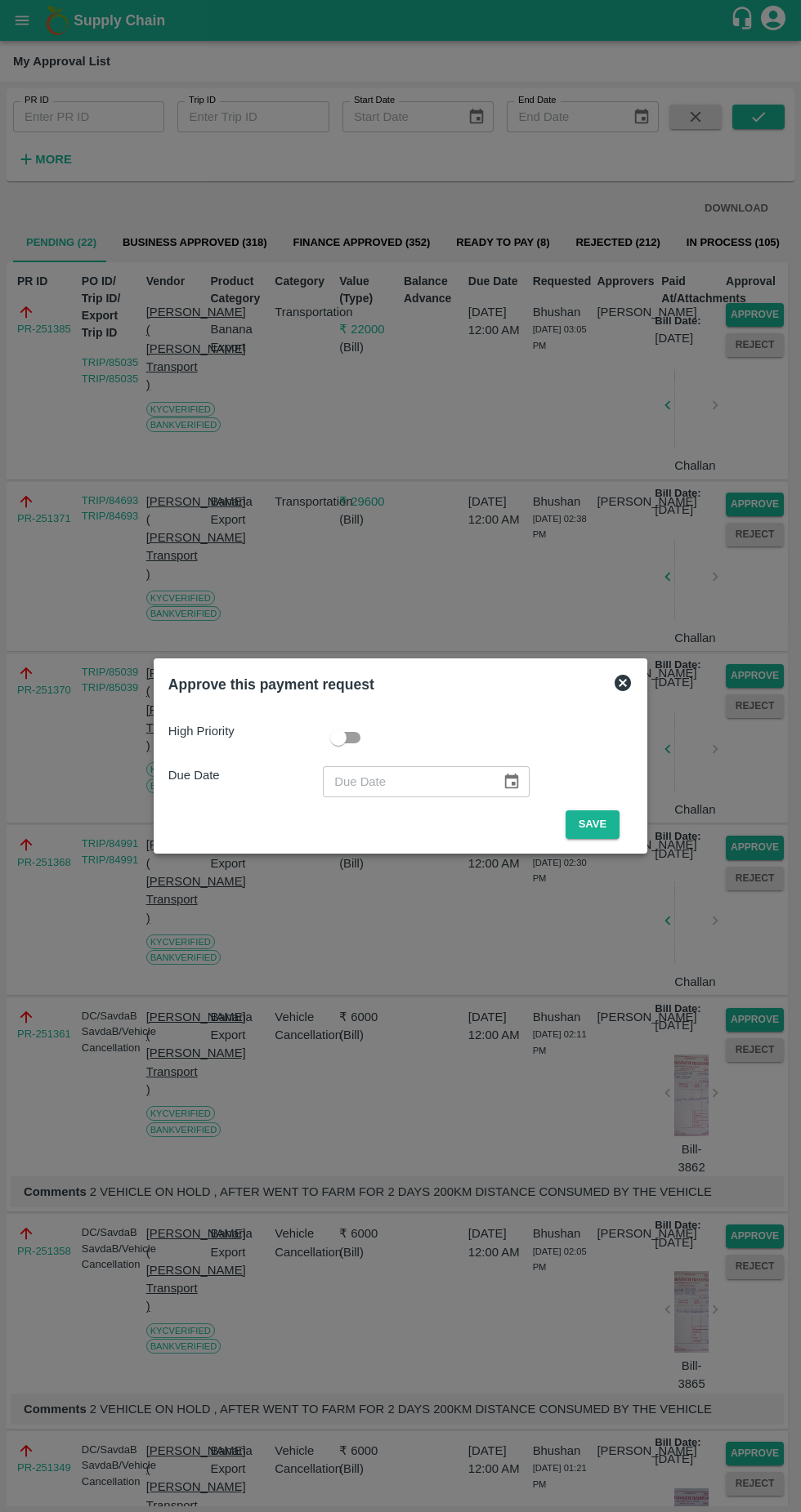
click at [596, 824] on button "Save" at bounding box center [593, 825] width 54 height 29
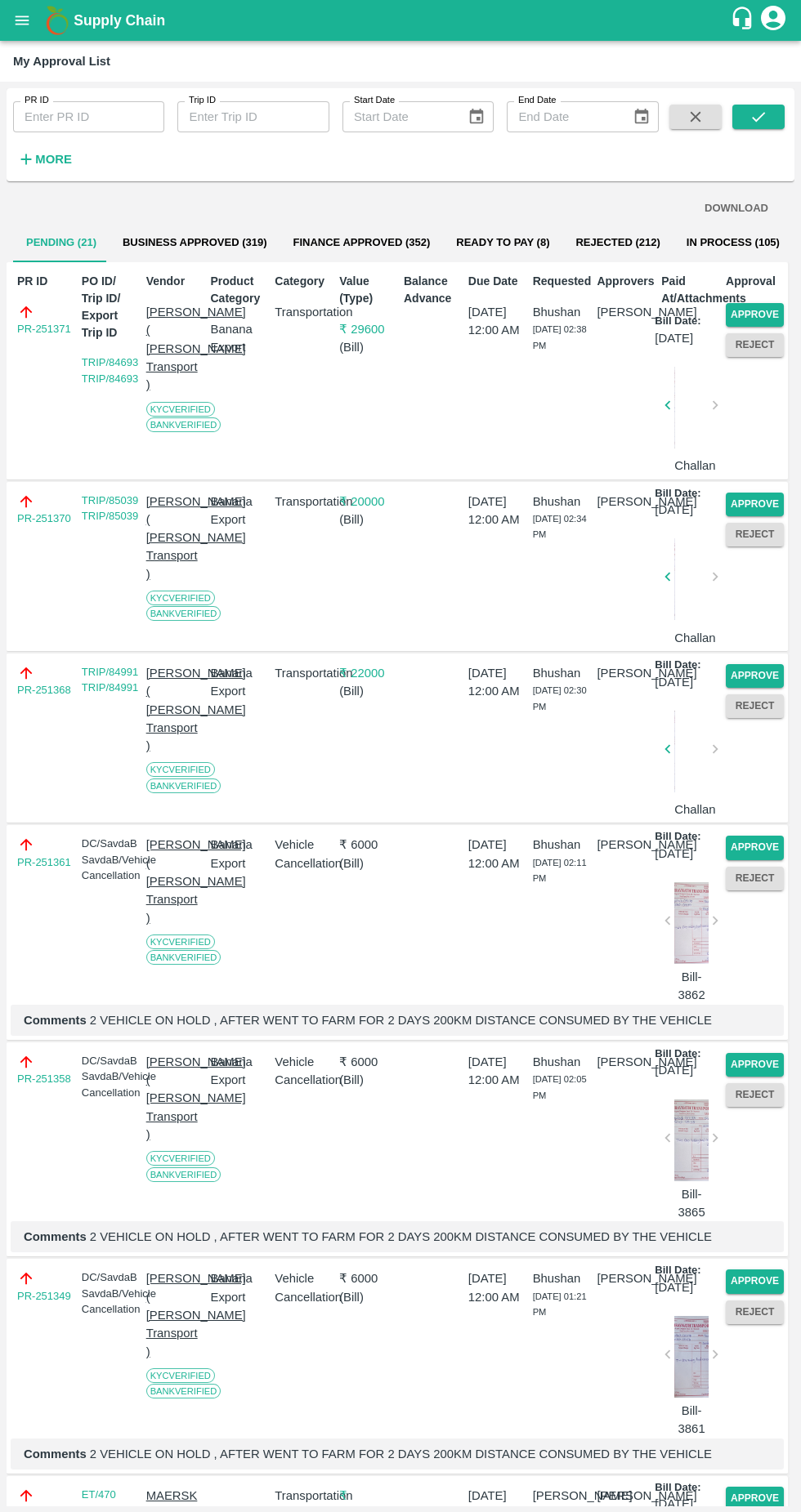
click at [751, 308] on button "Approve" at bounding box center [755, 315] width 58 height 24
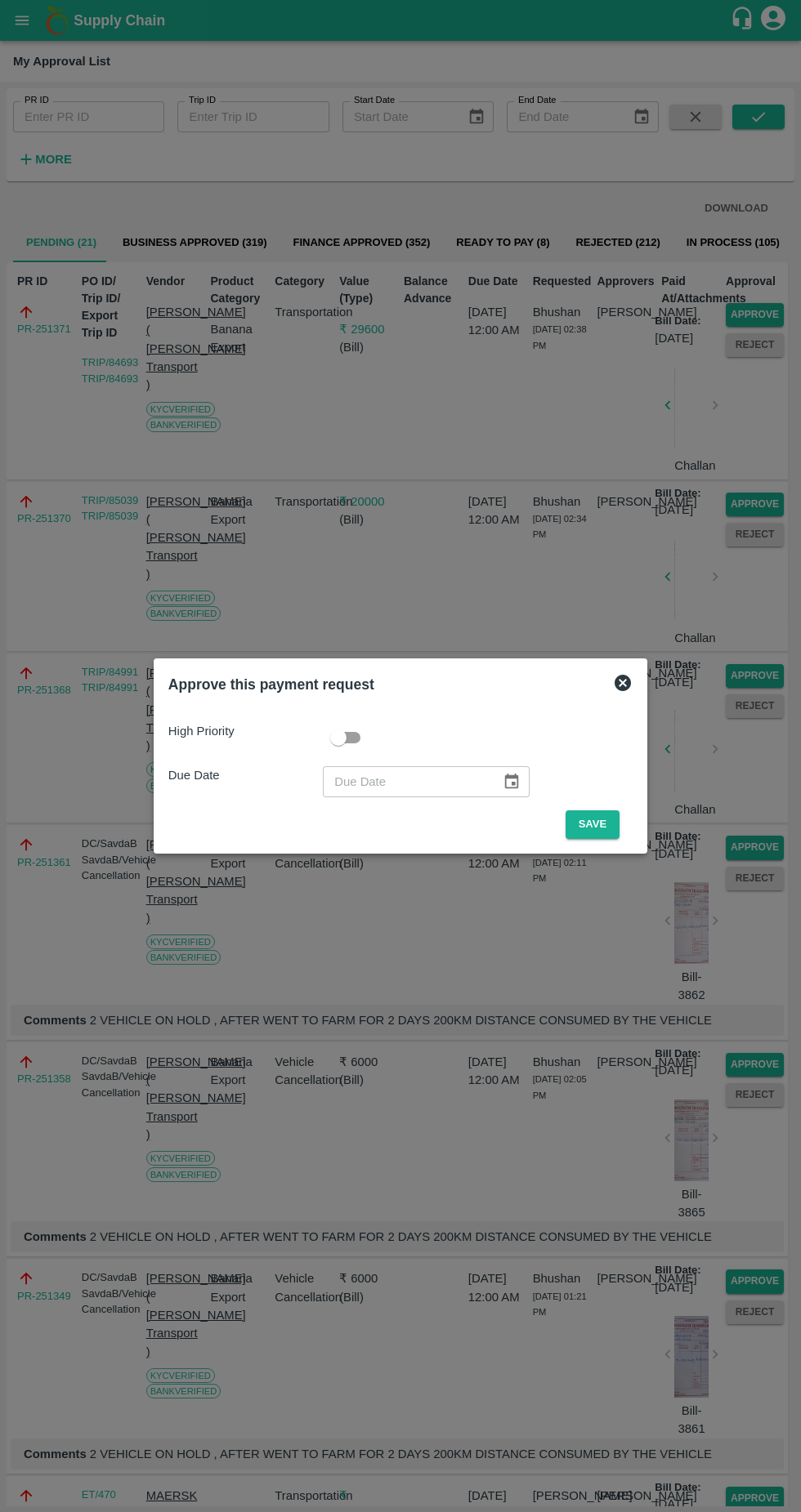
click at [594, 828] on button "Save" at bounding box center [593, 825] width 54 height 29
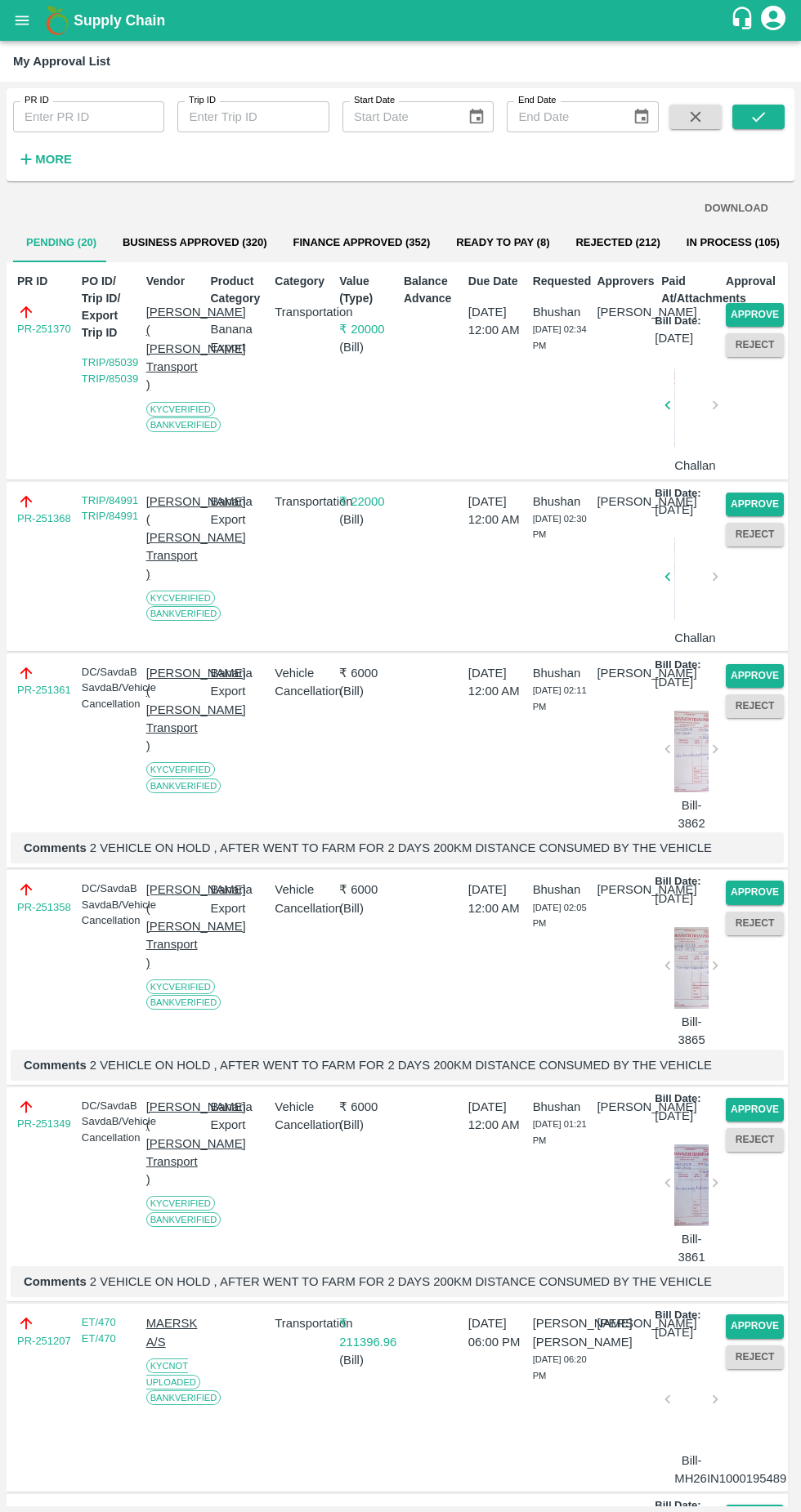
click at [750, 311] on button "Approve" at bounding box center [755, 315] width 58 height 24
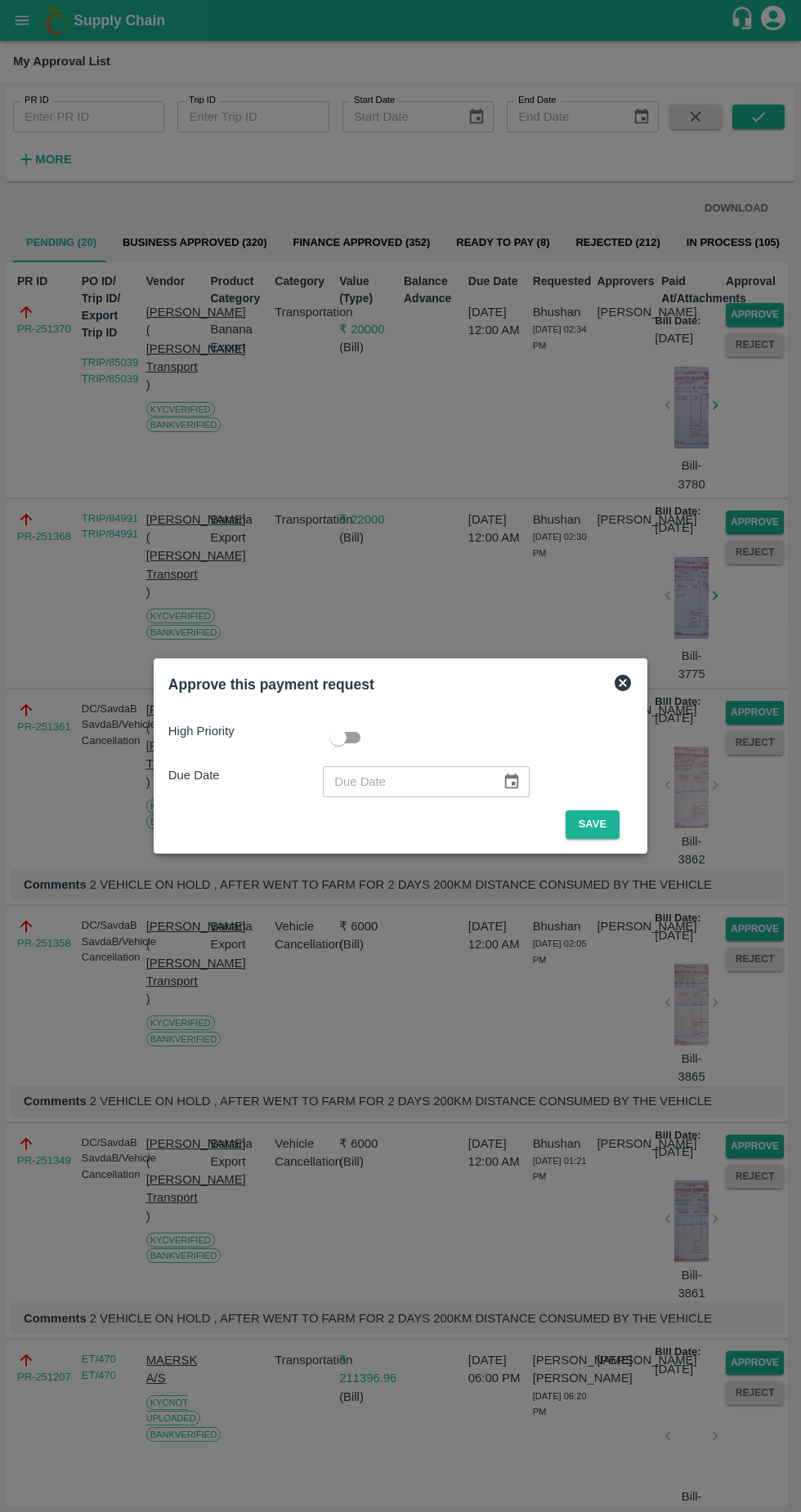
click at [596, 824] on button "Save" at bounding box center [593, 825] width 54 height 29
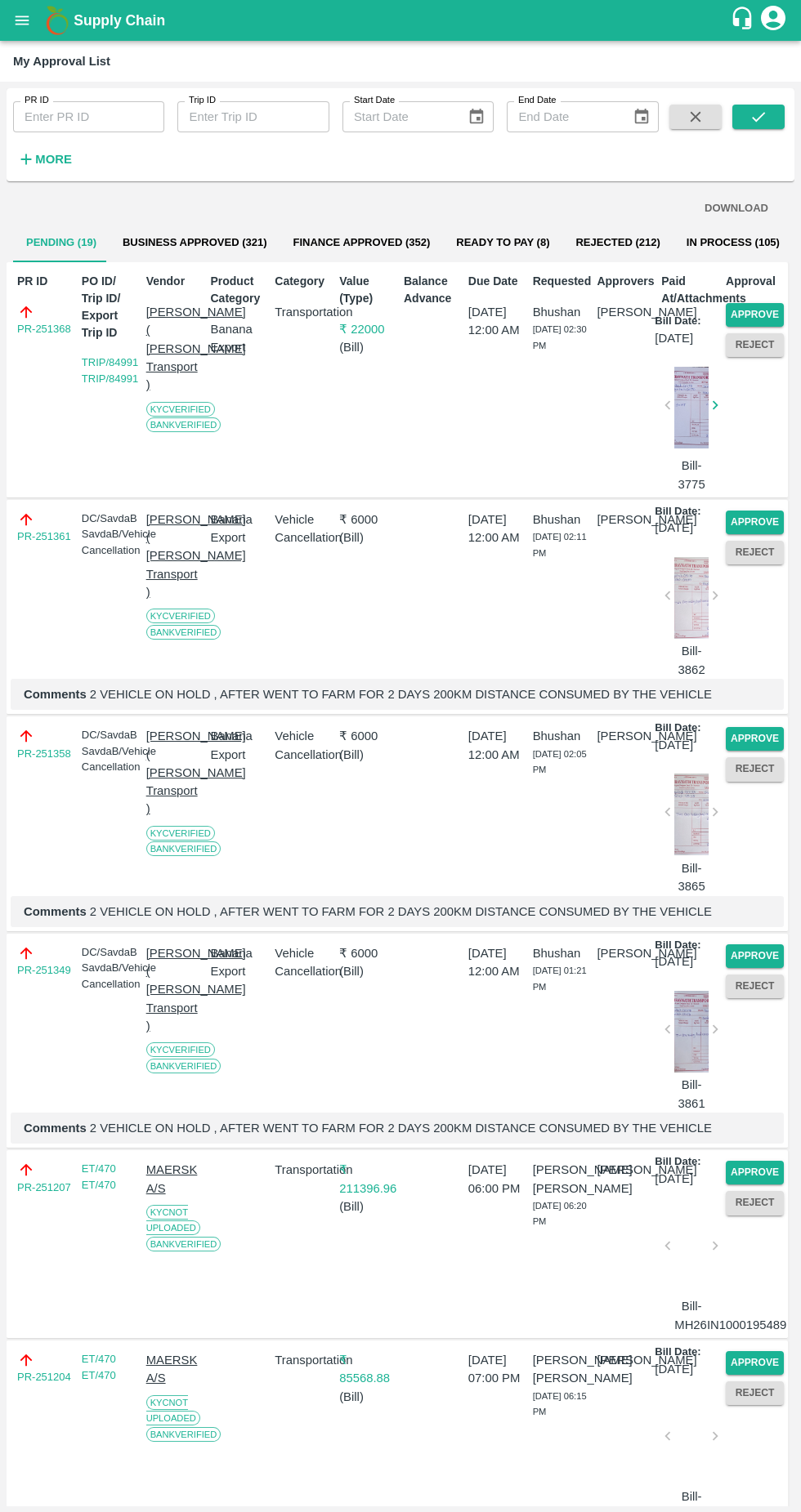
click at [749, 311] on button "Approve" at bounding box center [755, 315] width 58 height 24
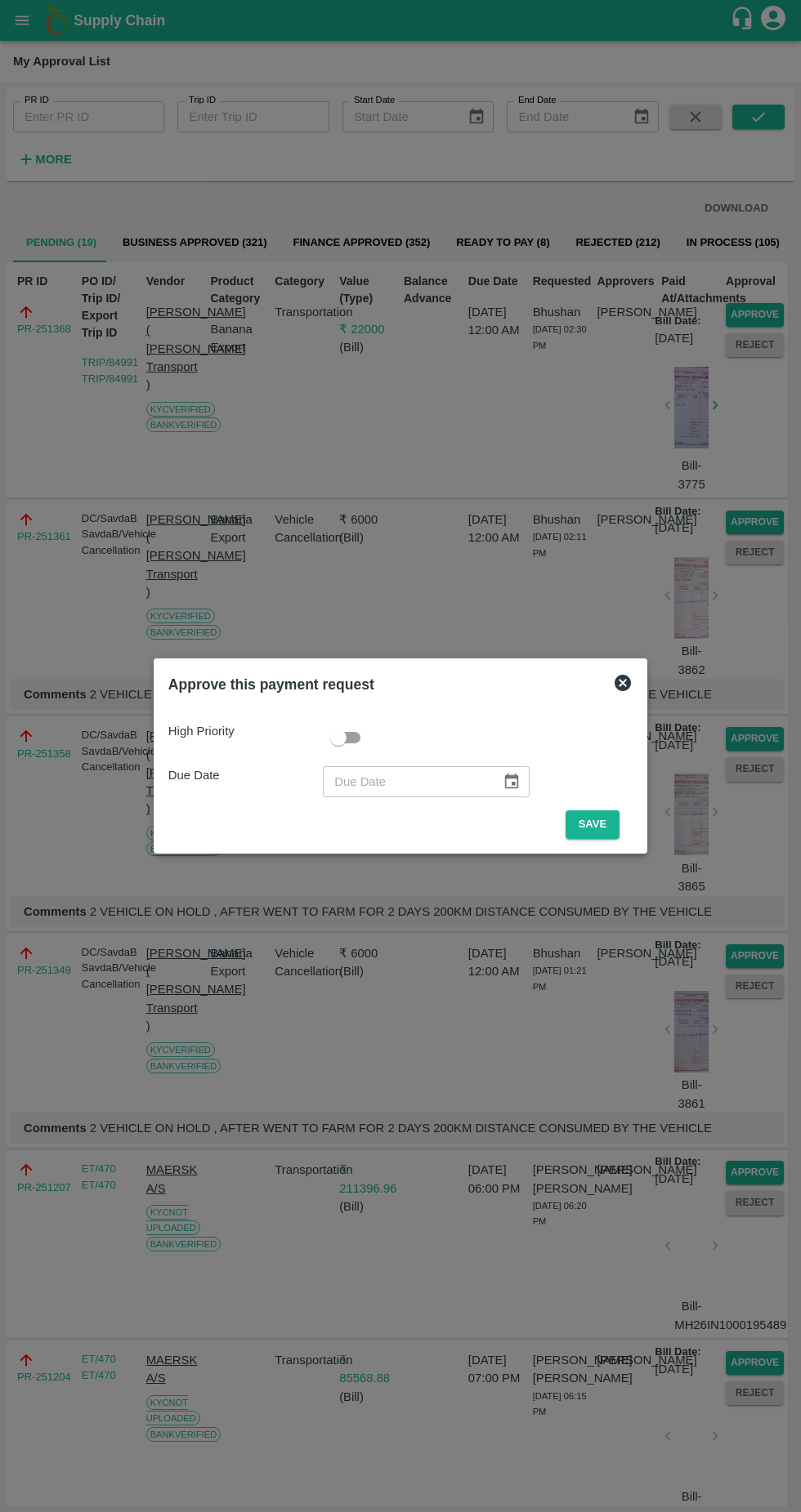
click at [597, 823] on button "Save" at bounding box center [593, 825] width 54 height 29
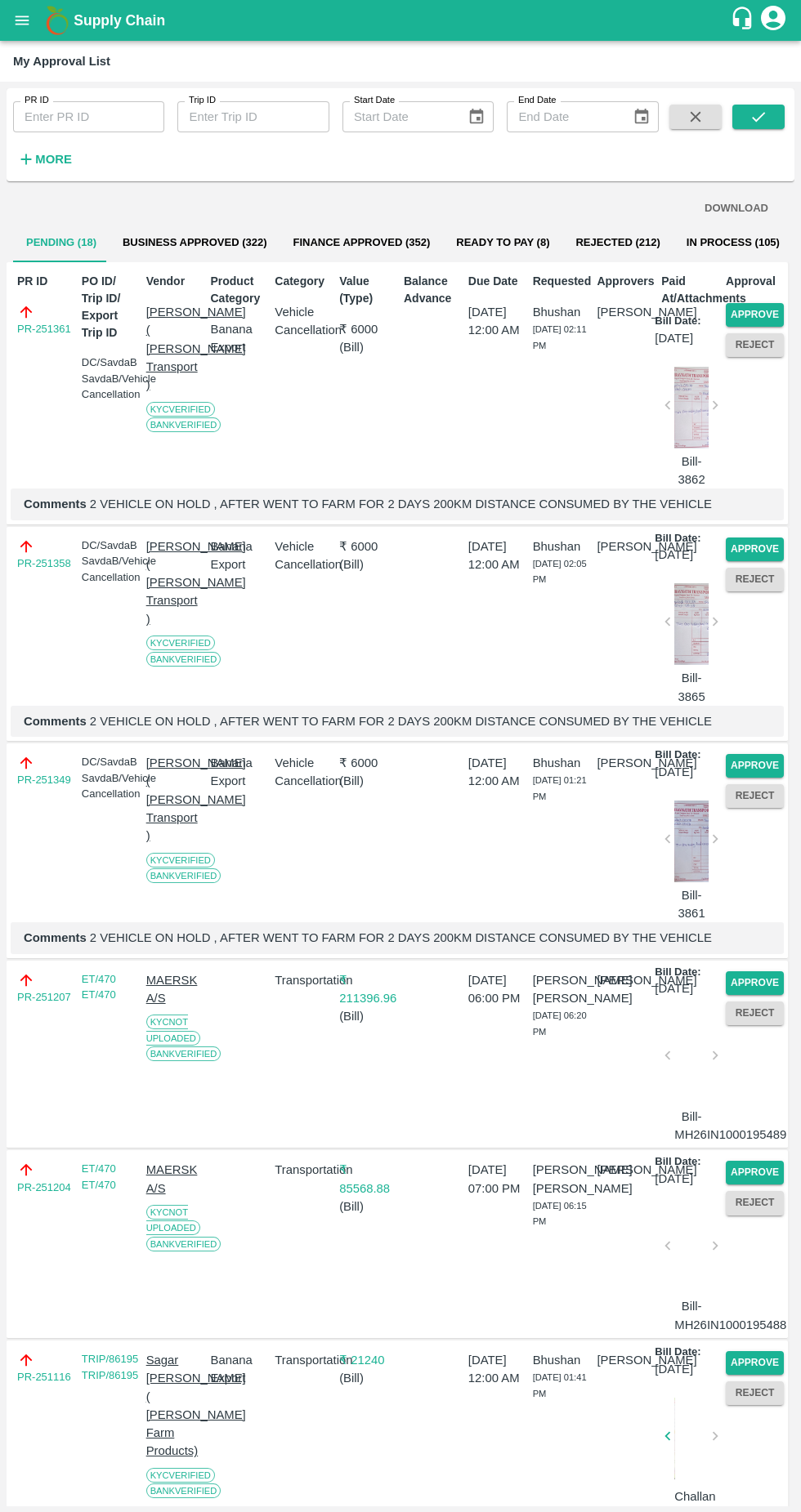
click at [751, 308] on button "Approve" at bounding box center [755, 315] width 58 height 24
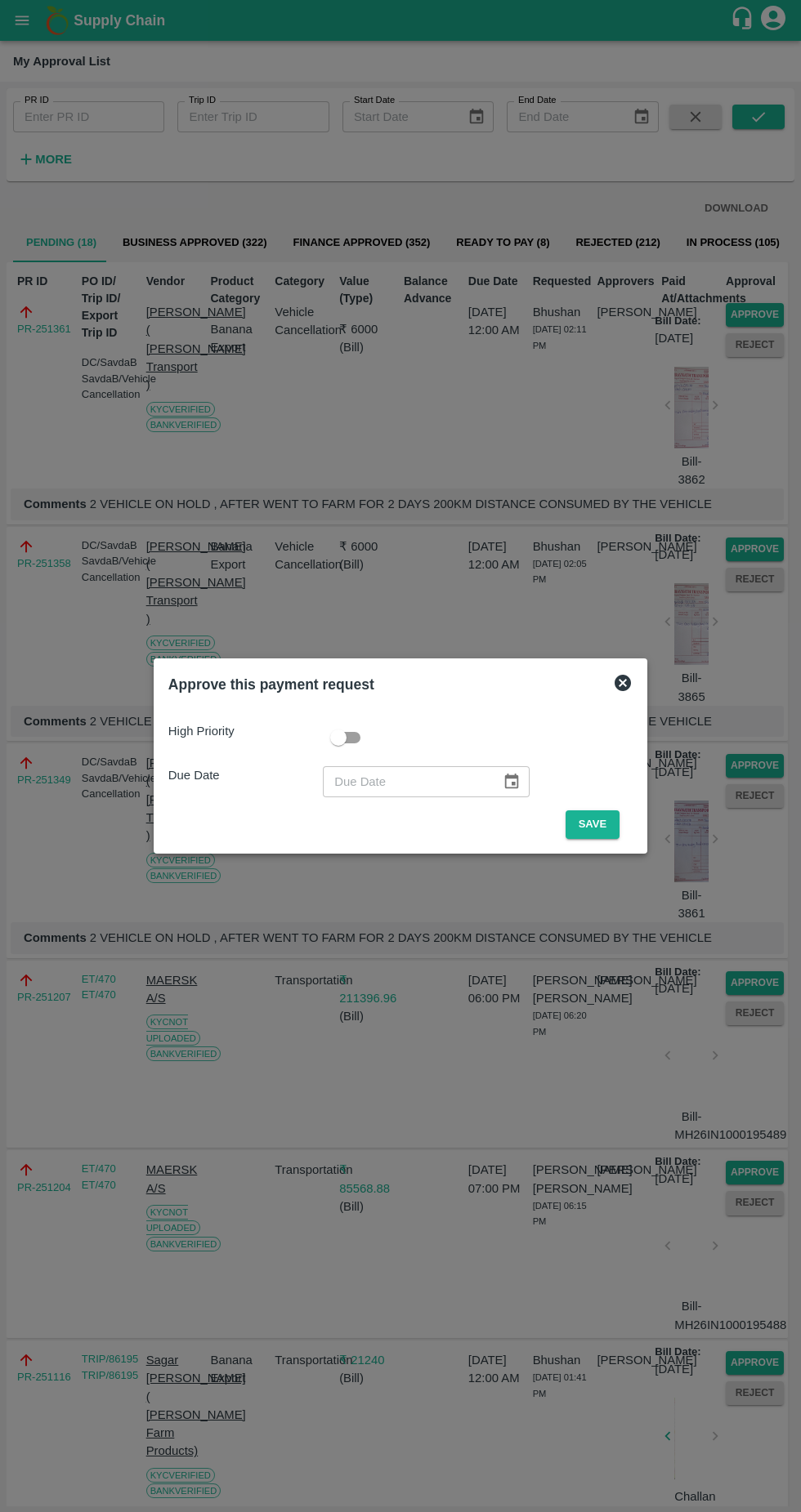
click at [592, 825] on button "Save" at bounding box center [593, 825] width 54 height 29
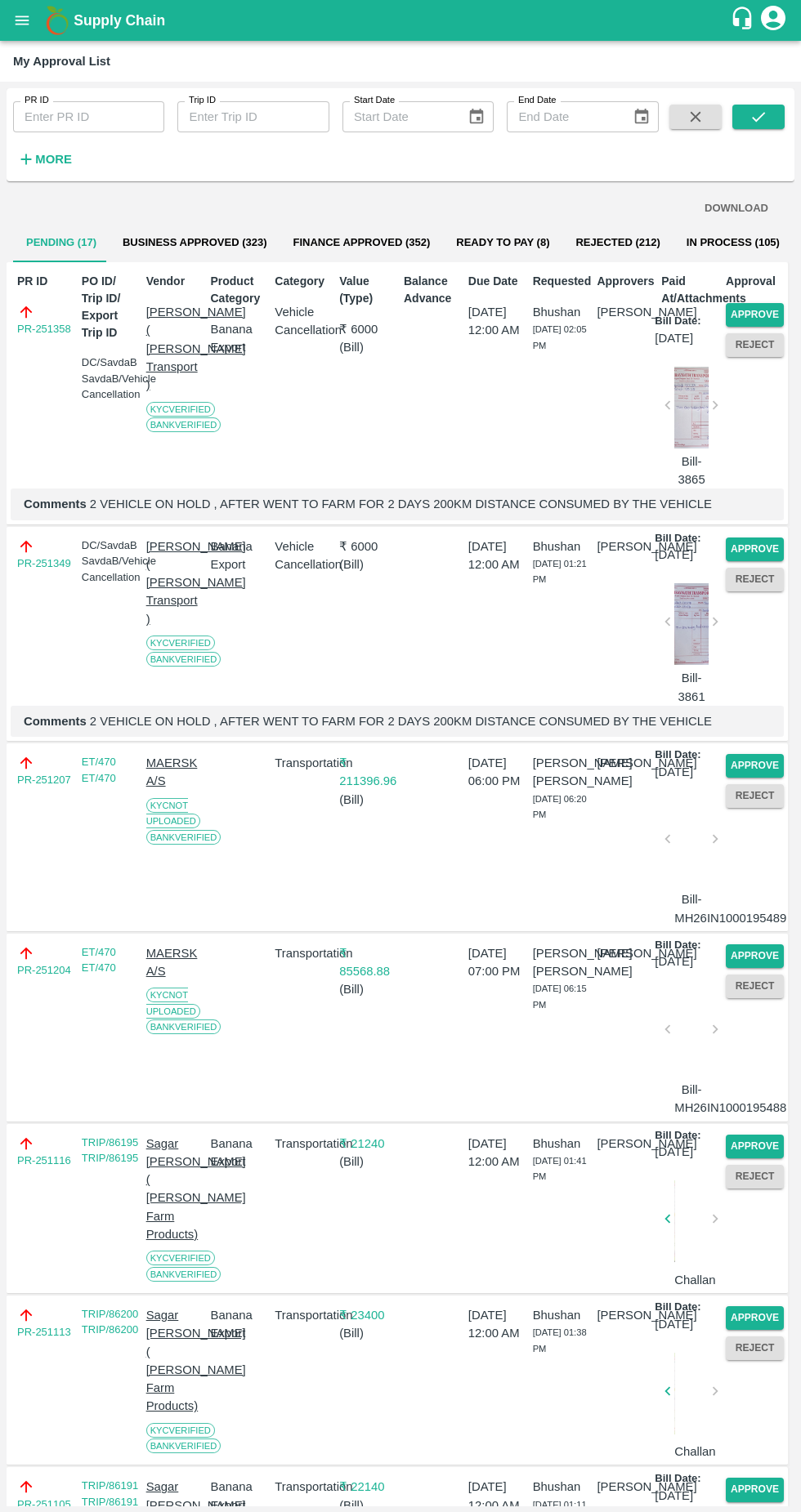
click at [764, 309] on button "Approve" at bounding box center [755, 315] width 58 height 24
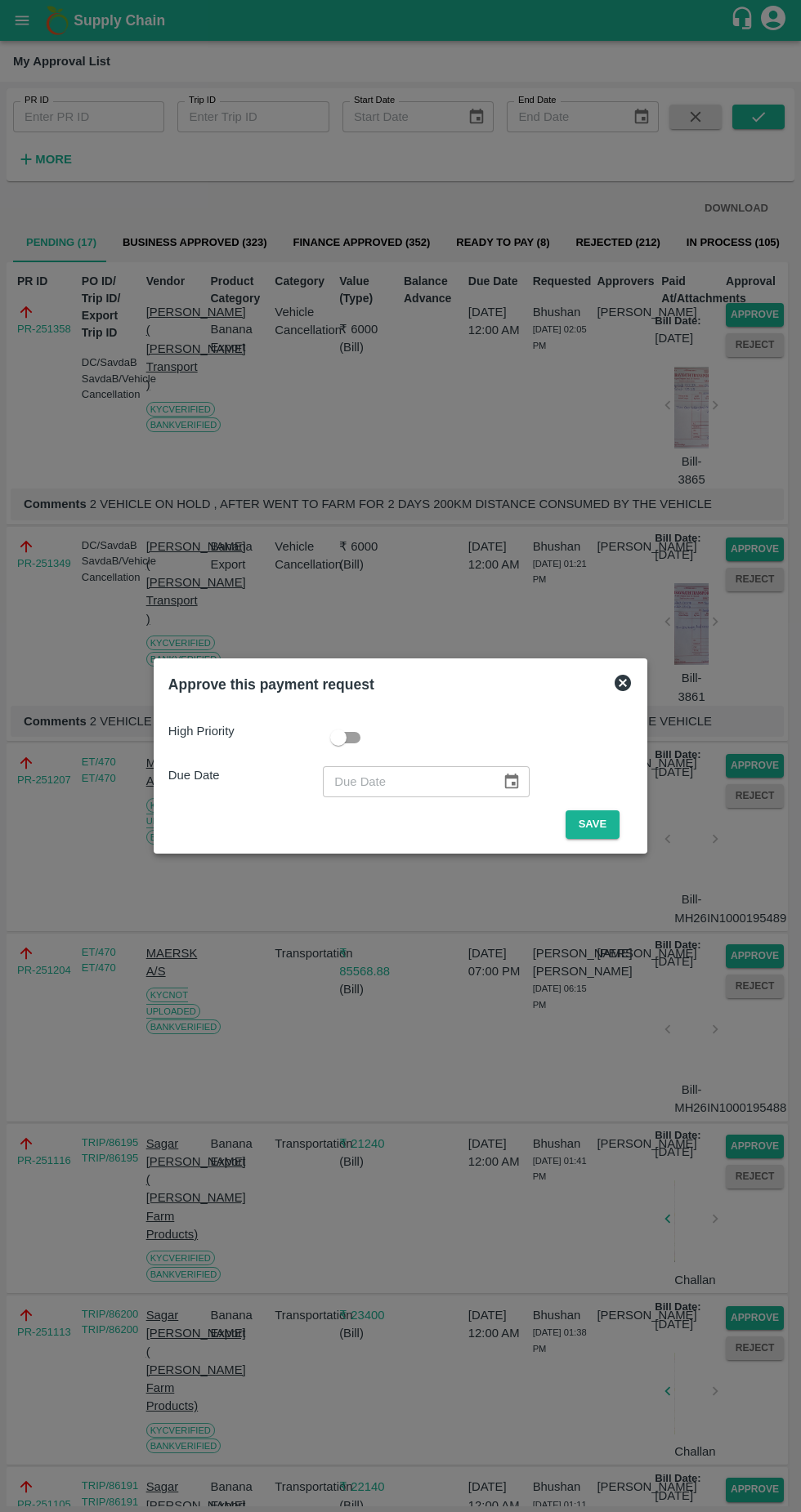
click at [596, 824] on button "Save" at bounding box center [593, 825] width 54 height 29
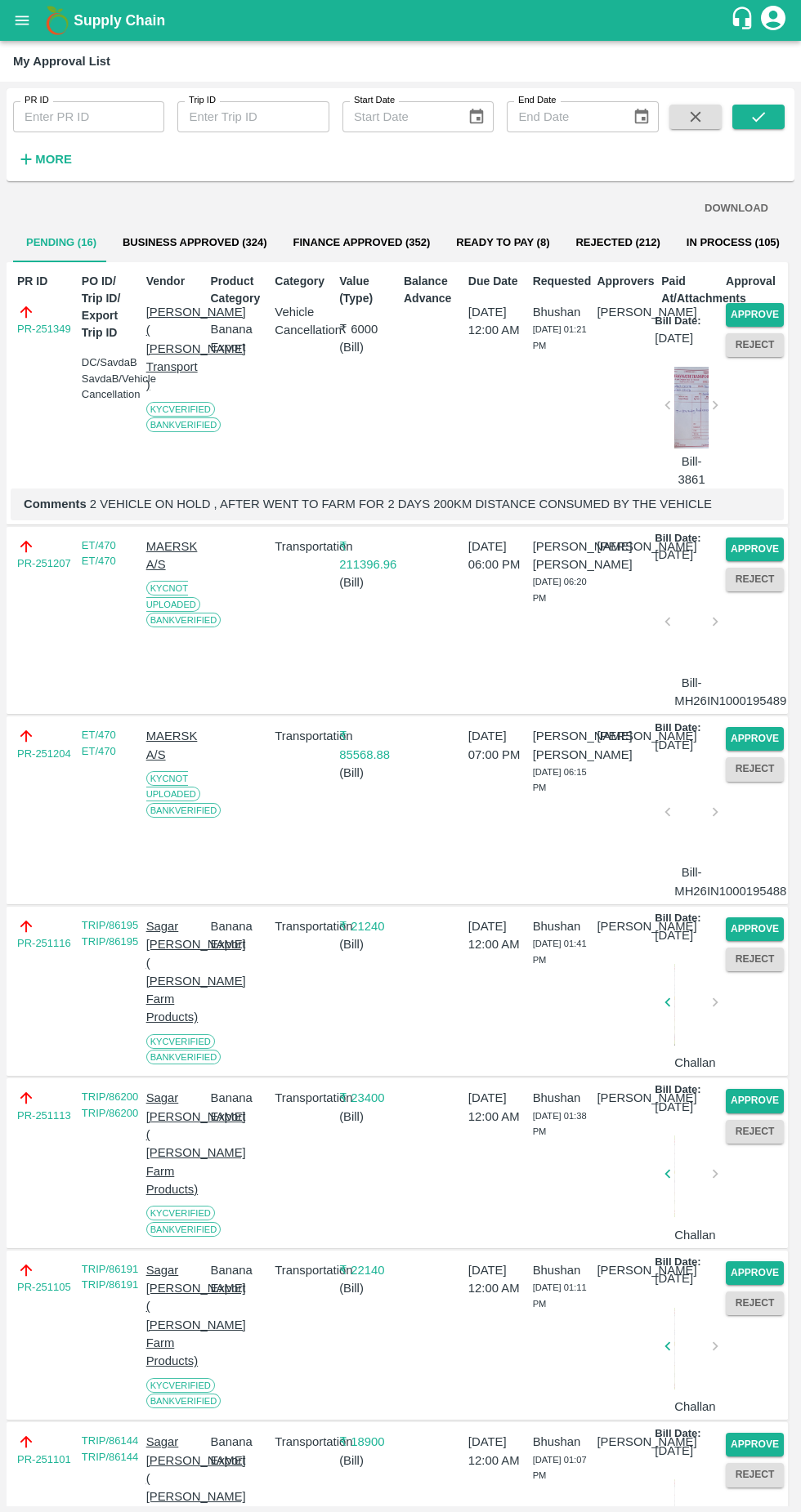
click at [740, 308] on button "Approve" at bounding box center [755, 315] width 58 height 24
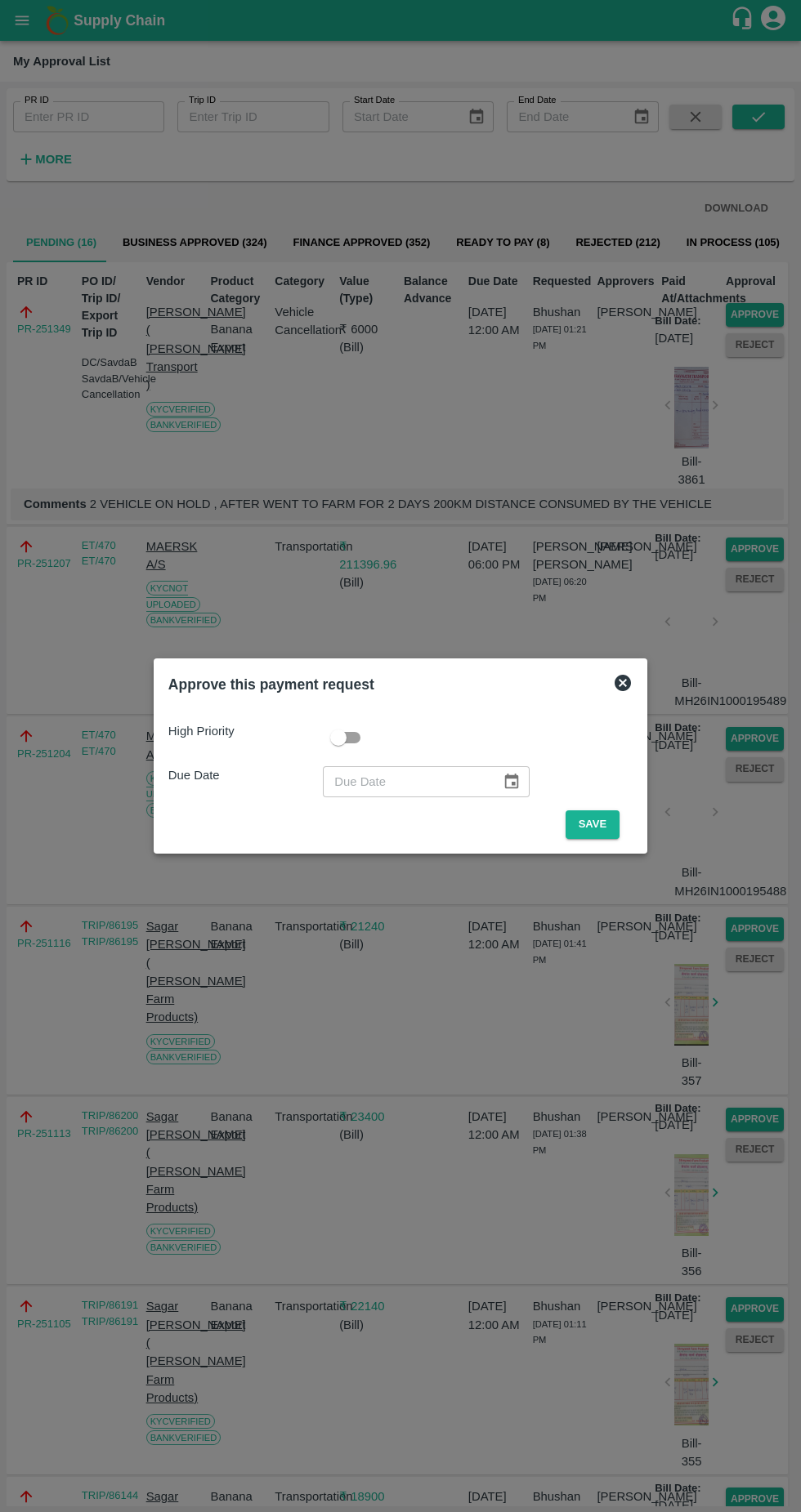
click at [596, 824] on button "Save" at bounding box center [593, 825] width 54 height 29
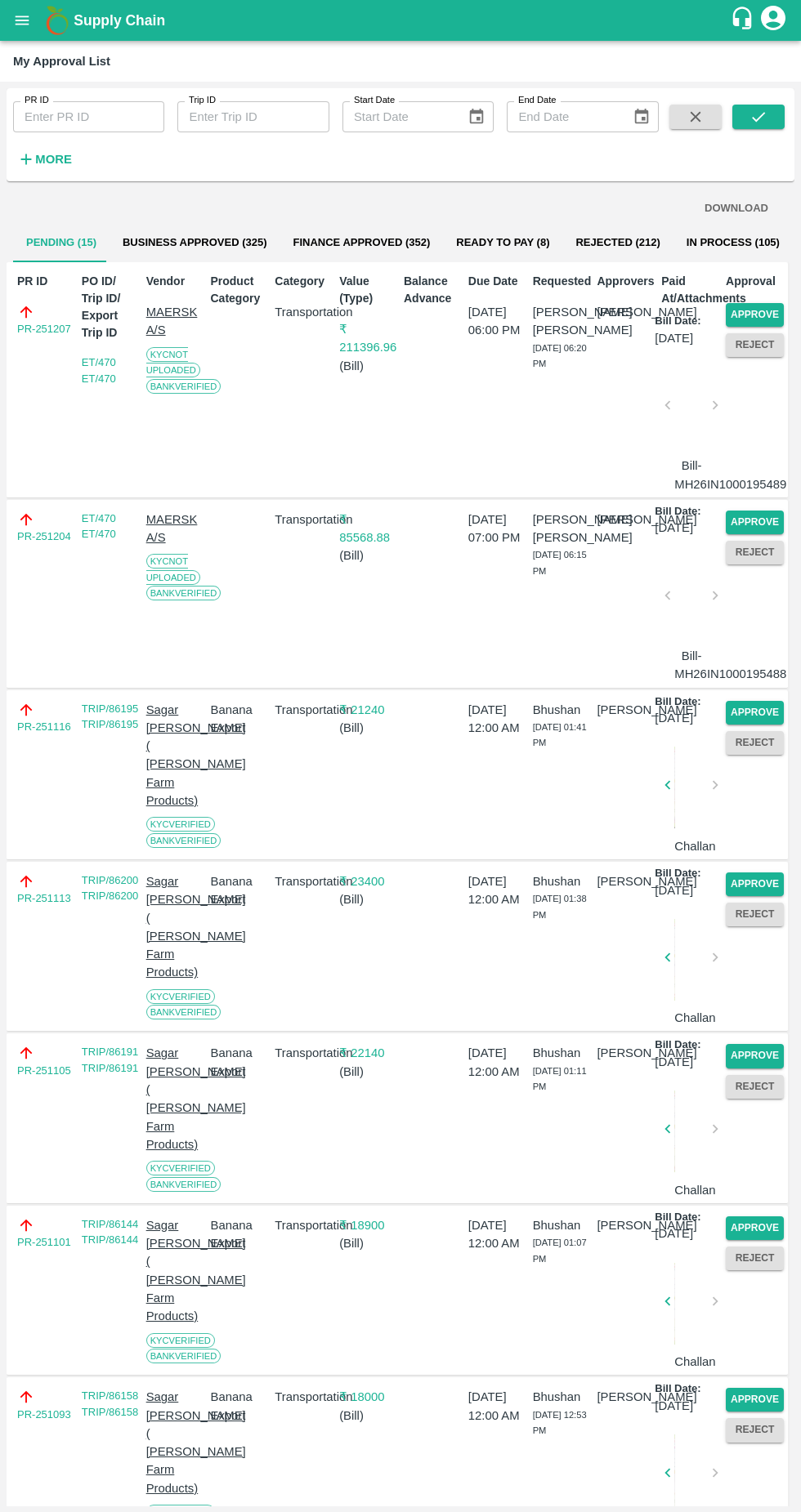
click at [747, 317] on button "Approve" at bounding box center [755, 315] width 58 height 24
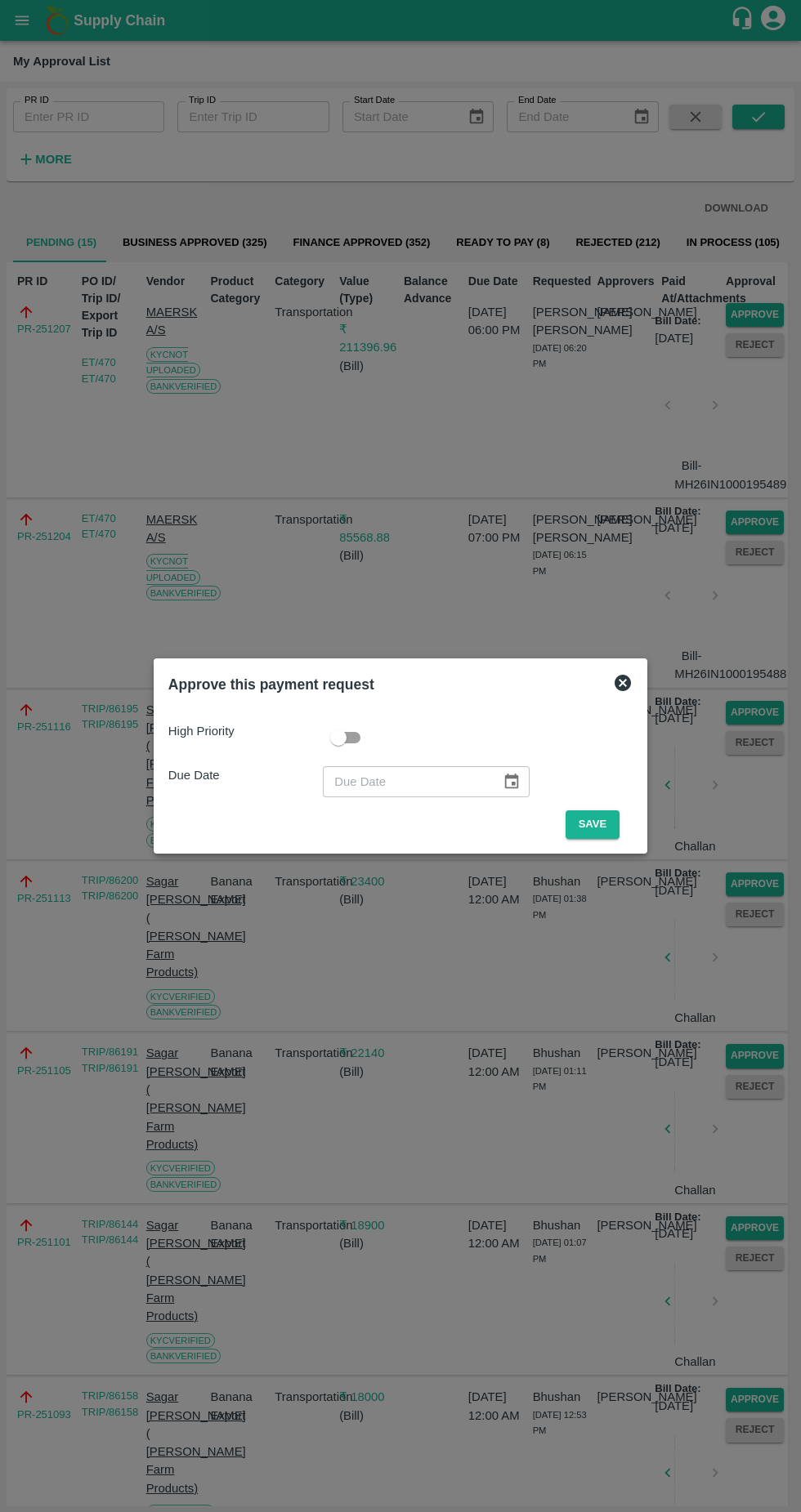
click at [596, 824] on button "Save" at bounding box center [593, 825] width 54 height 29
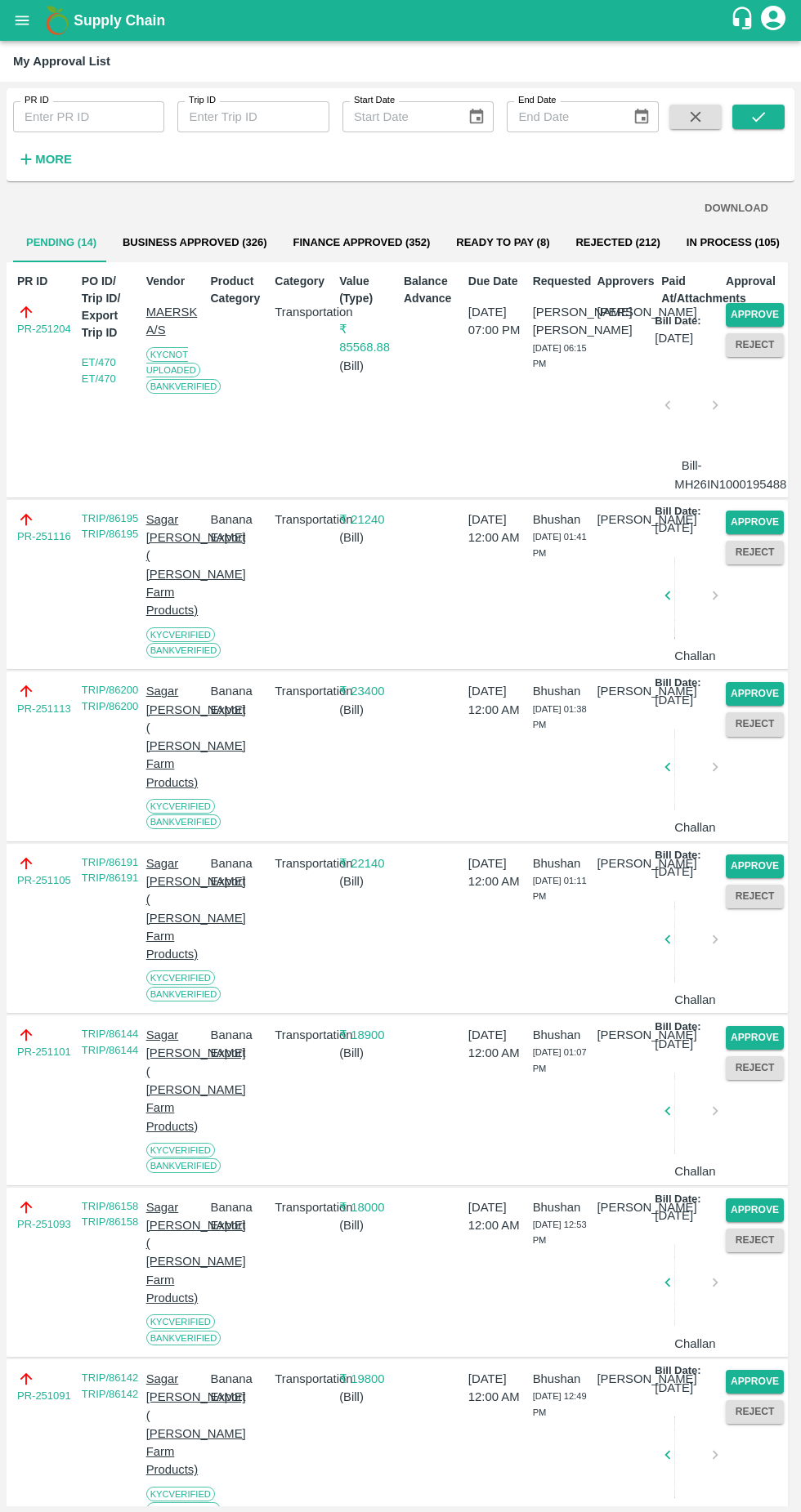
click at [751, 308] on button "Approve" at bounding box center [755, 315] width 58 height 24
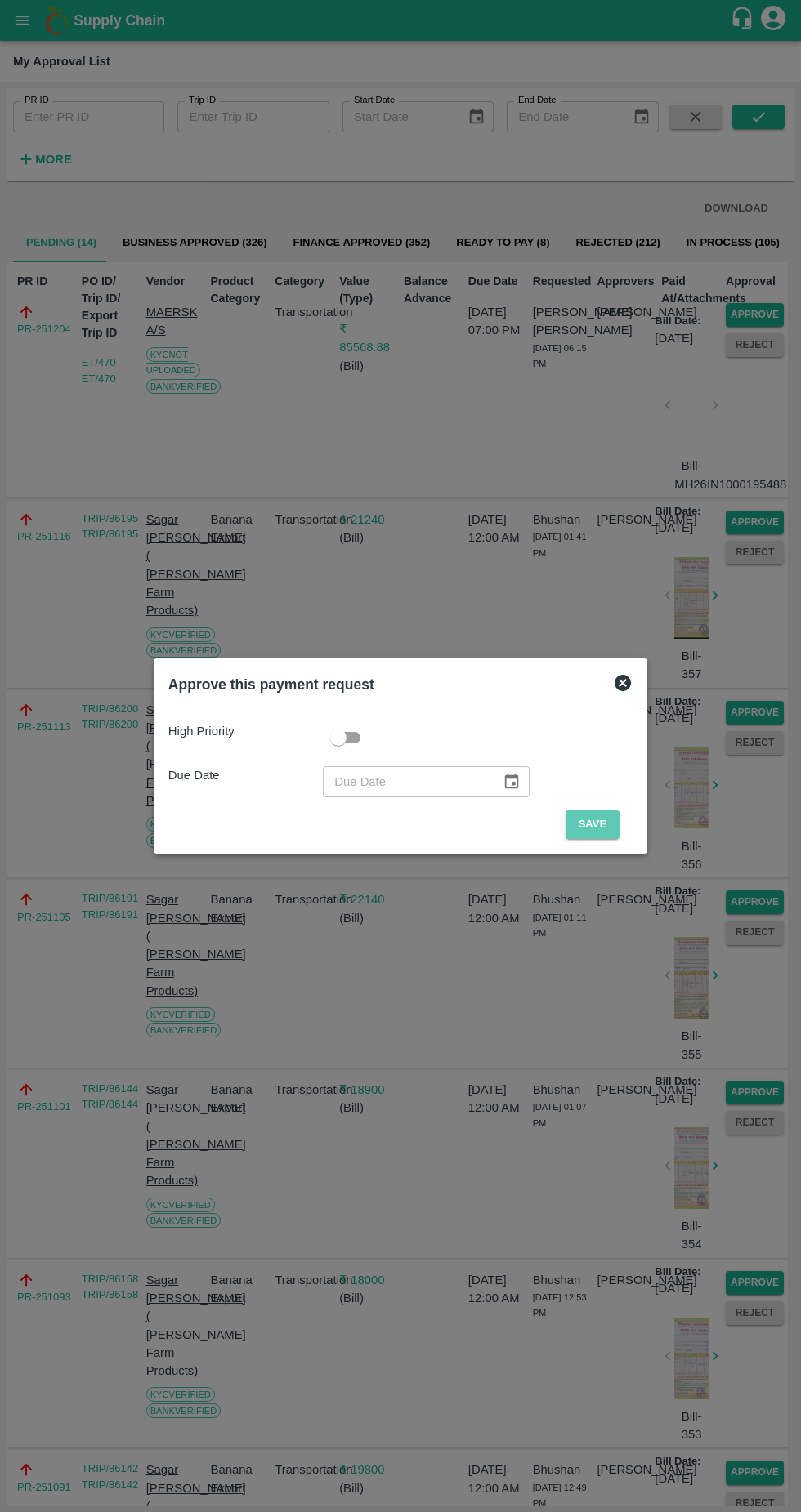
click at [601, 819] on button "Save" at bounding box center [593, 825] width 54 height 29
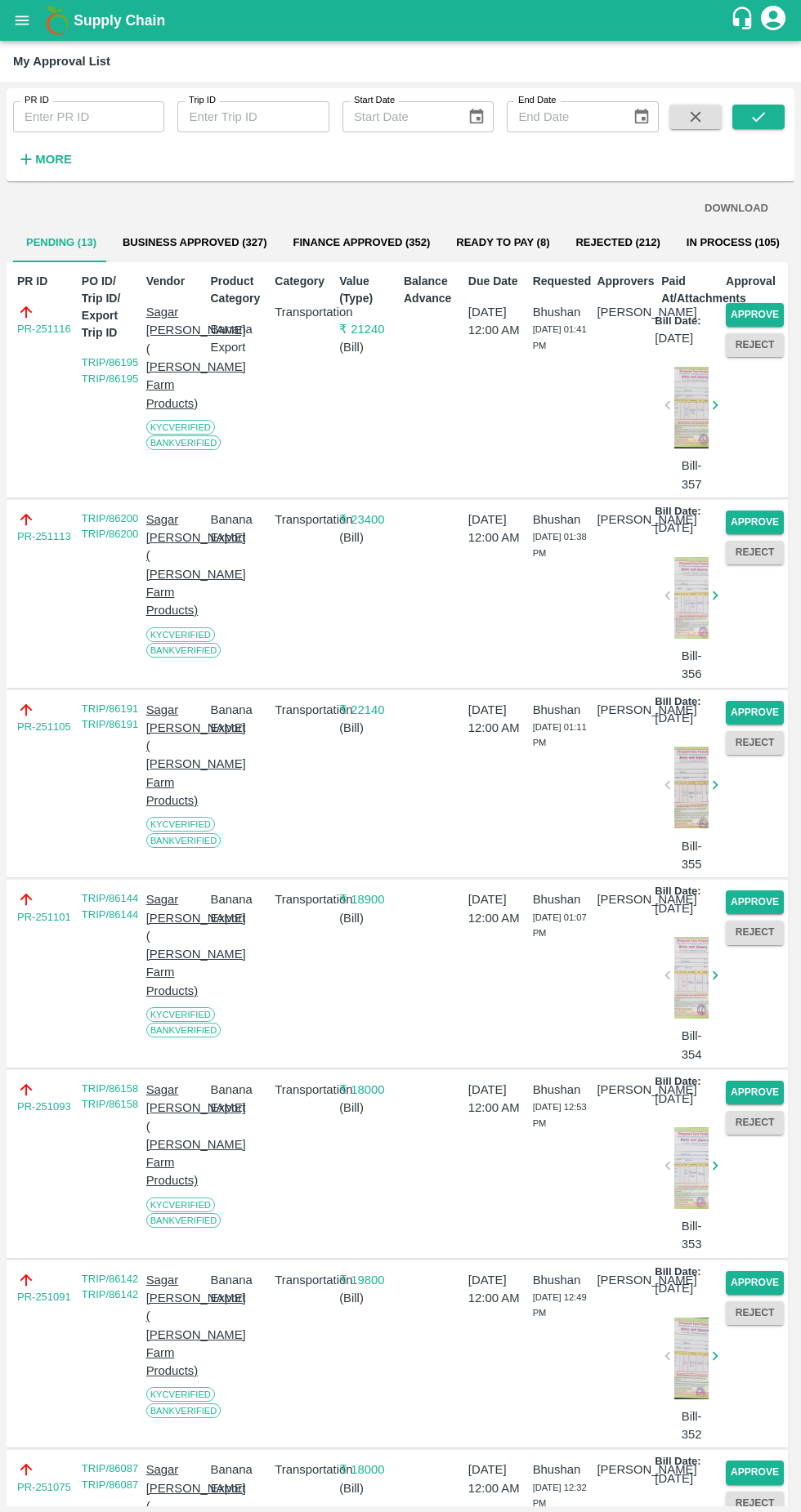
click at [763, 309] on button "Approve" at bounding box center [755, 315] width 58 height 24
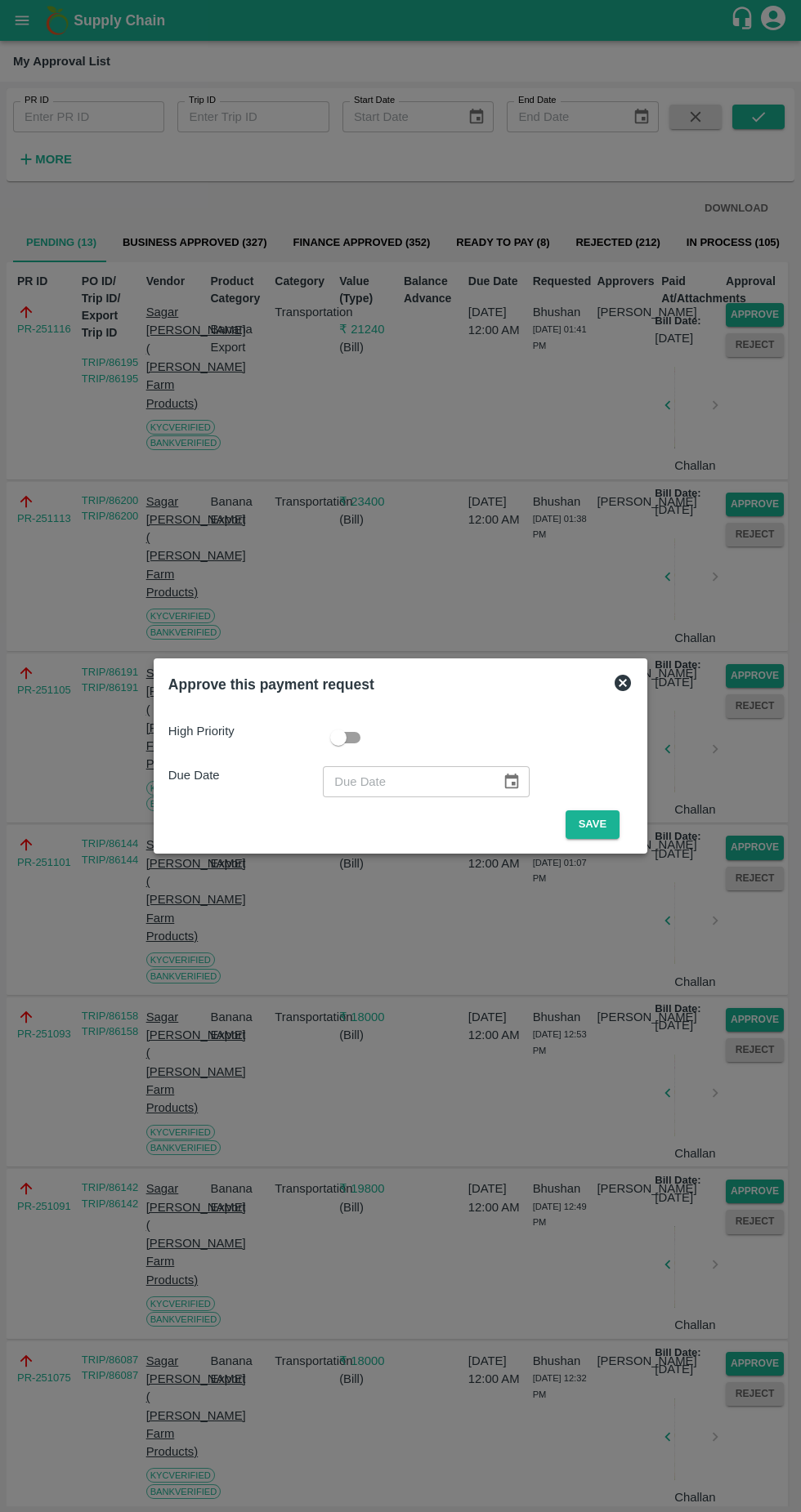
click at [587, 822] on button "Save" at bounding box center [593, 825] width 54 height 29
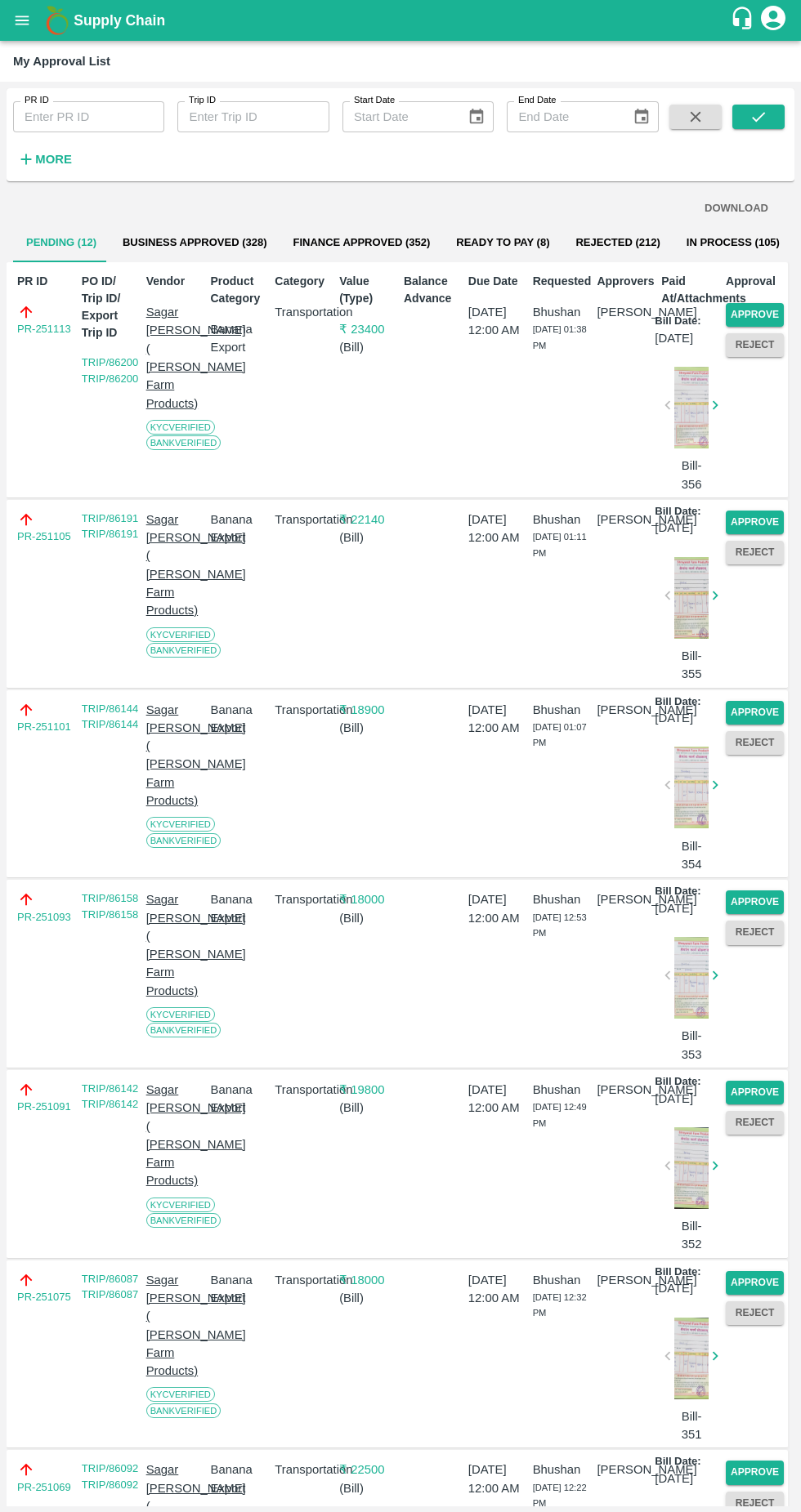
click at [761, 308] on button "Approve" at bounding box center [755, 315] width 58 height 24
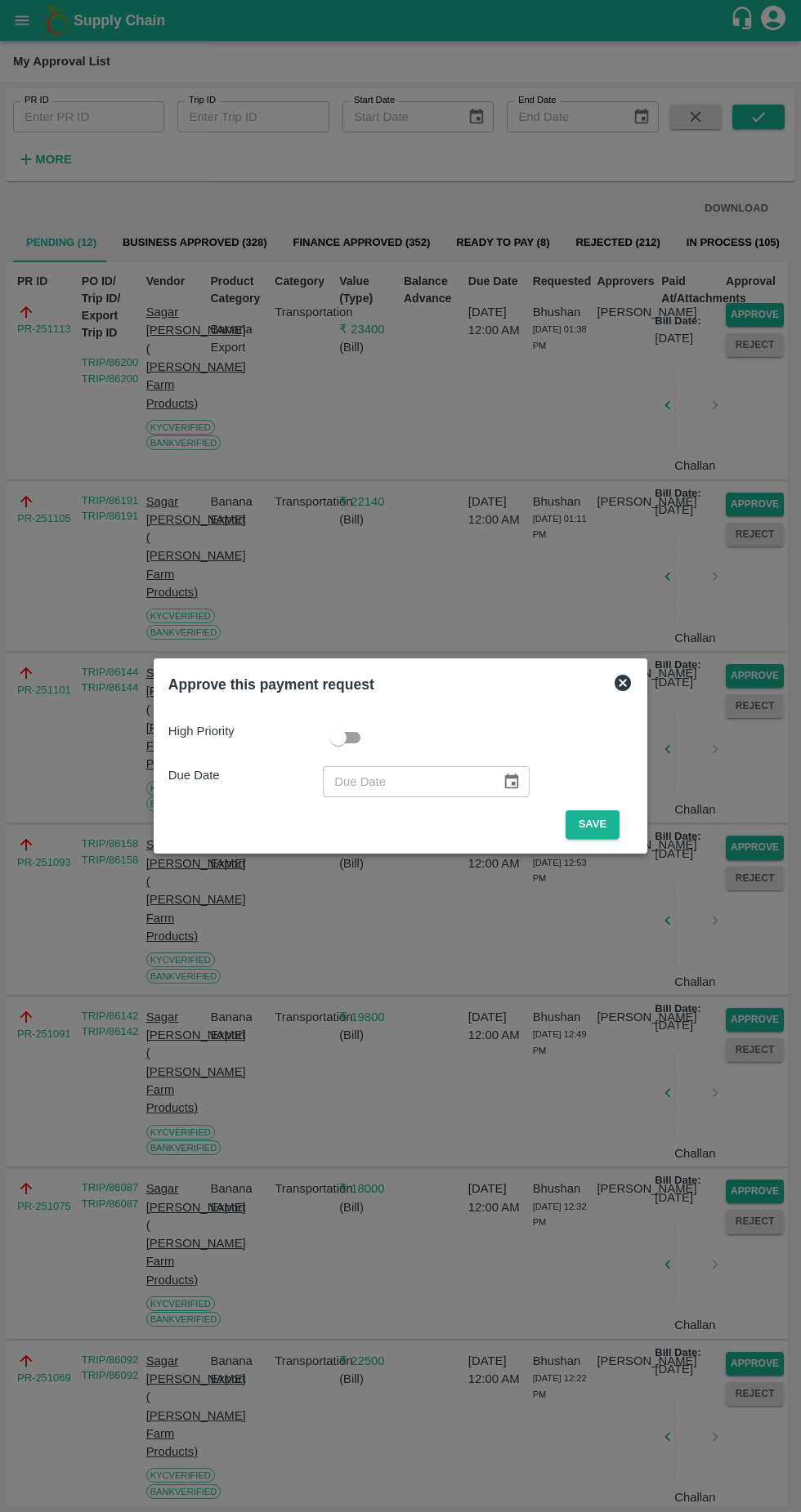
click at [601, 822] on button "Save" at bounding box center [593, 825] width 54 height 29
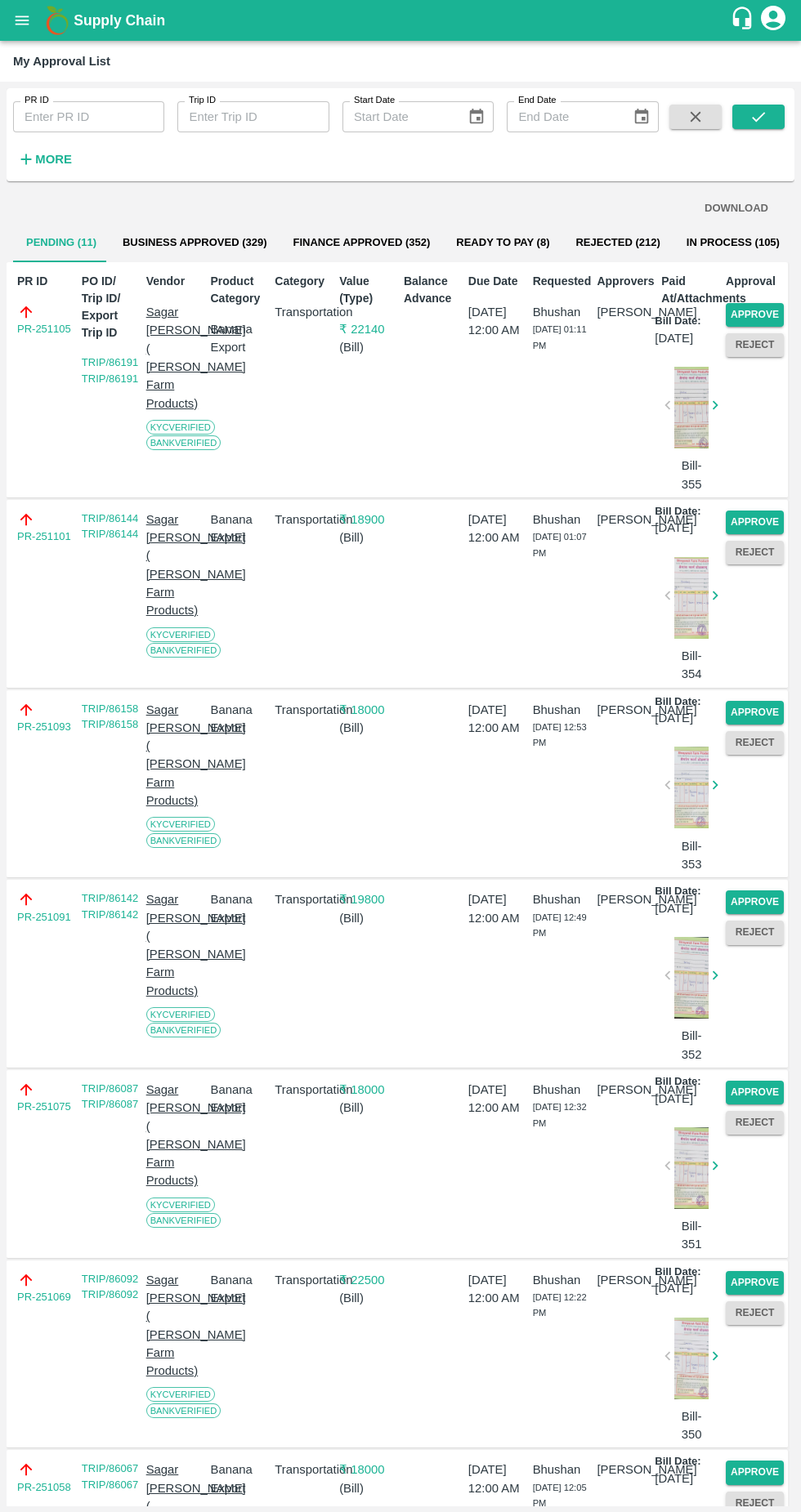
click at [758, 305] on button "Approve" at bounding box center [755, 315] width 58 height 24
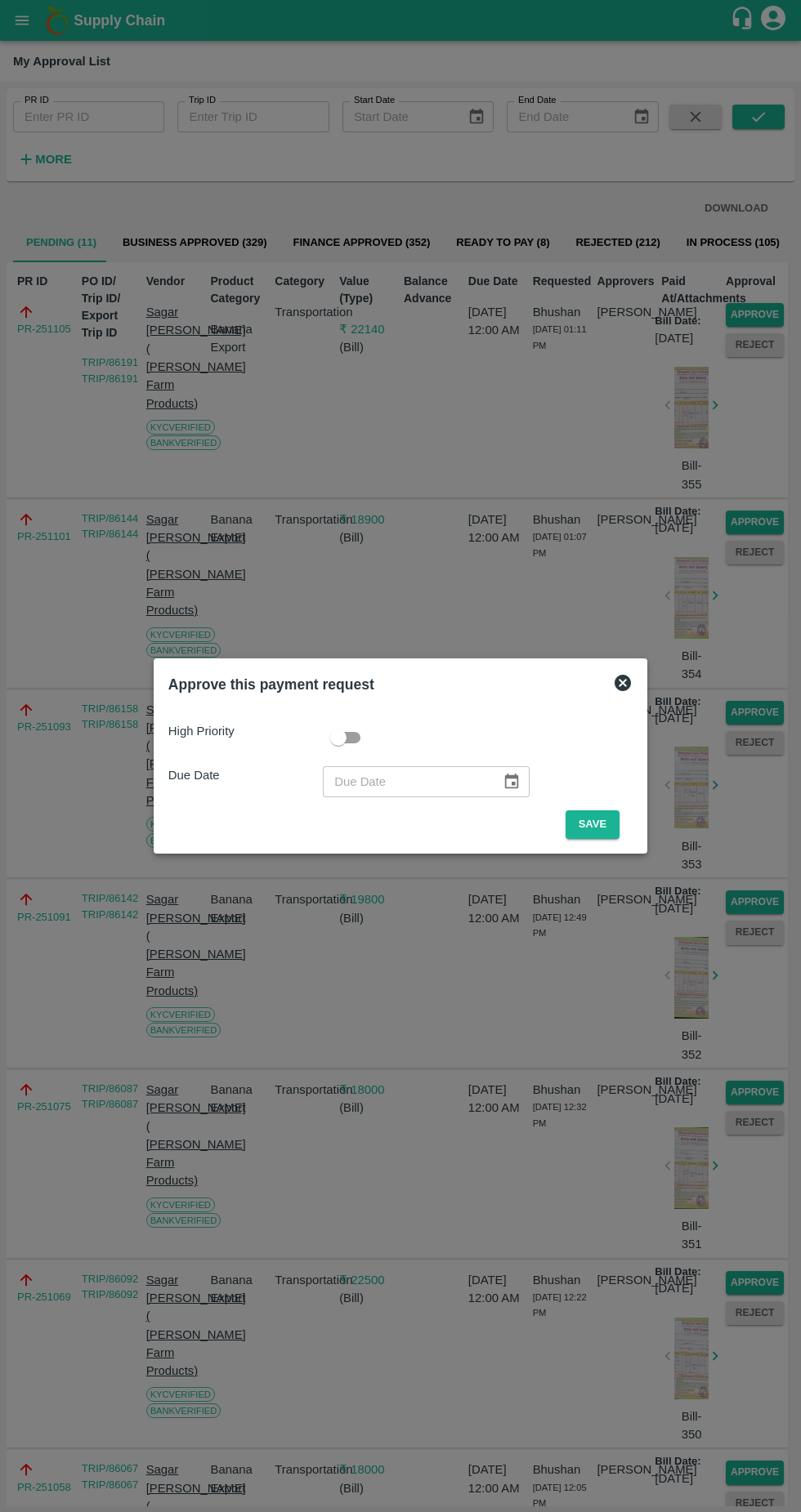
click at [596, 824] on button "Save" at bounding box center [593, 825] width 54 height 29
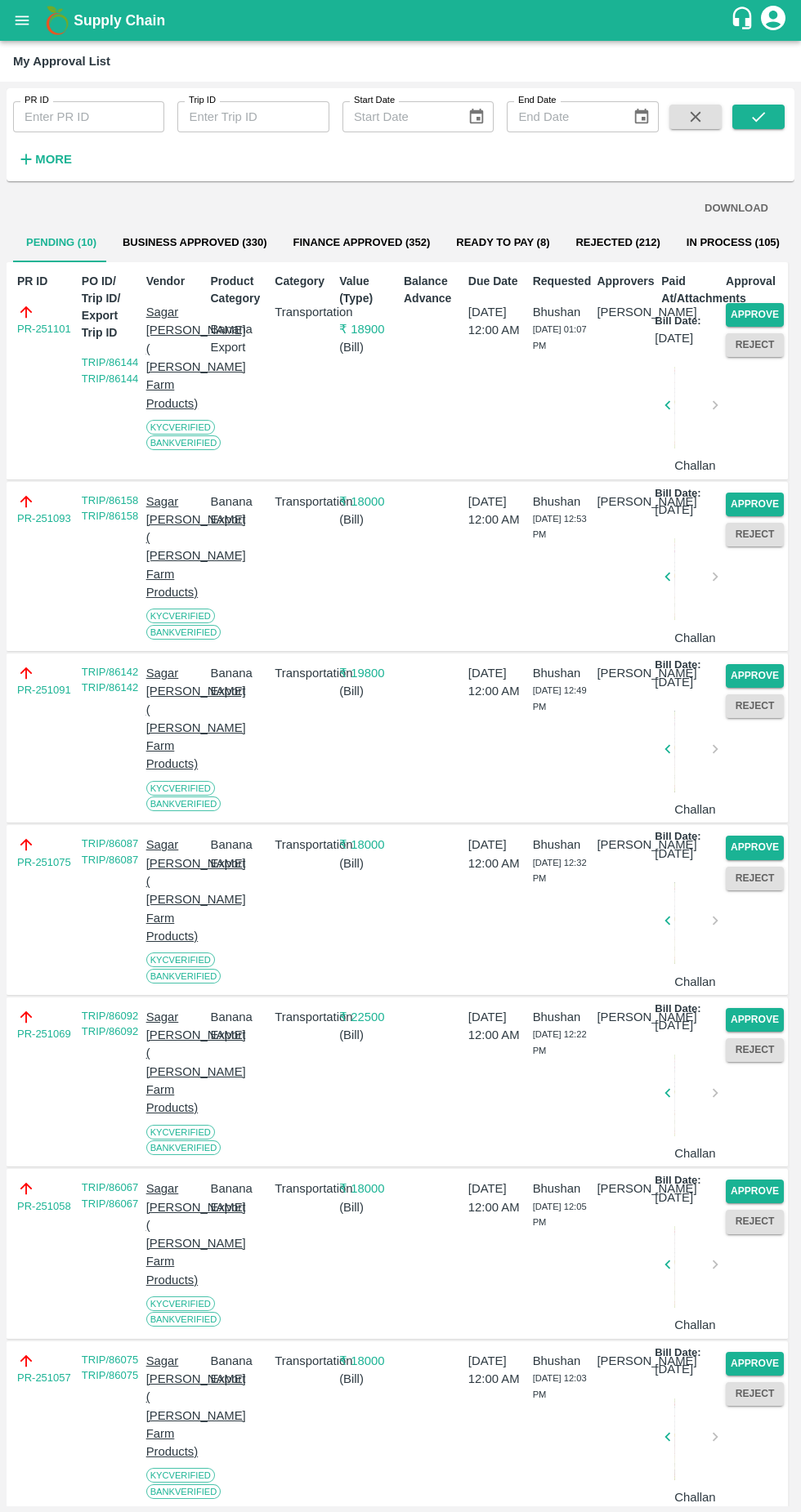
click at [760, 311] on button "Approve" at bounding box center [755, 315] width 58 height 24
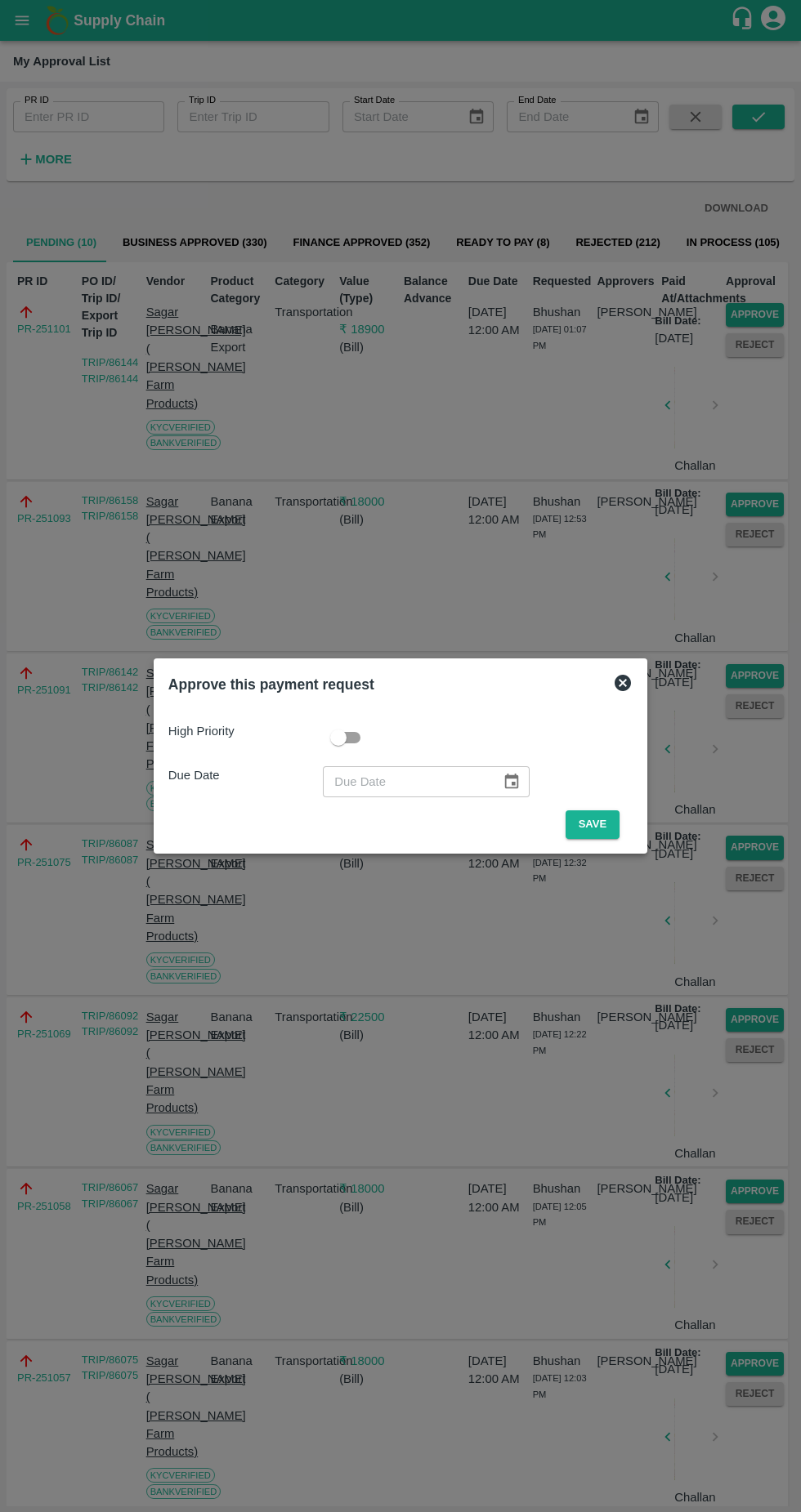
click at [598, 836] on button "Save" at bounding box center [593, 825] width 54 height 29
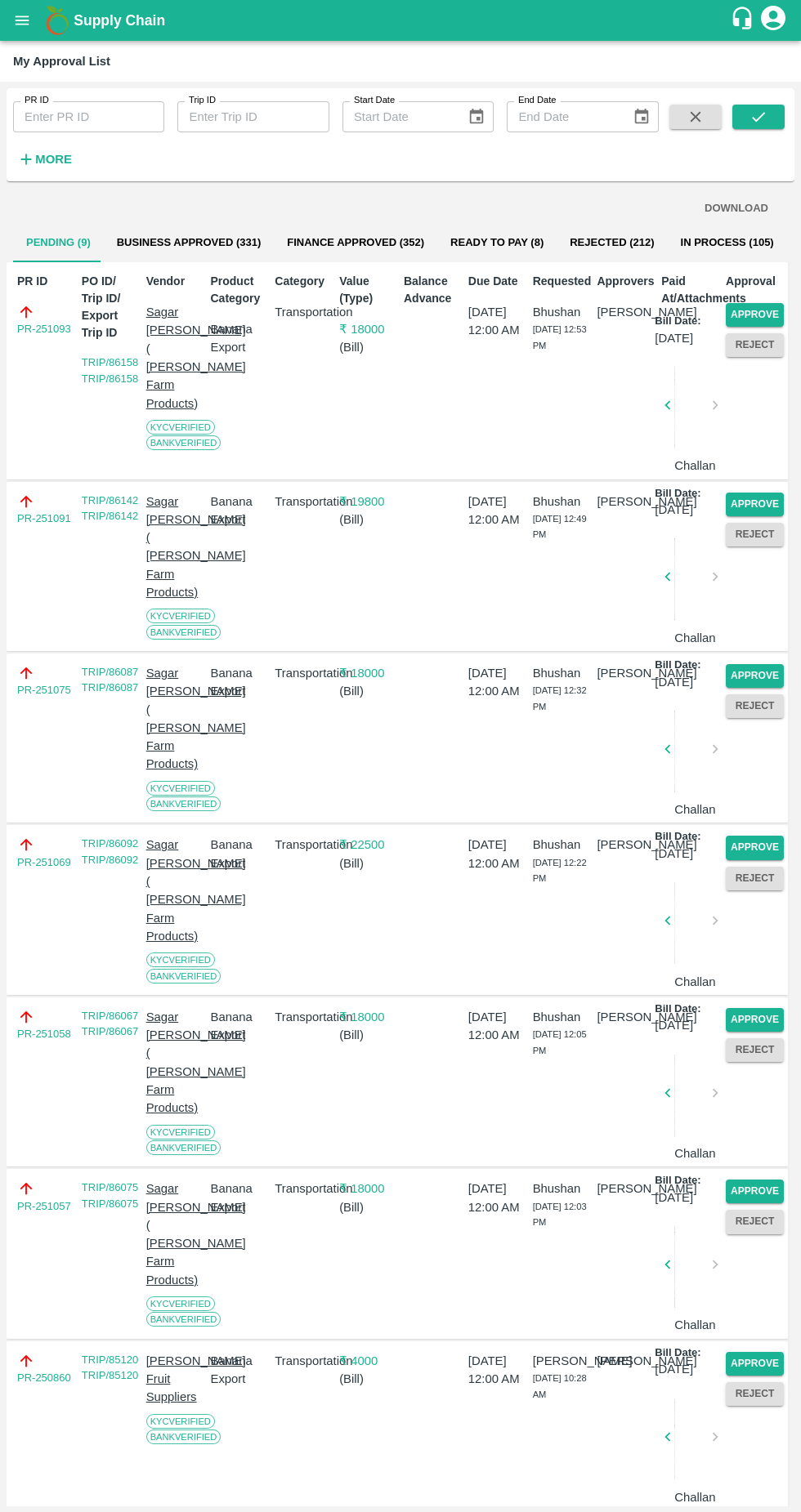
click at [759, 311] on button "Approve" at bounding box center [755, 315] width 58 height 24
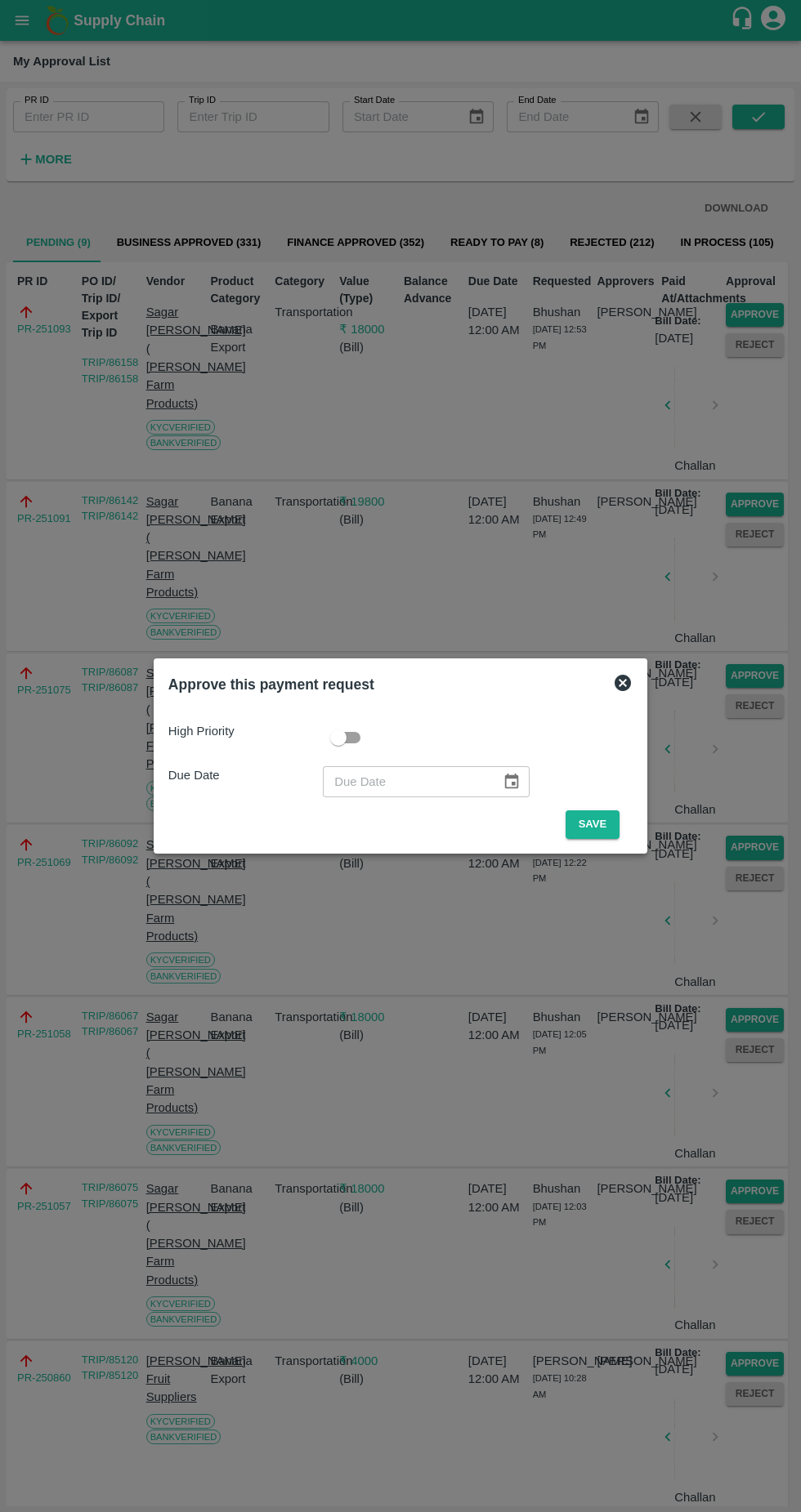
click at [596, 824] on button "Save" at bounding box center [593, 825] width 54 height 29
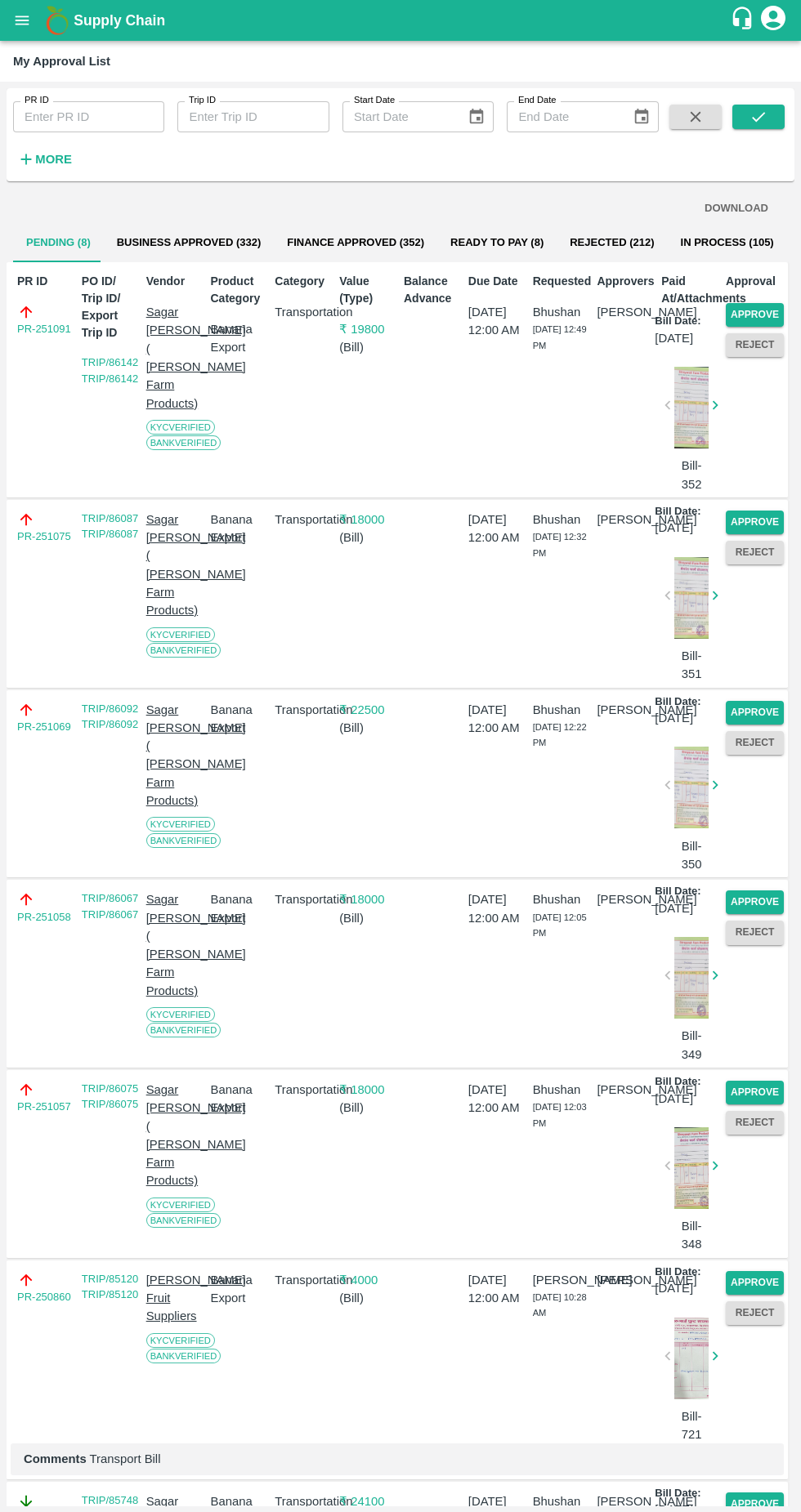
click at [745, 318] on button "Approve" at bounding box center [755, 315] width 58 height 24
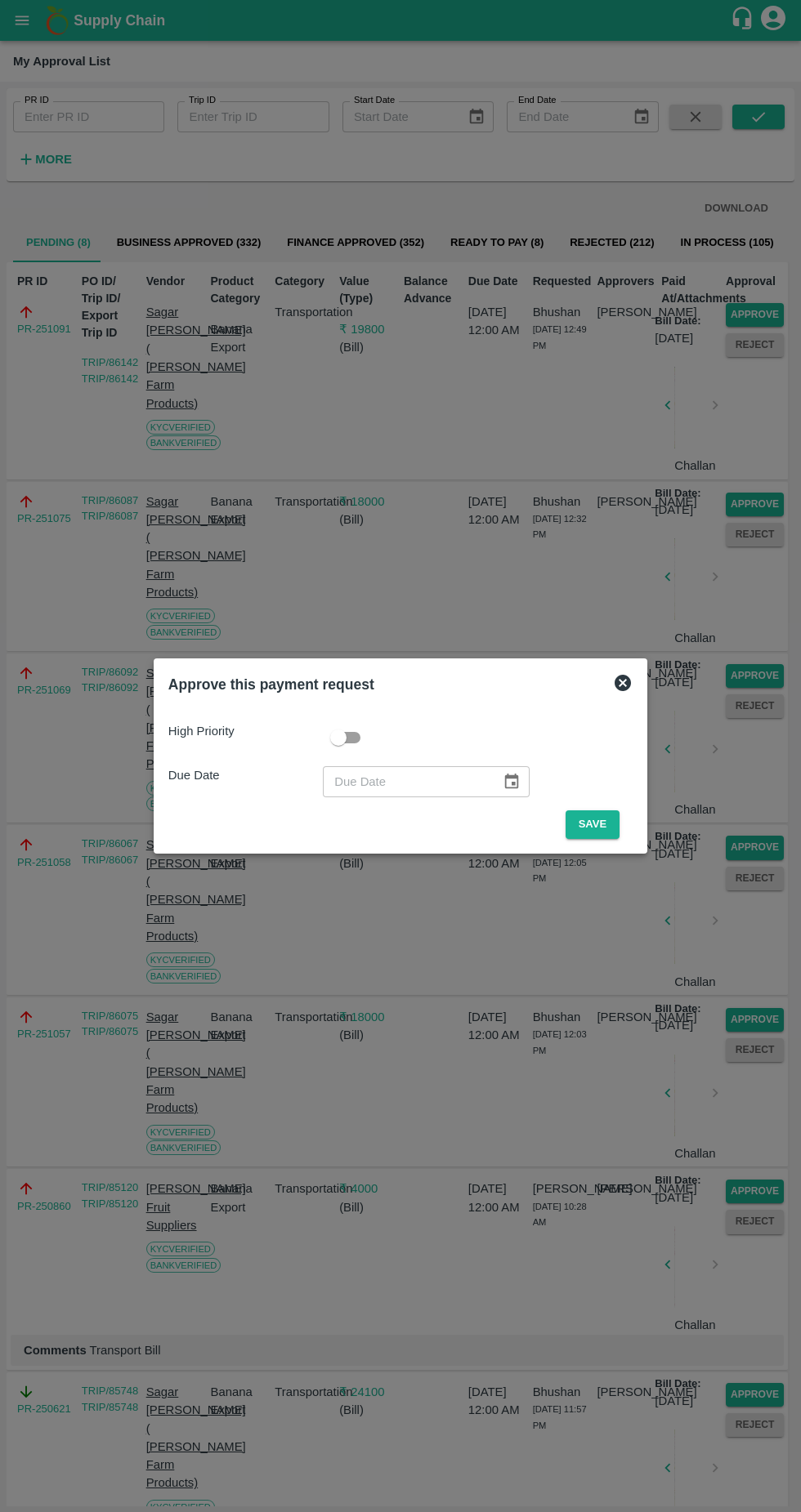
click at [596, 824] on button "Save" at bounding box center [593, 825] width 54 height 29
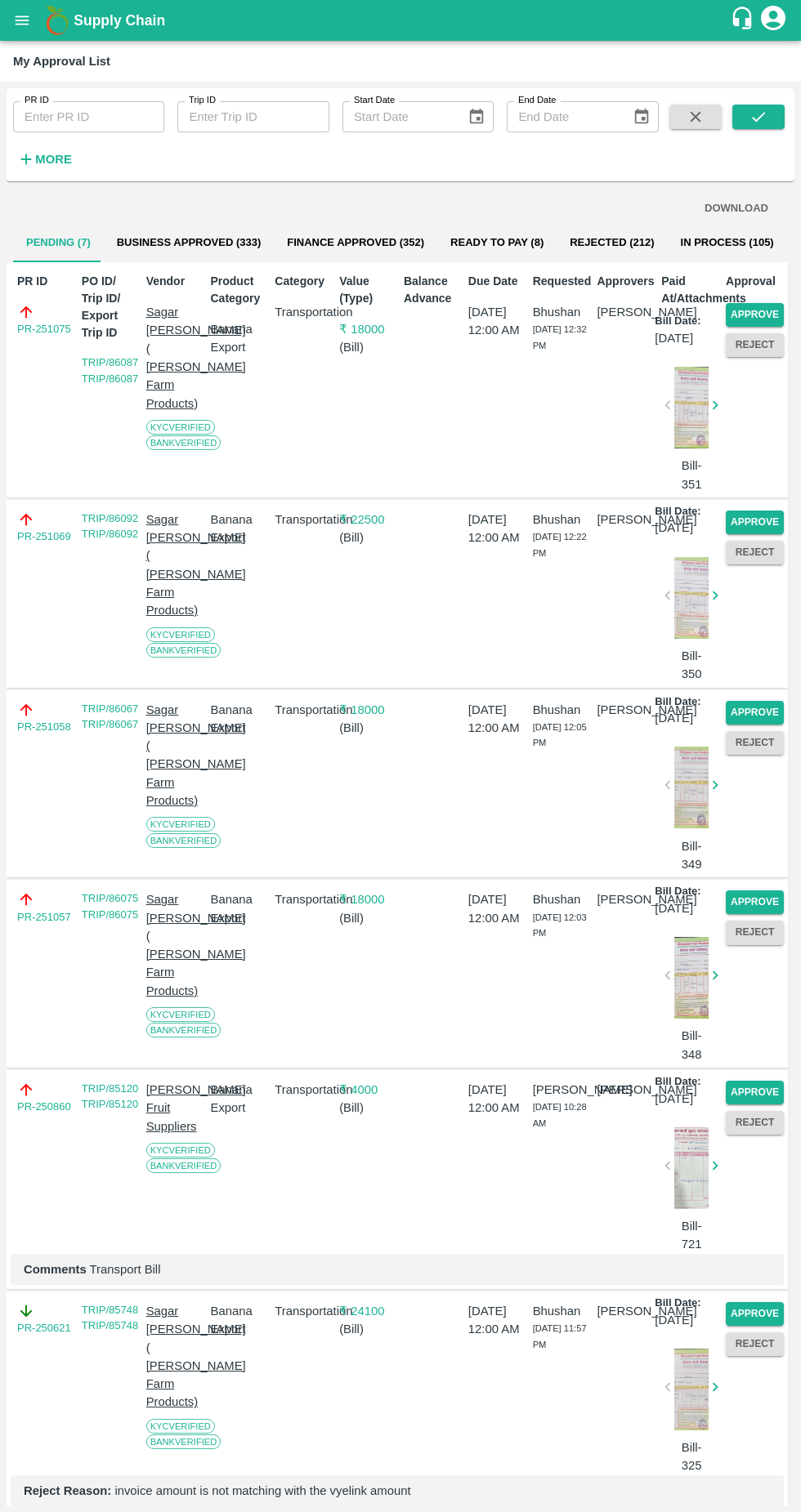
click at [758, 312] on button "Approve" at bounding box center [755, 315] width 58 height 24
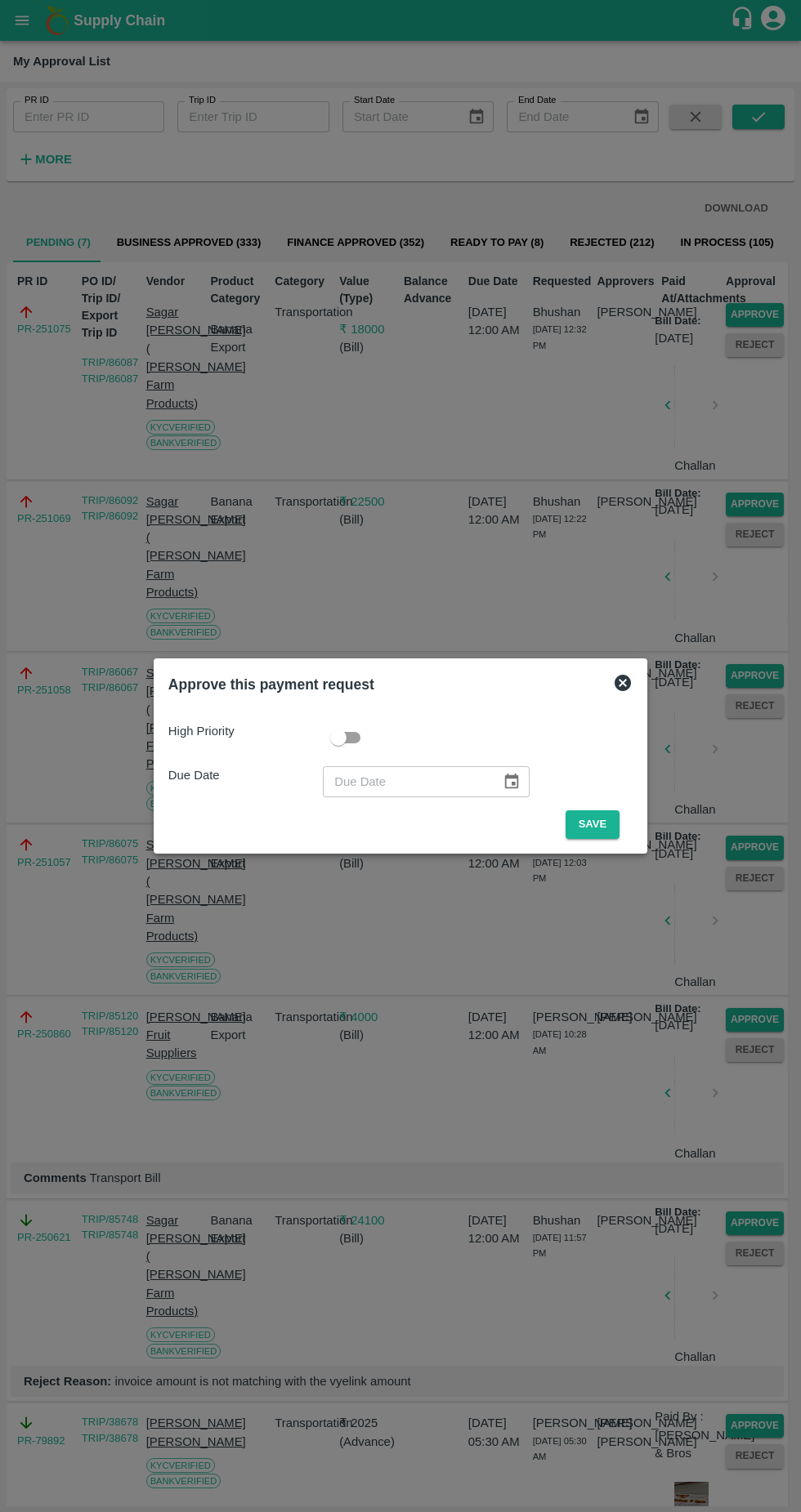
click at [596, 824] on button "Save" at bounding box center [593, 825] width 54 height 29
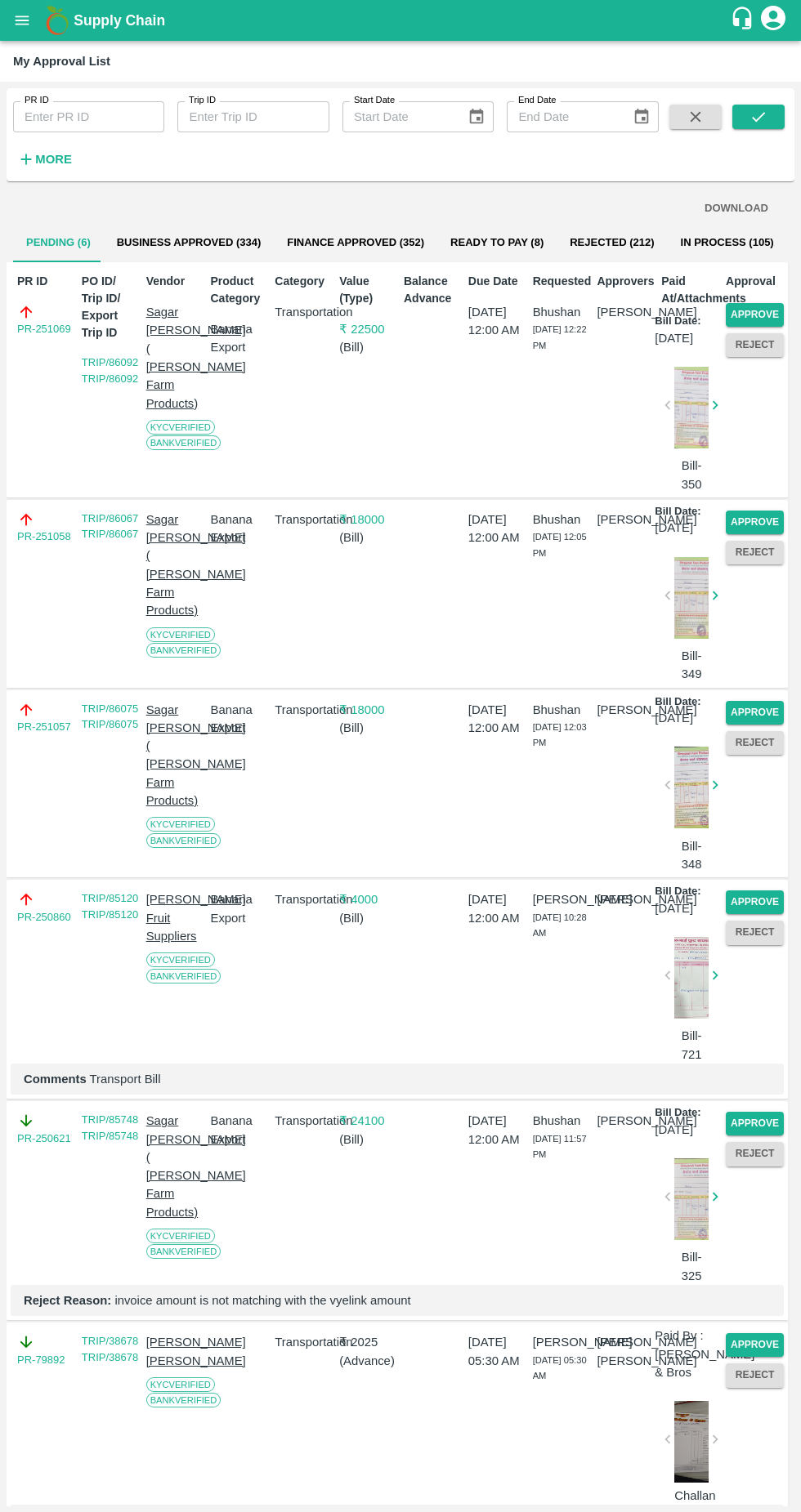
click at [761, 309] on button "Approve" at bounding box center [755, 315] width 58 height 24
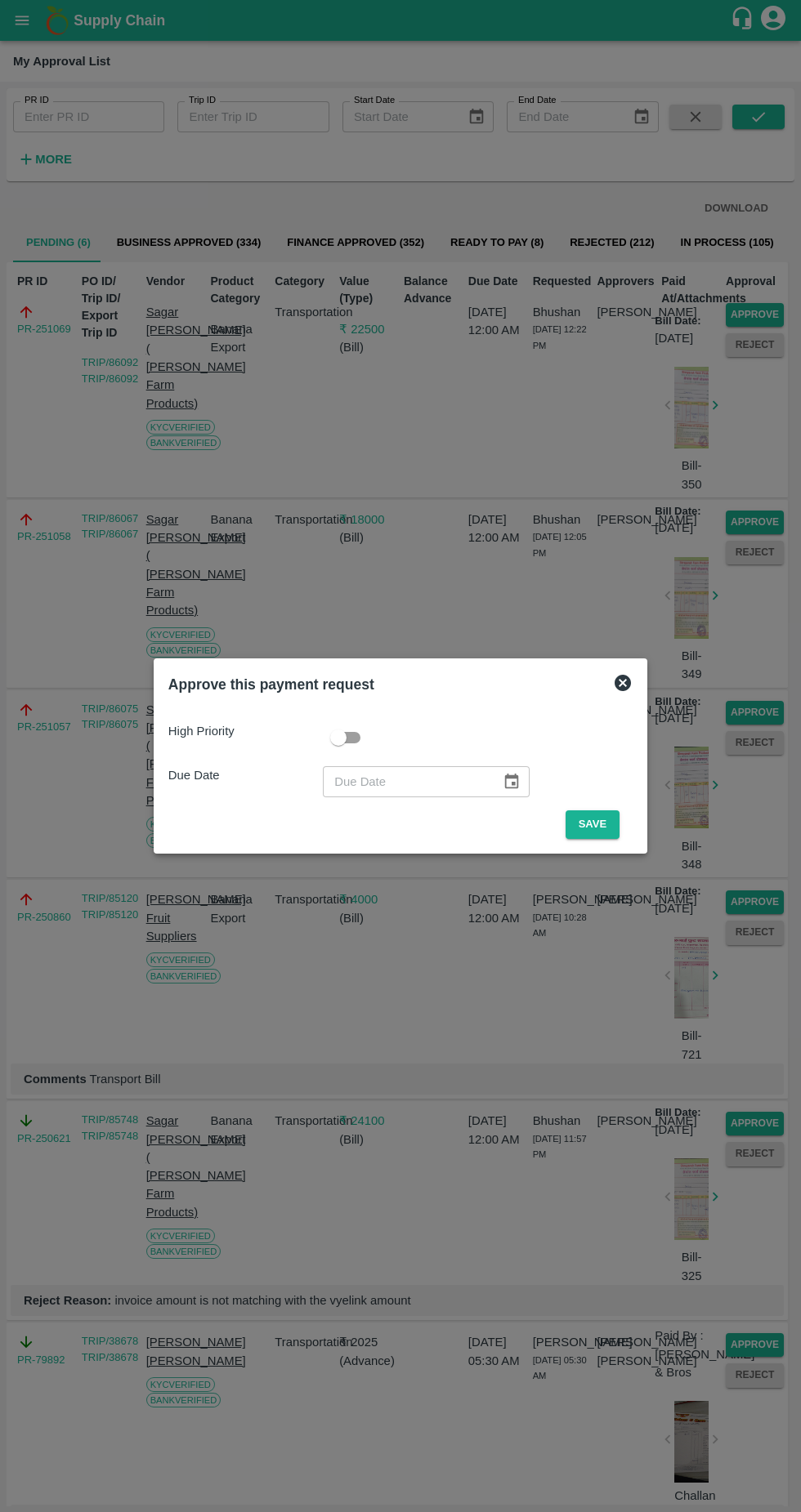
click at [596, 824] on button "Save" at bounding box center [593, 825] width 54 height 29
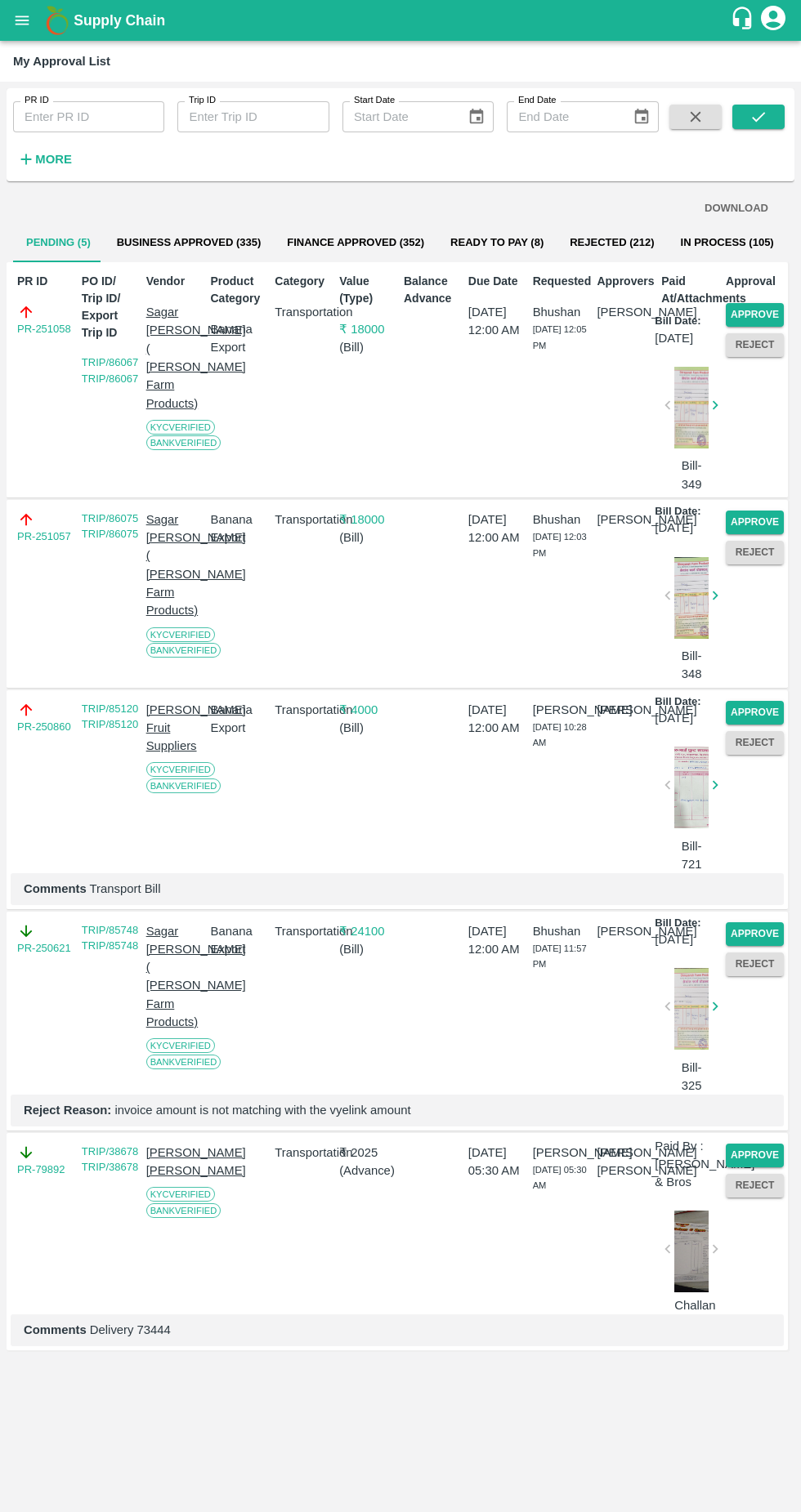
click at [756, 310] on button "Approve" at bounding box center [755, 315] width 58 height 24
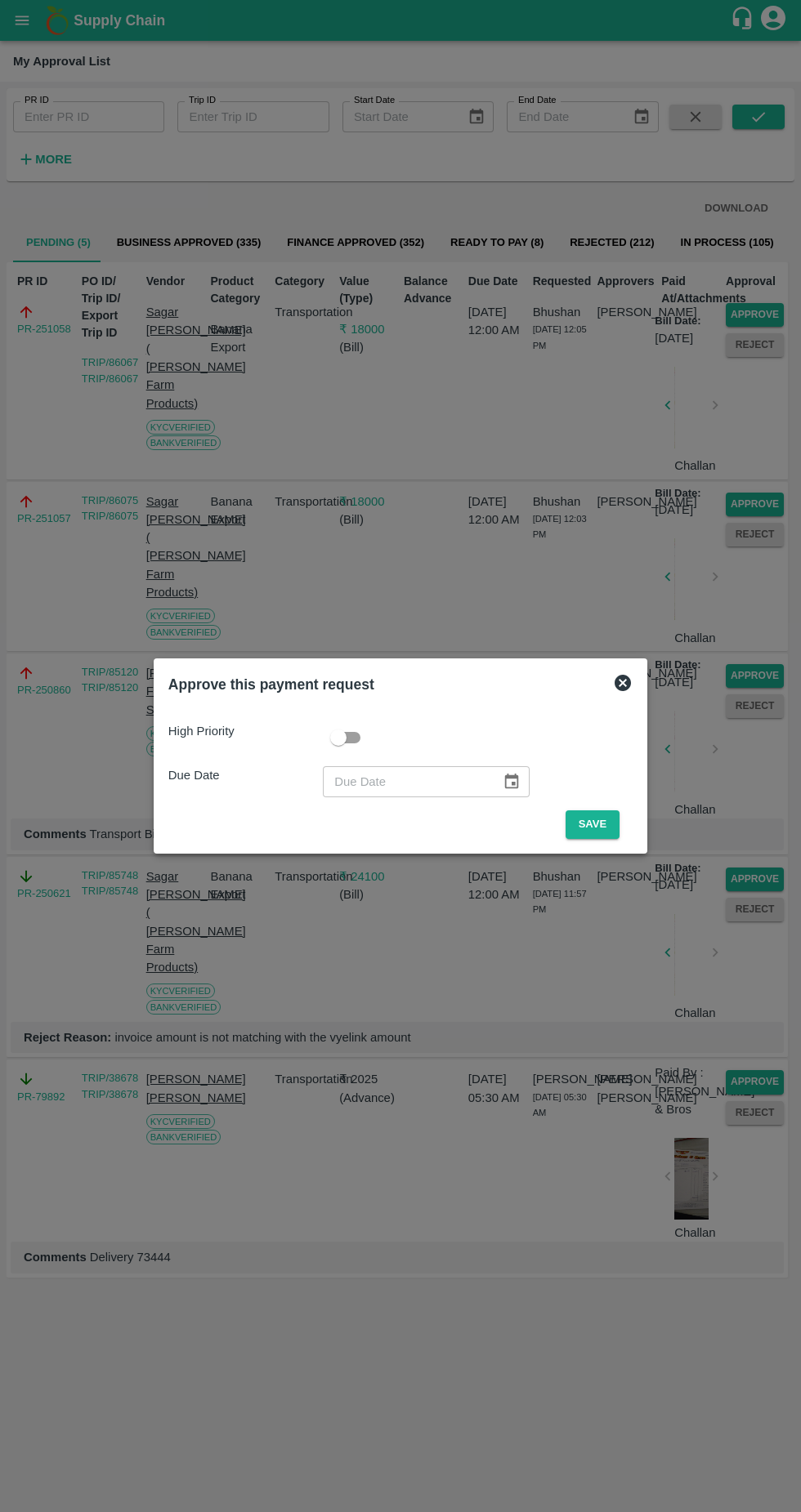
click at [596, 824] on button "Save" at bounding box center [593, 825] width 54 height 29
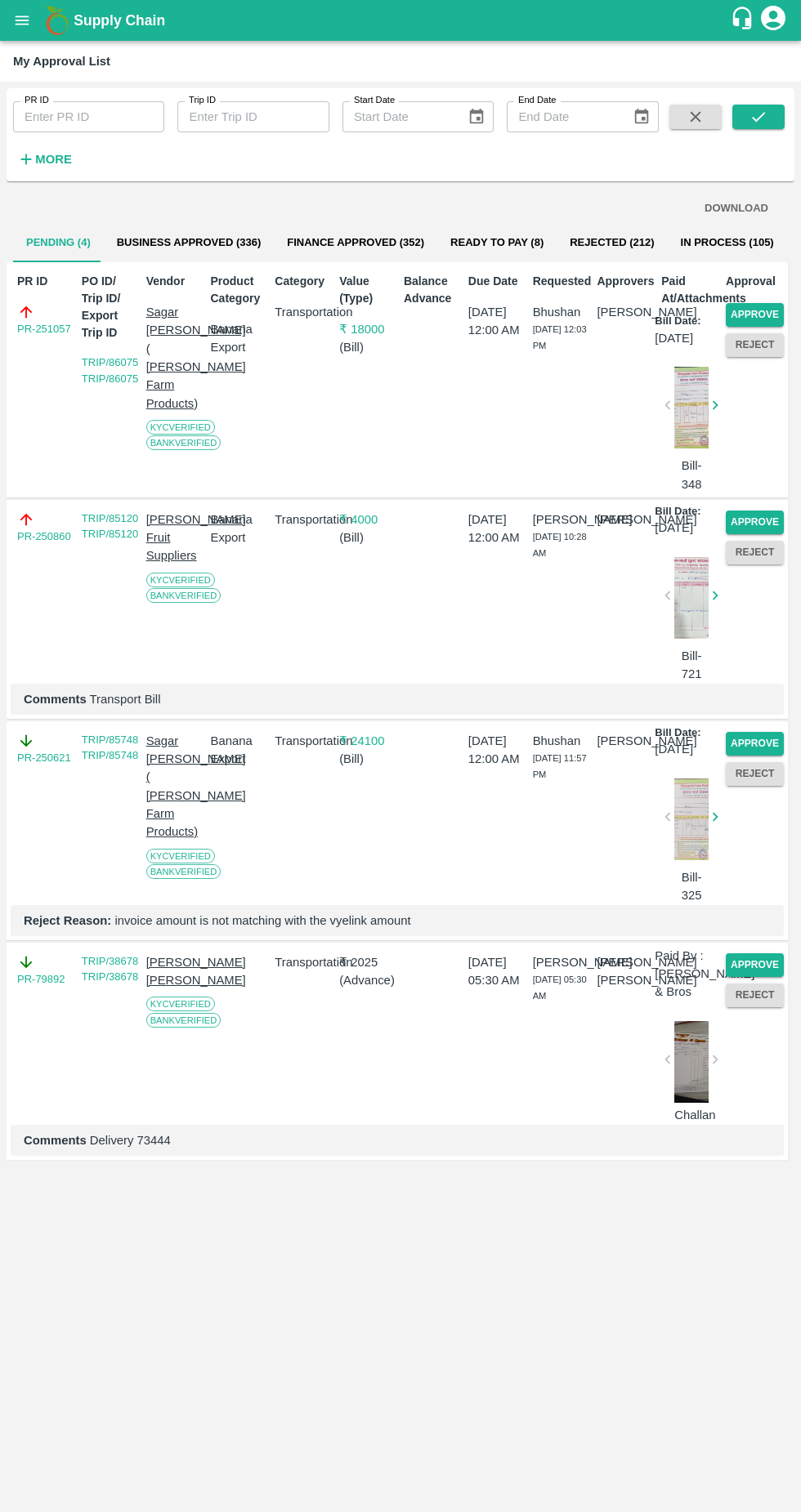
click at [764, 313] on button "Approve" at bounding box center [755, 315] width 58 height 24
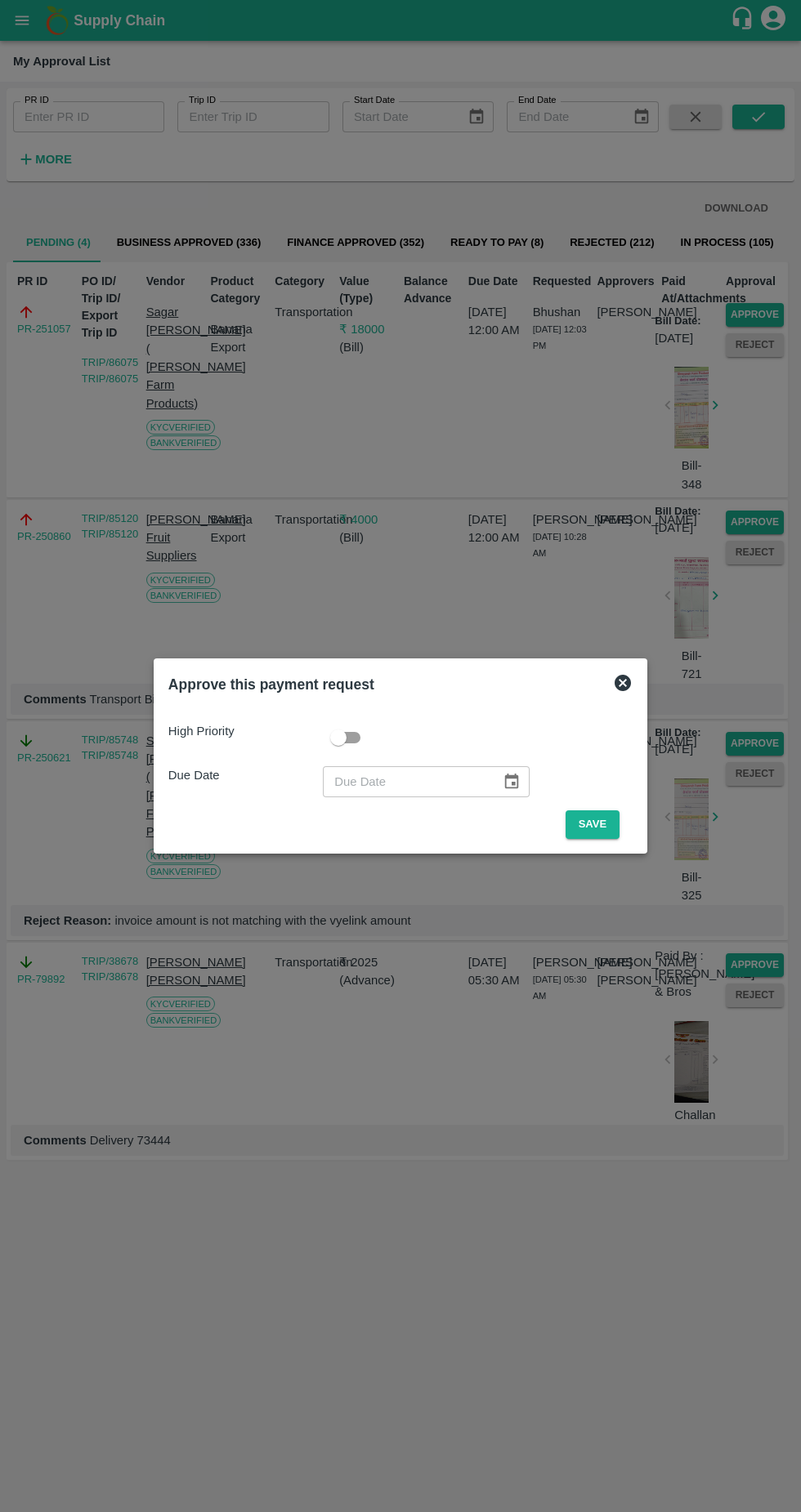
click at [601, 828] on button "Save" at bounding box center [593, 825] width 54 height 29
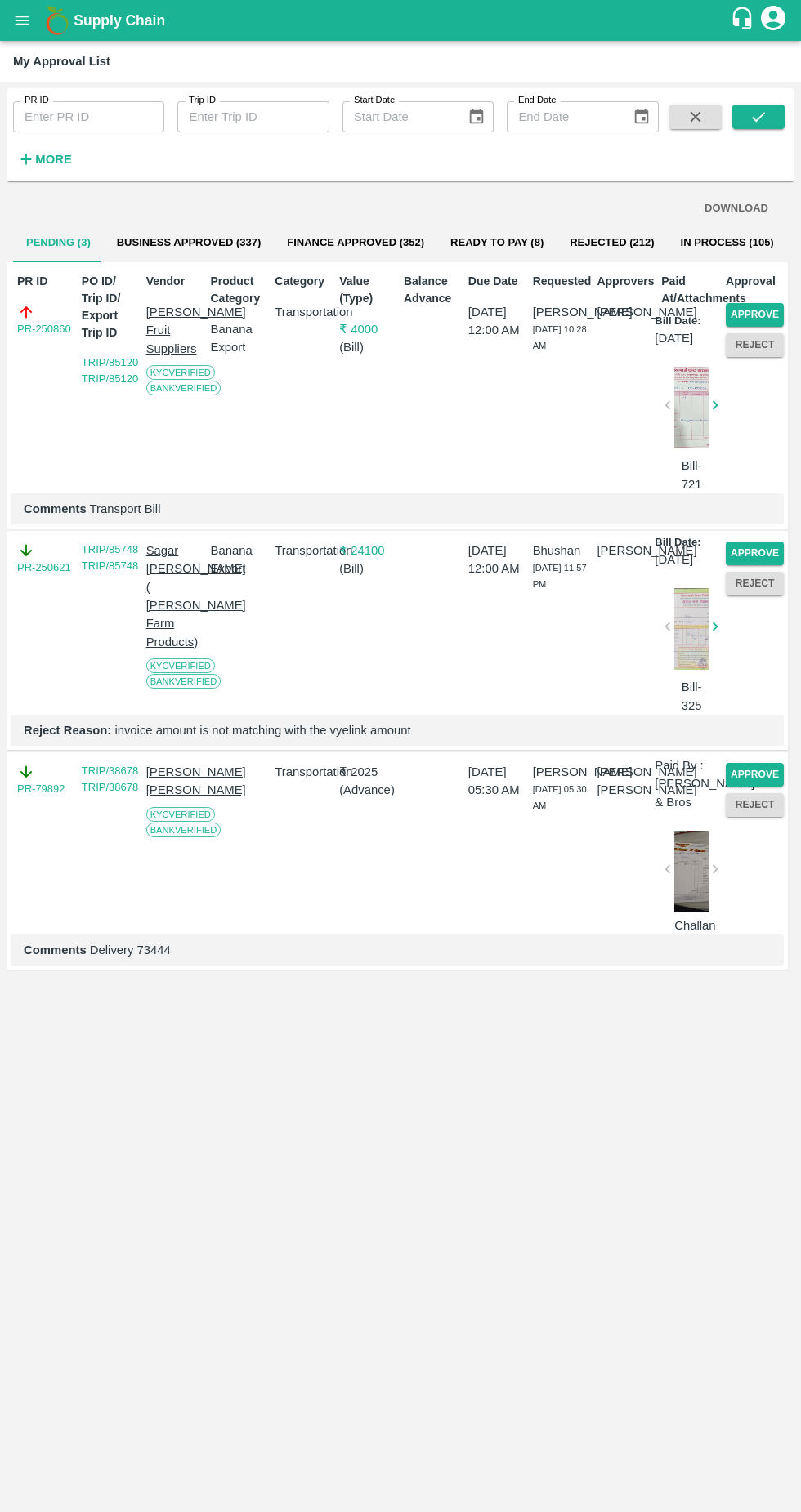
click at [740, 561] on button "Approve" at bounding box center [755, 553] width 58 height 24
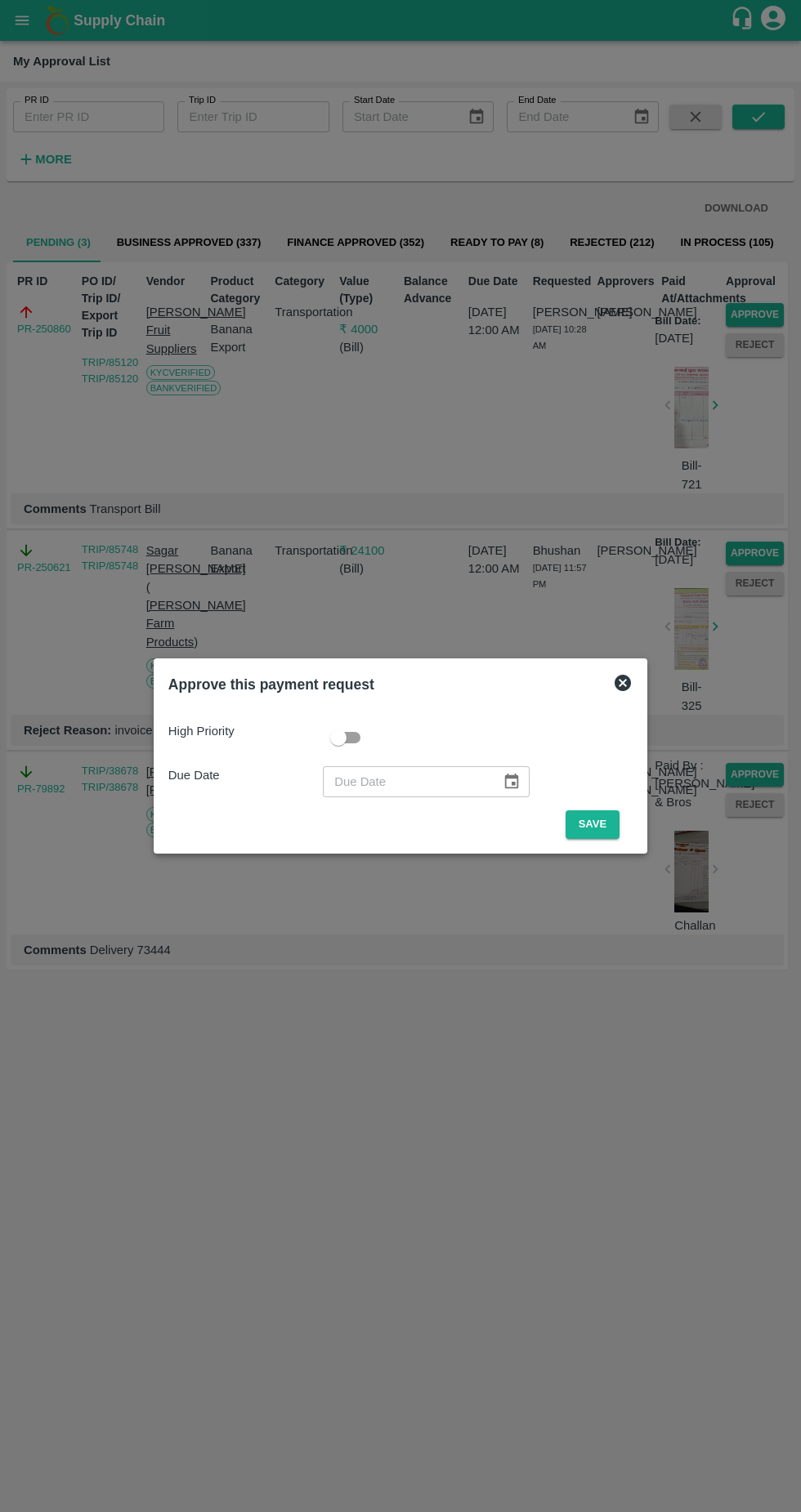
click at [593, 822] on button "Save" at bounding box center [593, 825] width 54 height 29
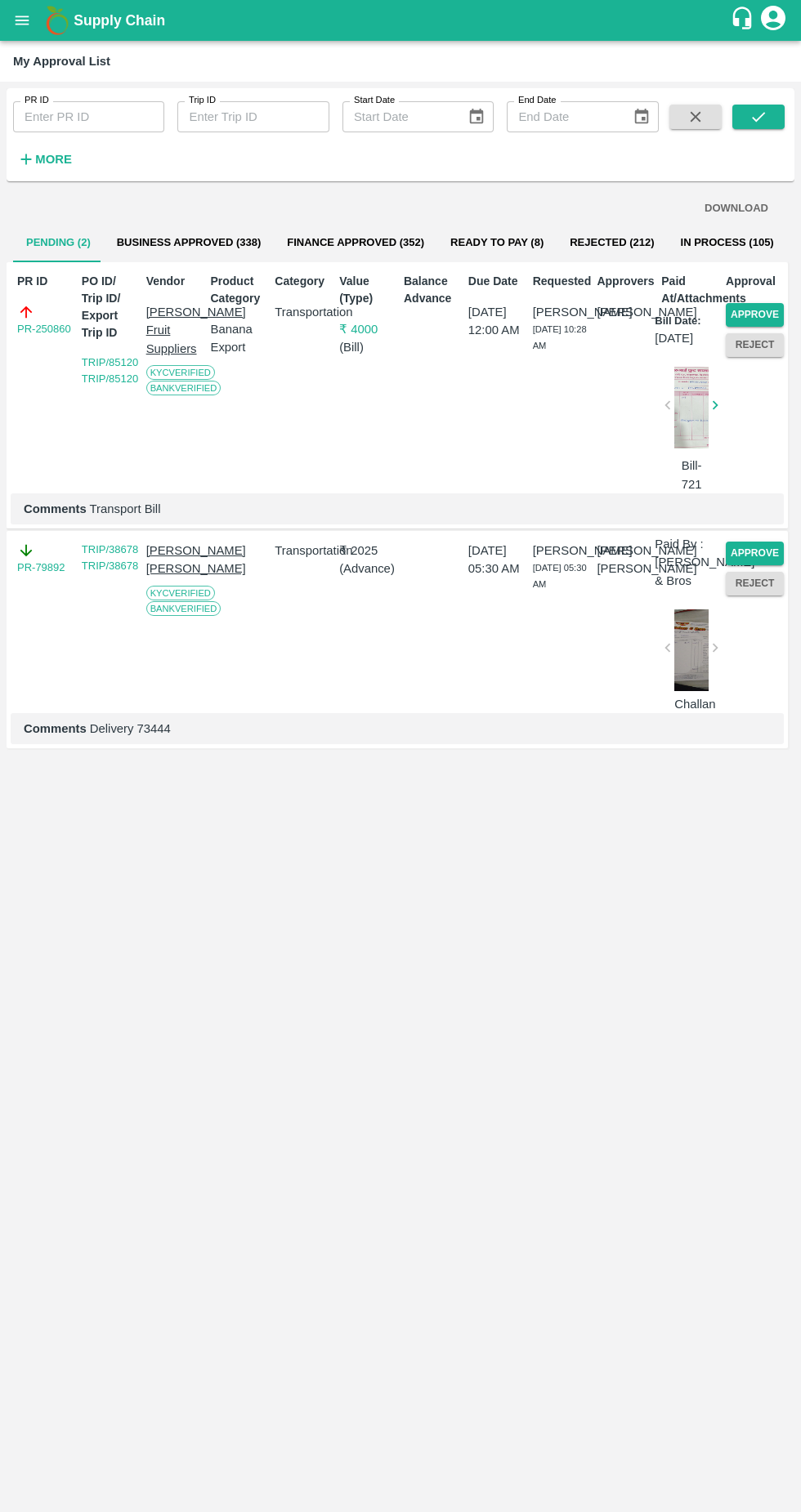
click at [747, 313] on button "Approve" at bounding box center [755, 315] width 58 height 24
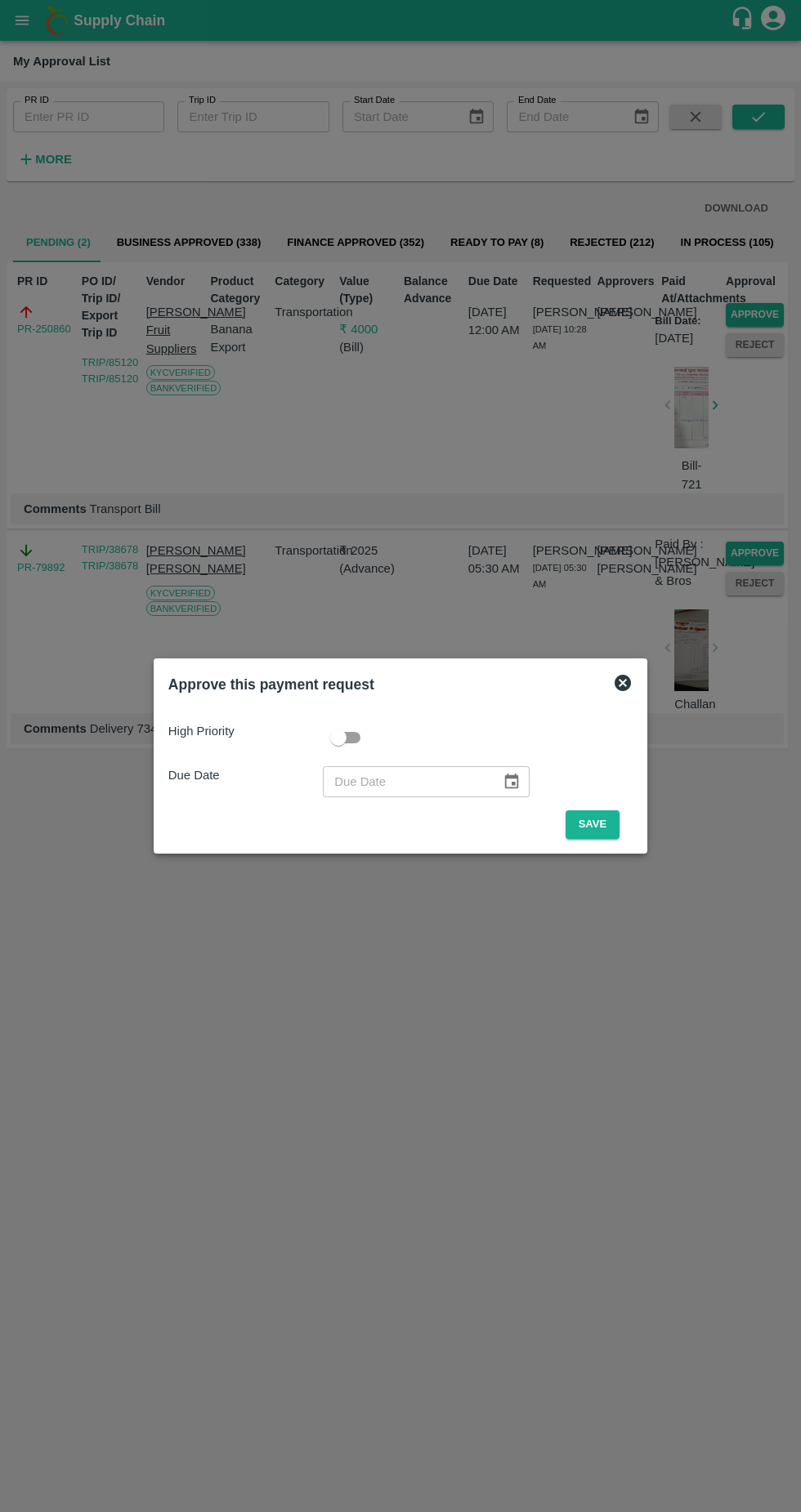
click at [598, 824] on button "Save" at bounding box center [593, 825] width 54 height 29
